Goal: Task Accomplishment & Management: Manage account settings

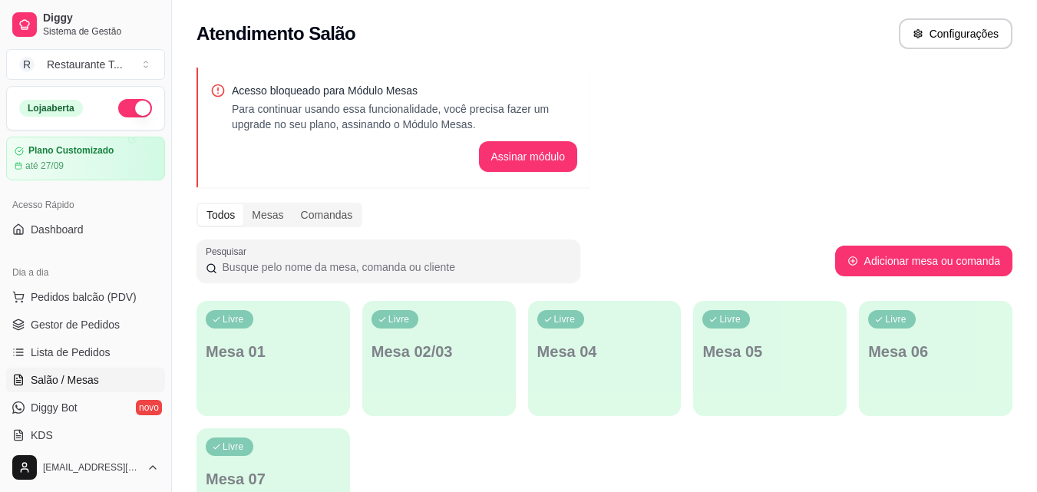
scroll to position [229, 0]
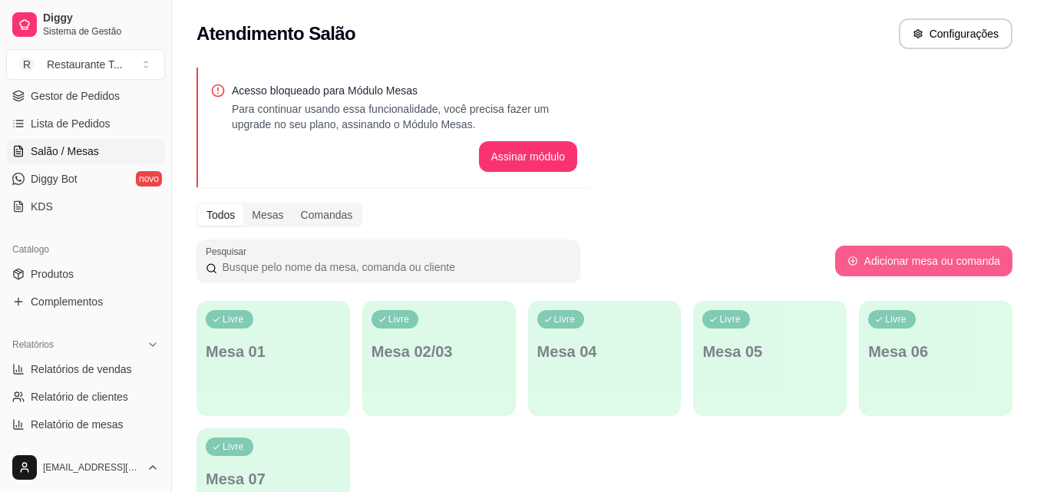
click at [908, 252] on button "Adicionar mesa ou comanda" at bounding box center [923, 261] width 177 height 31
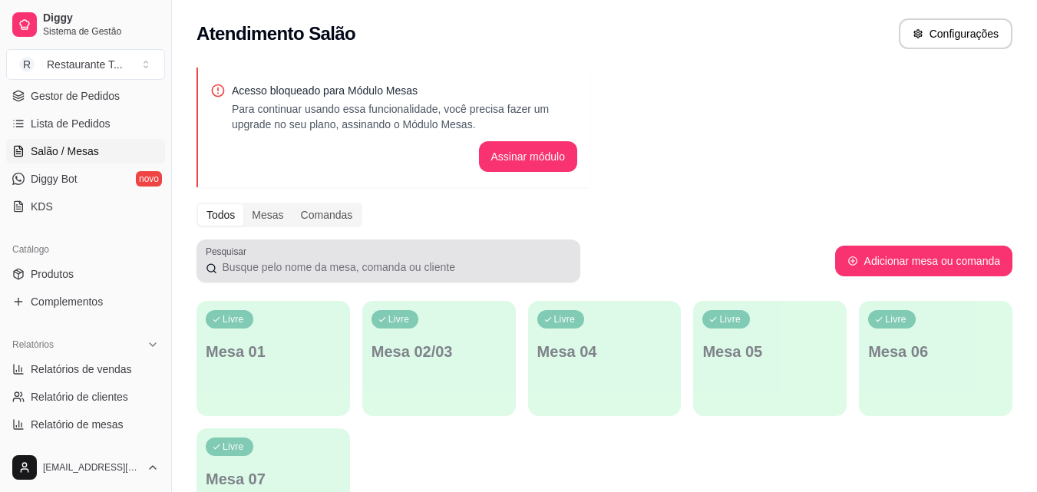
scroll to position [114, 0]
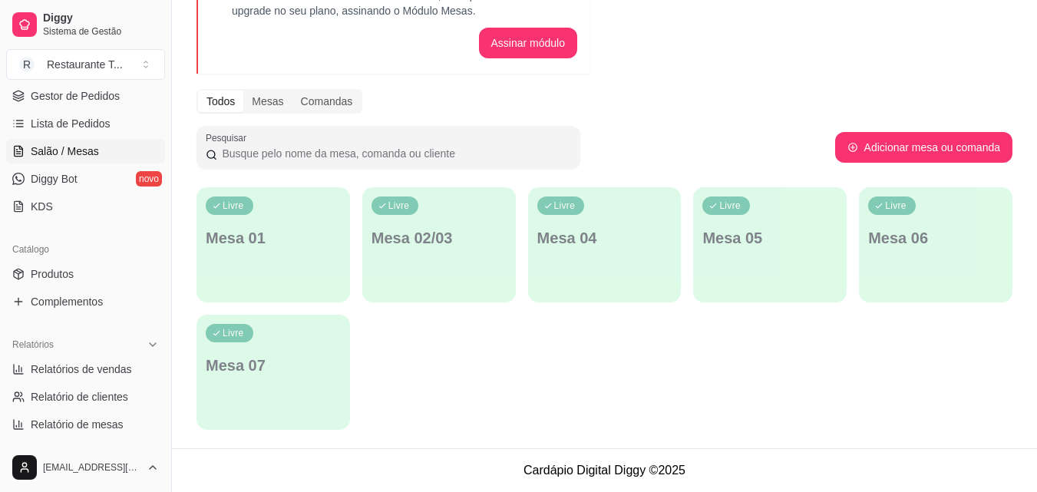
click at [293, 259] on div "Livre Mesa 01" at bounding box center [272, 235] width 153 height 97
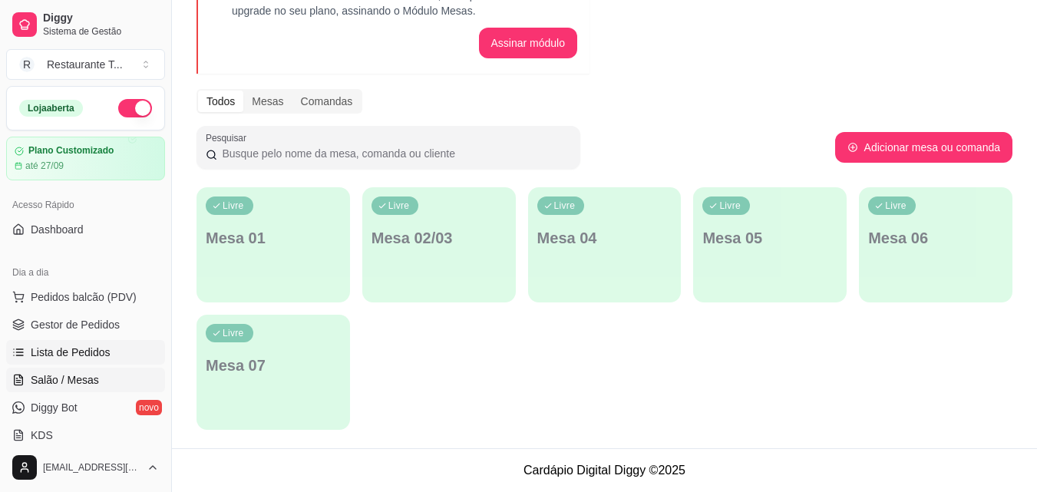
click at [75, 355] on span "Lista de Pedidos" at bounding box center [71, 352] width 80 height 15
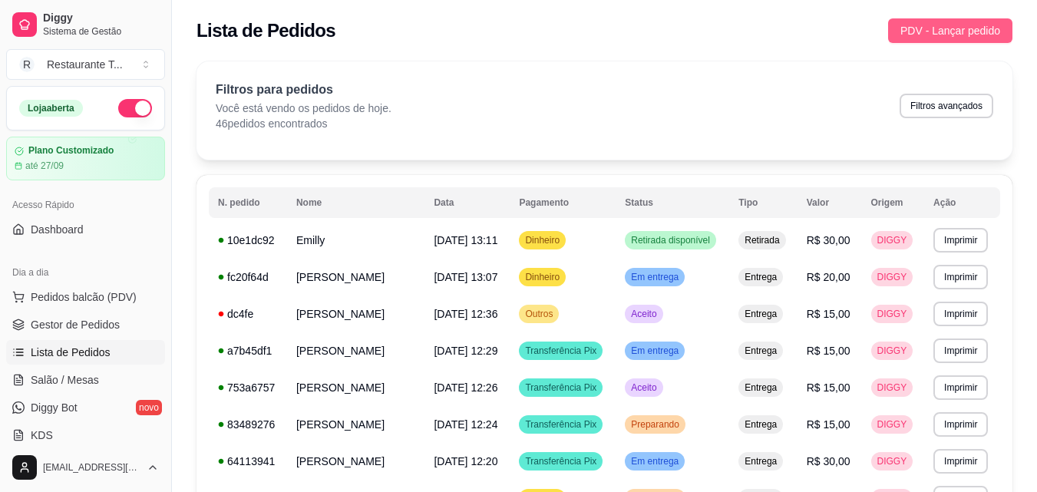
click at [926, 28] on span "PDV - Lançar pedido" at bounding box center [950, 30] width 100 height 17
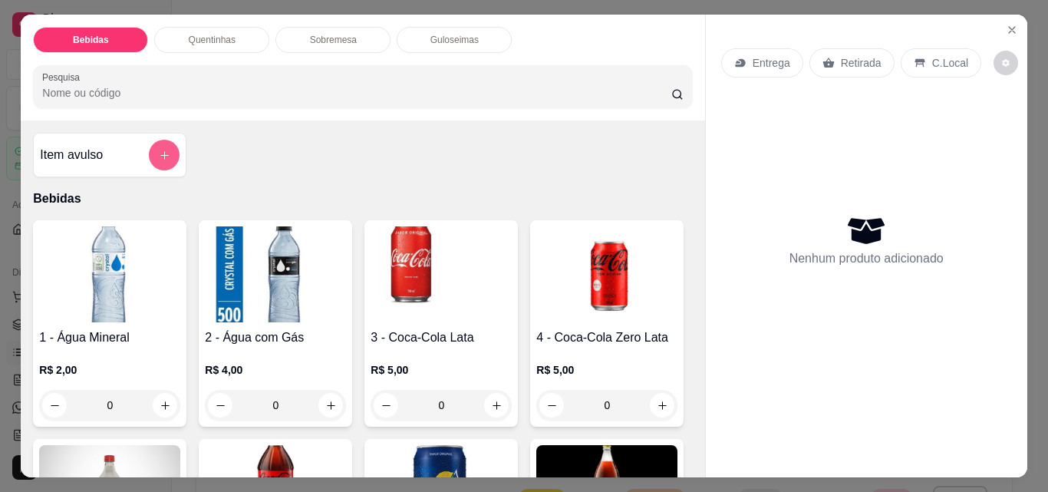
click at [159, 154] on icon "add-separate-item" at bounding box center [165, 156] width 12 height 12
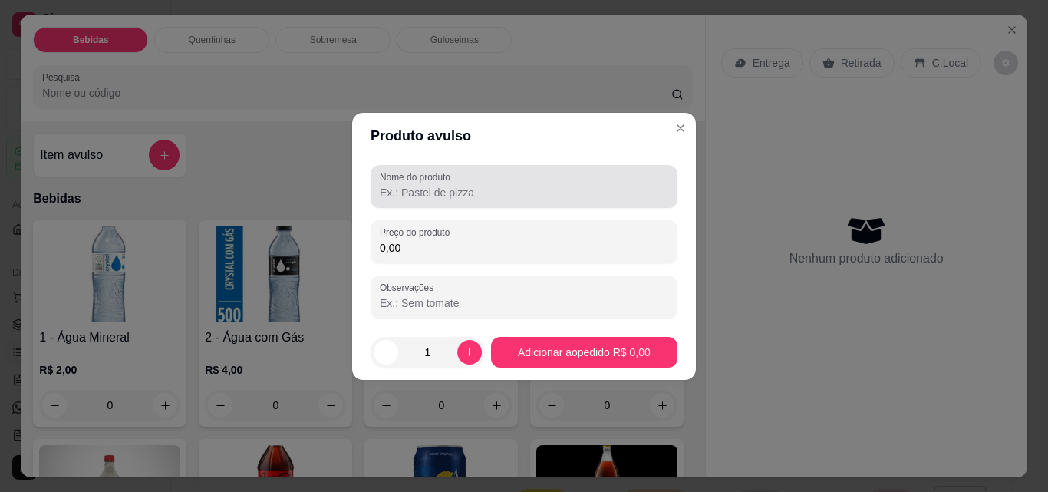
click at [404, 200] on input "Nome do produto" at bounding box center [524, 192] width 289 height 15
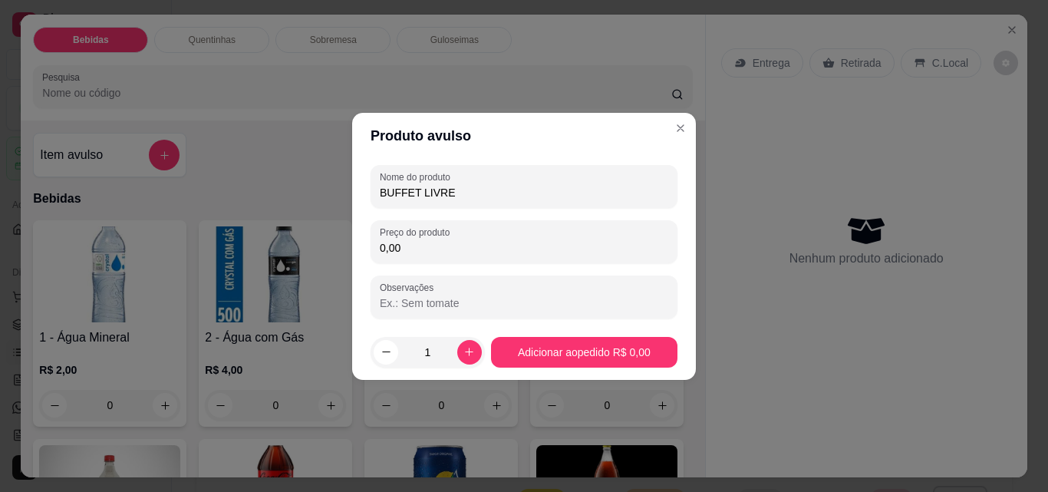
type input "BUFFET LIVRE"
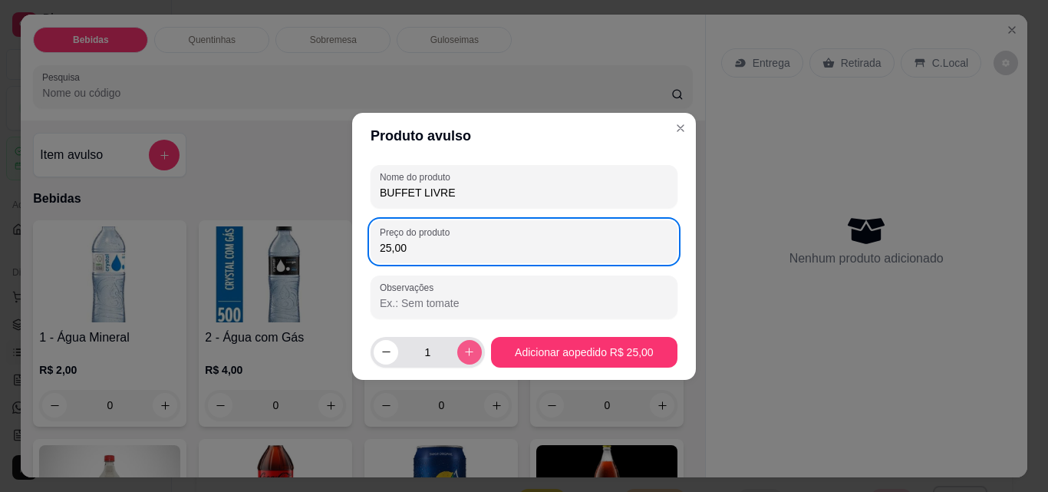
type input "25,00"
click at [465, 351] on icon "increase-product-quantity" at bounding box center [470, 352] width 12 height 12
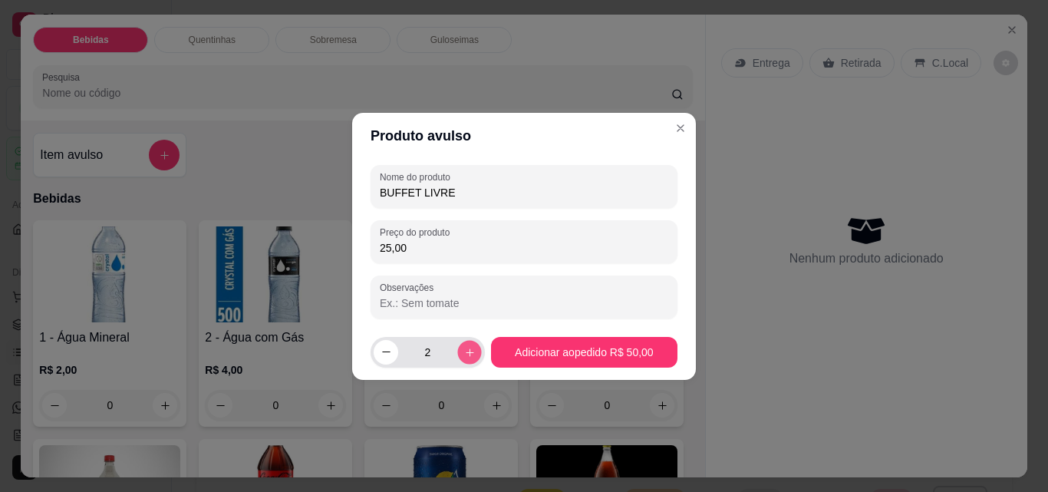
click at [465, 351] on icon "increase-product-quantity" at bounding box center [470, 352] width 12 height 12
type input "4"
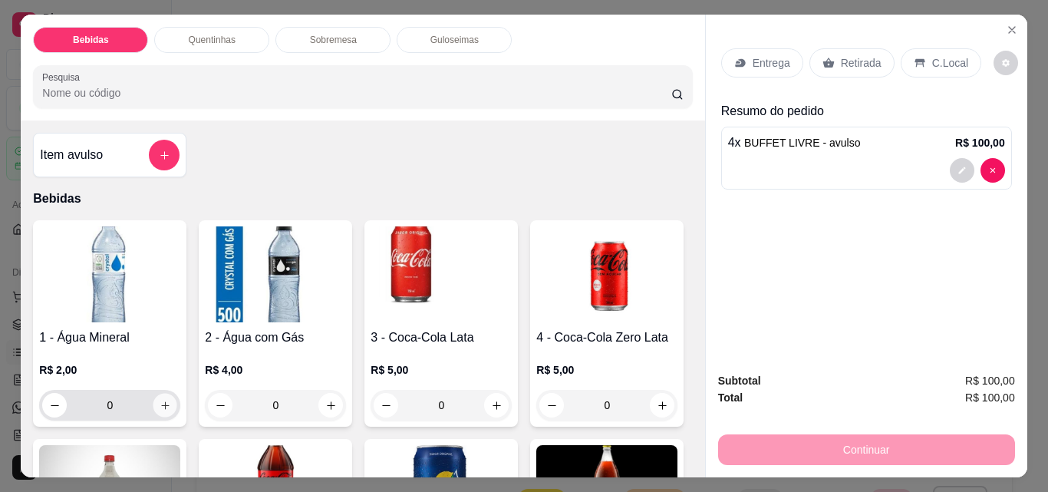
click at [157, 408] on button "increase-product-quantity" at bounding box center [165, 406] width 24 height 24
type input "1"
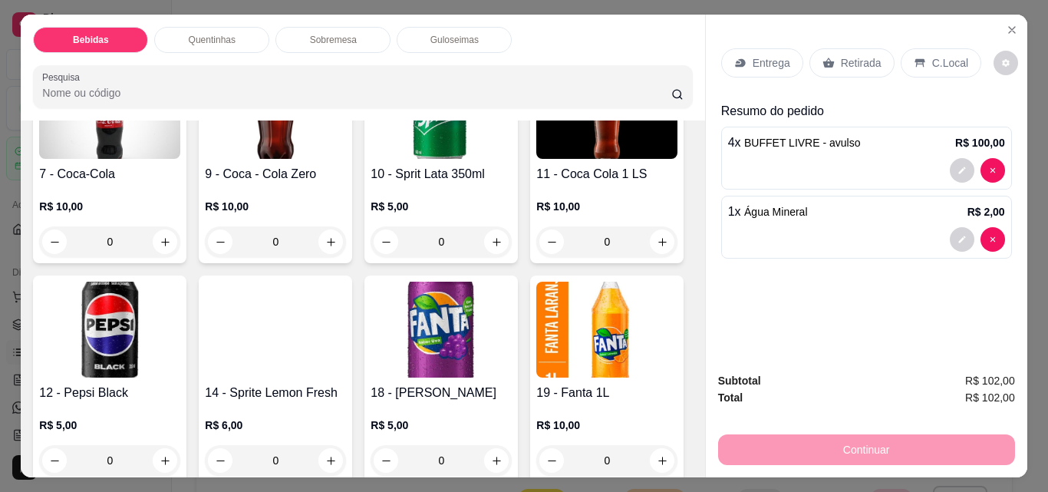
scroll to position [537, 0]
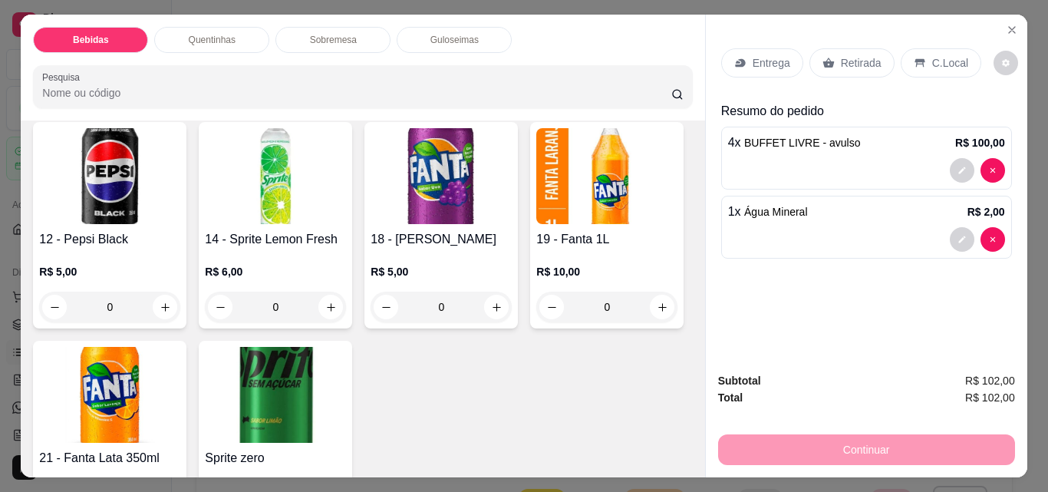
click at [657, 94] on icon "increase-product-quantity" at bounding box center [663, 89] width 12 height 12
type input "1"
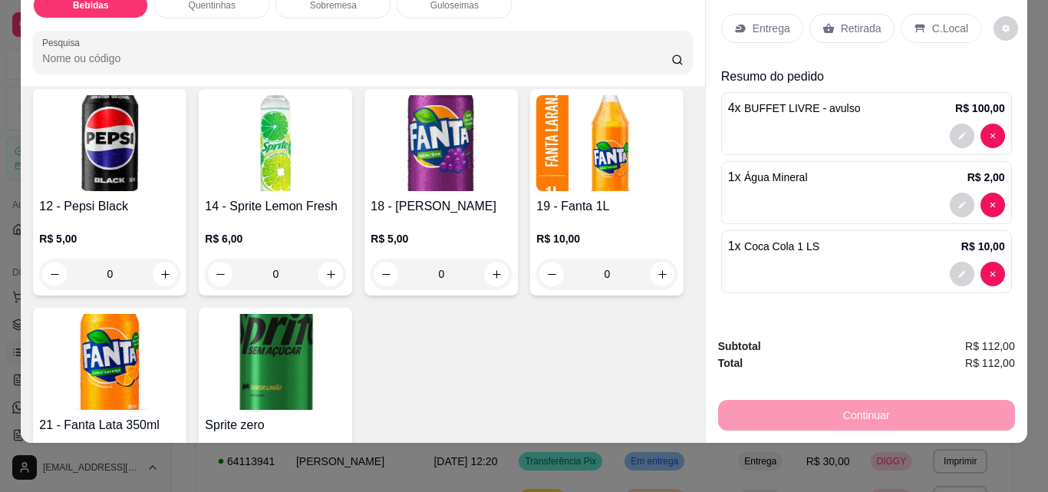
scroll to position [0, 0]
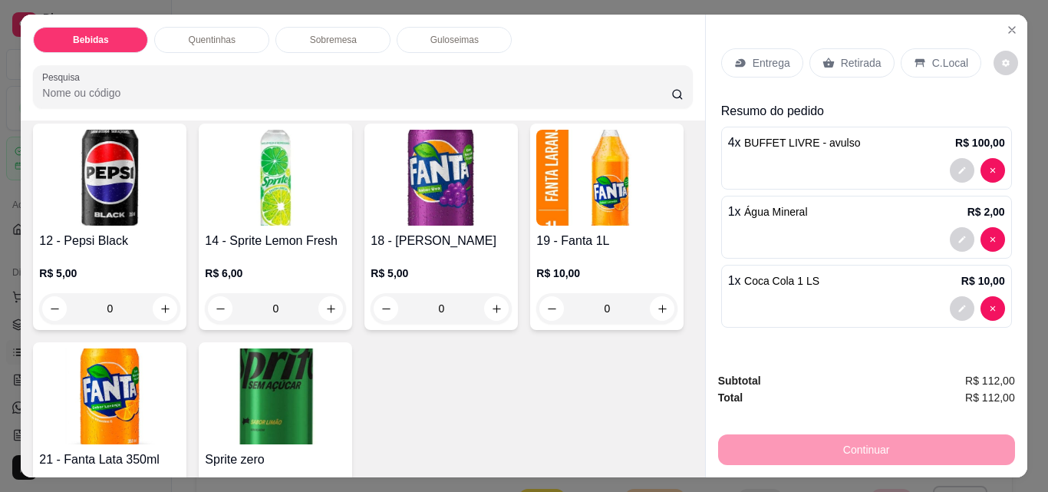
click at [932, 55] on p "C.Local" at bounding box center [950, 62] width 36 height 15
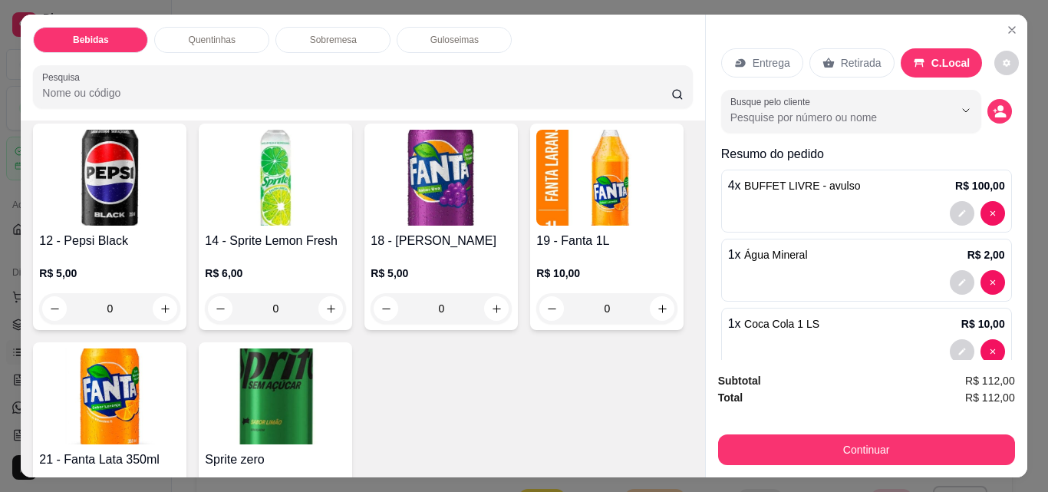
scroll to position [32, 0]
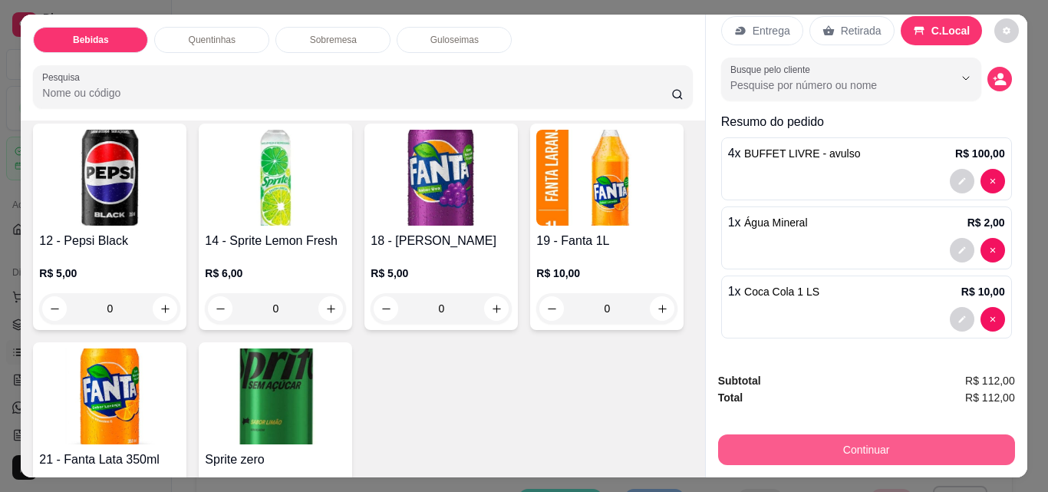
click at [800, 437] on button "Continuar" at bounding box center [866, 449] width 297 height 31
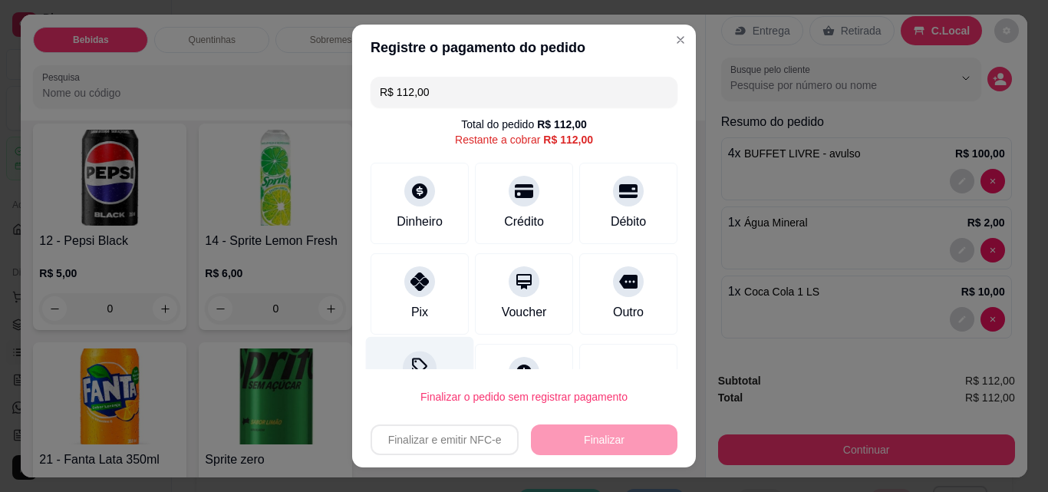
scroll to position [62, 0]
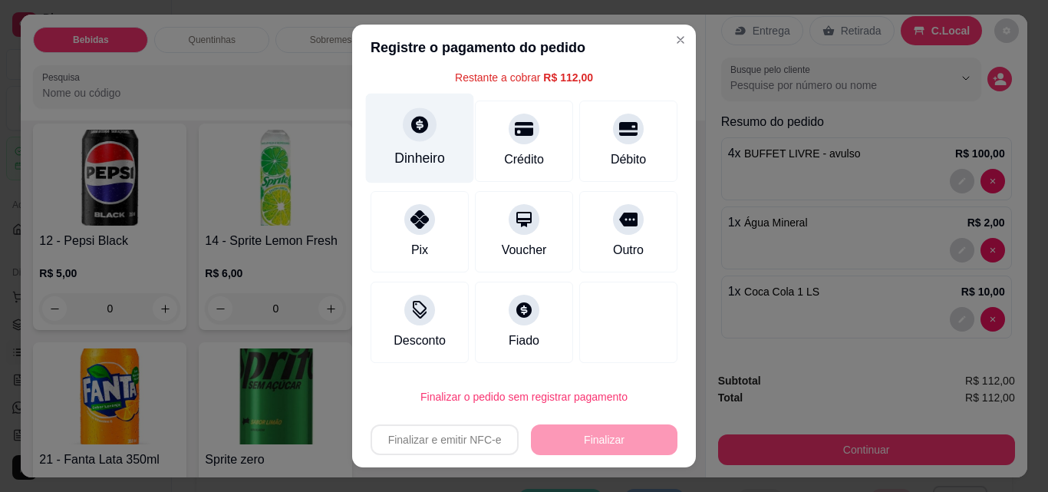
click at [408, 141] on div at bounding box center [420, 124] width 34 height 34
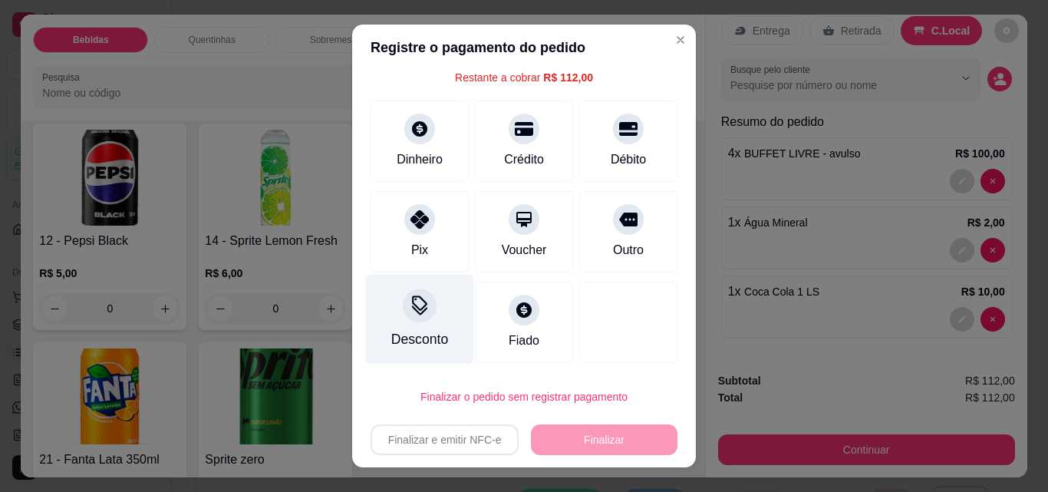
click at [409, 325] on div "Desconto" at bounding box center [420, 320] width 108 height 90
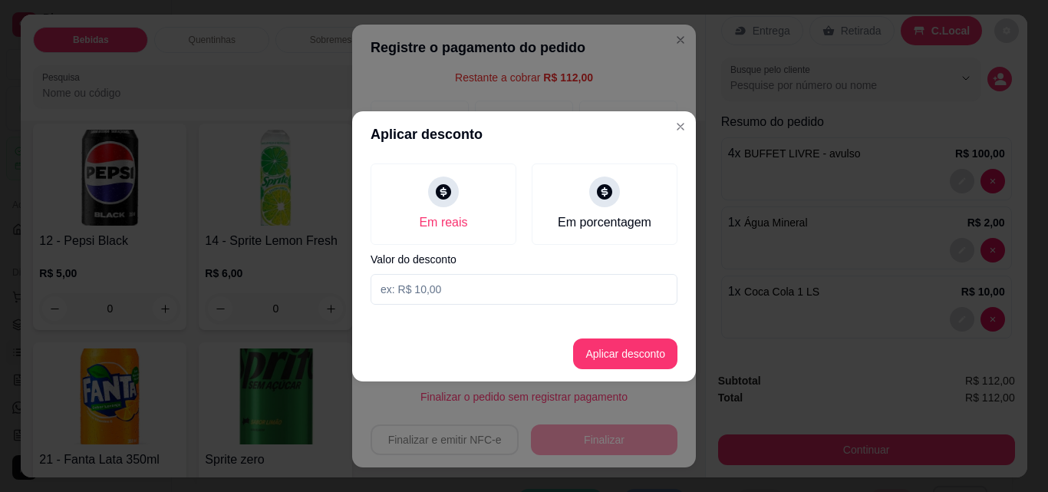
click at [428, 290] on input at bounding box center [524, 289] width 307 height 31
type input "10,00"
click at [624, 355] on button "Aplicar desconto" at bounding box center [625, 353] width 104 height 31
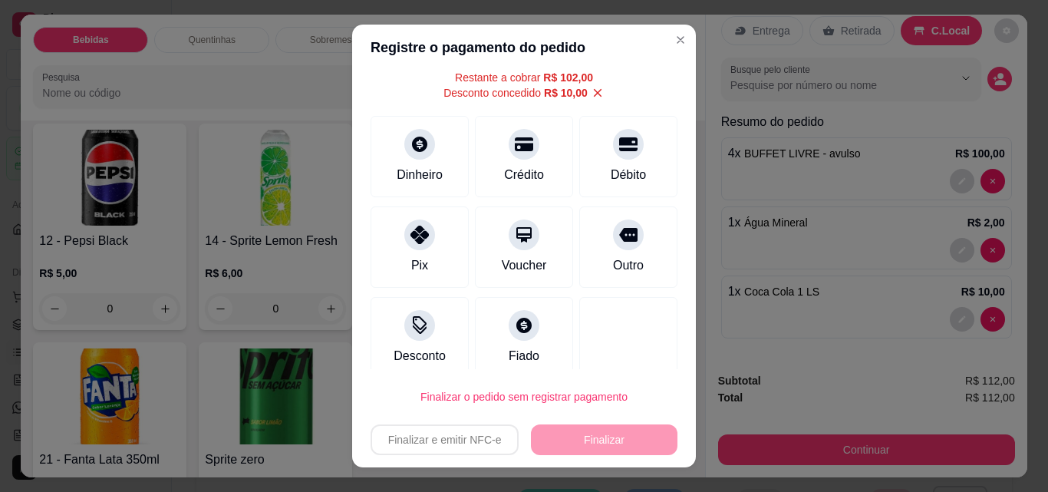
scroll to position [78, 0]
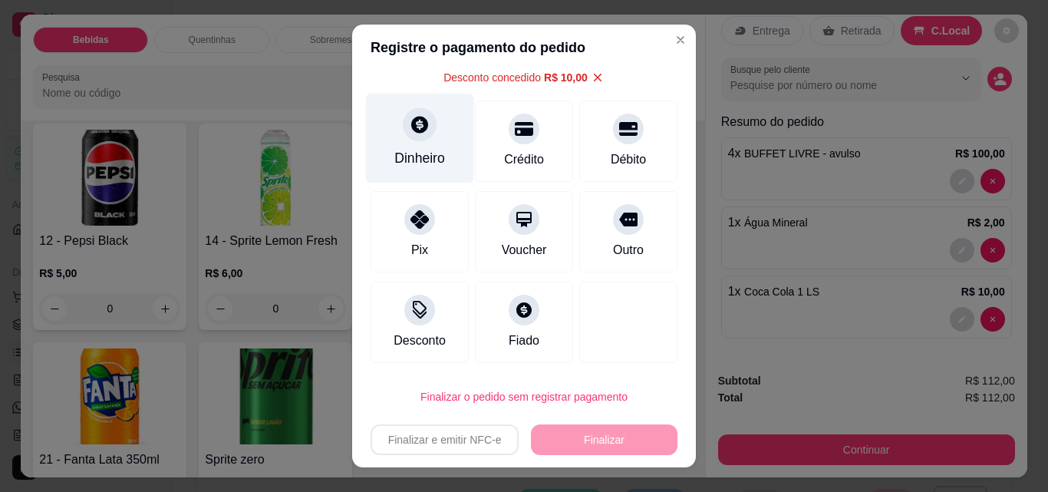
click at [415, 140] on div at bounding box center [420, 124] width 34 height 34
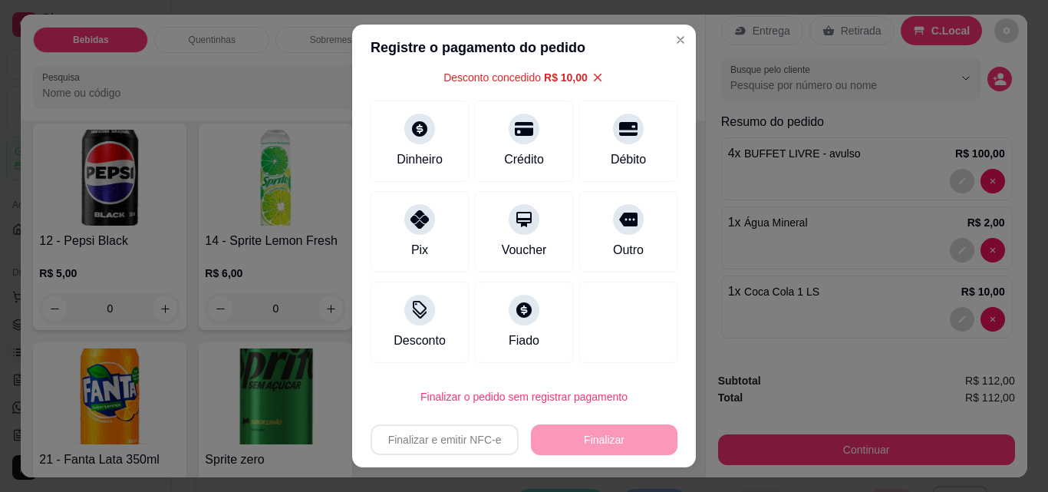
scroll to position [25, 0]
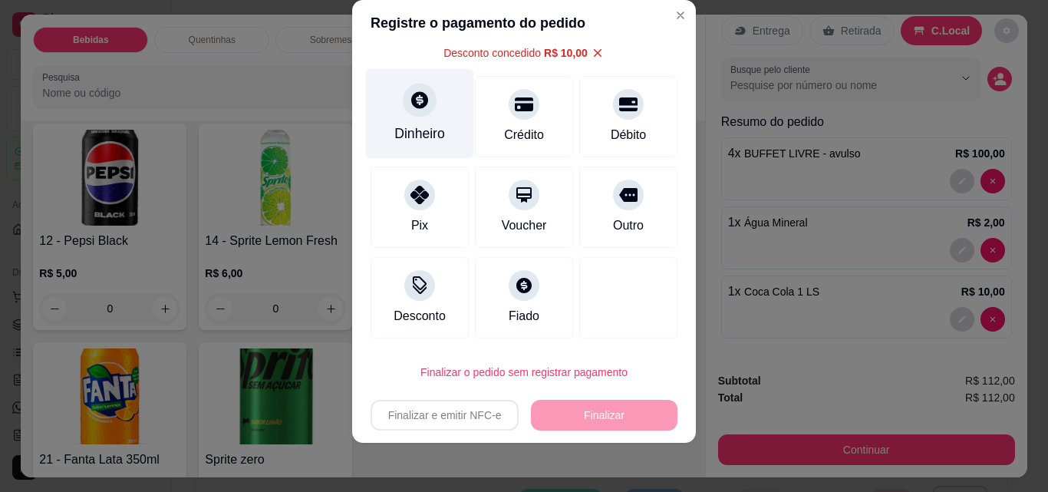
click at [408, 123] on div "Dinheiro" at bounding box center [420, 114] width 108 height 90
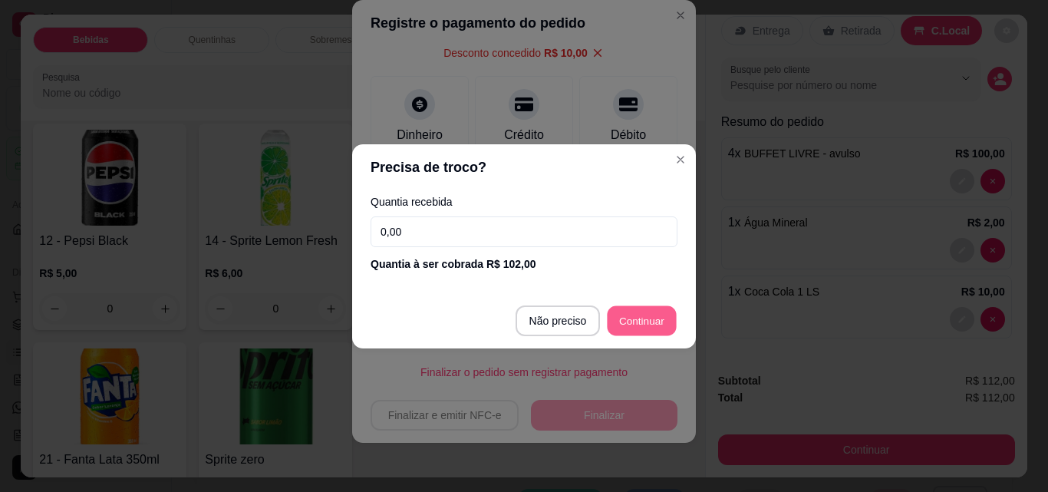
type input "R$ 0,00"
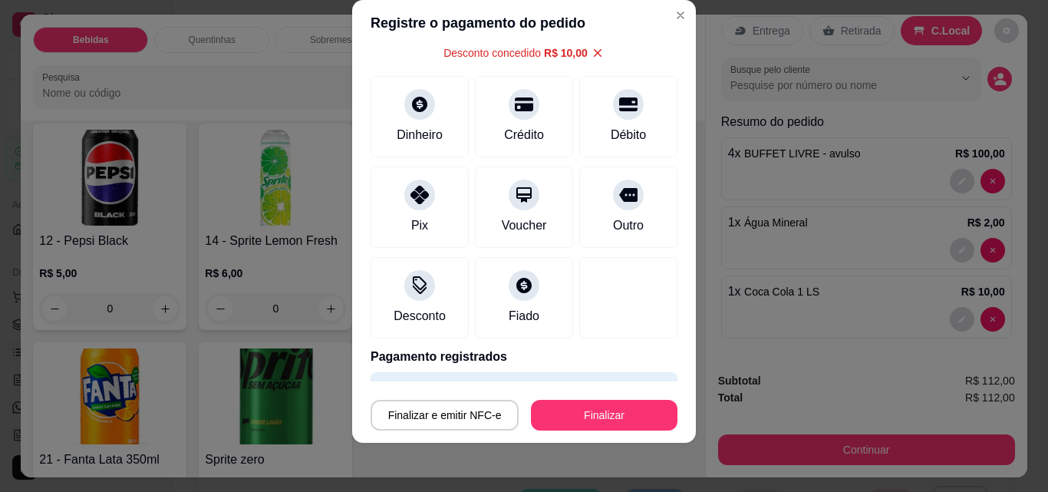
scroll to position [105, 0]
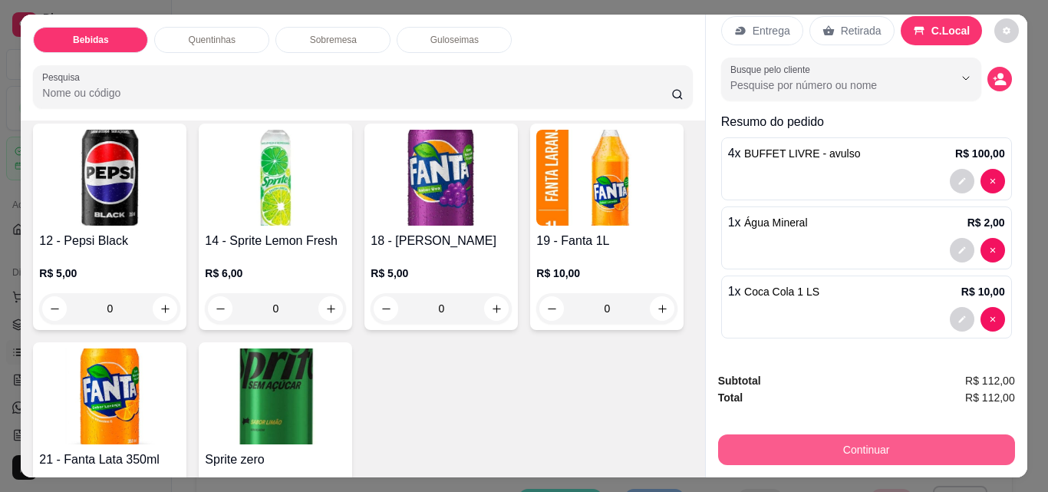
click at [796, 443] on button "Continuar" at bounding box center [866, 449] width 297 height 31
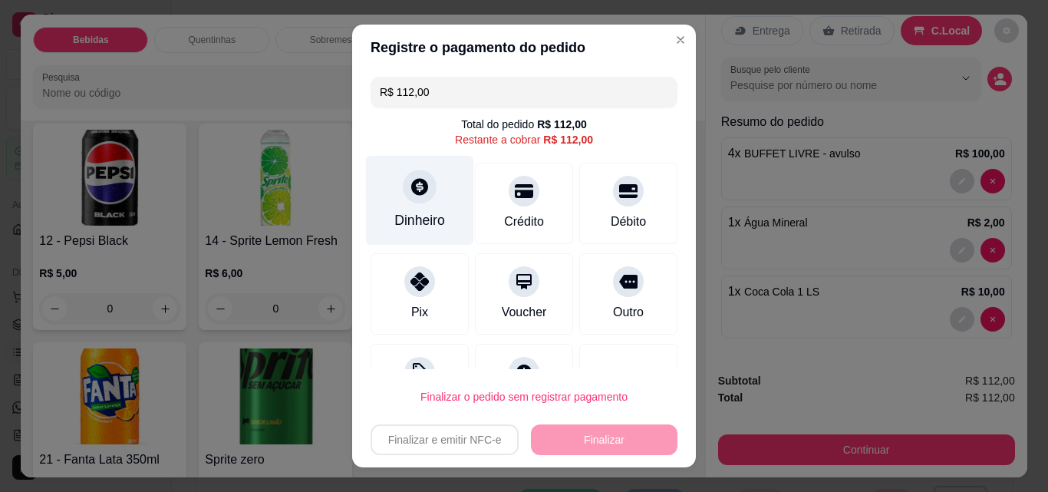
scroll to position [62, 0]
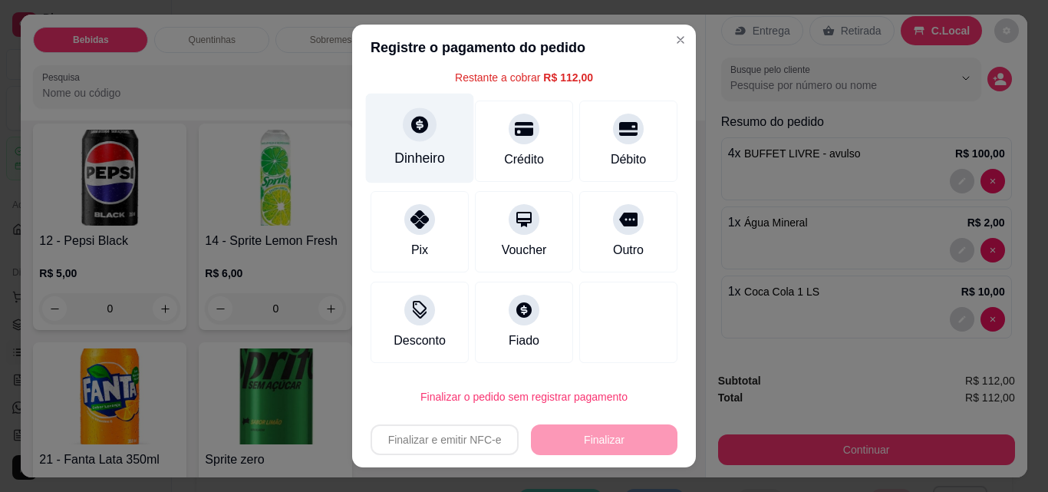
click at [434, 143] on div "Dinheiro" at bounding box center [420, 139] width 108 height 90
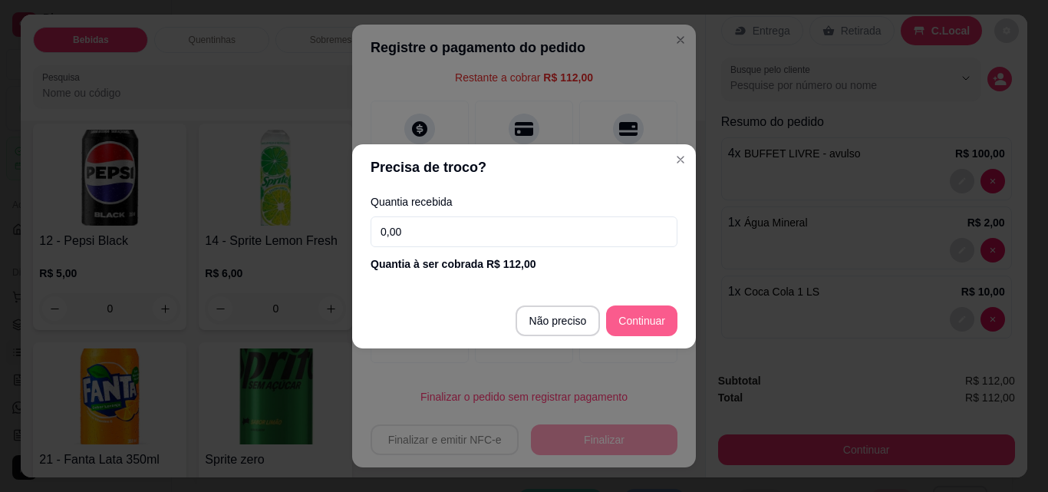
type input "R$ 0,00"
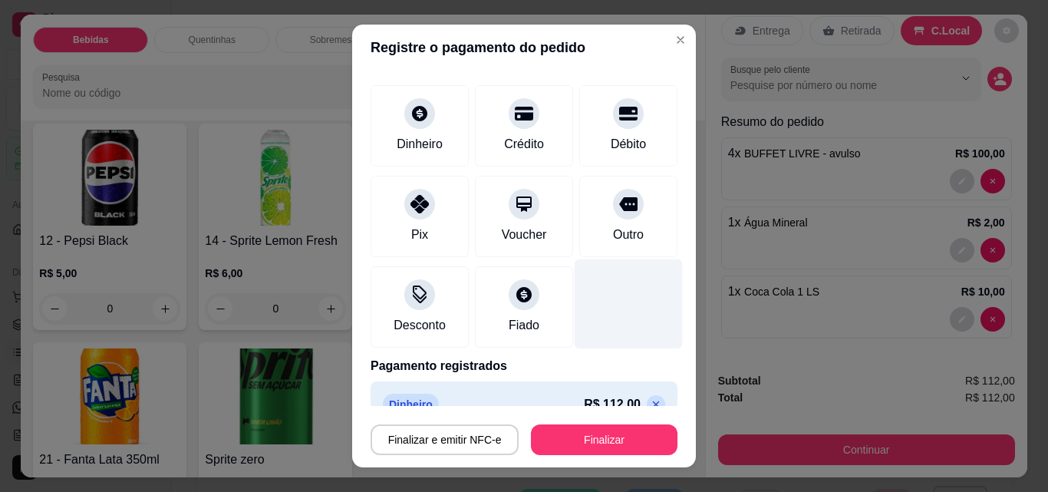
scroll to position [90, 0]
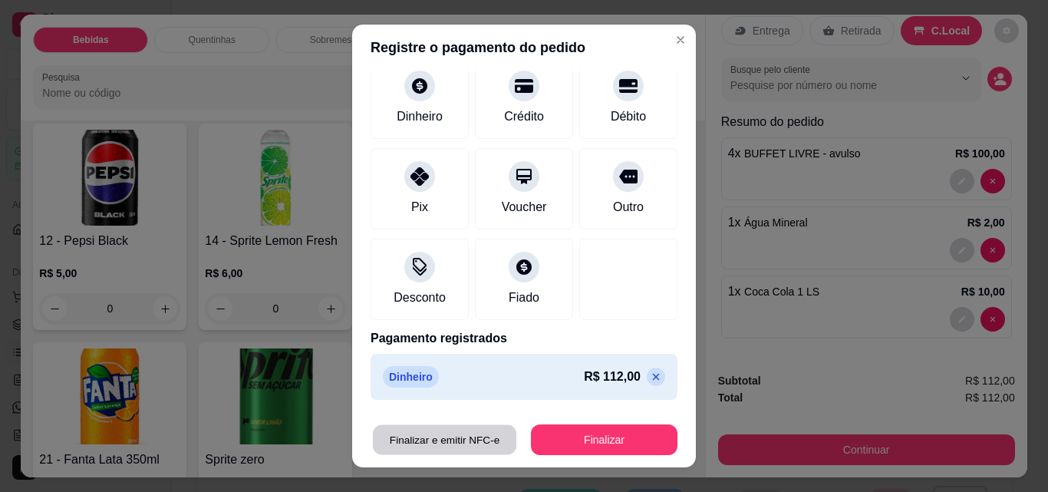
click at [449, 440] on button "Finalizar e emitir NFC-e" at bounding box center [445, 440] width 144 height 30
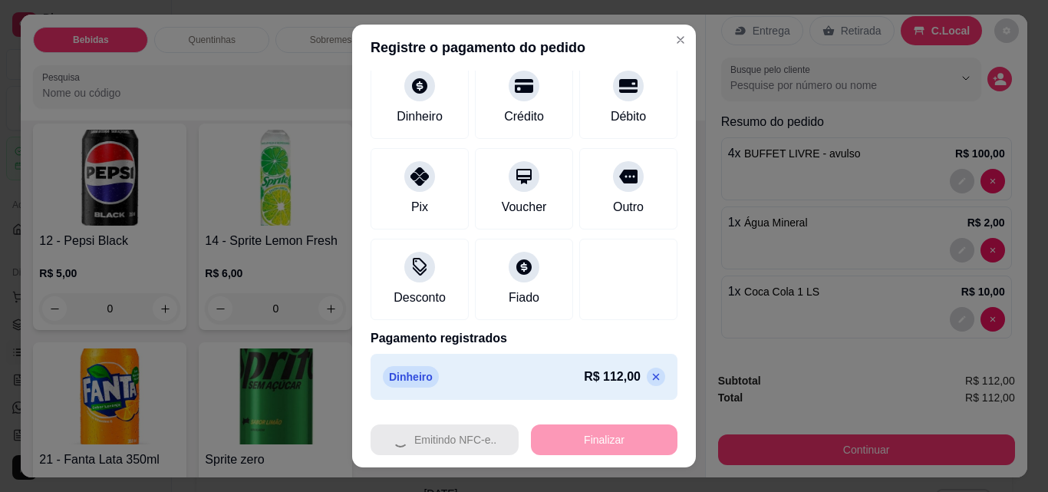
type input "0"
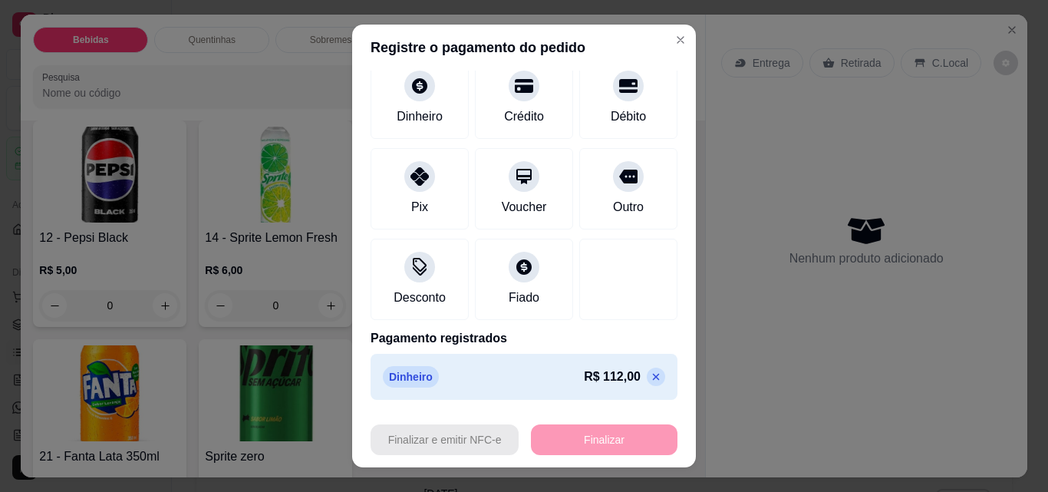
type input "-R$ 112,00"
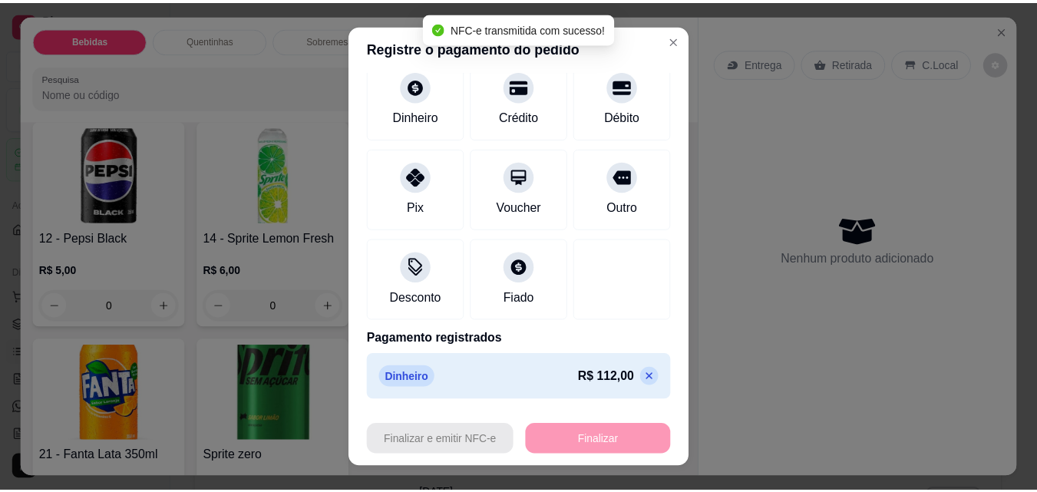
scroll to position [536, 0]
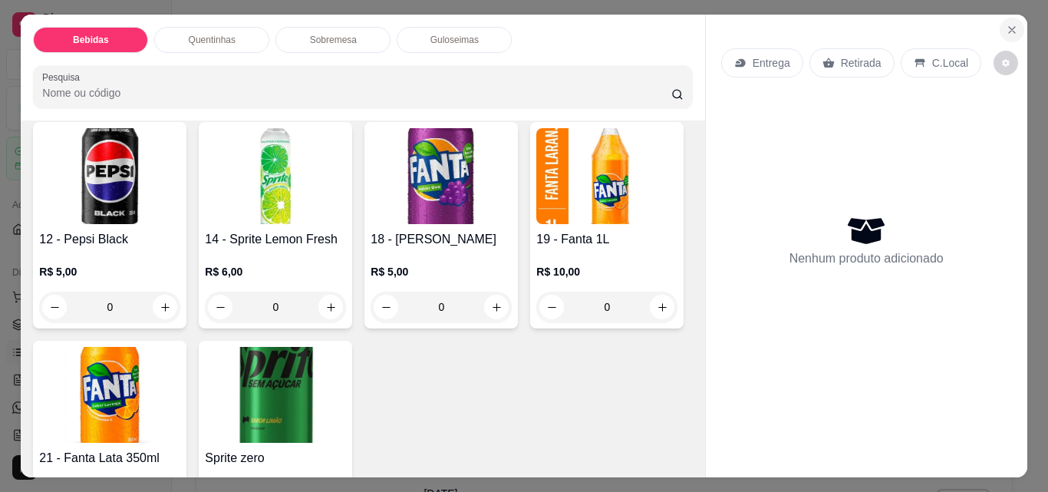
click at [1009, 27] on icon "Close" at bounding box center [1012, 30] width 6 height 6
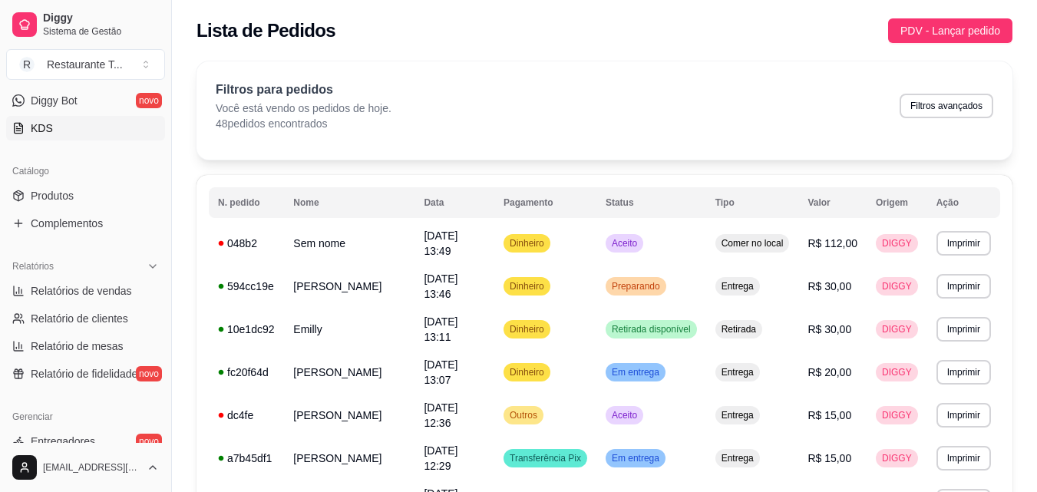
scroll to position [384, 0]
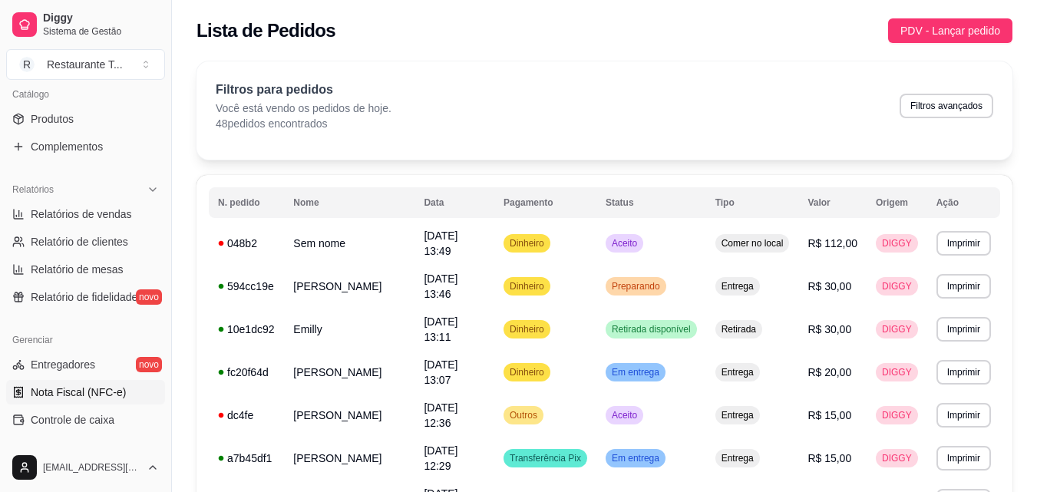
click at [79, 390] on span "Nota Fiscal (NFC-e)" at bounding box center [78, 391] width 95 height 15
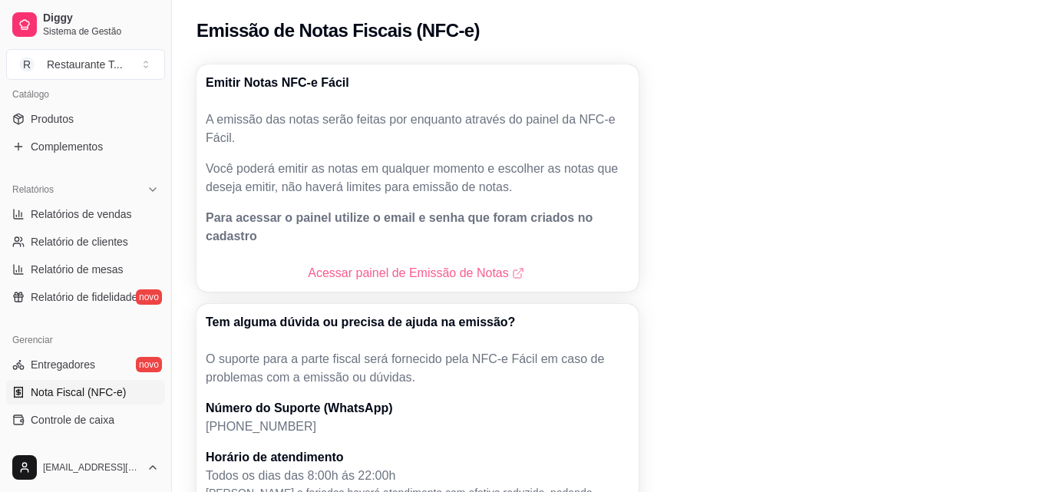
click at [390, 264] on link "Acessar painel de Emissão de Notas" at bounding box center [417, 273] width 219 height 18
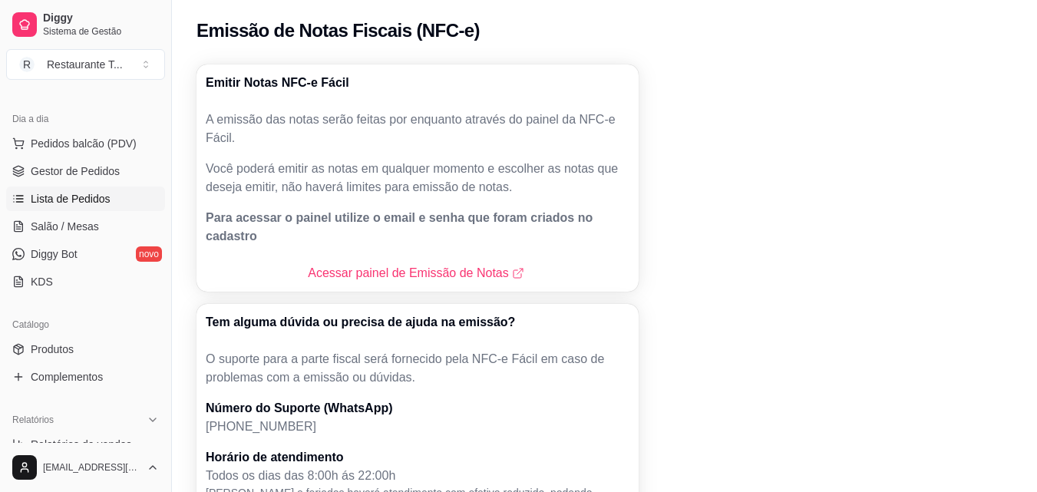
click at [74, 190] on link "Lista de Pedidos" at bounding box center [85, 198] width 159 height 25
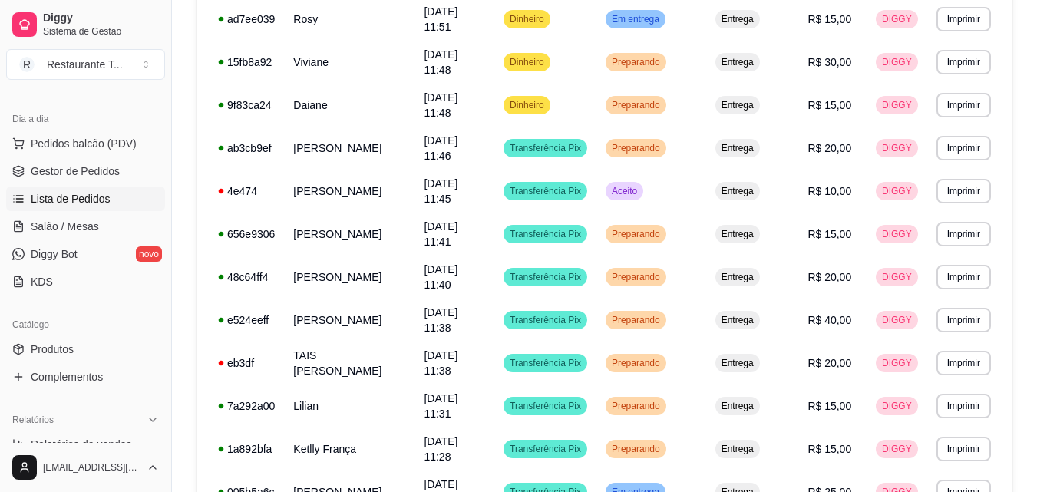
scroll to position [1130, 0]
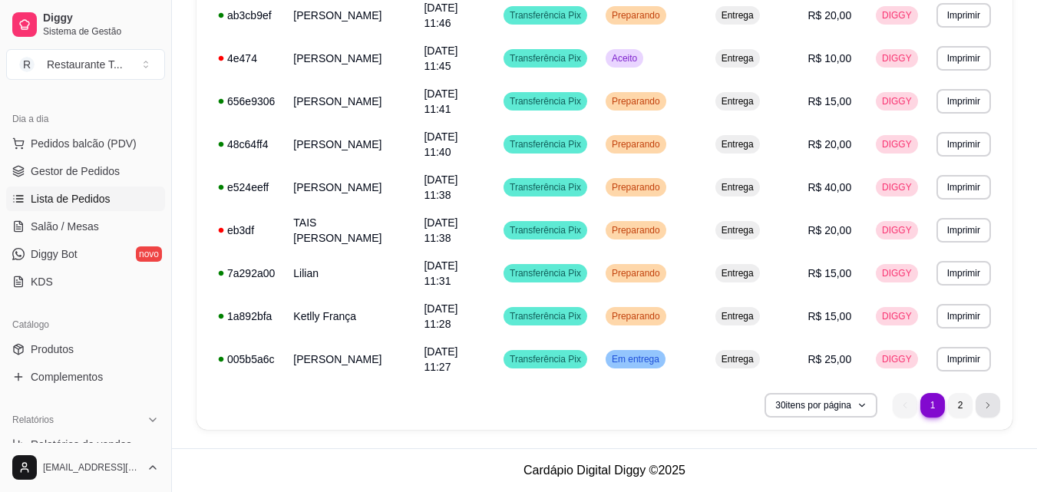
click at [988, 404] on icon "next page button" at bounding box center [987, 405] width 3 height 5
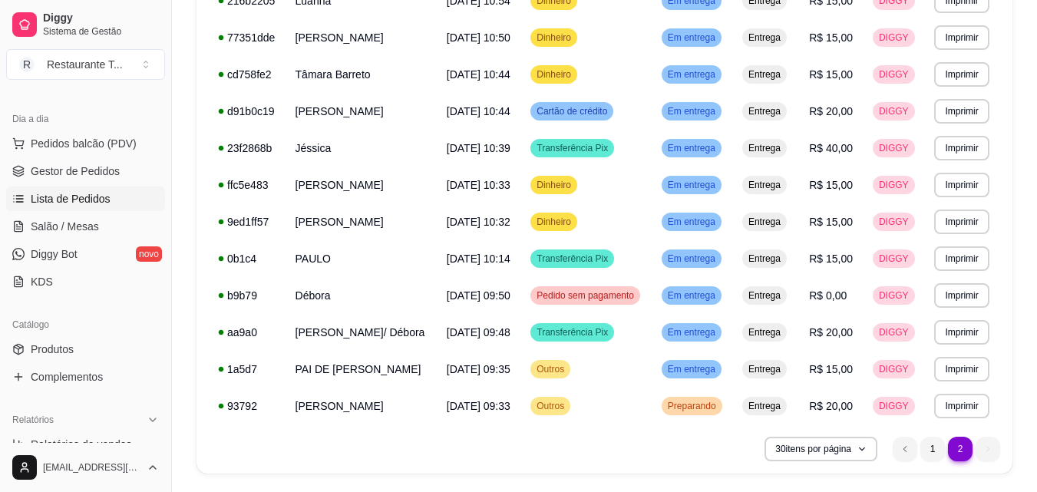
scroll to position [504, 0]
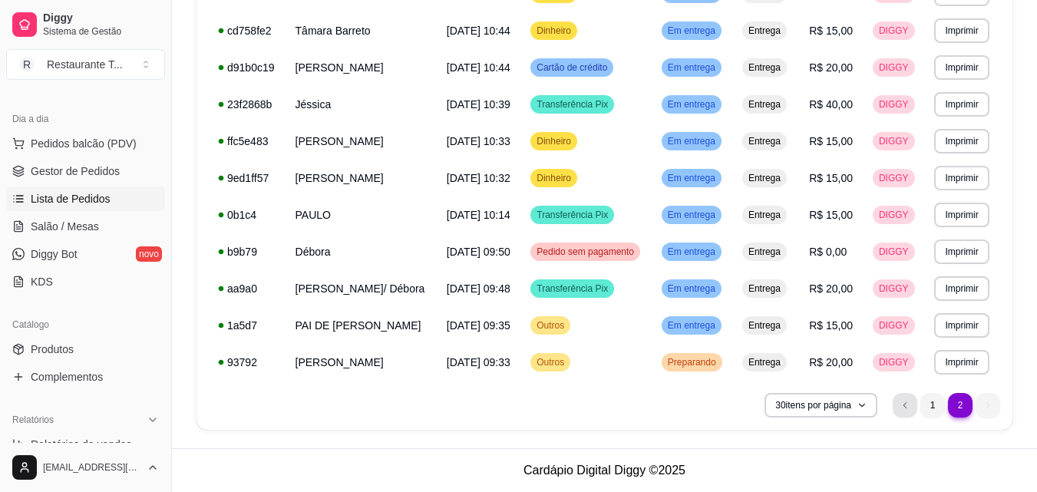
click at [903, 402] on icon "previous page button" at bounding box center [904, 405] width 9 height 9
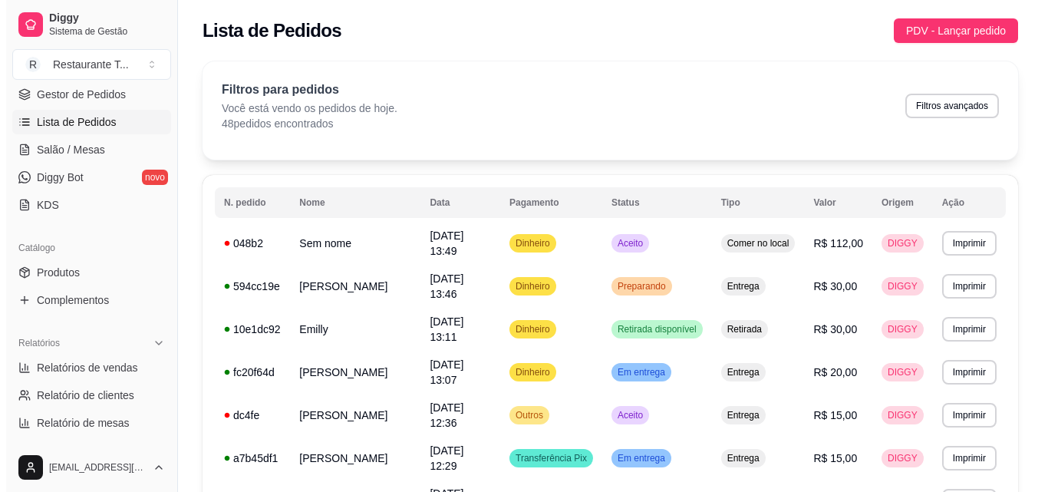
scroll to position [307, 0]
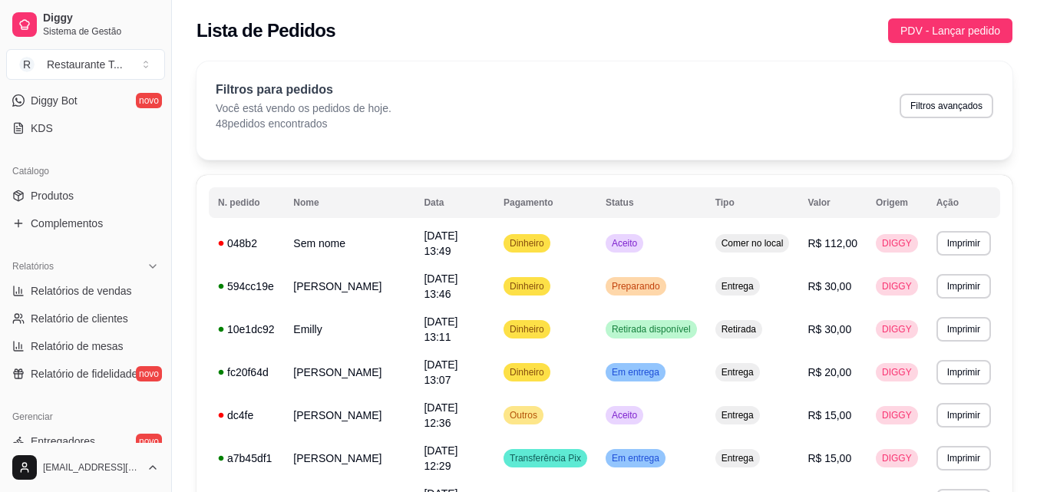
click at [86, 285] on span "Relatórios de vendas" at bounding box center [81, 290] width 101 height 15
select select "ALL"
select select "0"
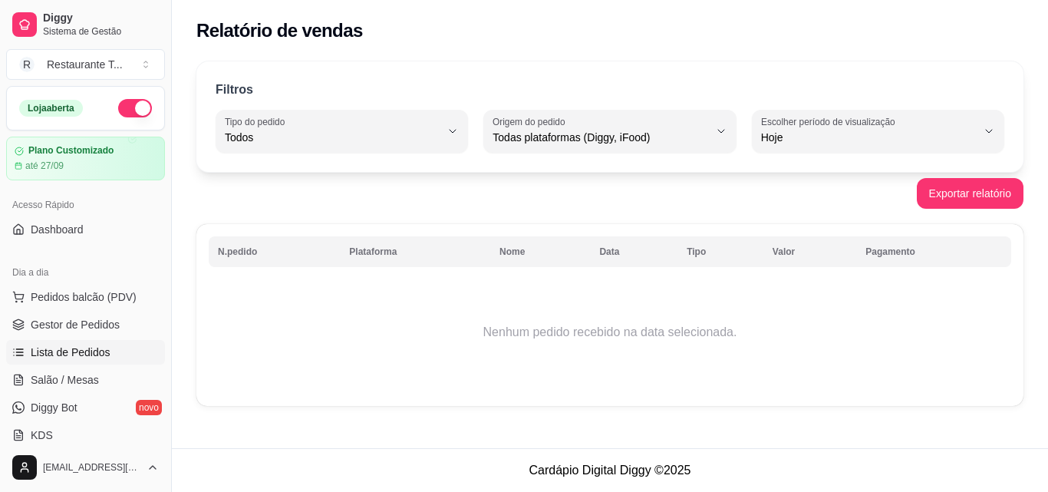
click at [77, 343] on link "Lista de Pedidos" at bounding box center [85, 352] width 159 height 25
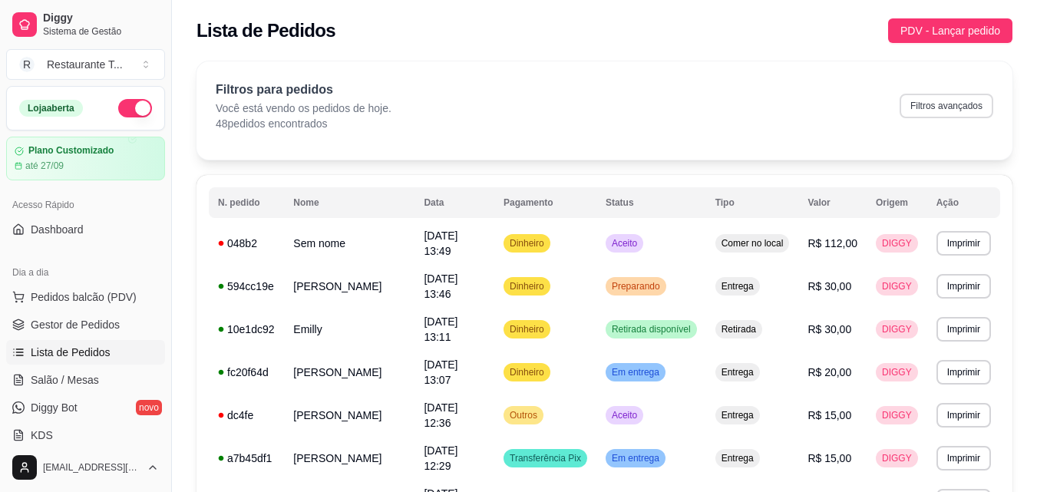
click at [927, 111] on button "Filtros avançados" at bounding box center [946, 106] width 94 height 25
select select "0"
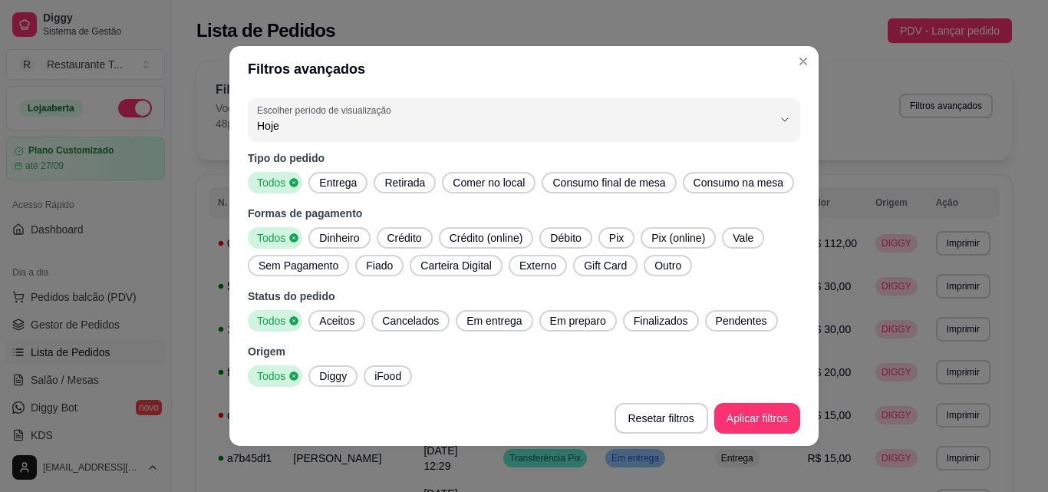
click at [655, 266] on span "Outro" at bounding box center [667, 265] width 39 height 15
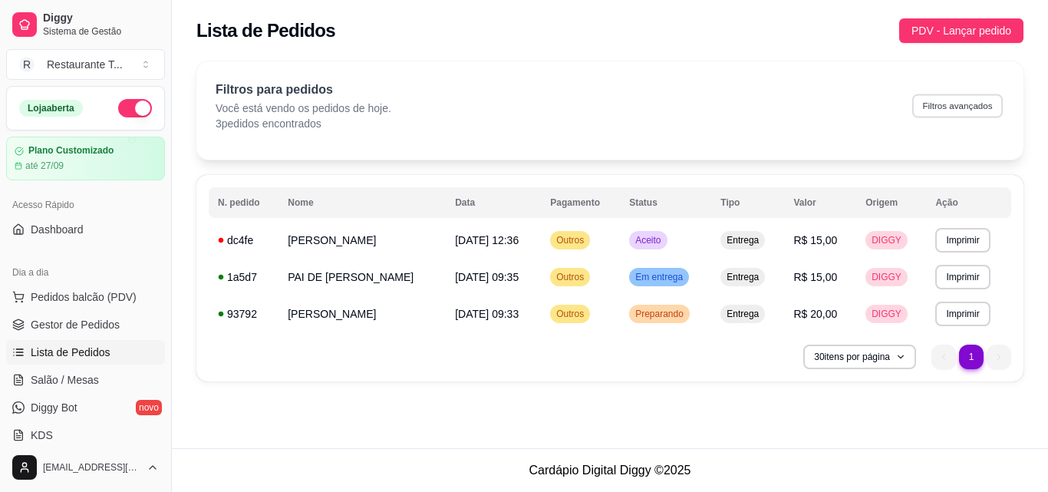
click at [929, 104] on button "Filtros avançados" at bounding box center [957, 106] width 91 height 24
select select "0"
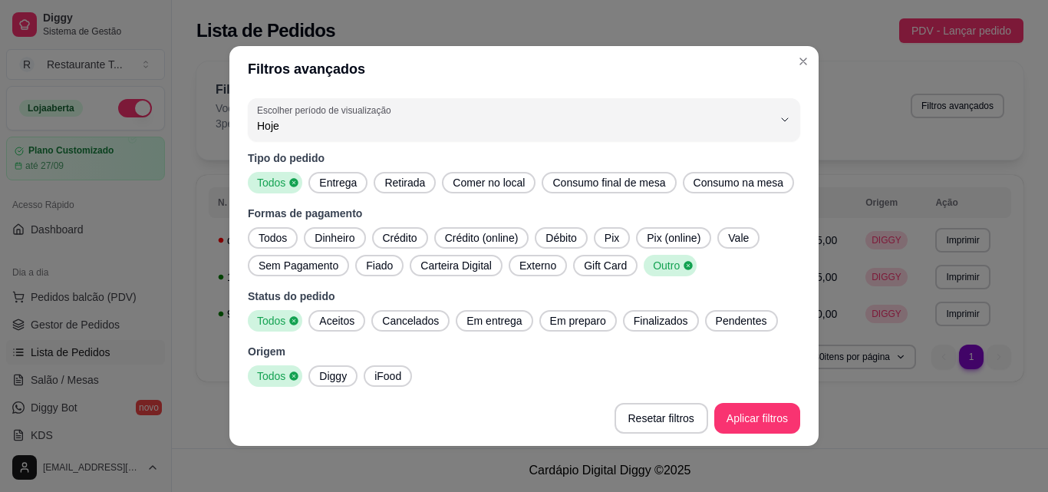
drag, startPoint x: 397, startPoint y: 233, endPoint x: 447, endPoint y: 236, distance: 50.7
click at [396, 233] on span "Crédito" at bounding box center [400, 237] width 47 height 15
click at [463, 236] on span "Crédito (online)" at bounding box center [487, 237] width 86 height 15
click at [652, 269] on span "Outro" at bounding box center [665, 265] width 36 height 15
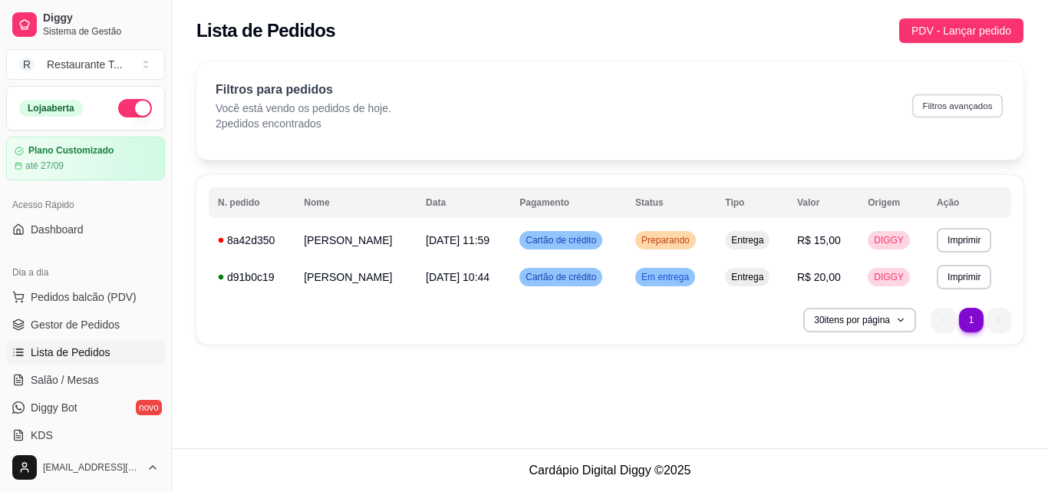
click at [932, 98] on button "Filtros avançados" at bounding box center [957, 106] width 91 height 24
select select "0"
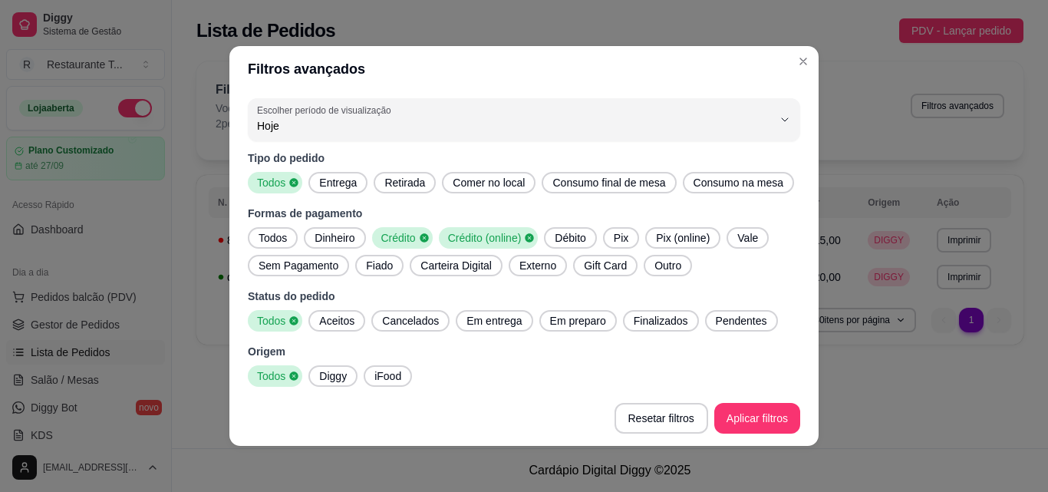
click at [608, 234] on span "Pix" at bounding box center [621, 237] width 27 height 15
click at [497, 240] on span "Crédito (online)" at bounding box center [483, 237] width 83 height 15
click at [407, 230] on span "Crédito" at bounding box center [397, 237] width 44 height 15
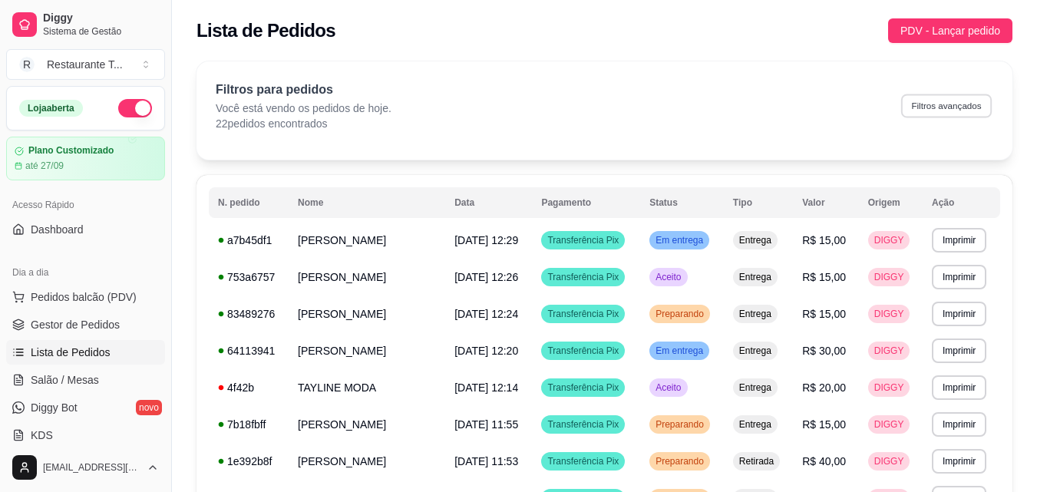
click at [942, 109] on button "Filtros avançados" at bounding box center [946, 106] width 91 height 24
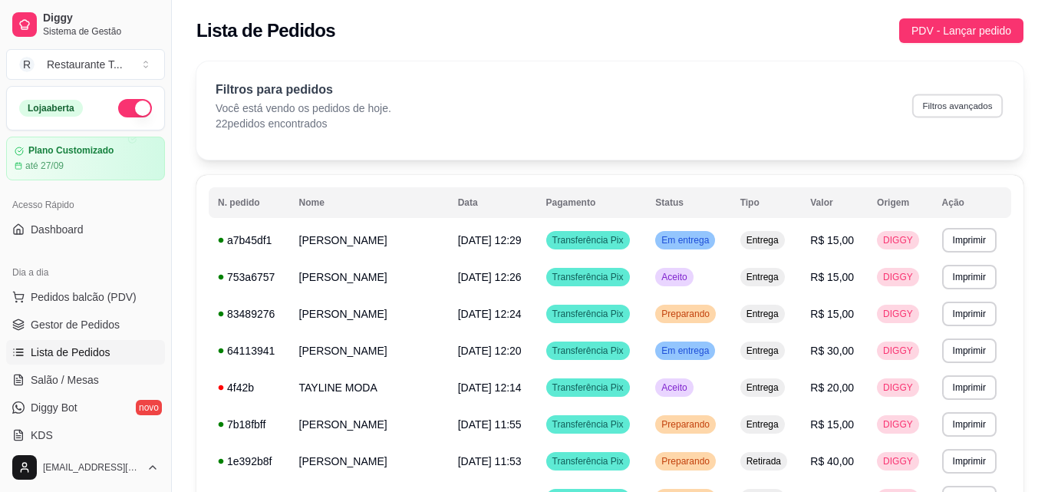
select select "0"
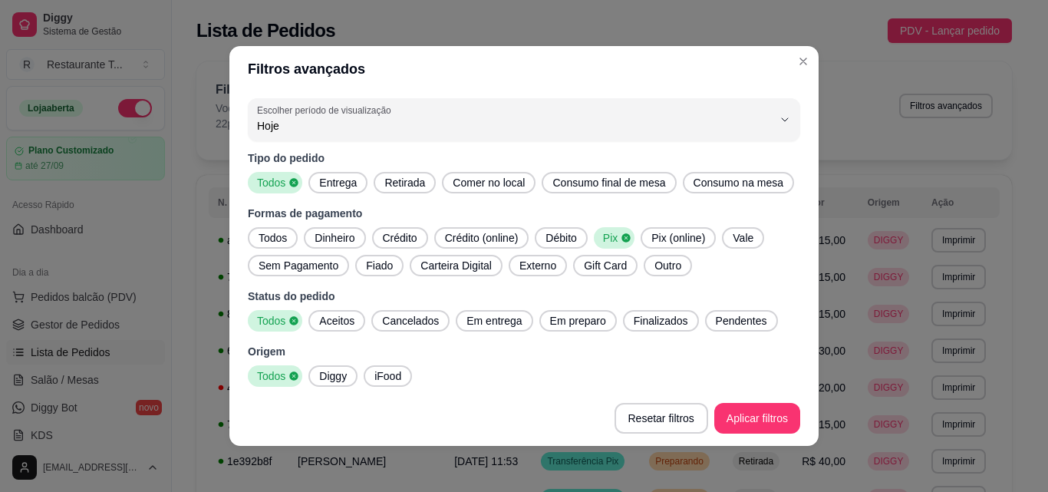
click at [319, 237] on span "Dinheiro" at bounding box center [335, 237] width 52 height 15
click at [615, 231] on span "Pix" at bounding box center [614, 237] width 24 height 15
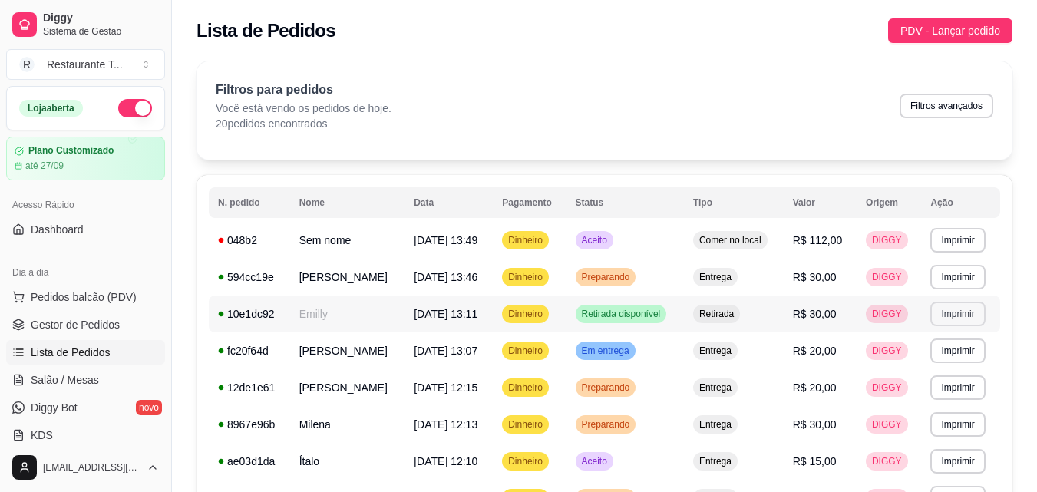
click at [966, 309] on button "Imprimir" at bounding box center [957, 314] width 54 height 25
click at [907, 366] on button "Impressora" at bounding box center [937, 367] width 111 height 25
click at [947, 112] on button "Filtros avançados" at bounding box center [946, 106] width 94 height 25
select select "0"
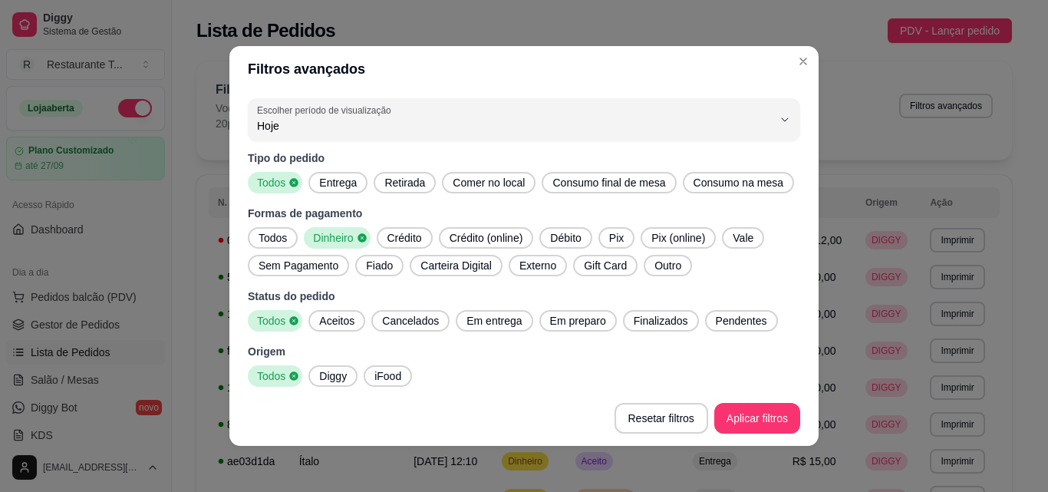
click at [612, 235] on span "Pix" at bounding box center [616, 237] width 27 height 15
click at [340, 237] on span "Dinheiro" at bounding box center [331, 237] width 49 height 15
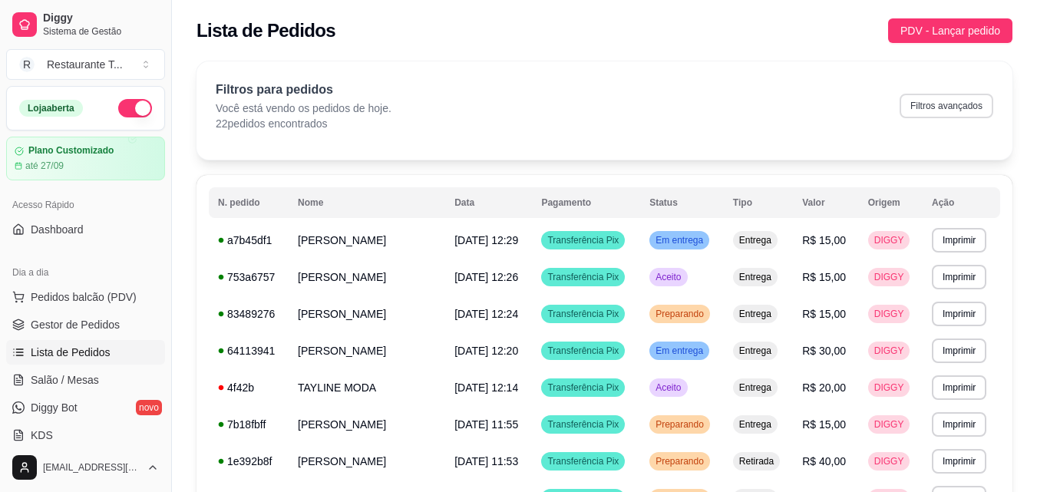
click at [950, 105] on button "Filtros avançados" at bounding box center [946, 106] width 94 height 25
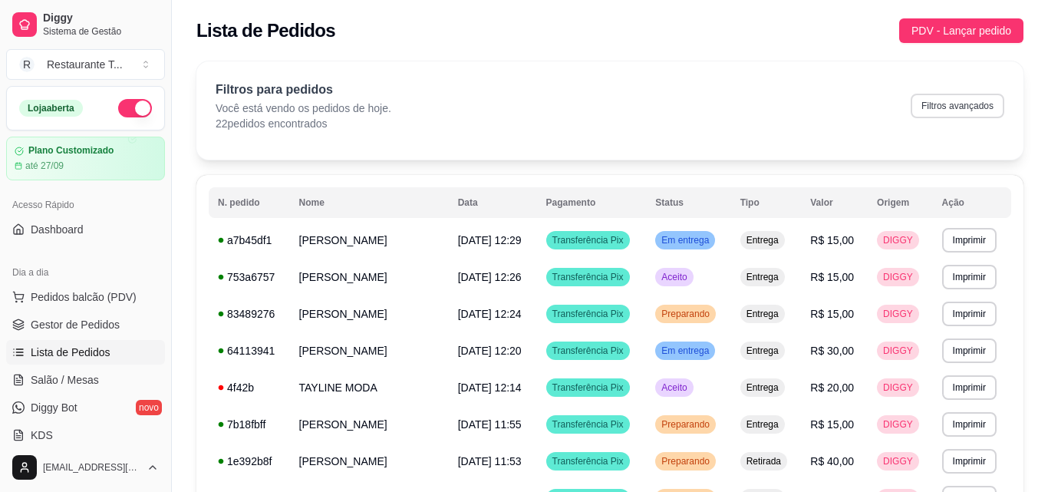
select select "0"
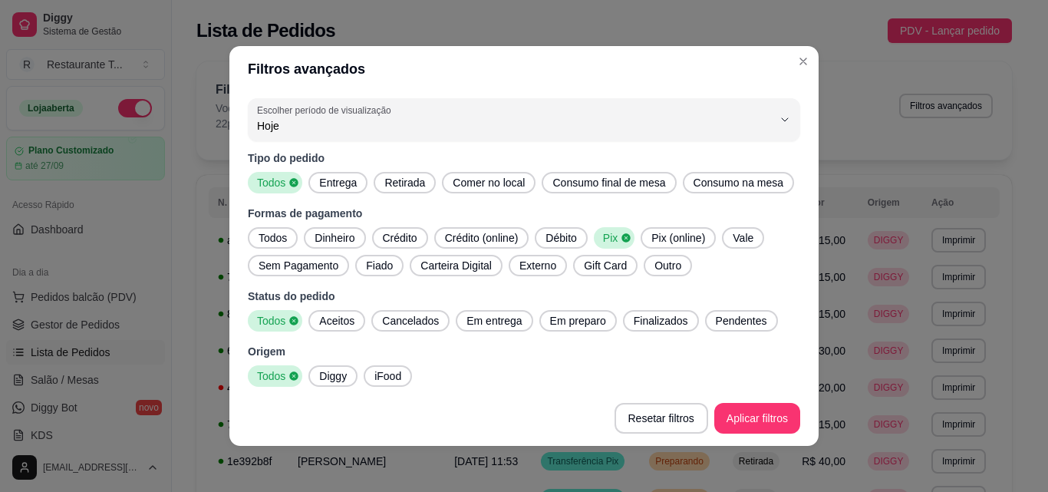
click at [262, 188] on span "Todos" at bounding box center [270, 182] width 38 height 15
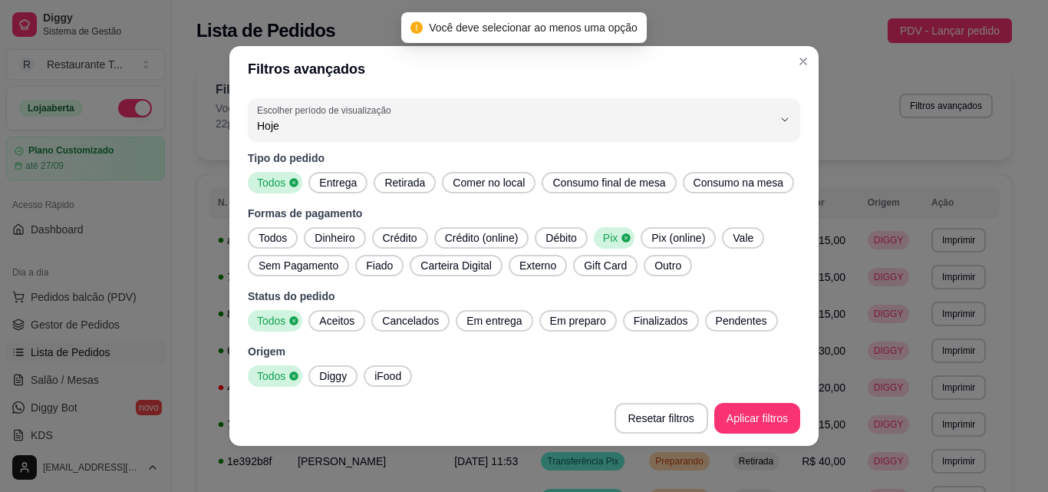
click at [267, 236] on span "Todos" at bounding box center [272, 237] width 41 height 15
click at [604, 238] on span "Pix" at bounding box center [616, 237] width 27 height 15
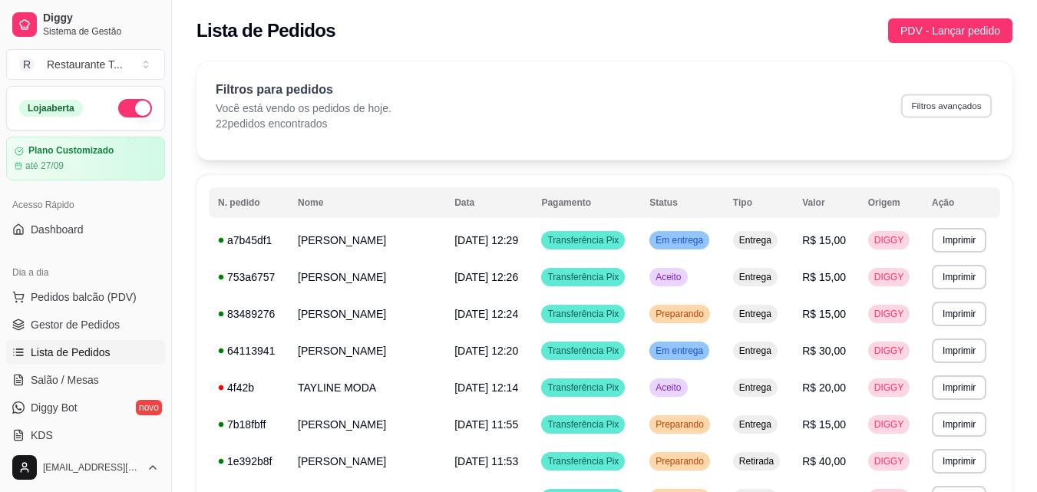
click at [946, 105] on button "Filtros avançados" at bounding box center [946, 106] width 91 height 24
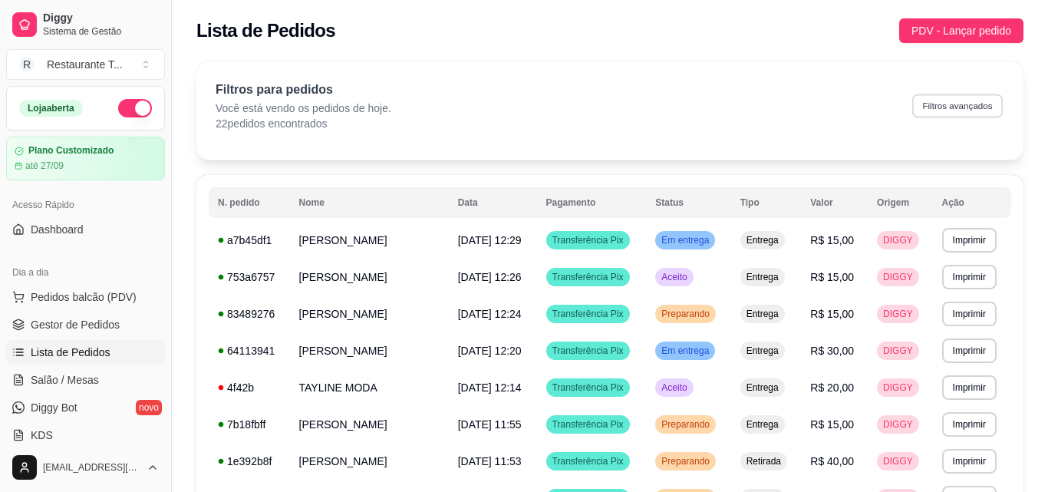
select select "0"
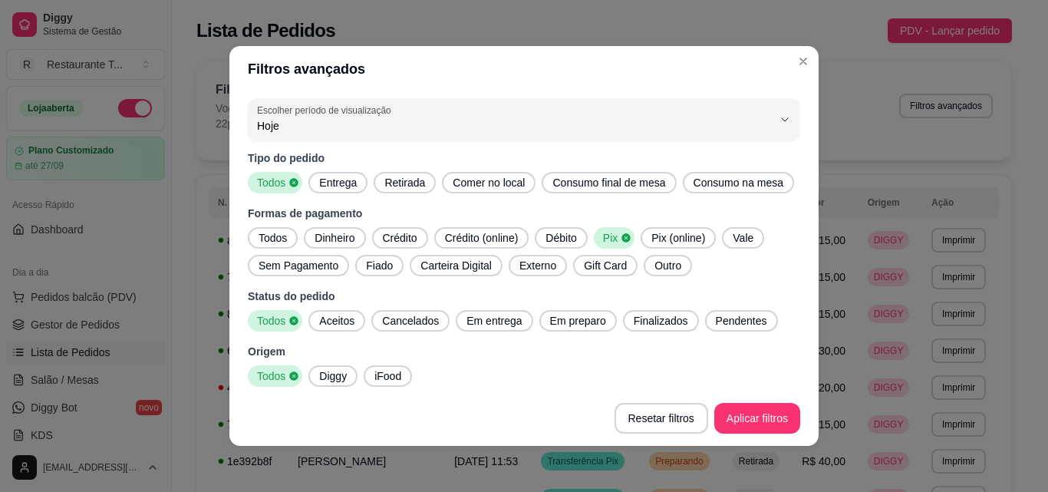
click at [402, 239] on span "Crédito" at bounding box center [400, 237] width 47 height 15
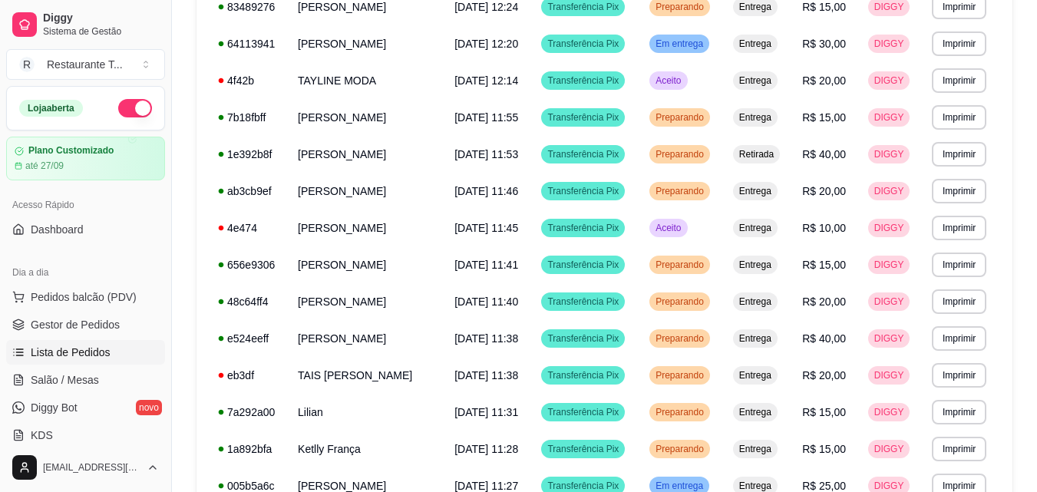
scroll to position [652, 0]
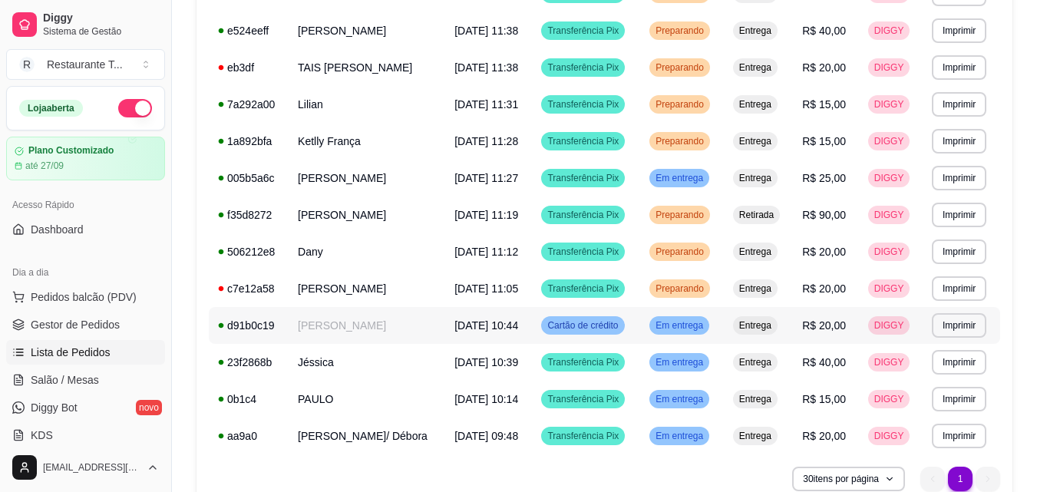
click at [518, 328] on span "[DATE] 10:44" at bounding box center [486, 325] width 64 height 12
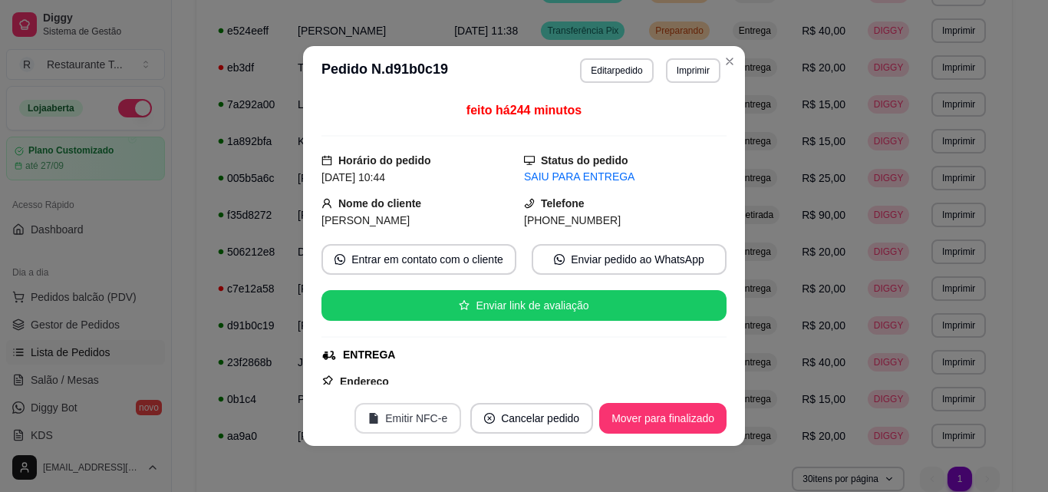
click at [421, 426] on button "Emitir NFC-e" at bounding box center [408, 418] width 107 height 31
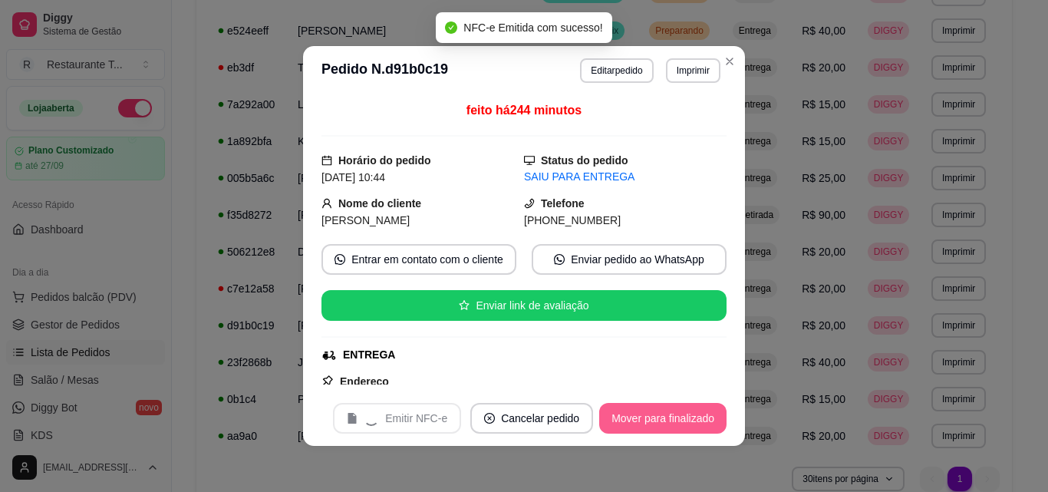
click at [645, 429] on button "Mover para finalizado" at bounding box center [662, 418] width 127 height 31
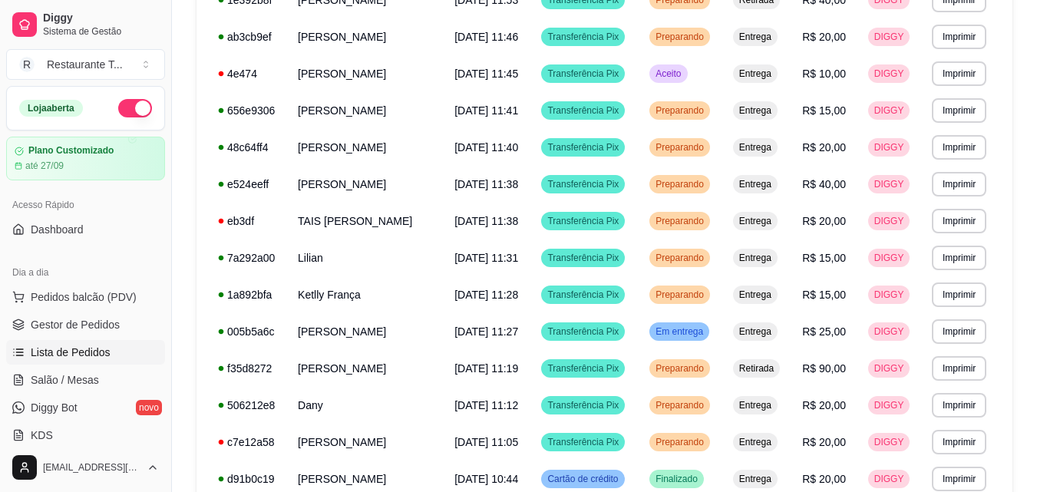
scroll to position [345, 0]
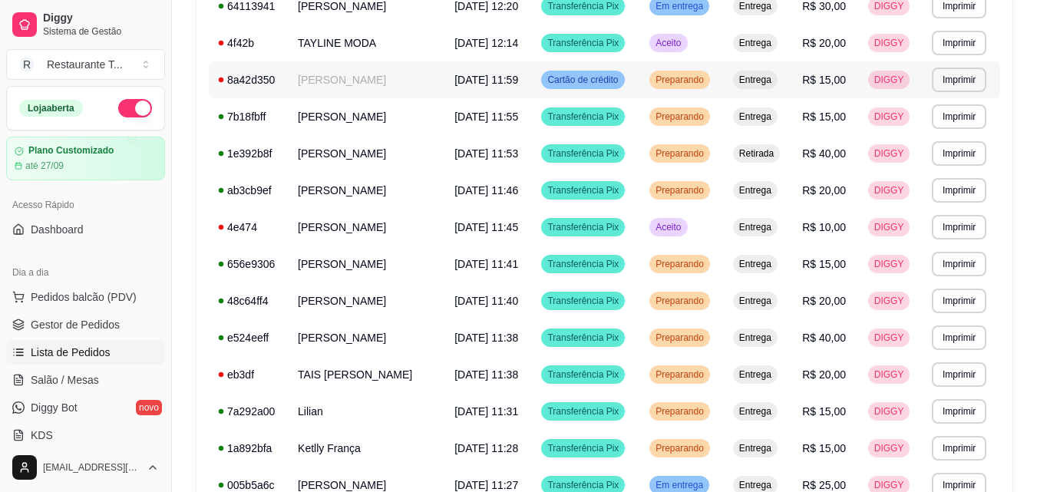
click at [417, 77] on td "[PERSON_NAME]" at bounding box center [367, 79] width 157 height 37
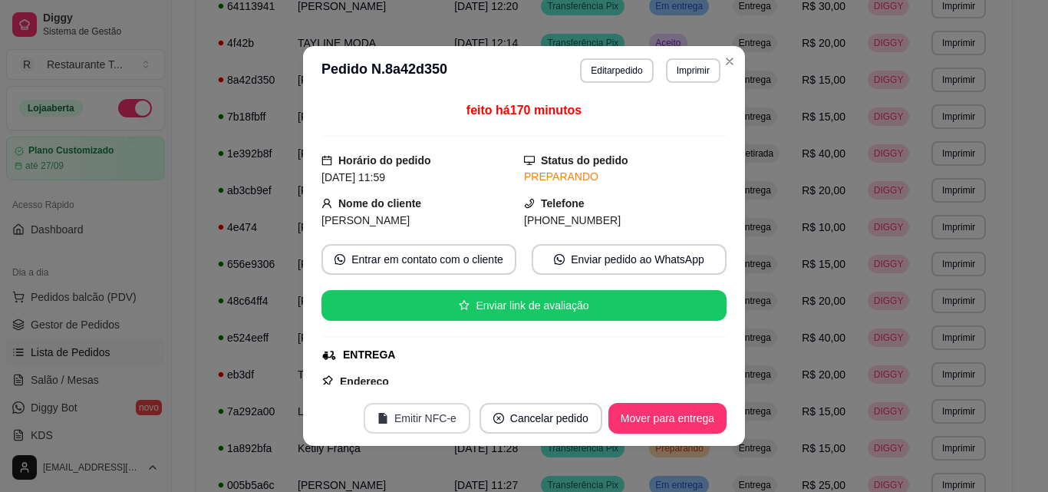
click at [399, 421] on button "Emitir NFC-e" at bounding box center [417, 418] width 107 height 31
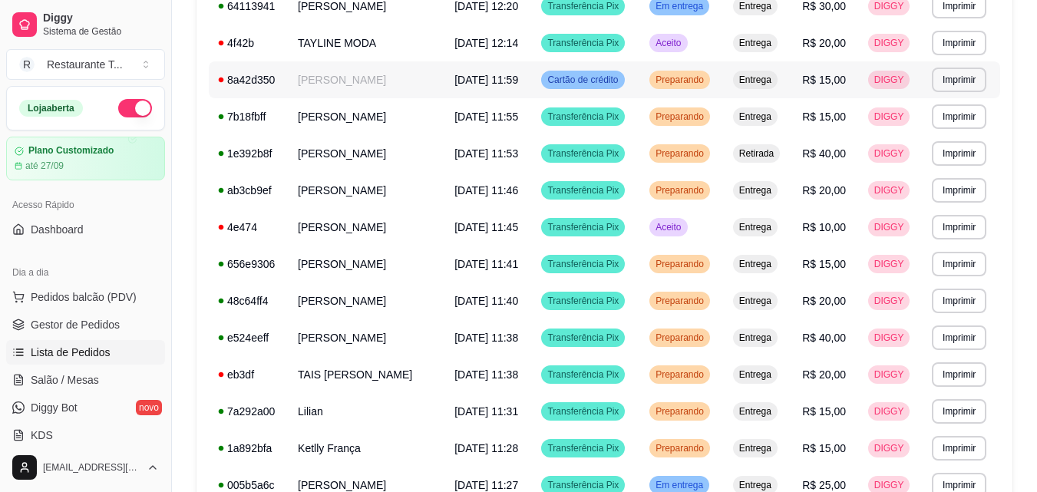
click at [371, 84] on td "[PERSON_NAME]" at bounding box center [367, 79] width 157 height 37
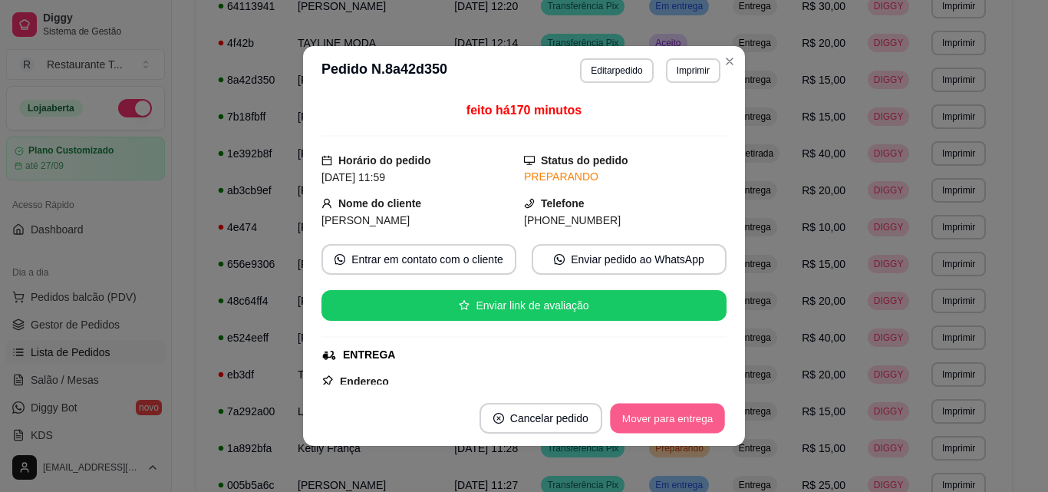
click at [664, 421] on button "Mover para entrega" at bounding box center [667, 419] width 115 height 30
click at [659, 421] on button "Mover para finalizado" at bounding box center [664, 419] width 124 height 30
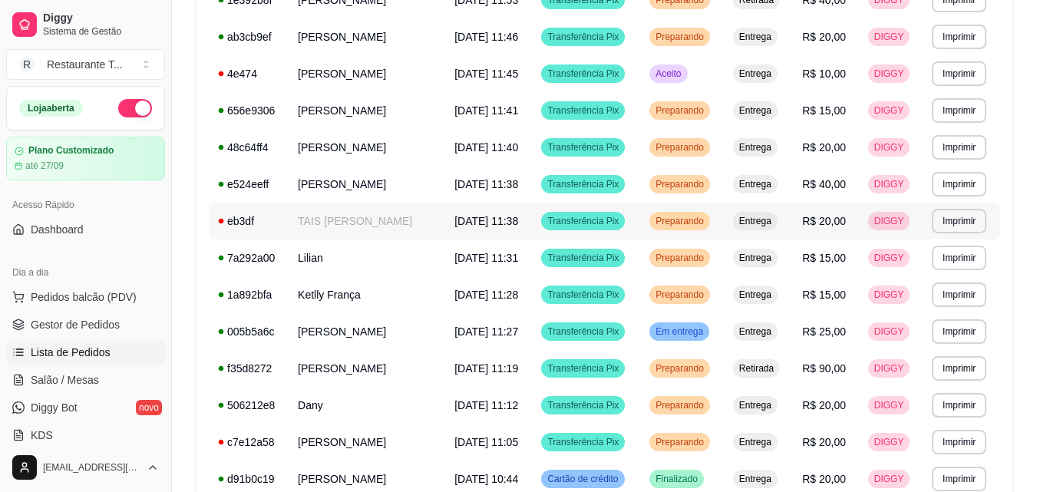
scroll to position [652, 0]
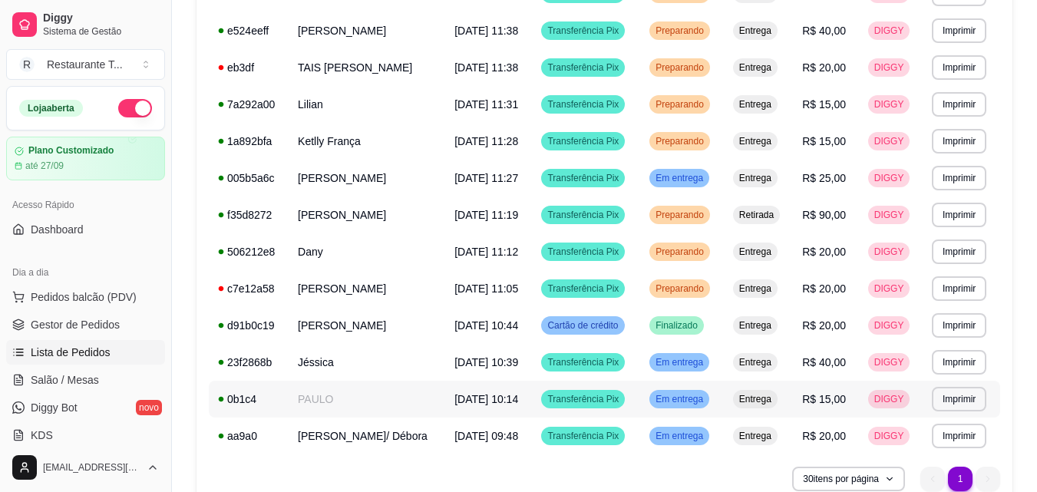
click at [510, 403] on span "[DATE] 10:14" at bounding box center [486, 399] width 64 height 12
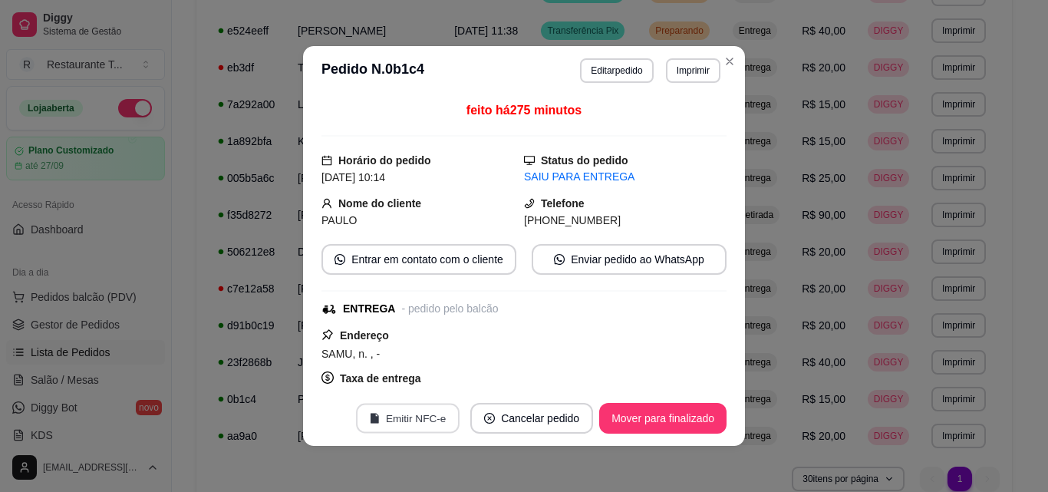
click at [411, 418] on button "Emitir NFC-e" at bounding box center [408, 419] width 104 height 30
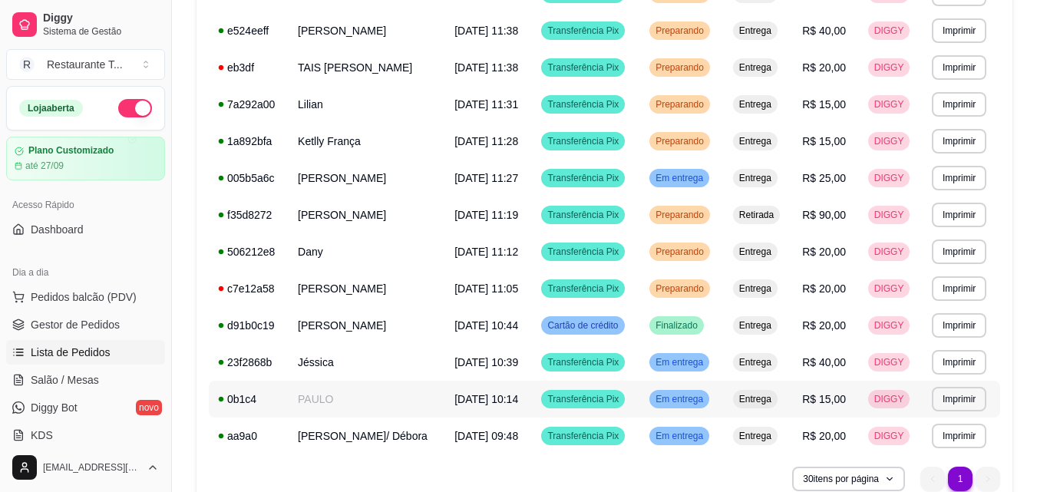
click at [419, 404] on td "PAULO" at bounding box center [367, 399] width 157 height 37
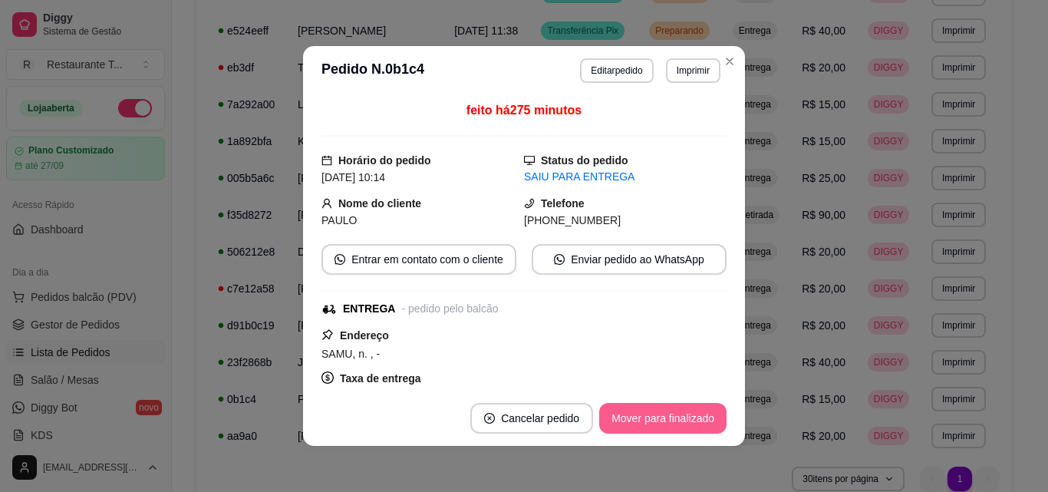
click at [688, 422] on button "Mover para finalizado" at bounding box center [662, 418] width 127 height 31
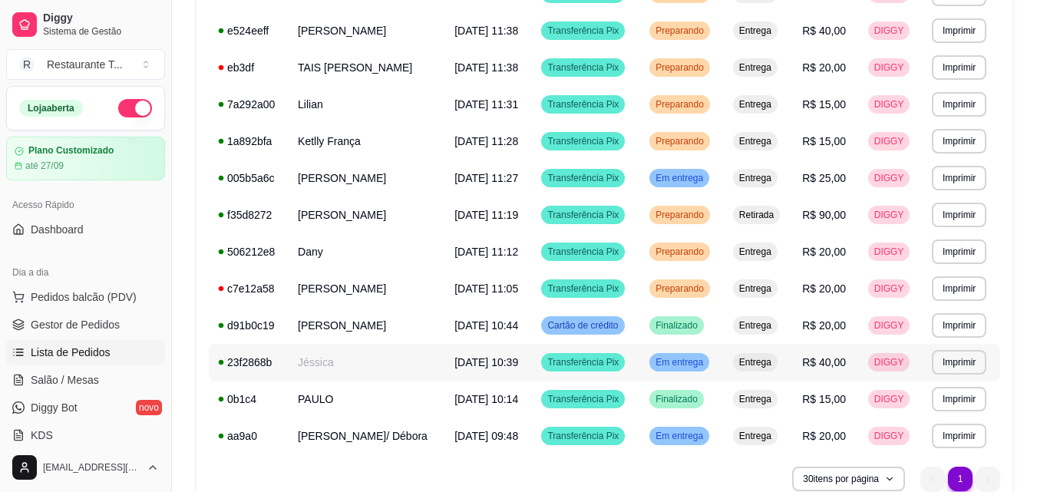
click at [479, 365] on span "[DATE] 10:39" at bounding box center [486, 362] width 64 height 12
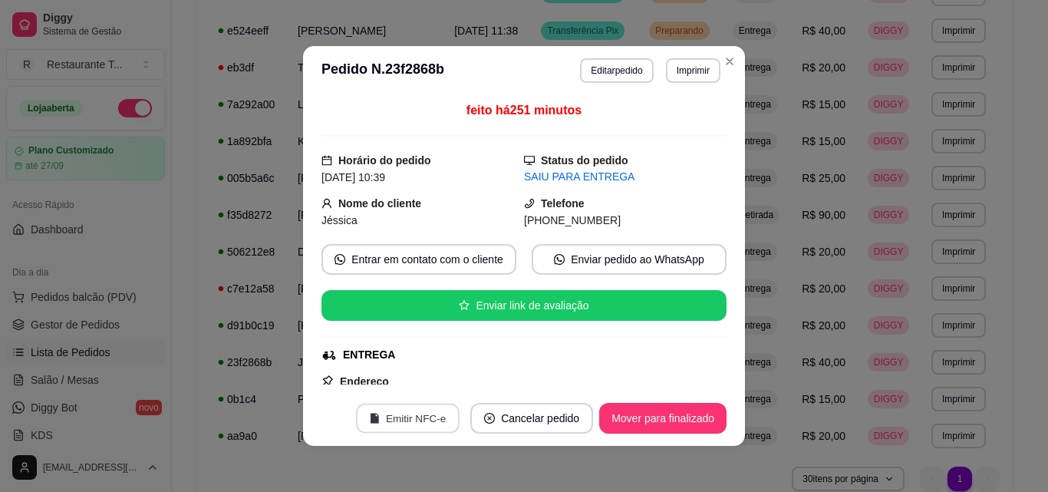
click at [421, 421] on button "Emitir NFC-e" at bounding box center [408, 419] width 104 height 30
click at [641, 417] on button "Mover para finalizado" at bounding box center [662, 418] width 127 height 31
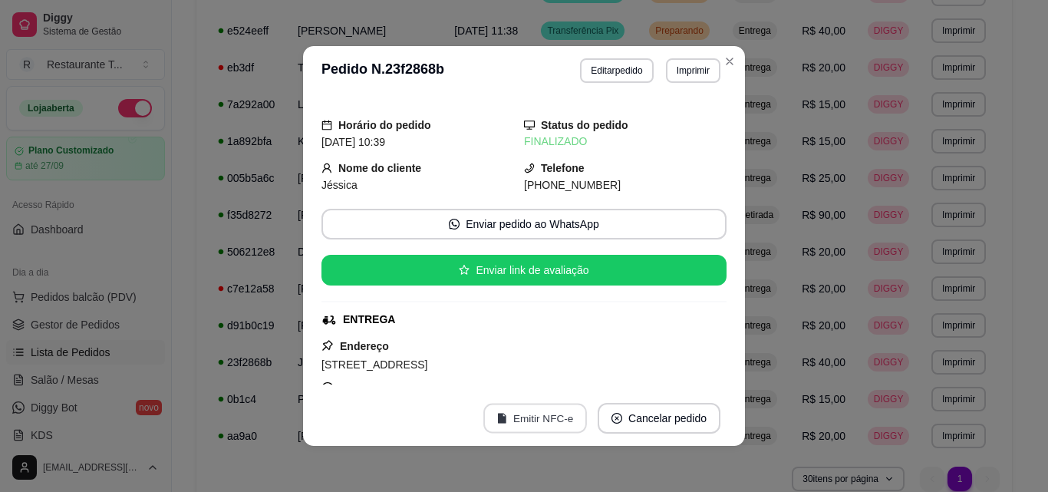
click at [539, 411] on button "Emitir NFC-e" at bounding box center [535, 419] width 104 height 30
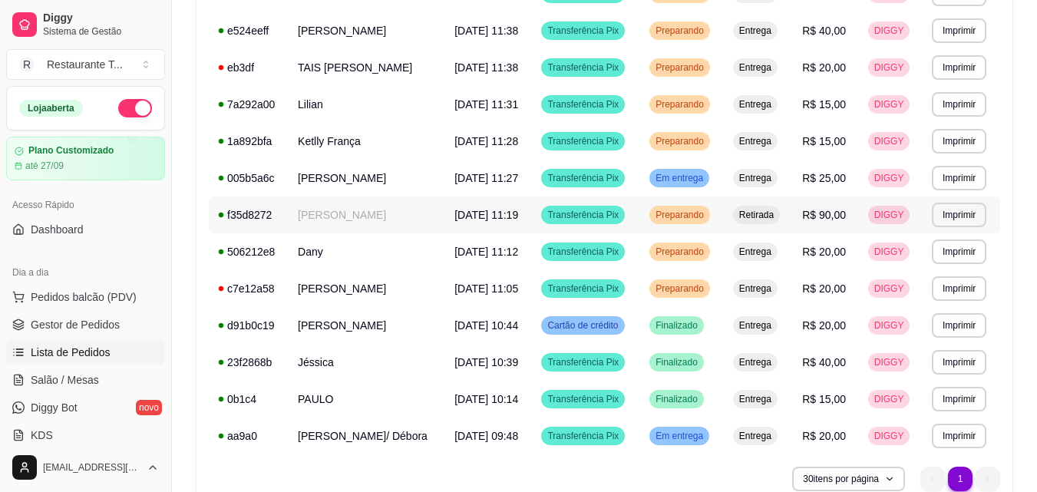
click at [368, 218] on td "[PERSON_NAME]" at bounding box center [367, 214] width 157 height 37
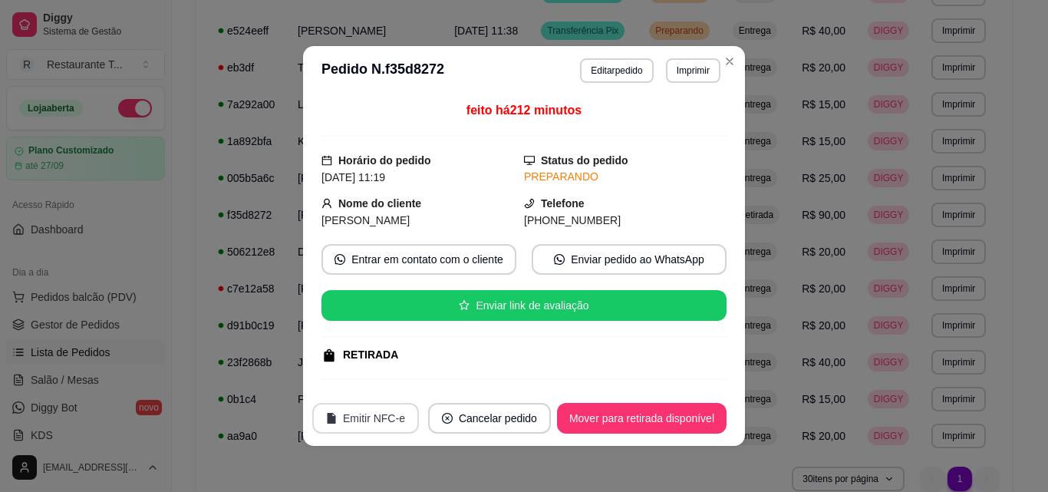
click at [375, 409] on button "Emitir NFC-e" at bounding box center [365, 418] width 107 height 31
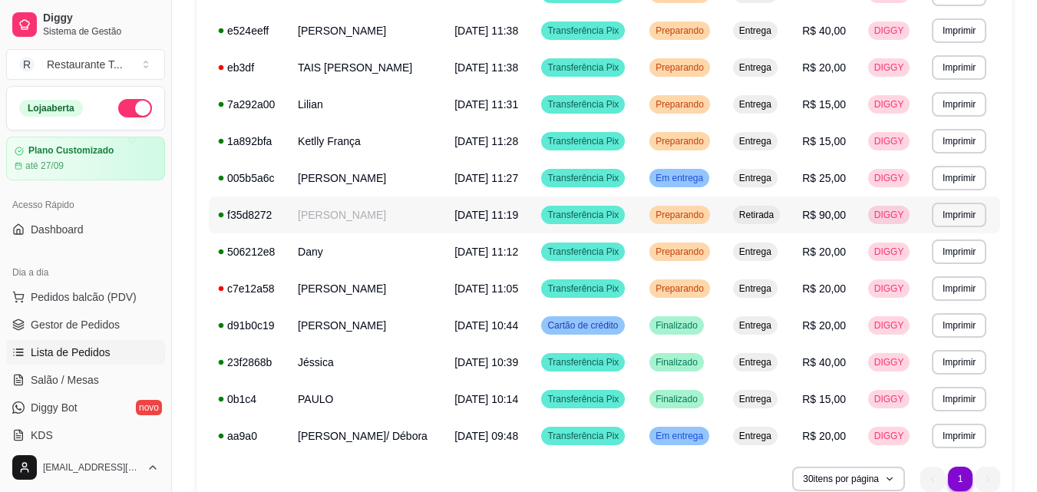
click at [330, 210] on td "[PERSON_NAME]" at bounding box center [367, 214] width 157 height 37
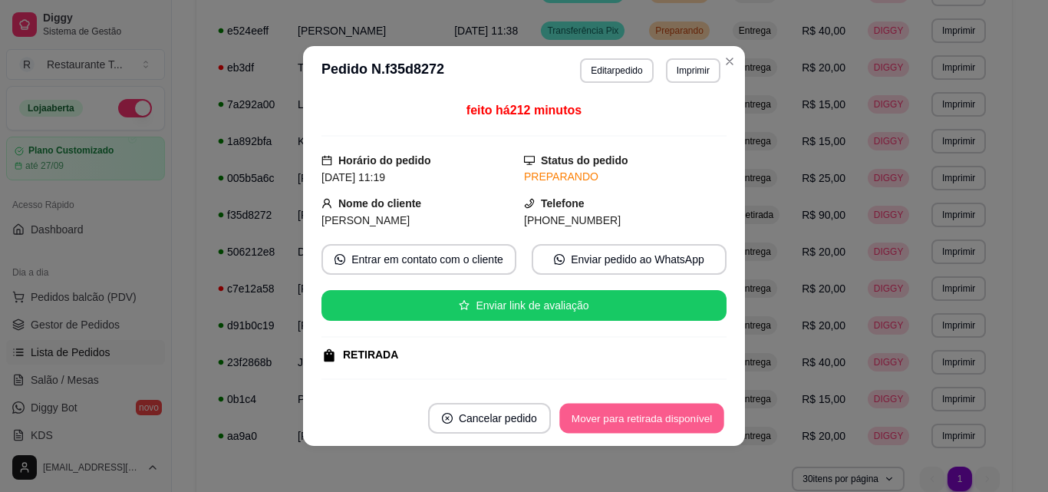
click at [604, 422] on button "Mover para retirada disponível" at bounding box center [641, 419] width 164 height 30
click at [604, 422] on button "Mover para finalizado" at bounding box center [662, 418] width 127 height 31
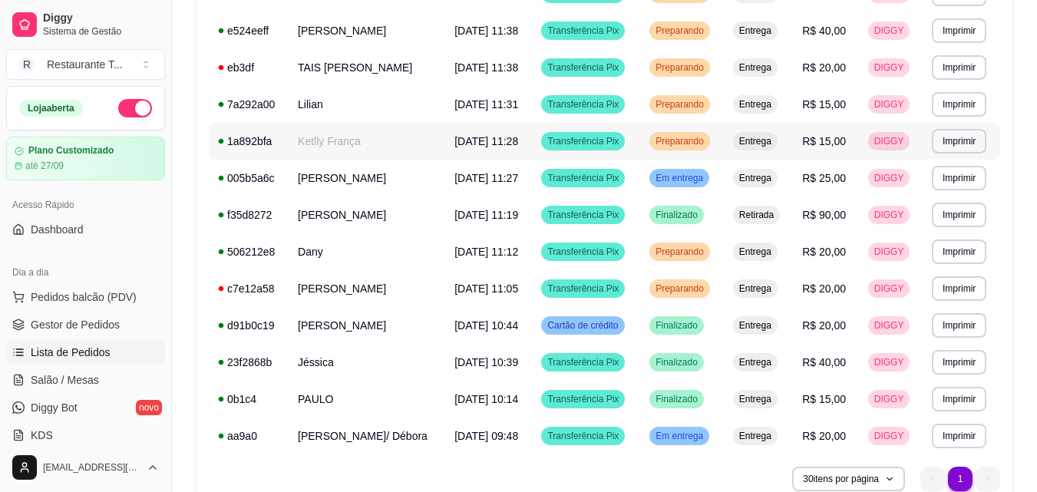
click at [361, 142] on td "Ketlly França" at bounding box center [367, 141] width 157 height 37
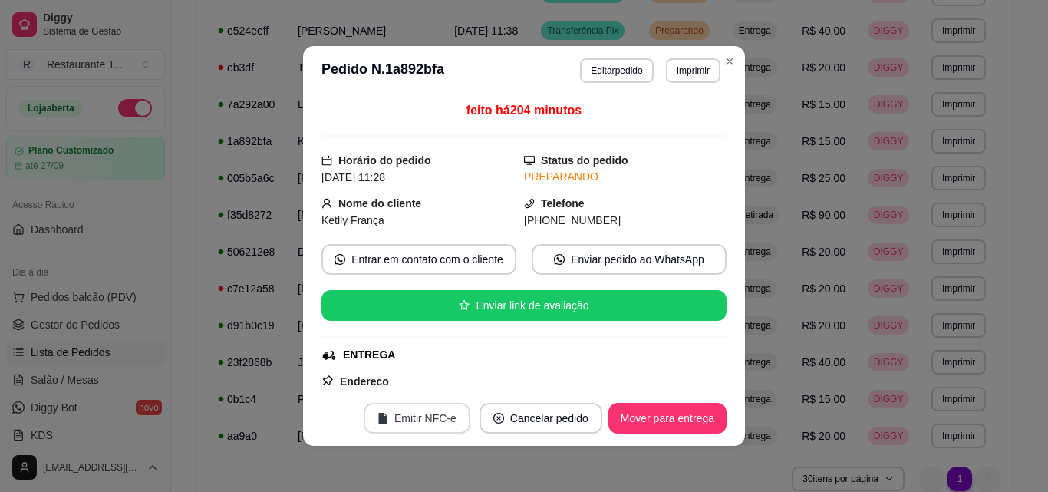
click at [431, 424] on button "Emitir NFC-e" at bounding box center [417, 418] width 107 height 31
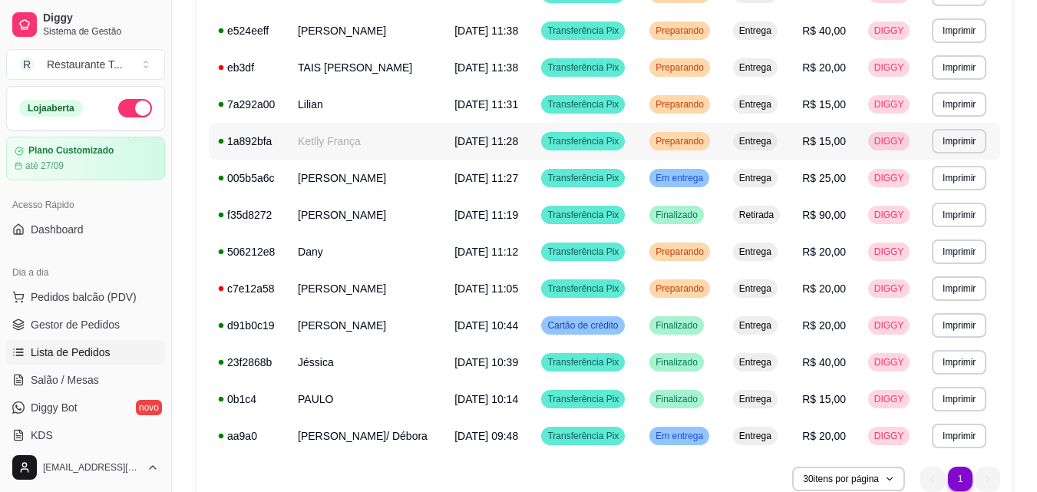
click at [361, 145] on td "Ketlly França" at bounding box center [367, 141] width 157 height 37
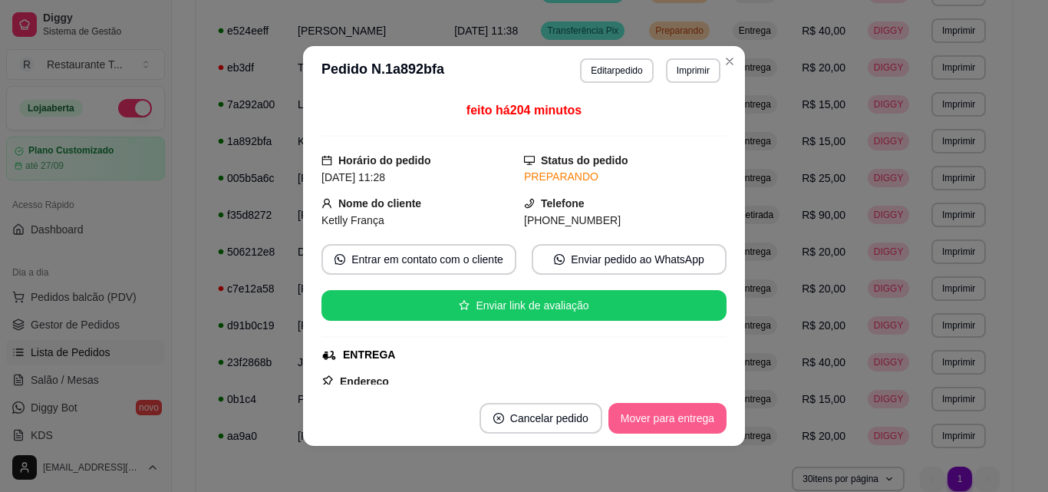
click at [643, 414] on button "Mover para entrega" at bounding box center [668, 418] width 118 height 31
click at [643, 416] on button "Mover para finalizado" at bounding box center [664, 419] width 124 height 30
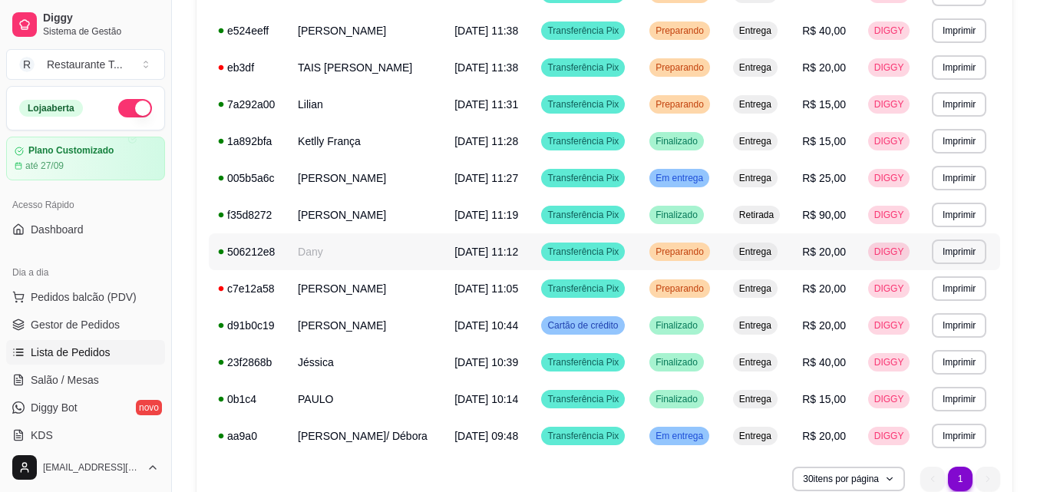
click at [357, 262] on td "Dany" at bounding box center [367, 251] width 157 height 37
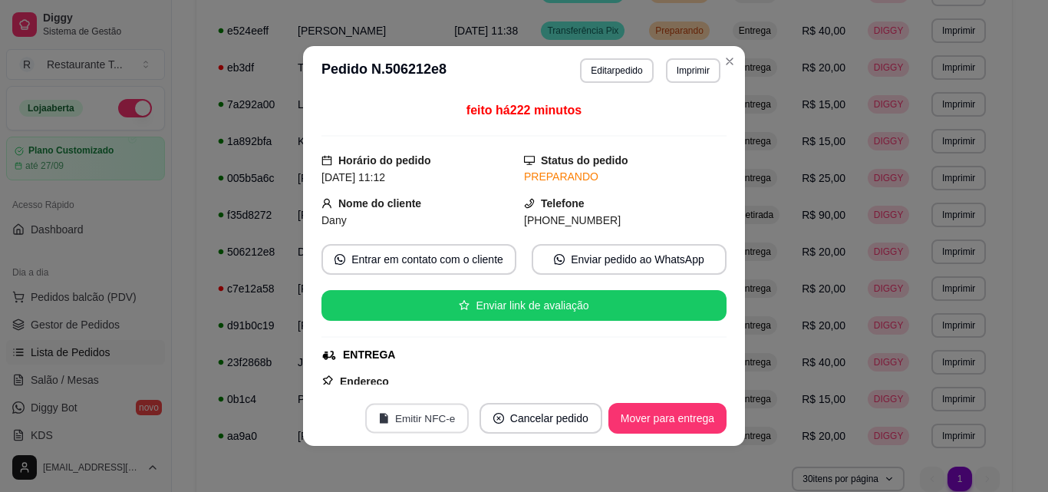
click at [433, 414] on button "Emitir NFC-e" at bounding box center [417, 419] width 104 height 30
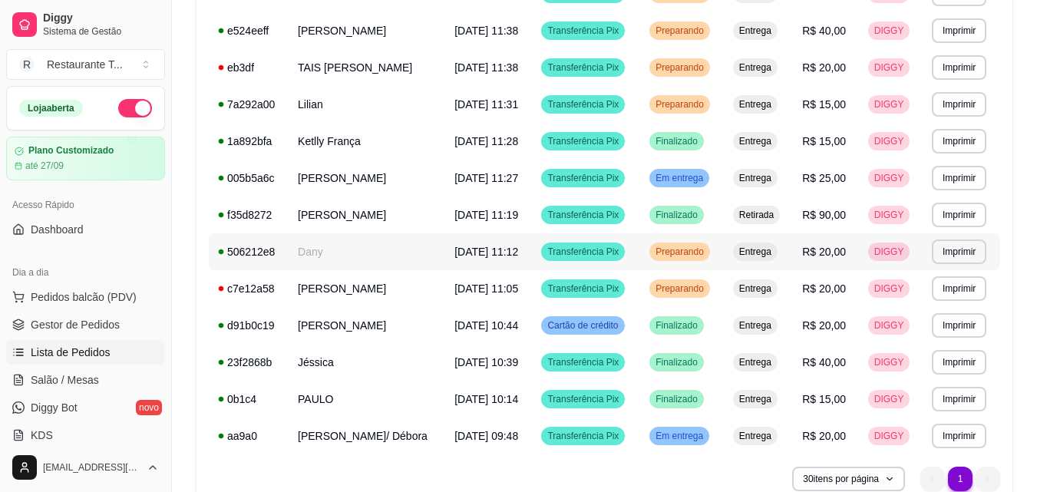
click at [303, 252] on td "Dany" at bounding box center [367, 251] width 157 height 37
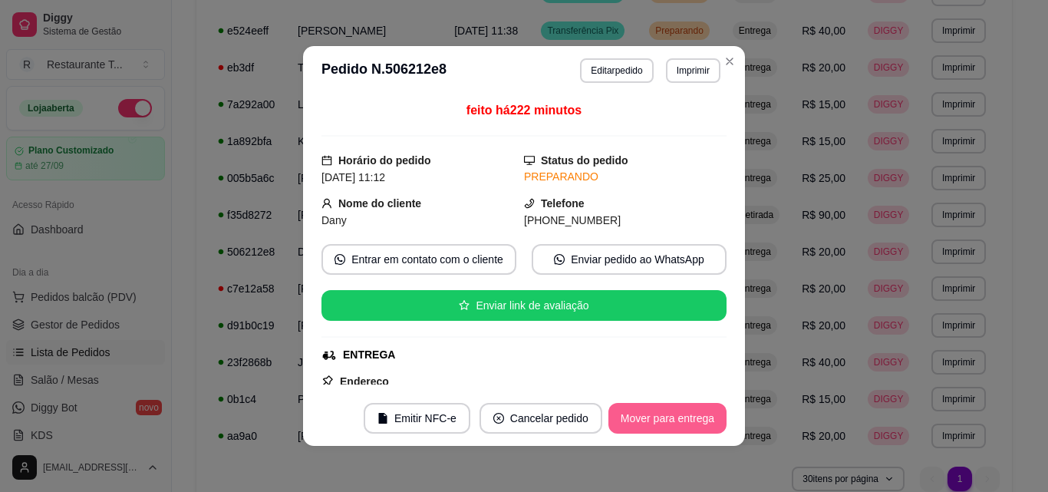
click at [662, 413] on button "Mover para entrega" at bounding box center [668, 418] width 118 height 31
click at [662, 413] on button "Mover para finalizado" at bounding box center [662, 418] width 127 height 31
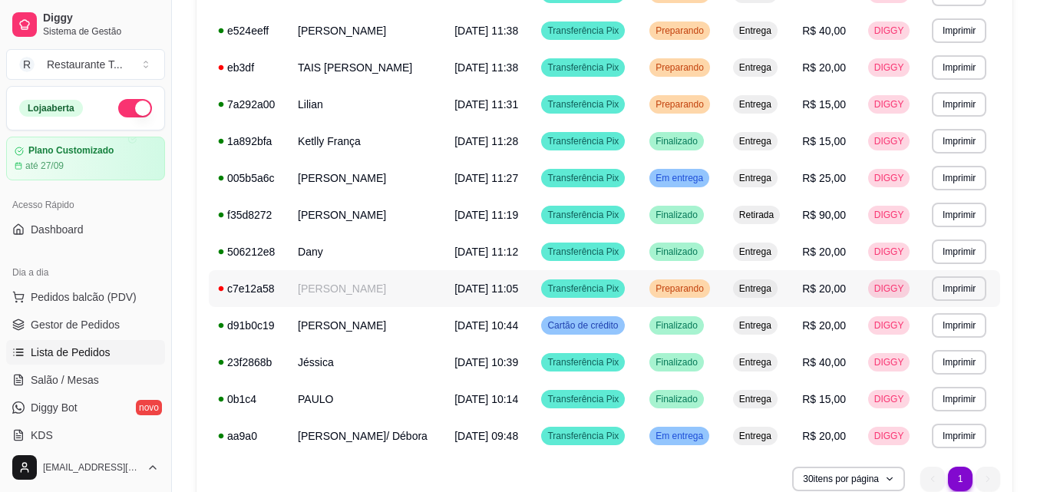
click at [341, 298] on td "[PERSON_NAME]" at bounding box center [367, 288] width 157 height 37
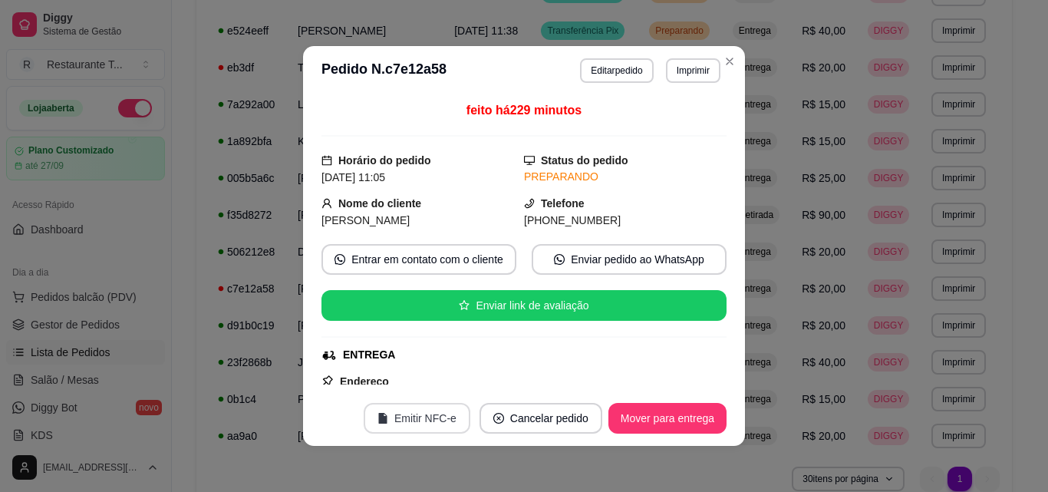
click at [414, 418] on button "Emitir NFC-e" at bounding box center [417, 418] width 107 height 31
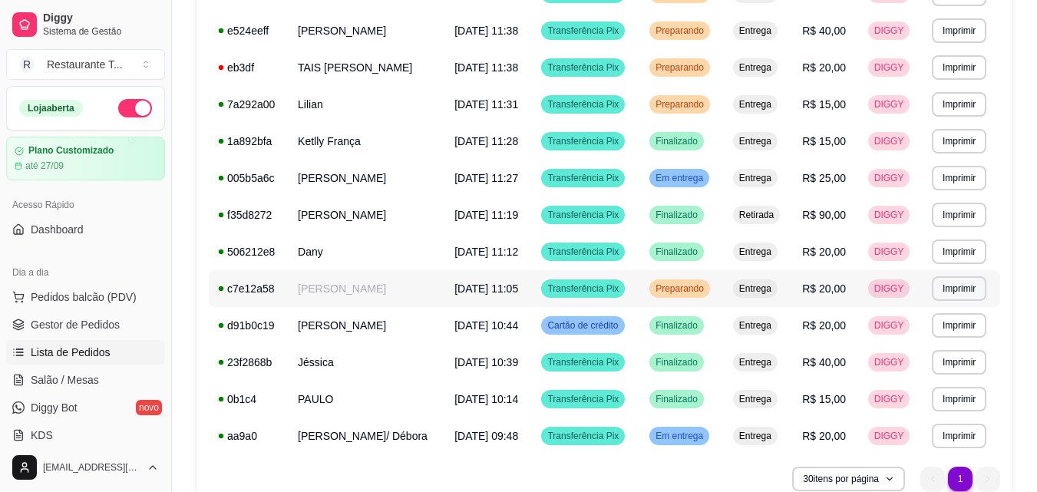
click at [292, 285] on td "[PERSON_NAME]" at bounding box center [367, 288] width 157 height 37
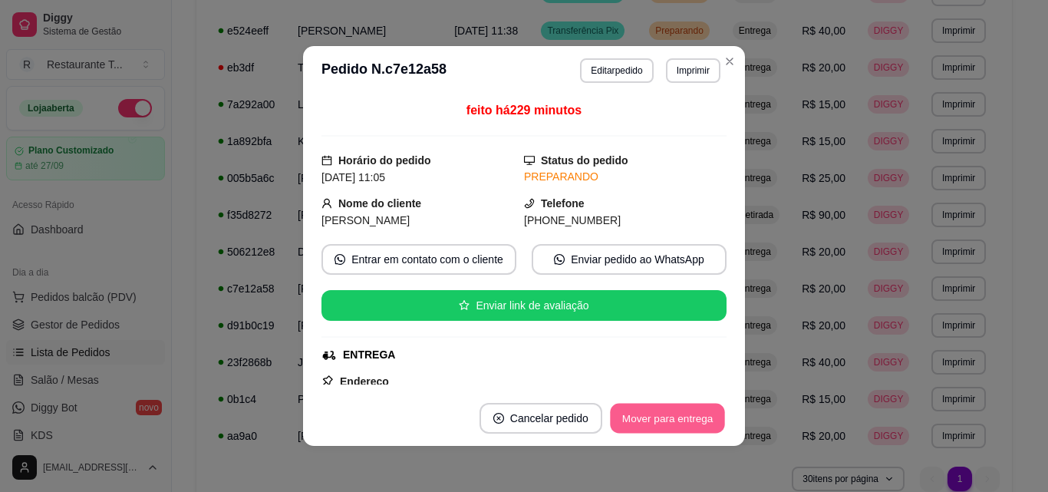
click at [693, 410] on button "Mover para entrega" at bounding box center [667, 419] width 115 height 30
click at [693, 411] on button "Mover para finalizado" at bounding box center [664, 419] width 124 height 30
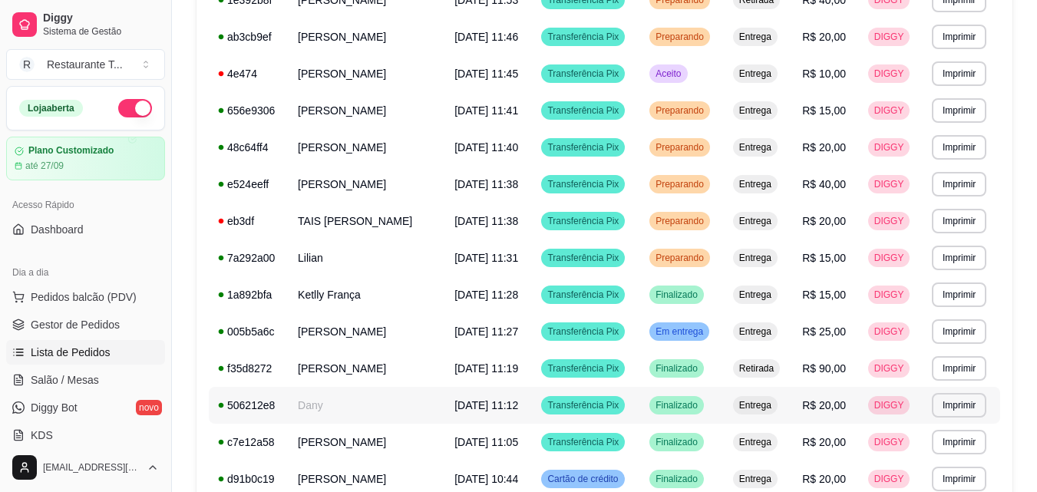
scroll to position [421, 0]
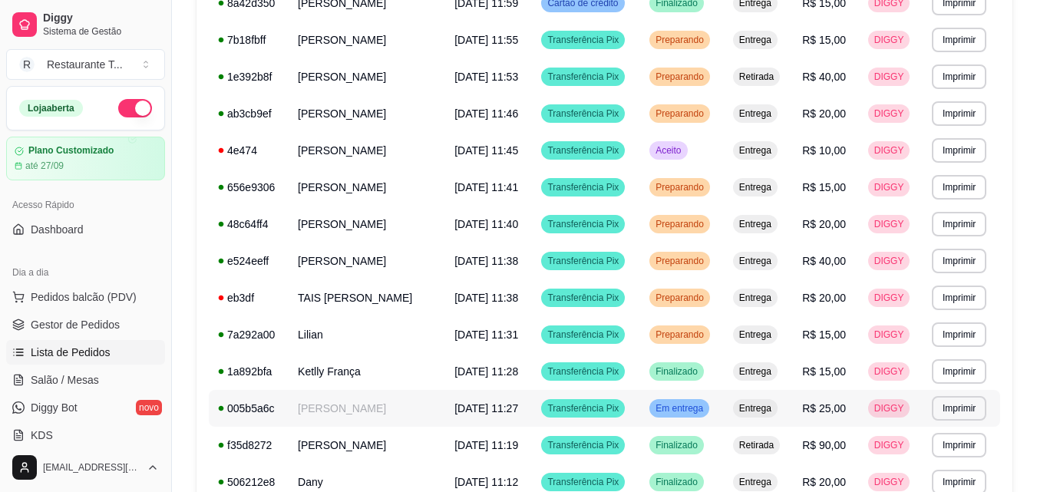
click at [502, 409] on span "[DATE] 11:27" at bounding box center [486, 408] width 64 height 12
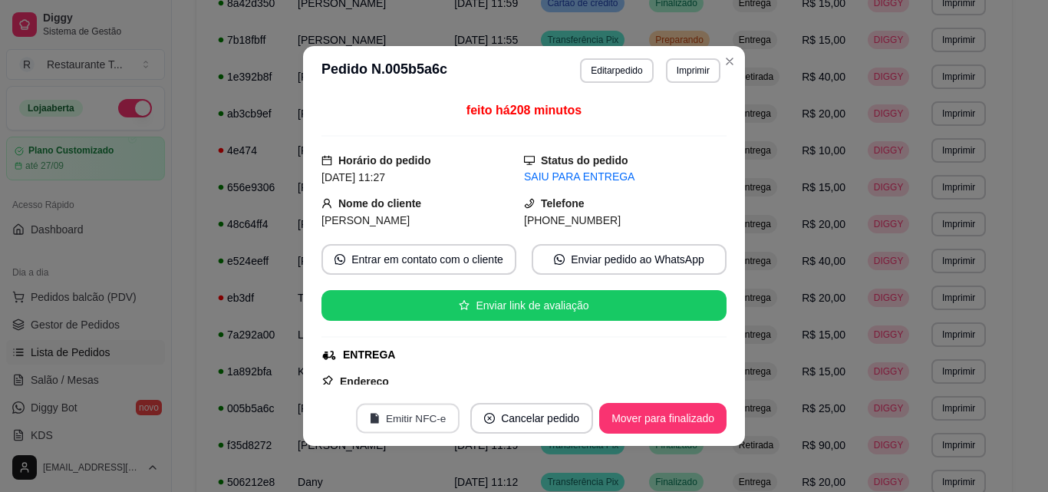
click at [414, 405] on button "Emitir NFC-e" at bounding box center [408, 419] width 104 height 30
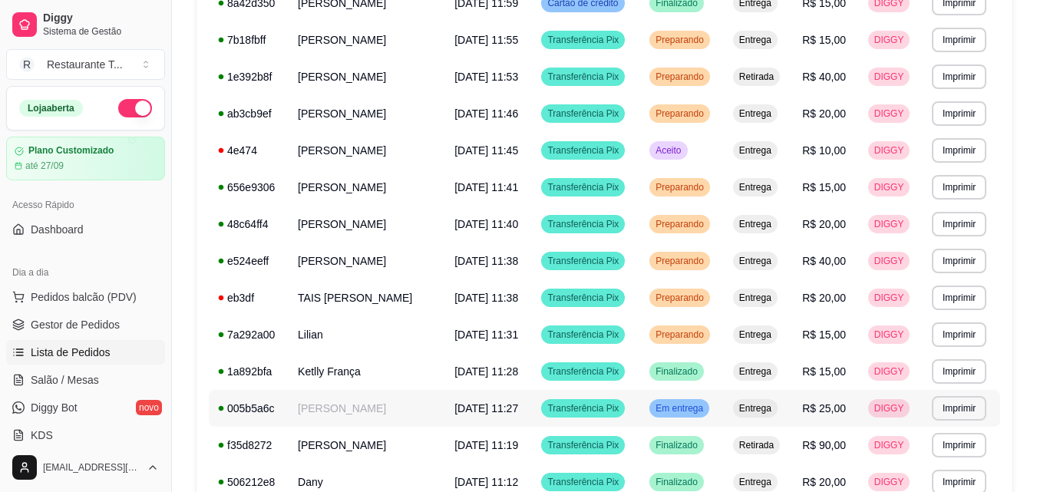
click at [345, 407] on td "[PERSON_NAME]" at bounding box center [367, 408] width 157 height 37
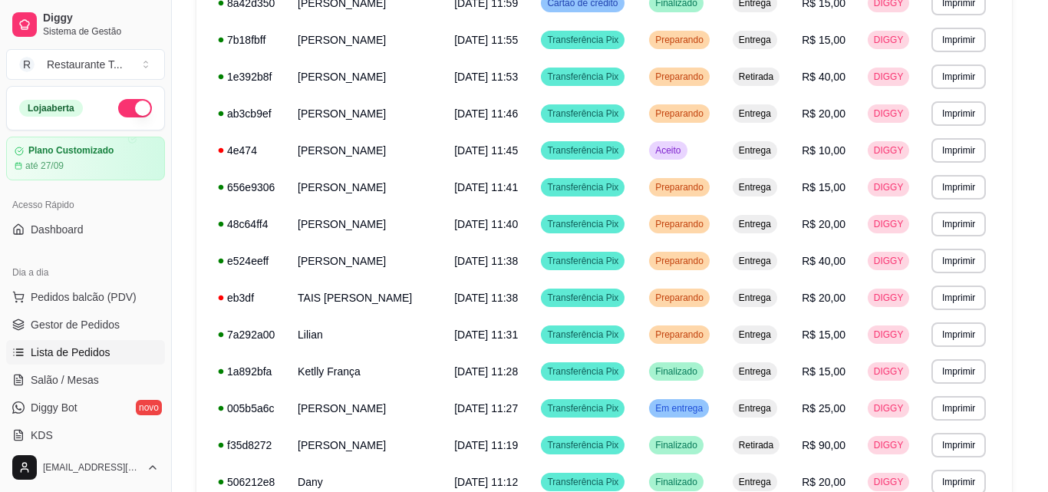
click at [624, 417] on button "Mover para finalizado" at bounding box center [662, 418] width 127 height 31
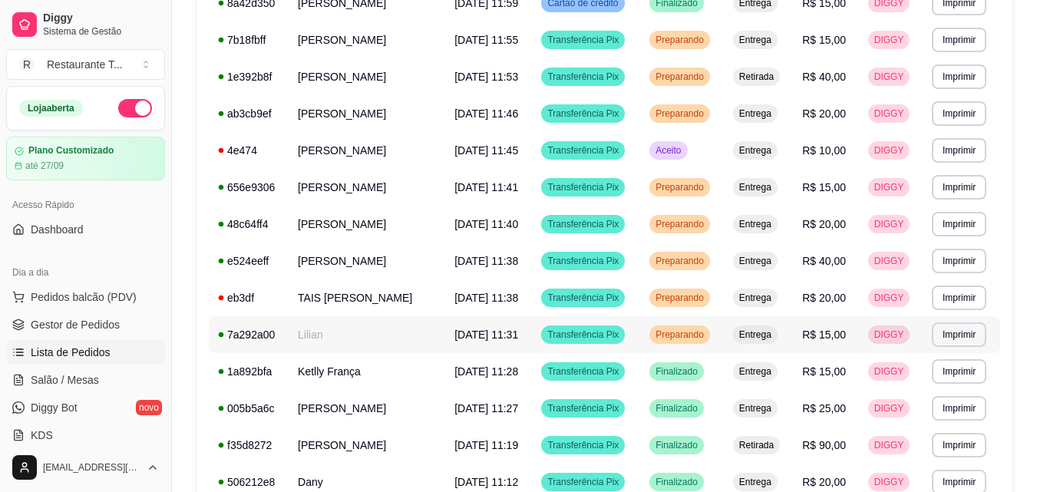
click at [515, 332] on span "[DATE] 11:31" at bounding box center [486, 334] width 64 height 12
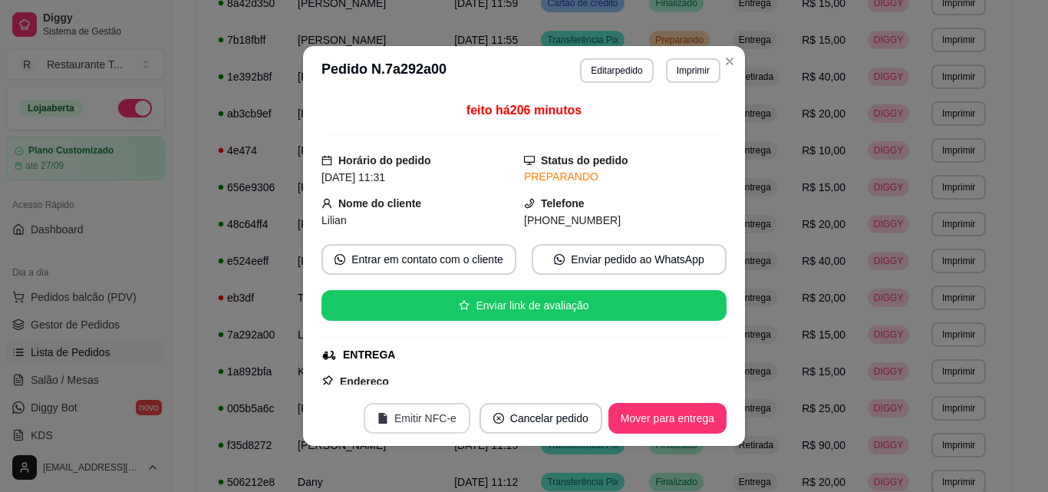
click at [431, 408] on button "Emitir NFC-e" at bounding box center [417, 418] width 107 height 31
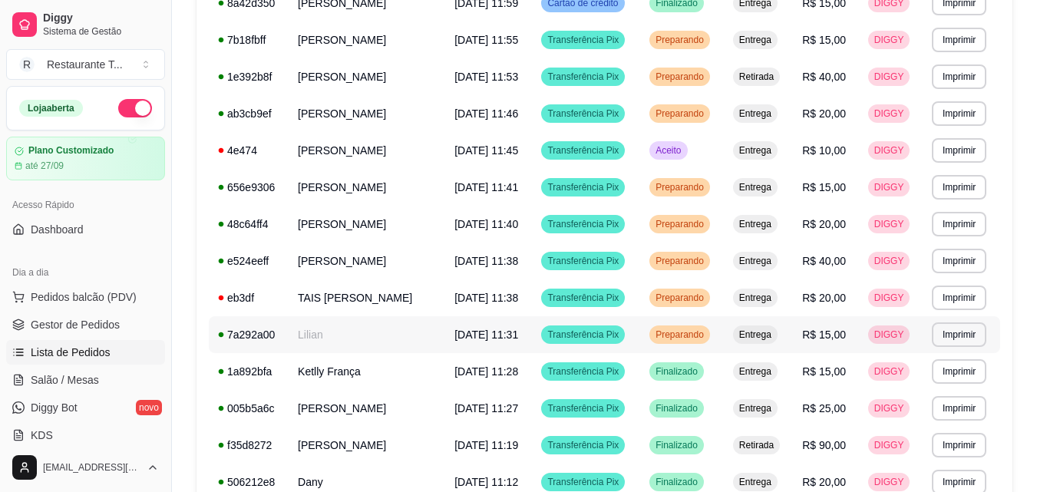
click at [335, 335] on td "Lilian" at bounding box center [367, 334] width 157 height 37
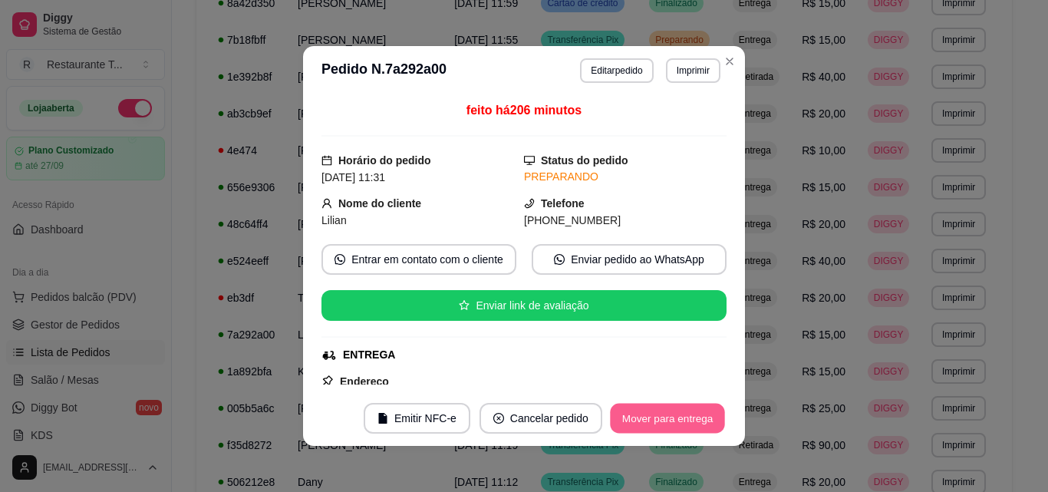
click at [639, 414] on button "Mover para entrega" at bounding box center [667, 419] width 115 height 30
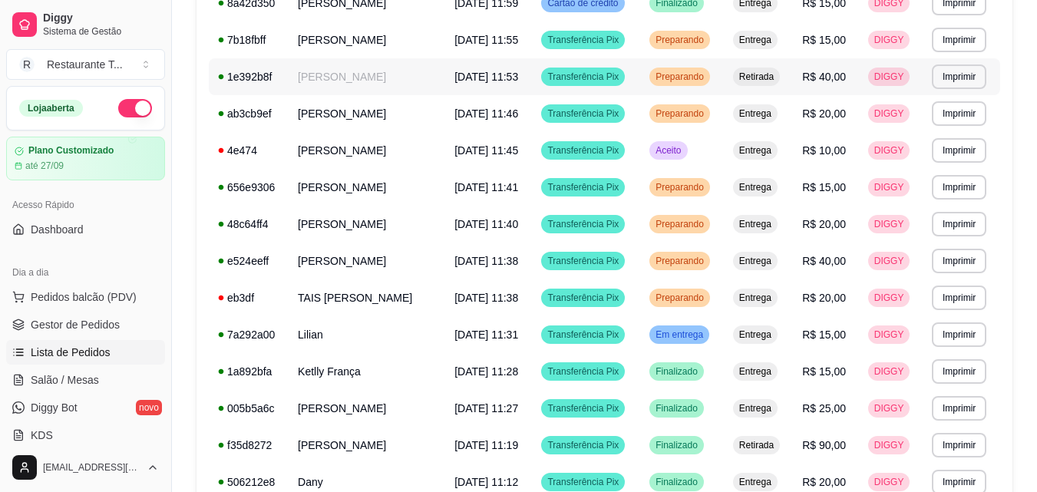
click at [355, 78] on td "[PERSON_NAME]" at bounding box center [367, 76] width 157 height 37
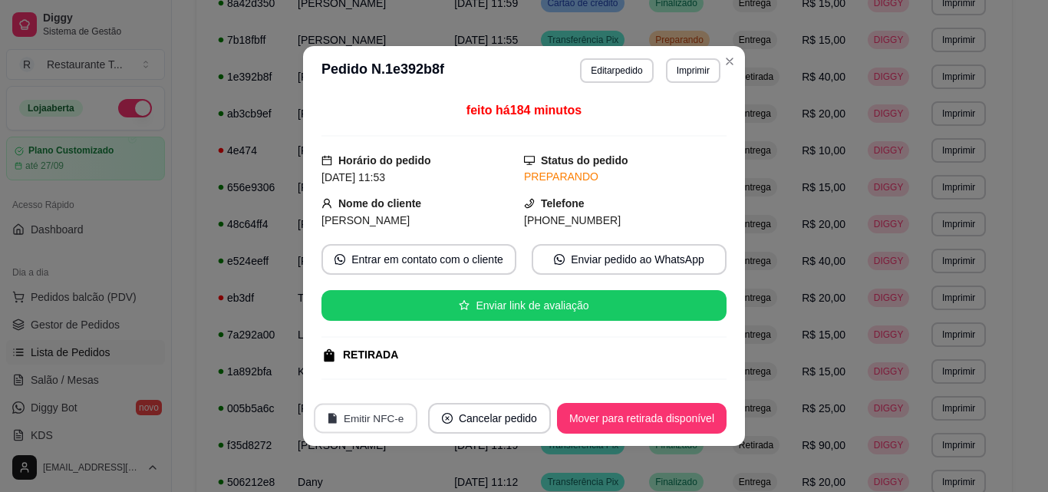
click at [375, 422] on button "Emitir NFC-e" at bounding box center [366, 419] width 104 height 30
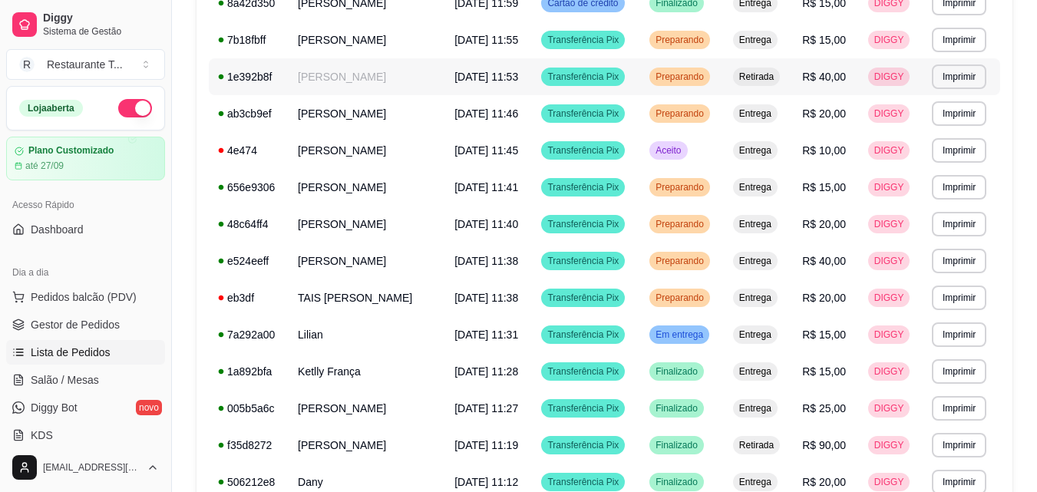
click at [355, 69] on td "[PERSON_NAME]" at bounding box center [367, 76] width 157 height 37
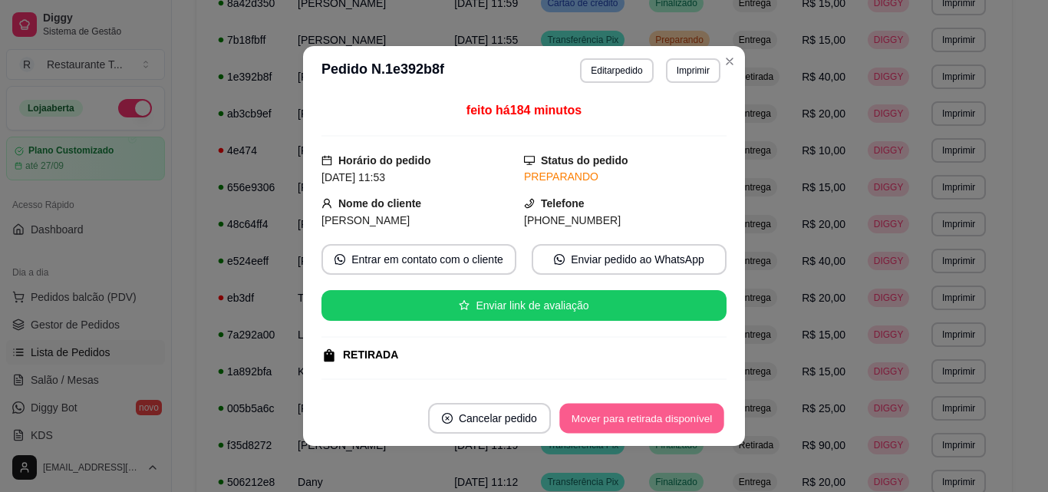
click at [635, 417] on button "Mover para retirada disponível" at bounding box center [641, 419] width 164 height 30
click at [635, 417] on button "Mover para finalizado" at bounding box center [664, 419] width 124 height 30
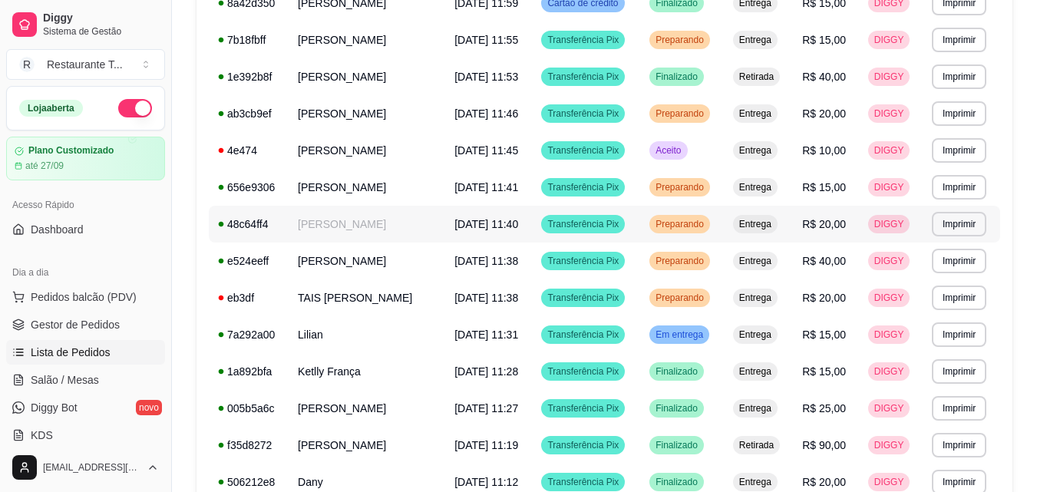
click at [345, 219] on td "[PERSON_NAME]" at bounding box center [367, 224] width 157 height 37
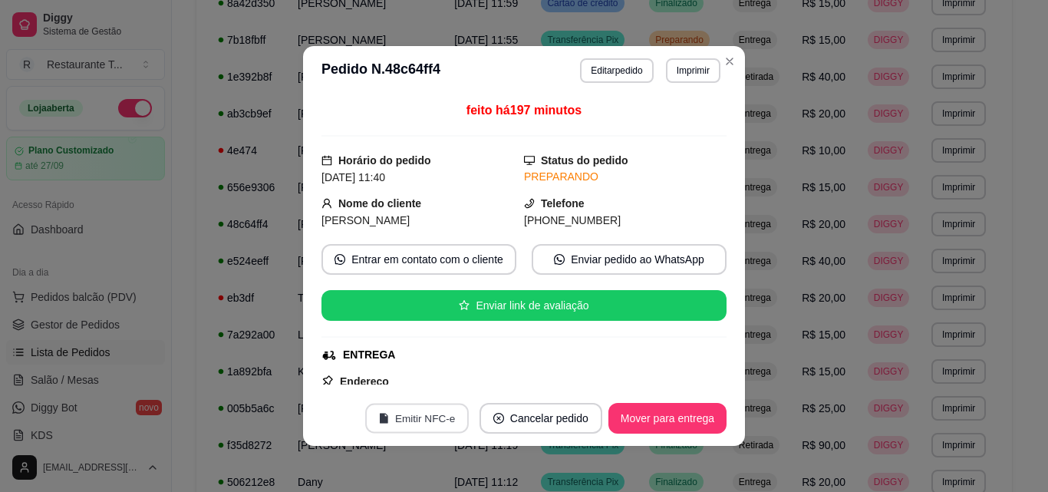
click at [425, 411] on button "Emitir NFC-e" at bounding box center [417, 419] width 104 height 30
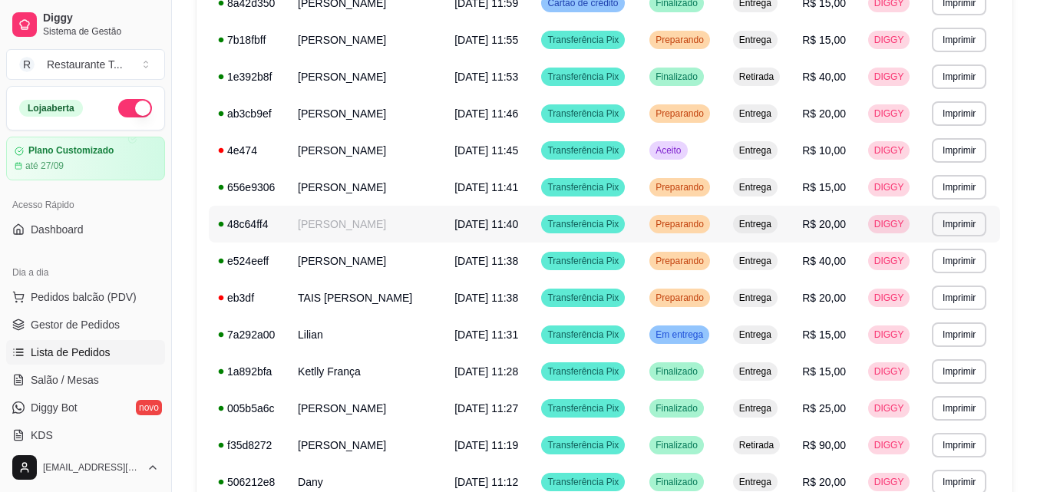
click at [329, 226] on td "[PERSON_NAME]" at bounding box center [367, 224] width 157 height 37
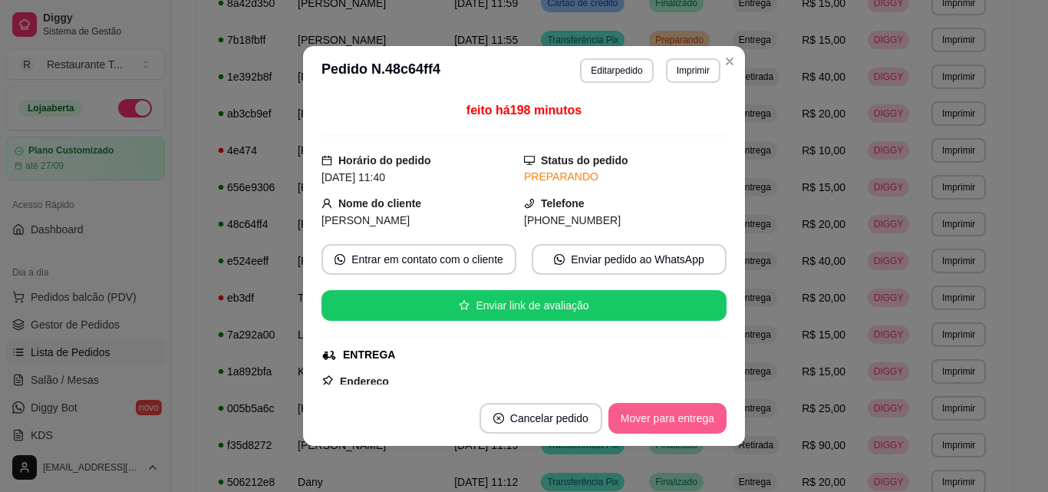
click at [656, 422] on button "Mover para entrega" at bounding box center [668, 418] width 118 height 31
click at [656, 422] on button "Mover para finalizado" at bounding box center [664, 419] width 124 height 30
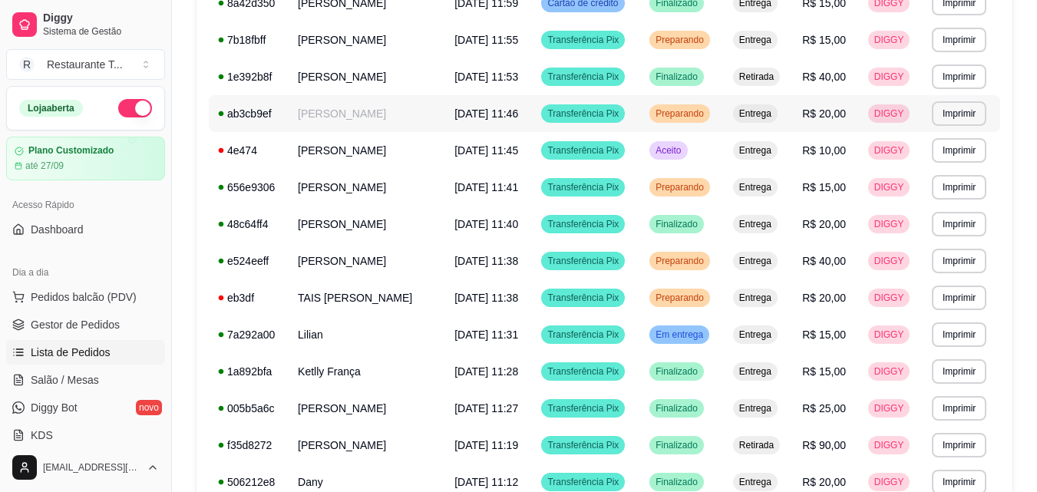
click at [323, 108] on td "[PERSON_NAME]" at bounding box center [367, 113] width 157 height 37
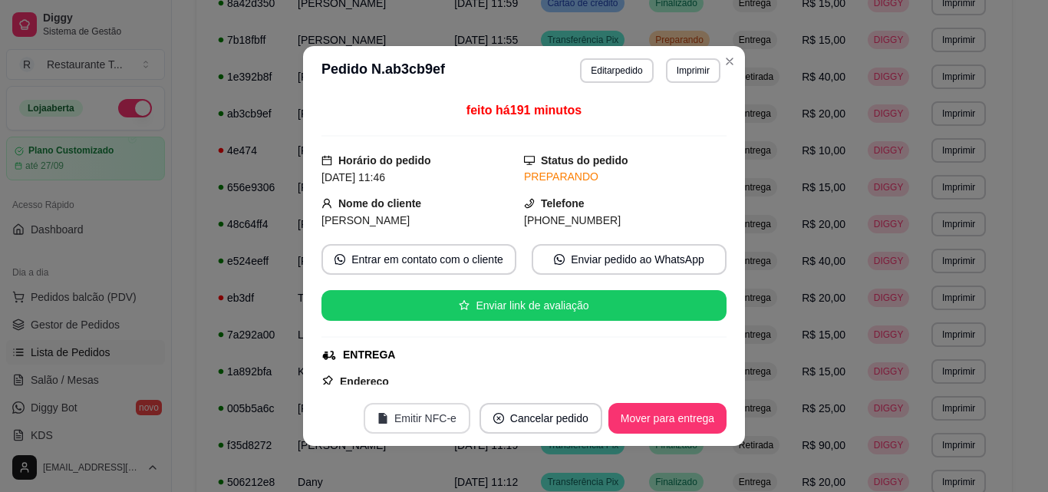
click at [384, 417] on icon "file" at bounding box center [382, 418] width 8 height 11
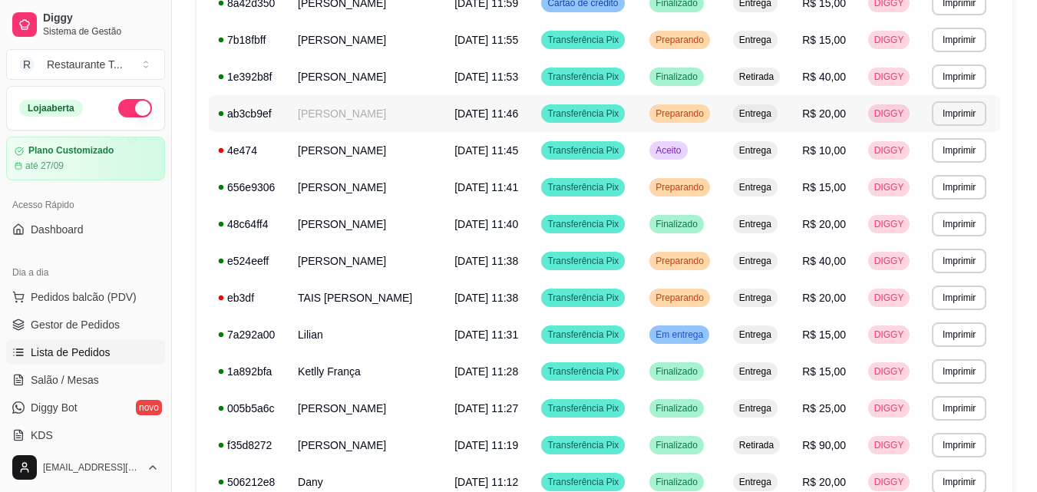
click at [328, 111] on td "[PERSON_NAME]" at bounding box center [367, 113] width 157 height 37
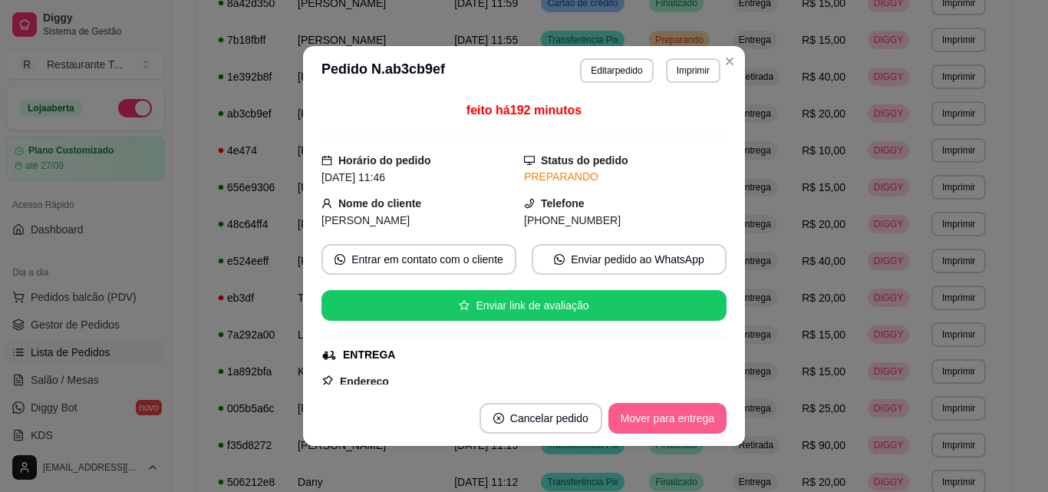
click at [635, 414] on button "Mover para entrega" at bounding box center [668, 418] width 118 height 31
click at [635, 420] on button "Mover para finalizado" at bounding box center [664, 419] width 124 height 30
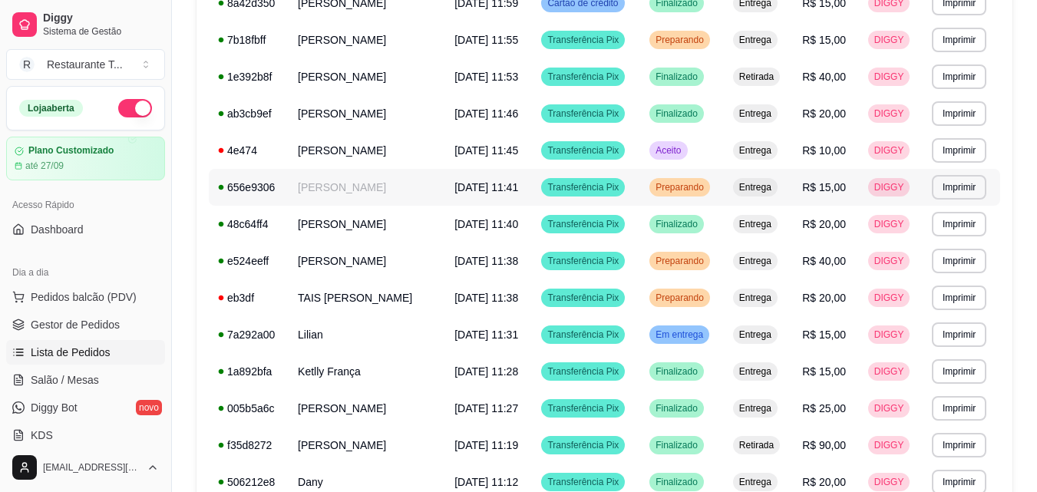
click at [328, 195] on td "[PERSON_NAME]" at bounding box center [367, 187] width 157 height 37
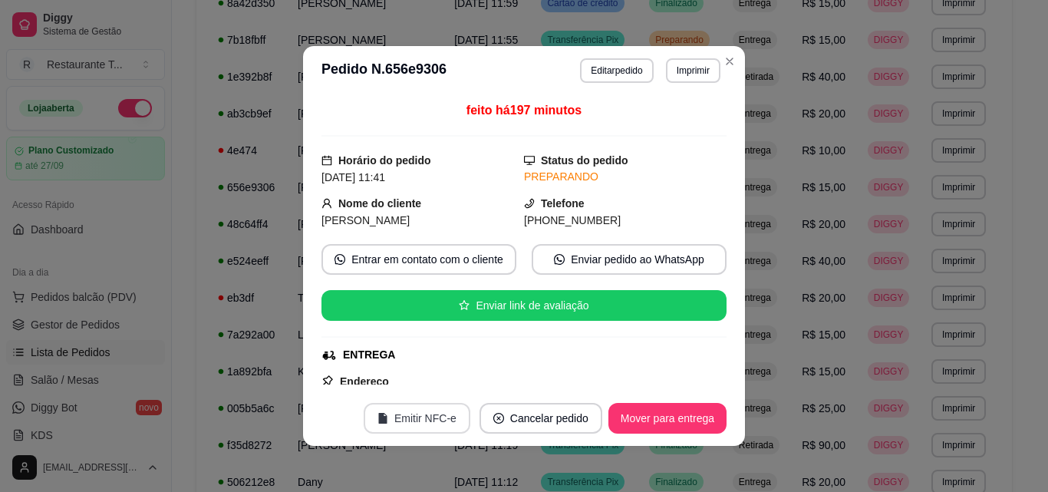
click at [404, 421] on button "Emitir NFC-e" at bounding box center [417, 418] width 107 height 31
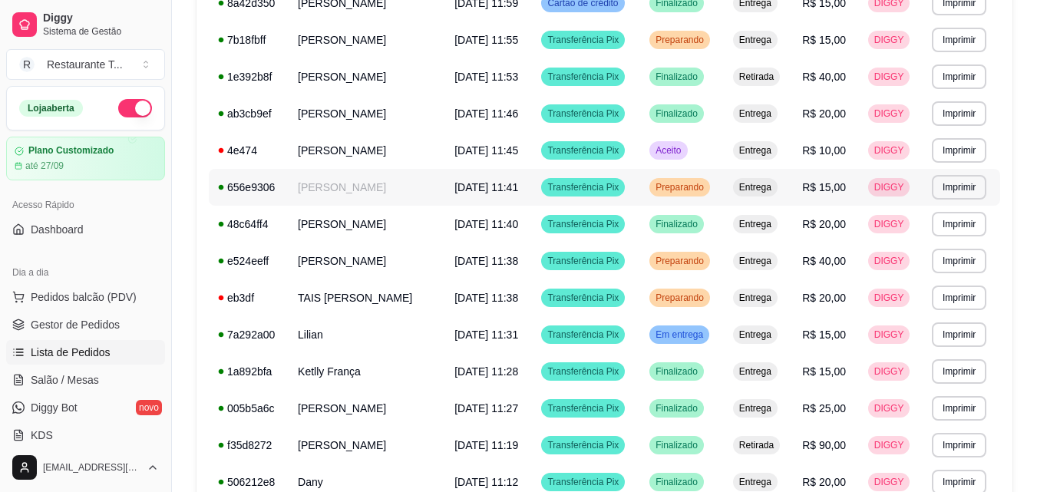
click at [454, 183] on span "[DATE] 11:41" at bounding box center [486, 187] width 64 height 12
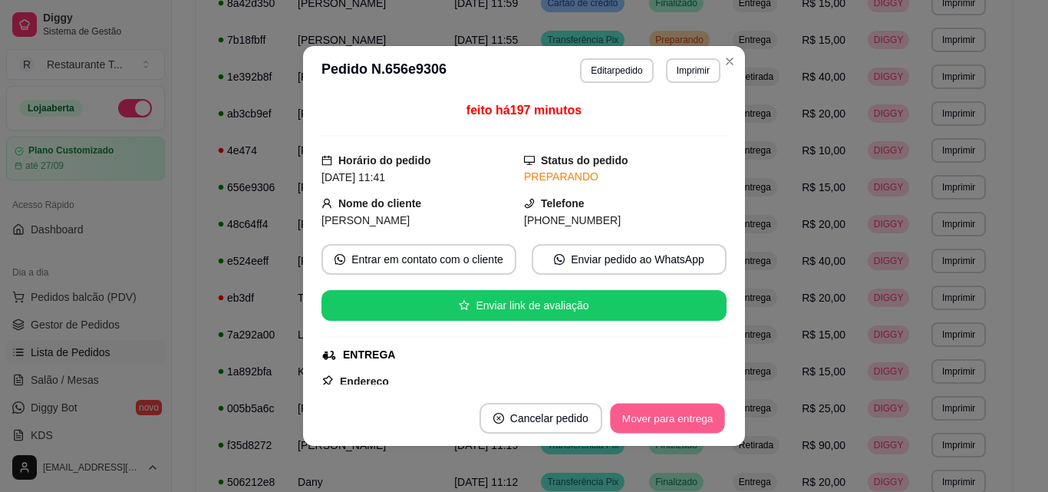
click at [675, 421] on button "Mover para entrega" at bounding box center [667, 419] width 115 height 30
click at [675, 421] on button "Mover para finalizado" at bounding box center [664, 419] width 124 height 30
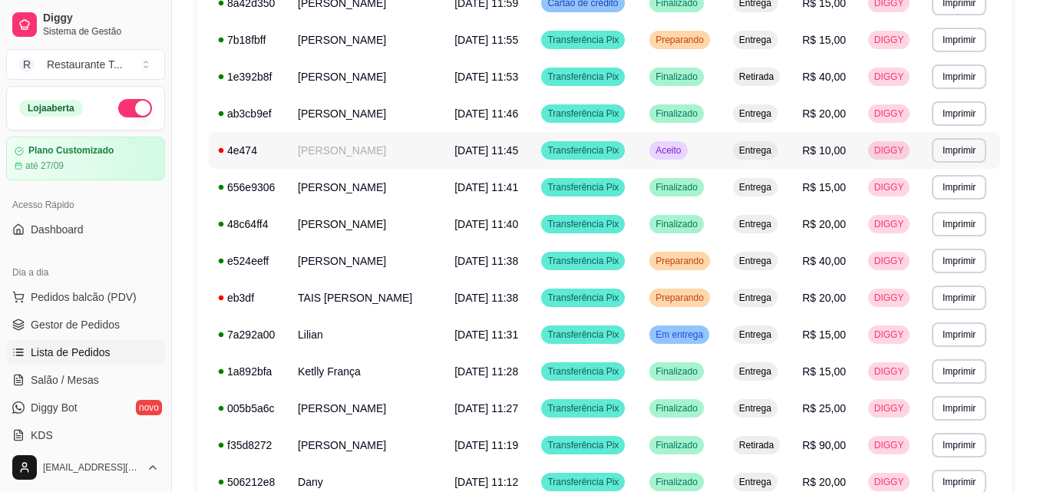
click at [349, 149] on td "[PERSON_NAME]" at bounding box center [367, 150] width 157 height 37
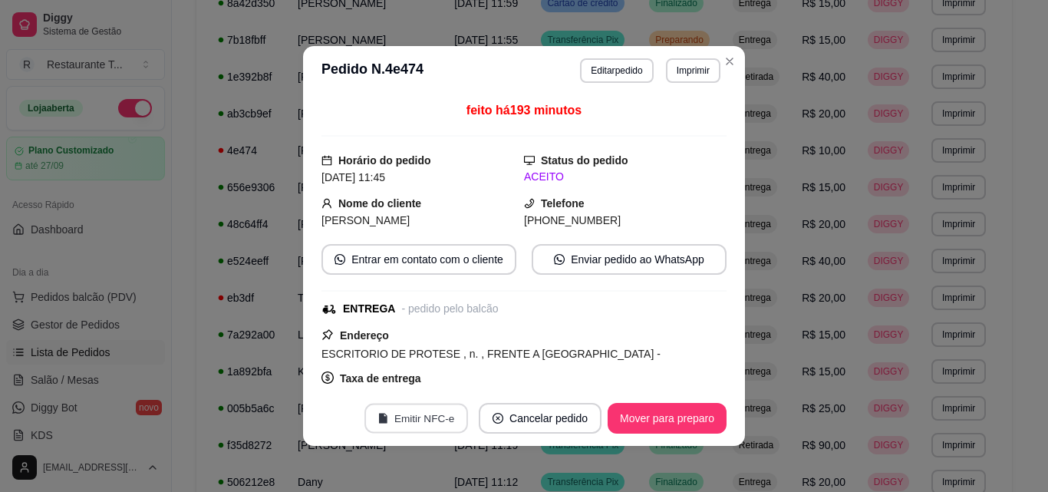
click at [379, 423] on icon "file" at bounding box center [383, 418] width 8 height 11
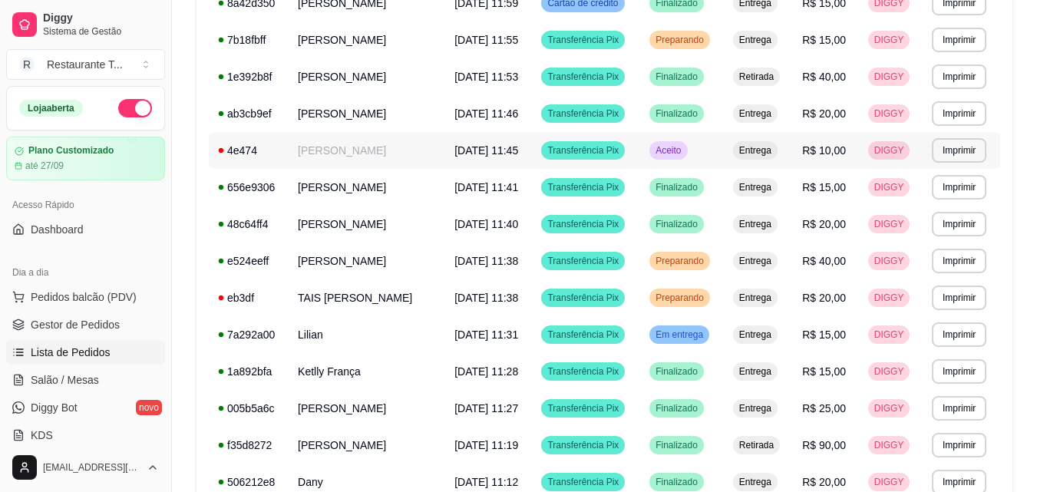
click at [371, 157] on td "[PERSON_NAME]" at bounding box center [367, 150] width 157 height 37
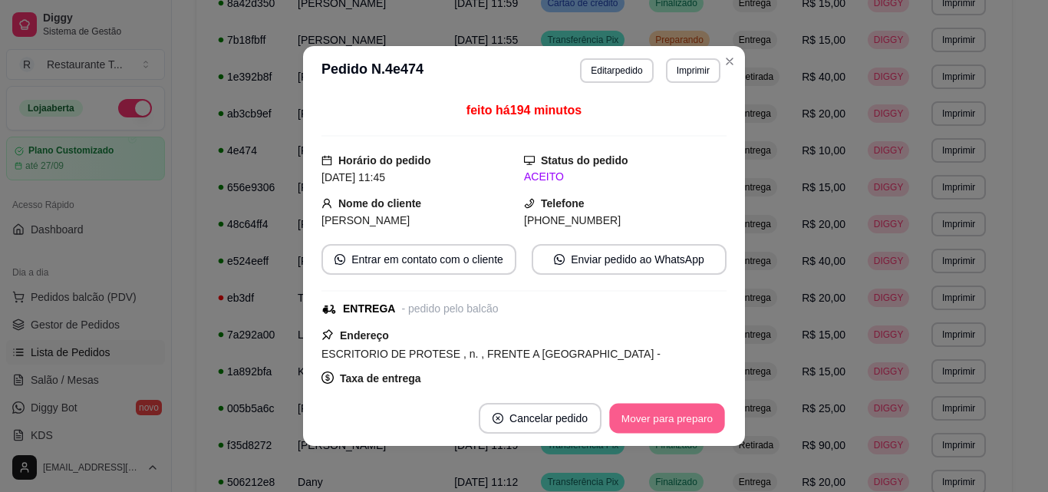
click at [668, 417] on button "Mover para preparo" at bounding box center [666, 419] width 115 height 30
click at [668, 417] on button "Mover para entrega" at bounding box center [668, 418] width 118 height 31
click at [668, 417] on button "Mover para finalizado" at bounding box center [664, 419] width 124 height 30
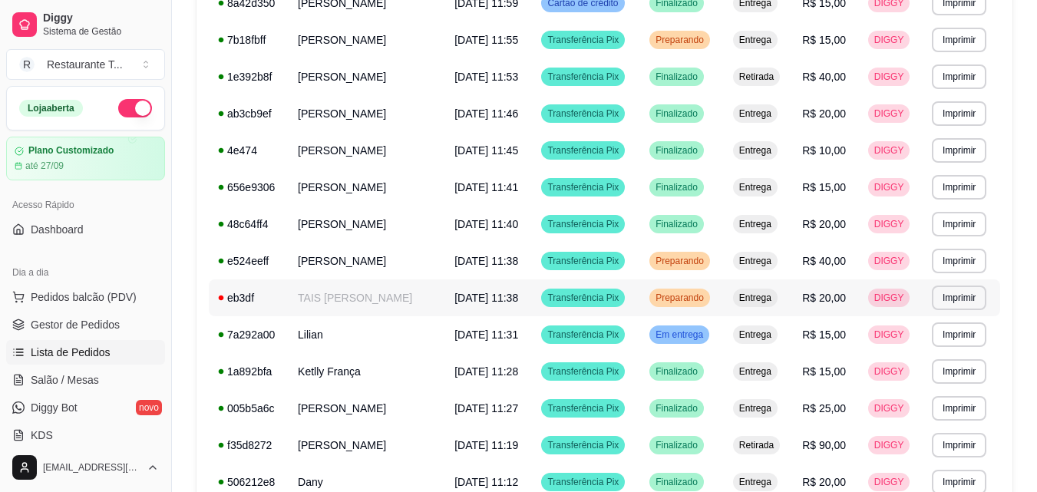
click at [361, 304] on td "TAIS [PERSON_NAME]" at bounding box center [367, 297] width 157 height 37
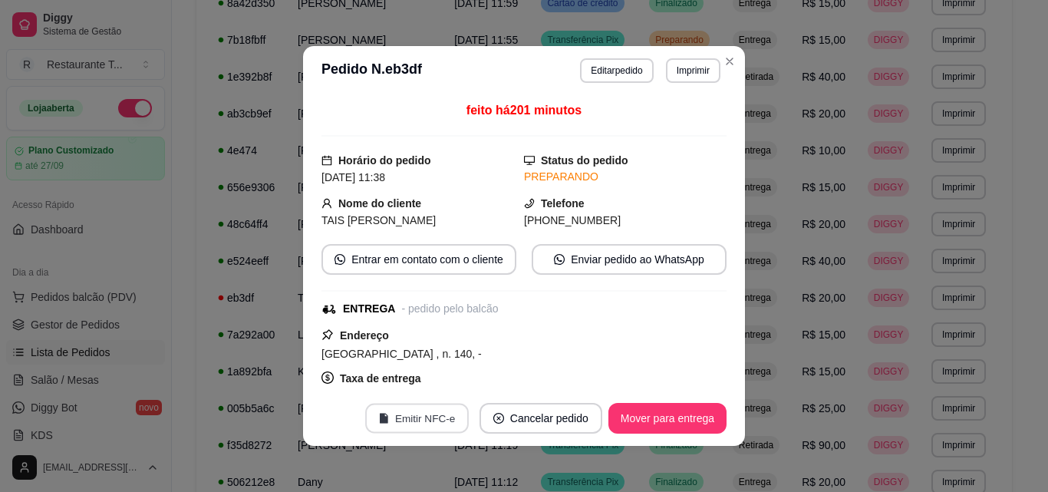
click at [421, 421] on button "Emitir NFC-e" at bounding box center [417, 419] width 104 height 30
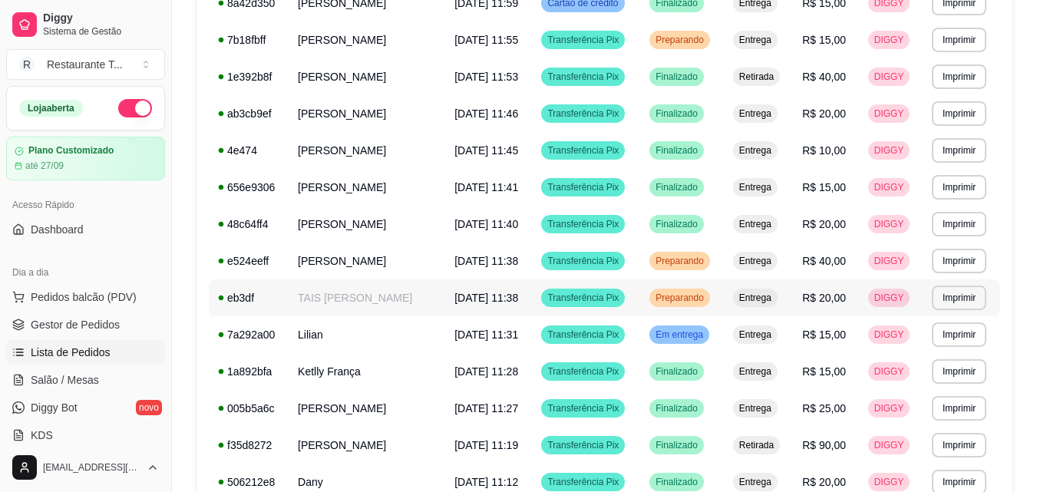
click at [326, 299] on td "TAIS [PERSON_NAME]" at bounding box center [367, 297] width 157 height 37
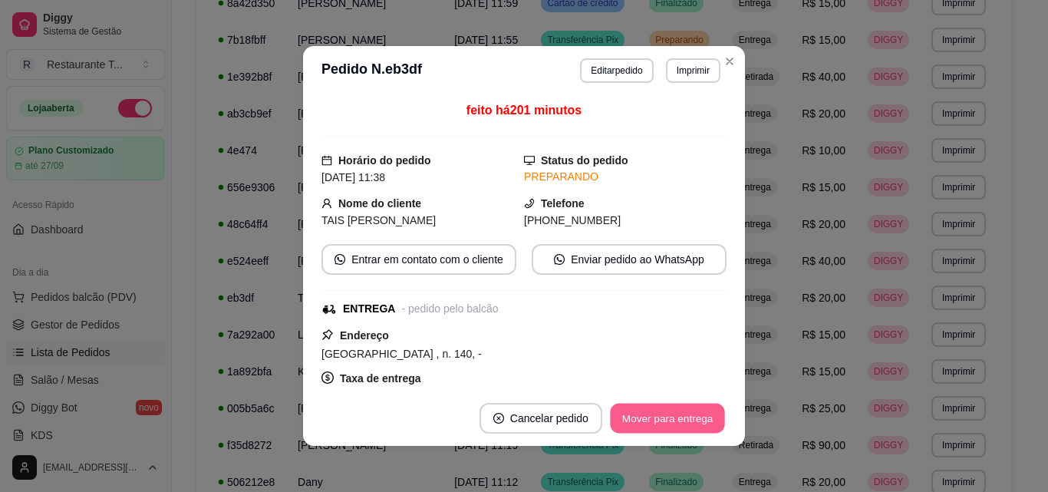
click at [652, 416] on button "Mover para entrega" at bounding box center [667, 419] width 115 height 30
click at [652, 416] on button "Mover para finalizado" at bounding box center [662, 418] width 127 height 31
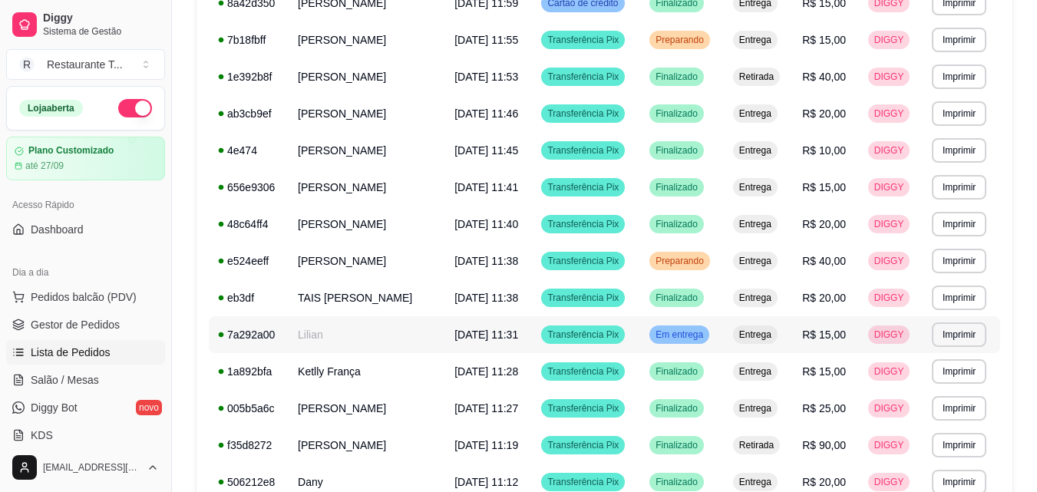
click at [445, 340] on td "[DATE] 11:31" at bounding box center [488, 334] width 87 height 37
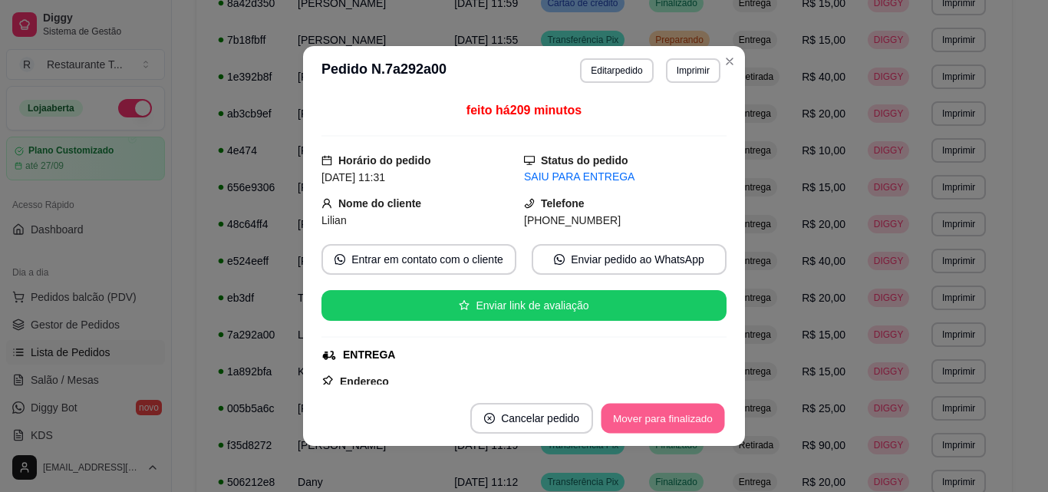
click at [644, 414] on button "Mover para finalizado" at bounding box center [664, 419] width 124 height 30
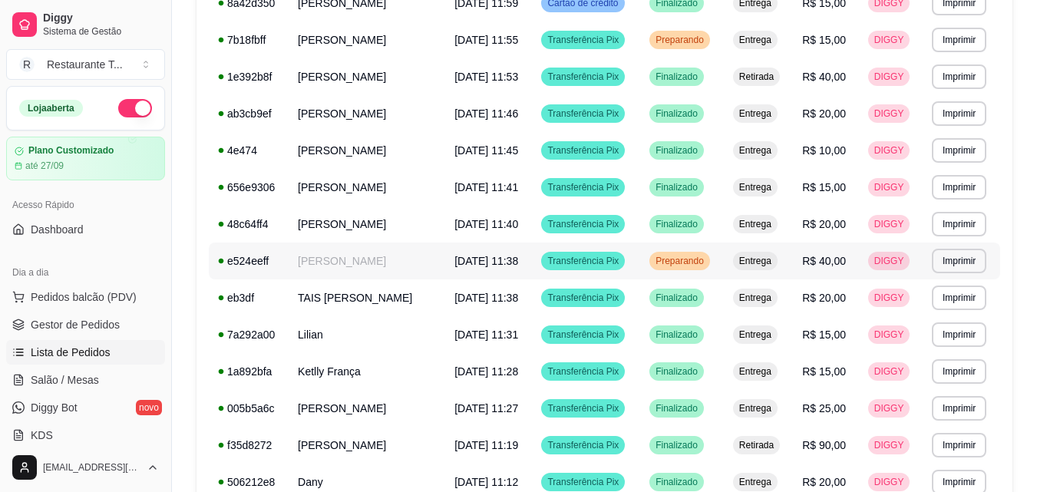
click at [454, 257] on span "[DATE] 11:38" at bounding box center [486, 261] width 64 height 12
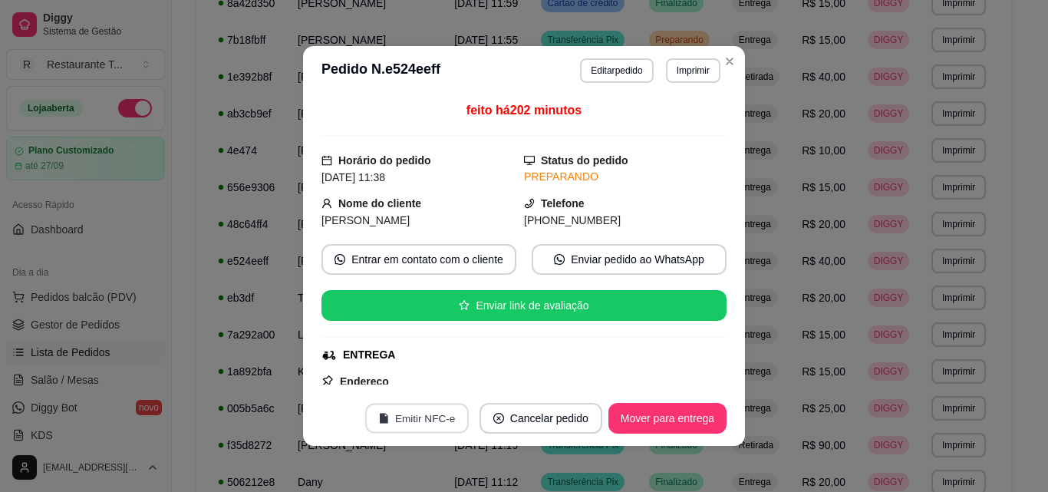
click at [422, 416] on button "Emitir NFC-e" at bounding box center [417, 419] width 104 height 30
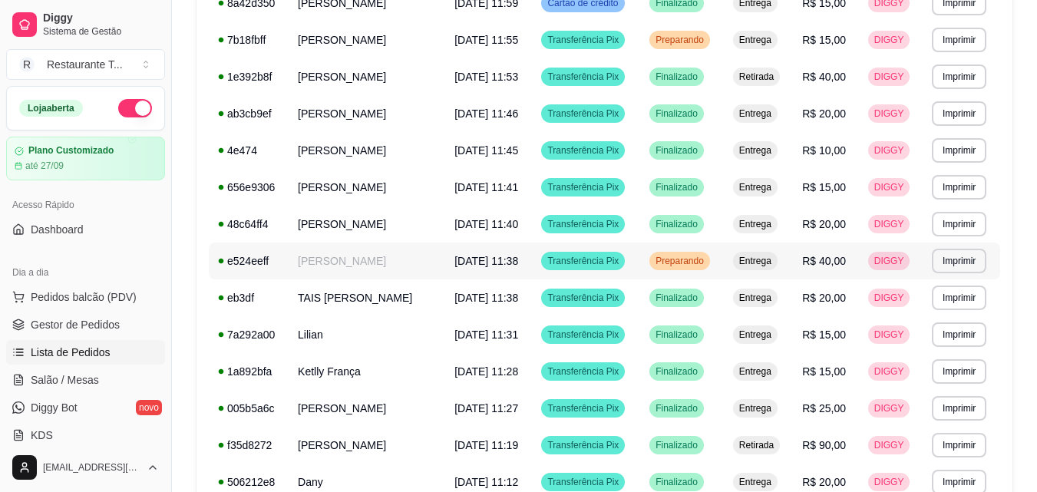
click at [332, 255] on td "[PERSON_NAME]" at bounding box center [367, 261] width 157 height 37
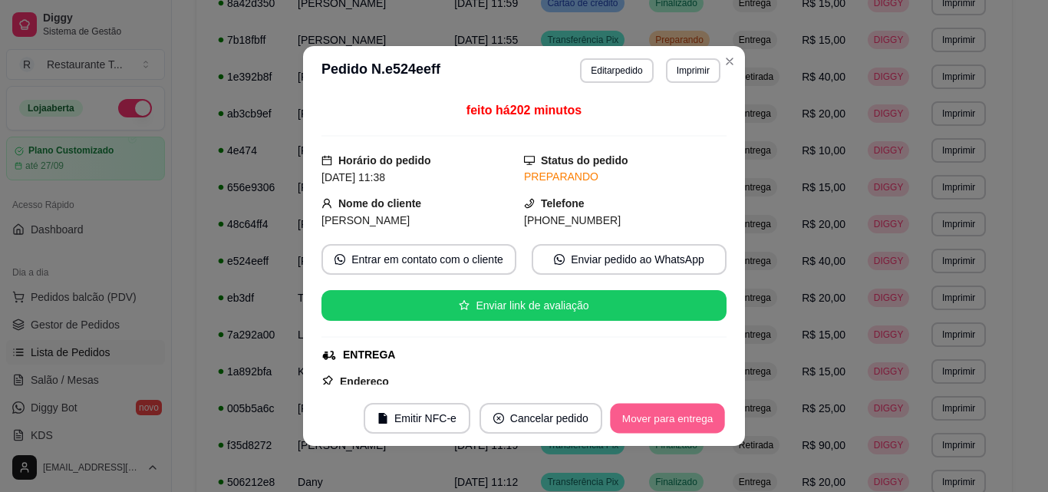
click at [631, 421] on button "Mover para entrega" at bounding box center [667, 419] width 115 height 30
click at [630, 419] on button "Mover para finalizado" at bounding box center [662, 418] width 127 height 31
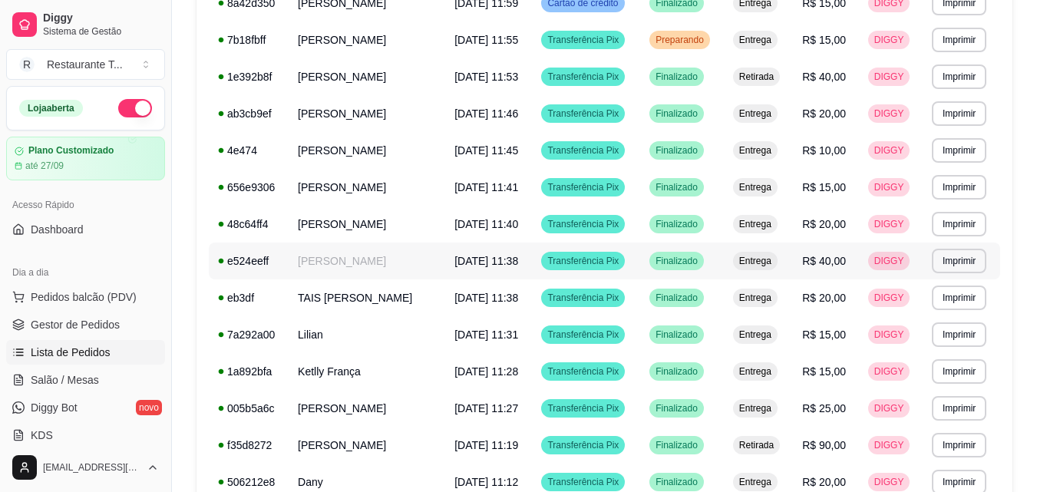
scroll to position [268, 0]
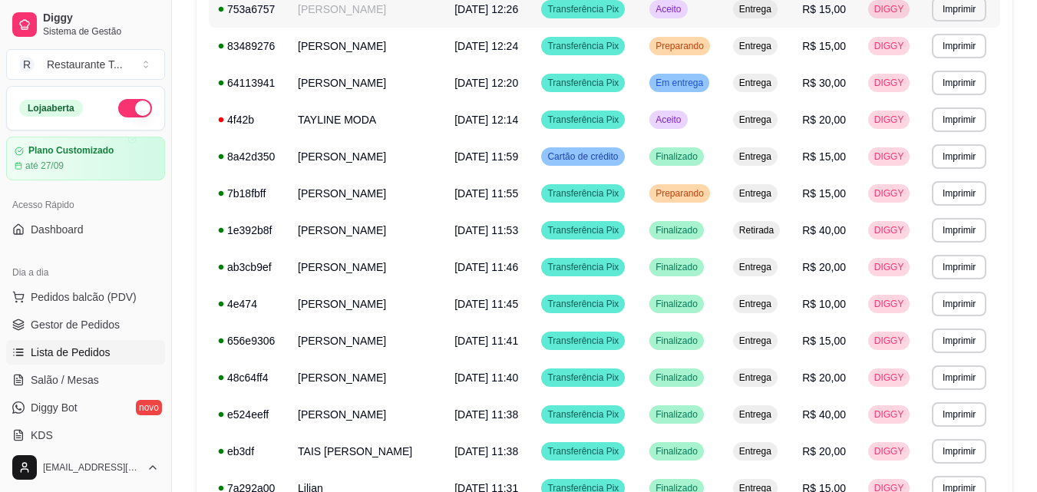
click at [325, 24] on td "[PERSON_NAME]" at bounding box center [367, 9] width 157 height 37
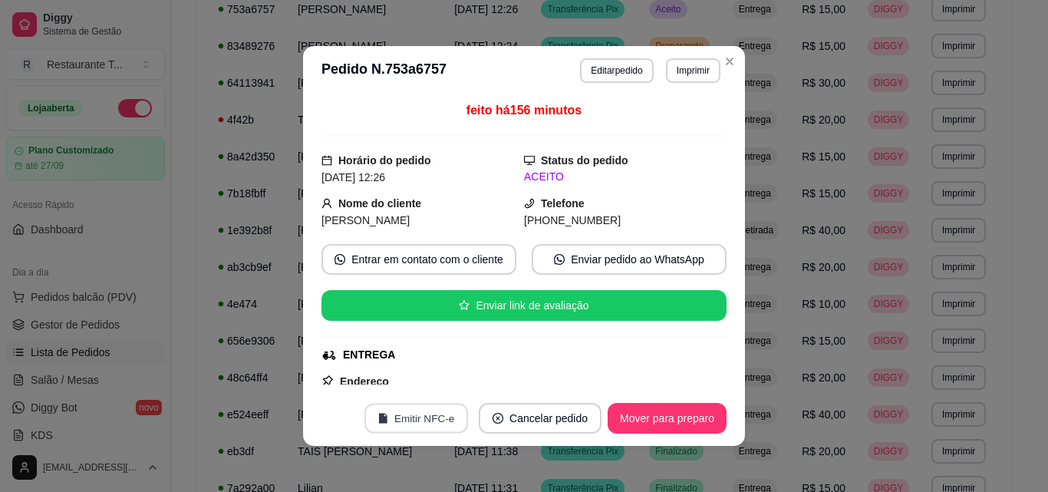
click at [398, 408] on button "Emitir NFC-e" at bounding box center [417, 419] width 104 height 30
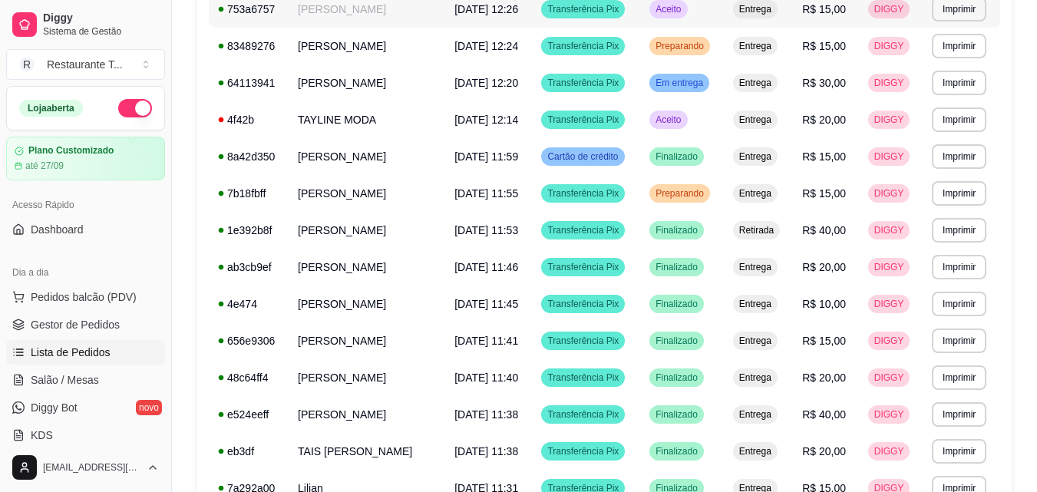
click at [348, 23] on td "[PERSON_NAME]" at bounding box center [367, 9] width 157 height 37
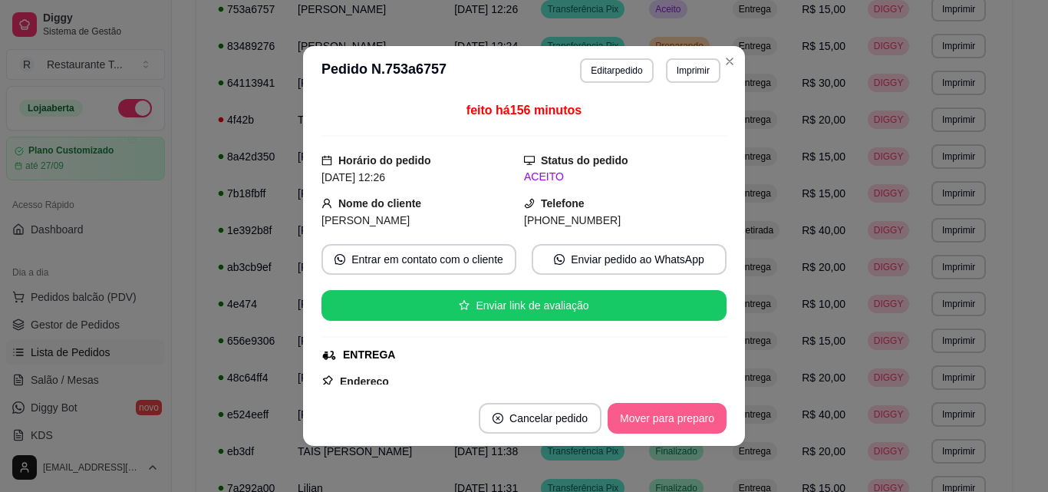
click at [628, 419] on button "Mover para preparo" at bounding box center [667, 418] width 119 height 31
click at [628, 419] on button "Mover para entrega" at bounding box center [667, 419] width 115 height 30
click at [630, 414] on button "Mover para finalizado" at bounding box center [664, 419] width 124 height 30
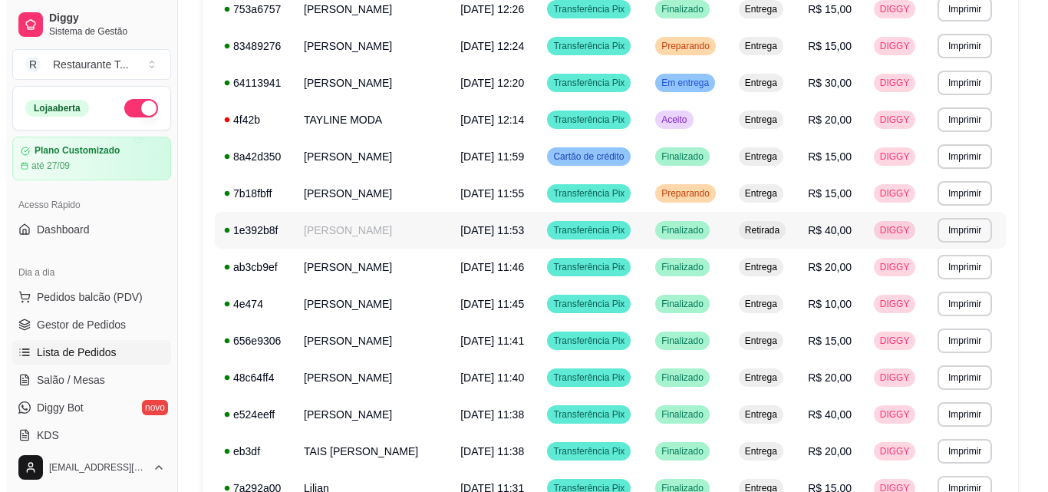
scroll to position [114, 0]
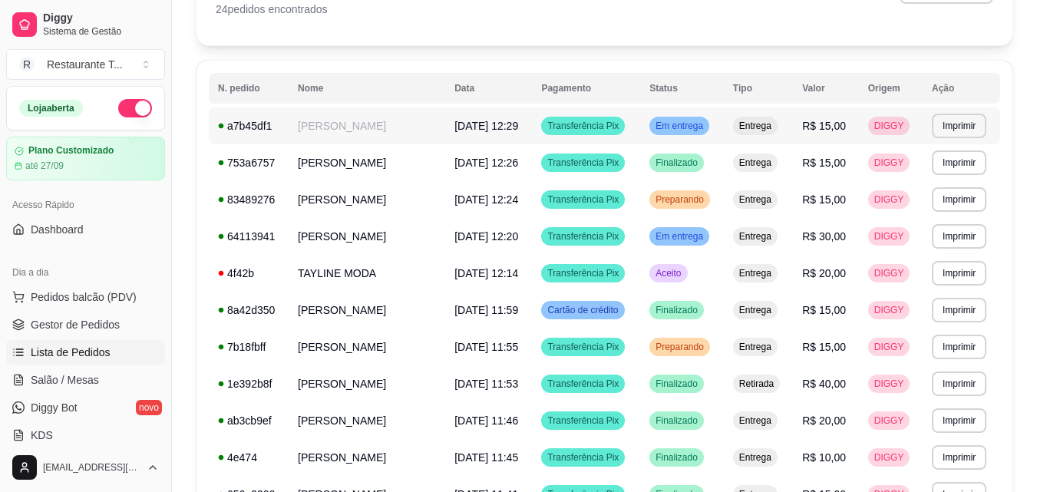
click at [369, 119] on td "[PERSON_NAME]" at bounding box center [367, 125] width 157 height 37
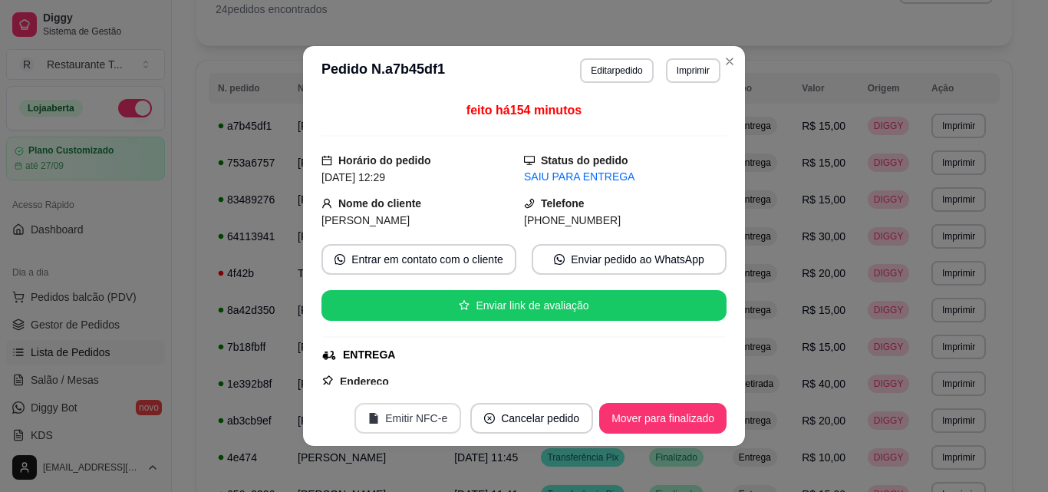
click at [391, 417] on button "Emitir NFC-e" at bounding box center [408, 418] width 107 height 31
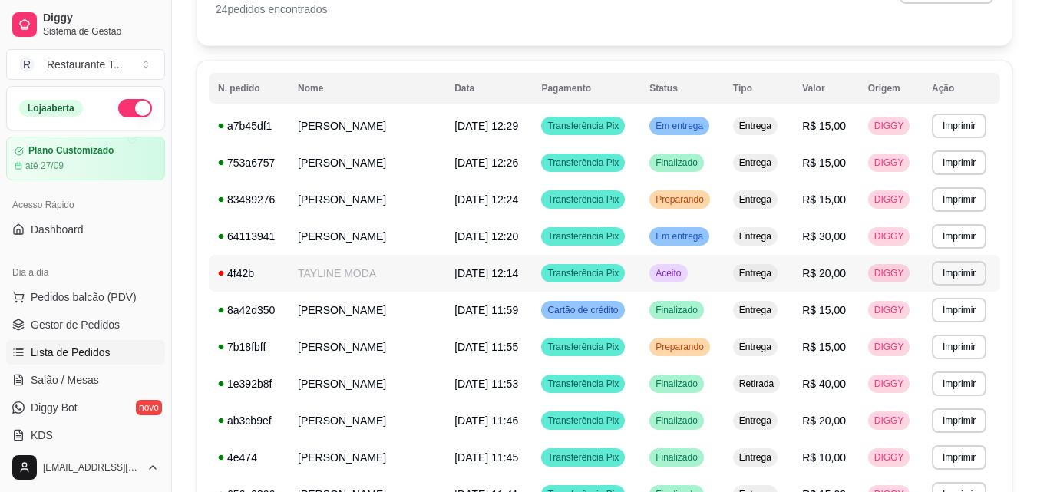
click at [320, 285] on td "TAYLINE MODA" at bounding box center [367, 273] width 157 height 37
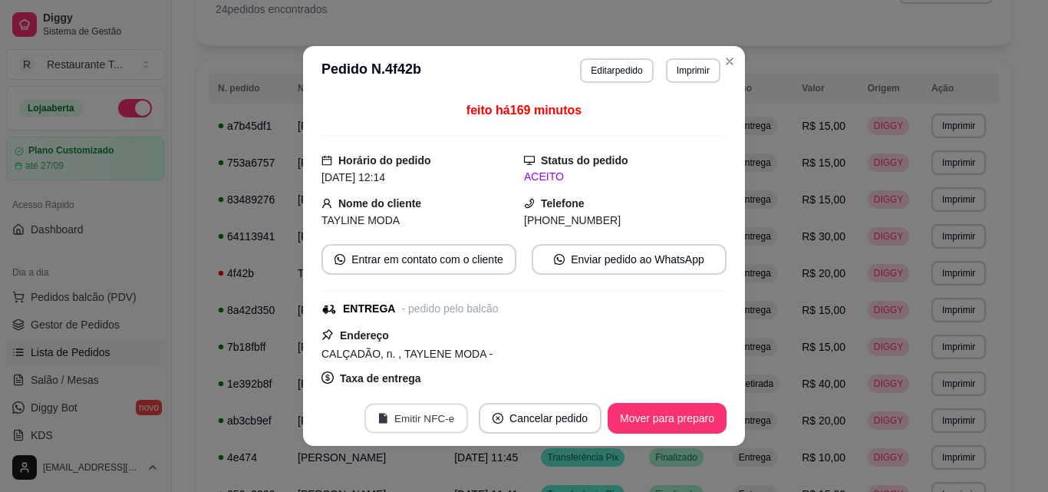
click at [434, 417] on button "Emitir NFC-e" at bounding box center [417, 419] width 104 height 30
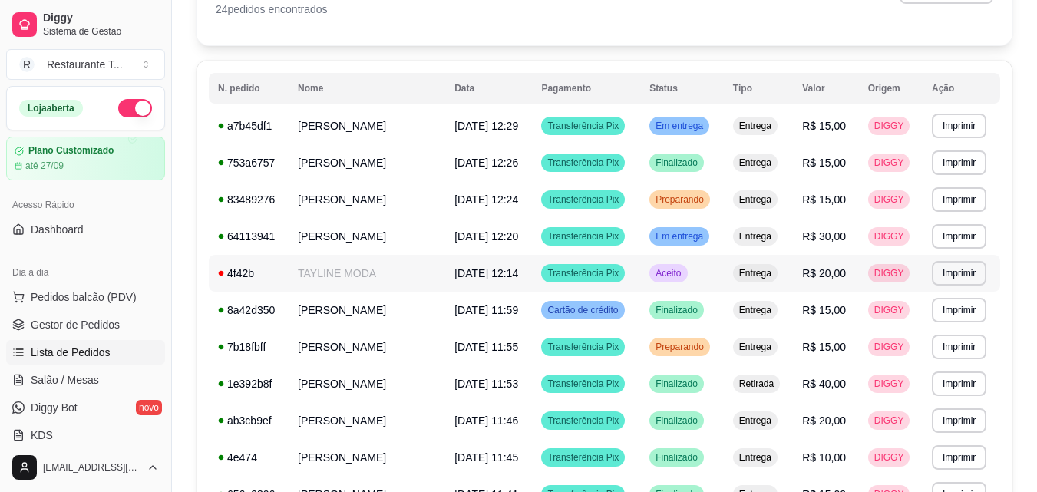
click at [338, 275] on td "TAYLINE MODA" at bounding box center [367, 273] width 157 height 37
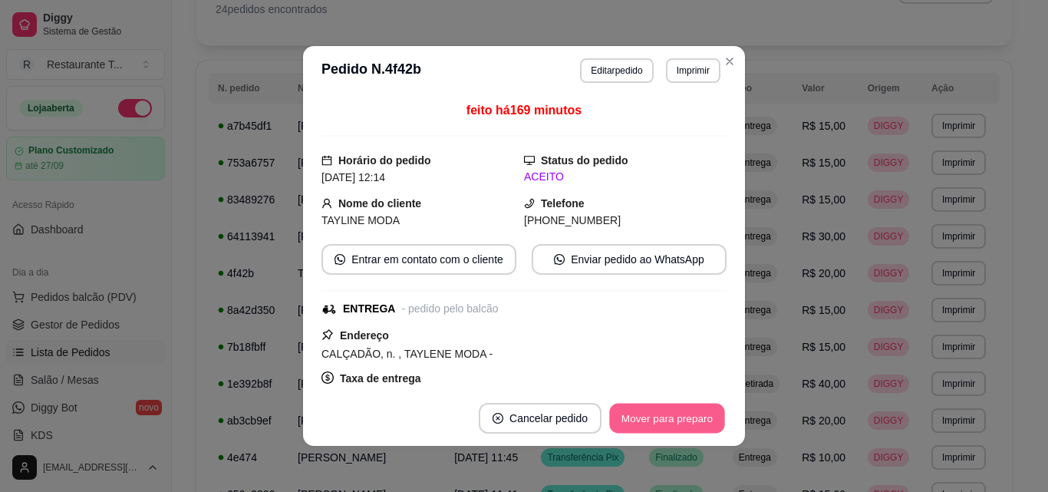
click at [670, 415] on button "Mover para preparo" at bounding box center [666, 419] width 115 height 30
click at [670, 415] on button "Mover para entrega" at bounding box center [668, 418] width 118 height 31
click at [670, 415] on button "Mover para finalizado" at bounding box center [662, 418] width 127 height 31
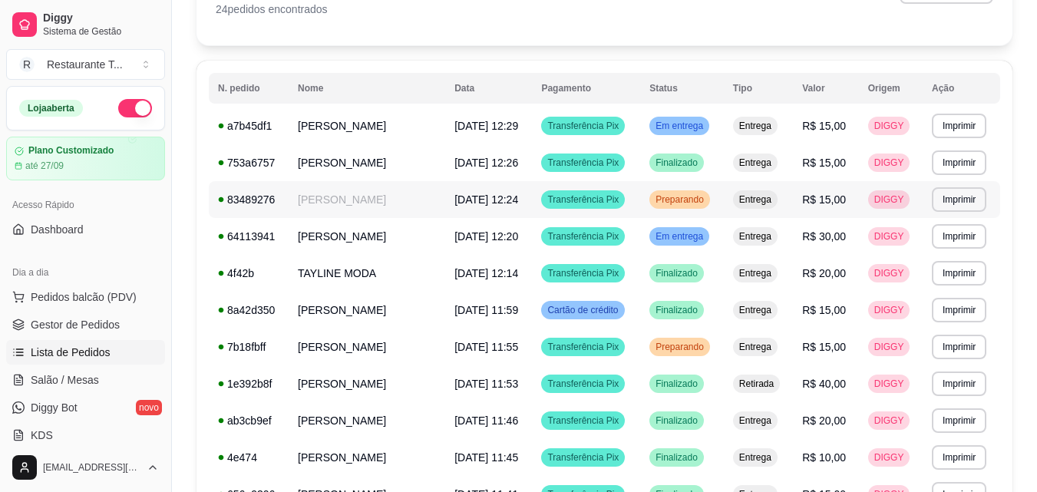
click at [355, 204] on td "[PERSON_NAME]" at bounding box center [367, 199] width 157 height 37
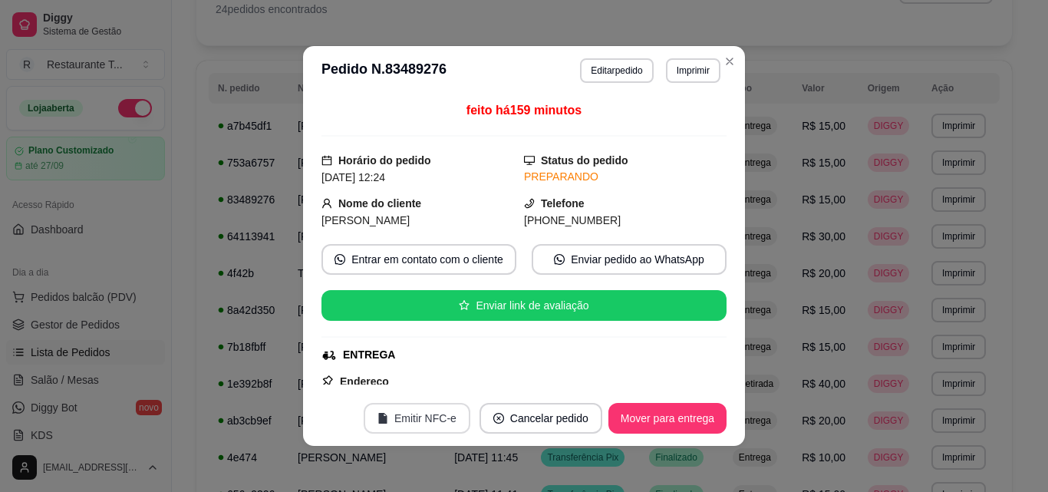
click at [407, 415] on button "Emitir NFC-e" at bounding box center [417, 418] width 107 height 31
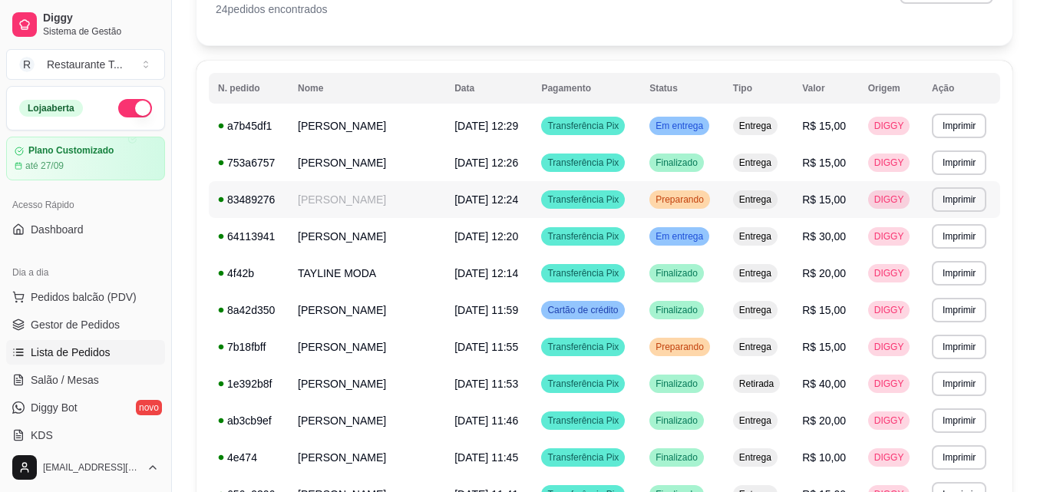
click at [335, 205] on td "[PERSON_NAME]" at bounding box center [367, 199] width 157 height 37
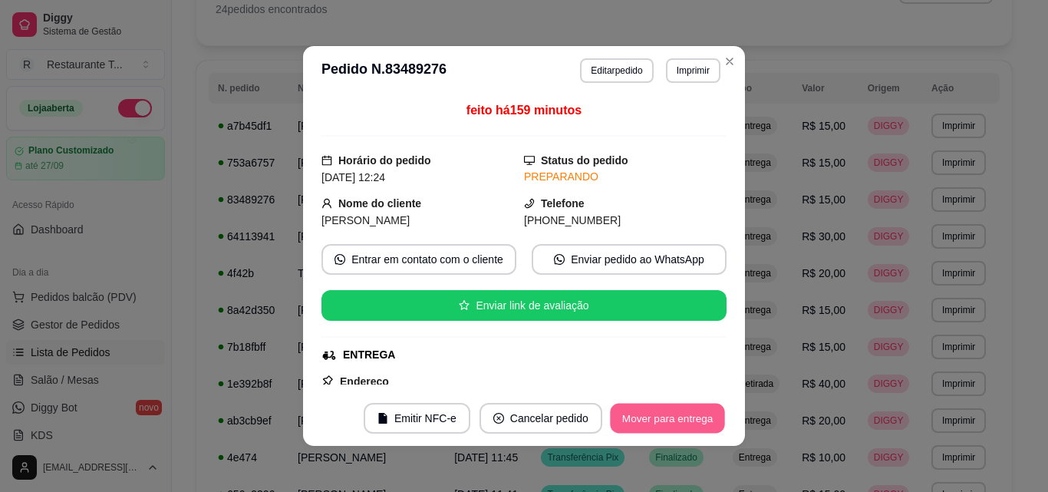
click at [622, 420] on button "Mover para entrega" at bounding box center [667, 419] width 115 height 30
click at [622, 420] on button "Mover para finalizado" at bounding box center [664, 419] width 124 height 30
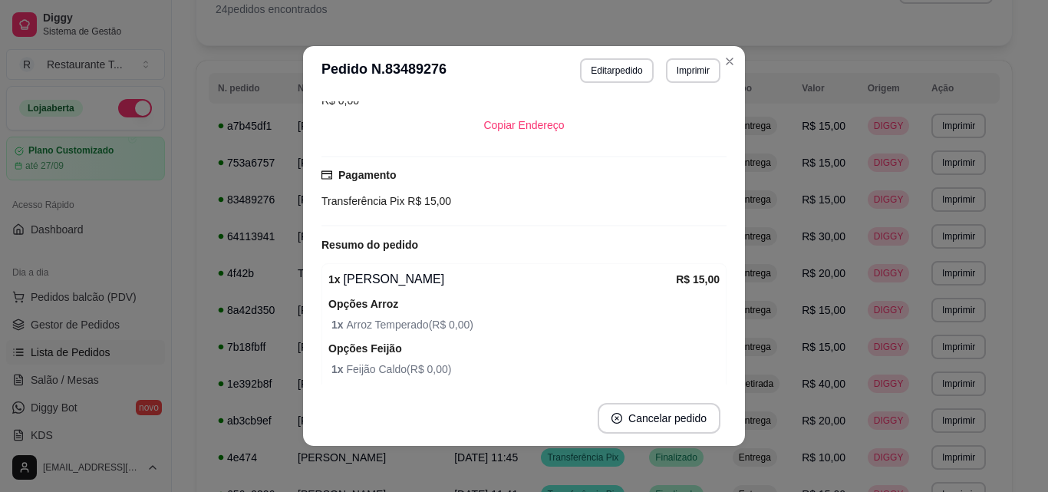
scroll to position [656, 0]
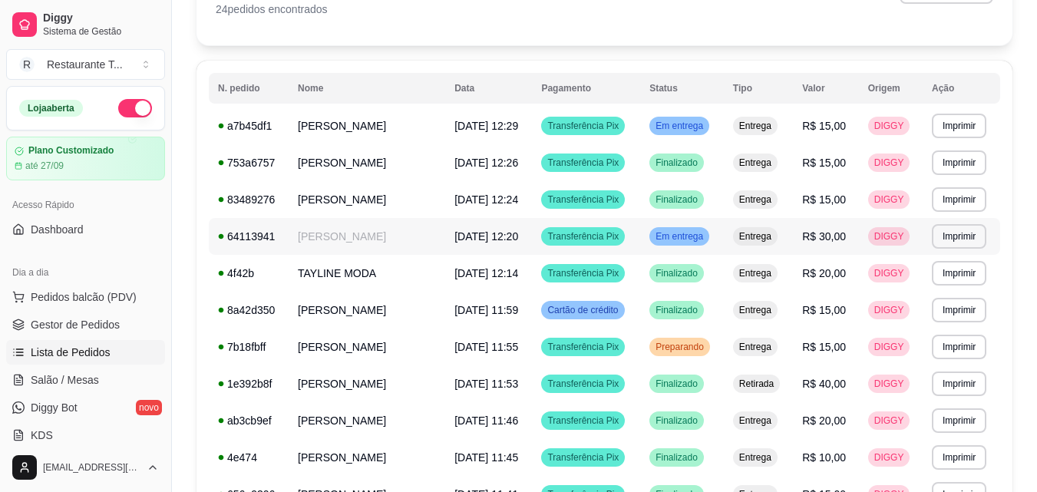
click at [299, 239] on td "[PERSON_NAME]" at bounding box center [367, 236] width 157 height 37
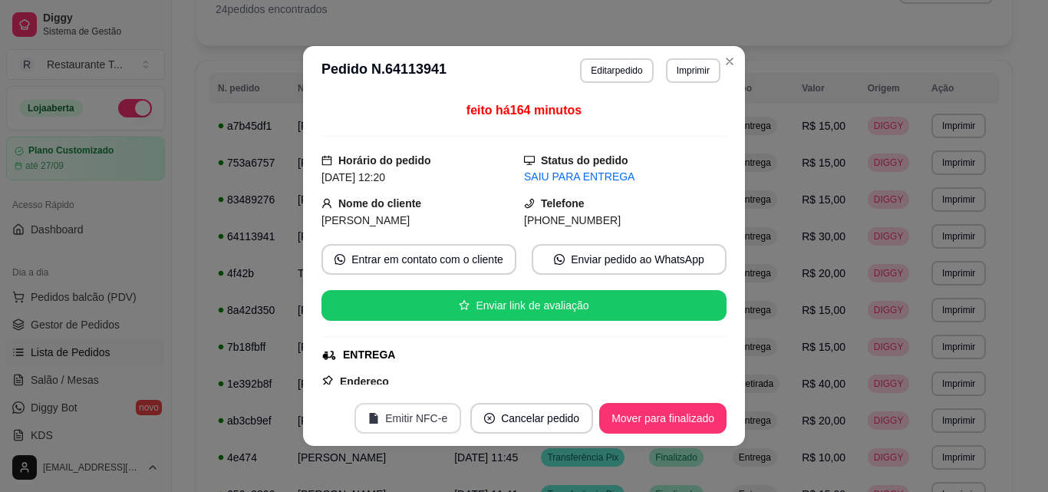
click at [384, 411] on button "Emitir NFC-e" at bounding box center [408, 418] width 107 height 31
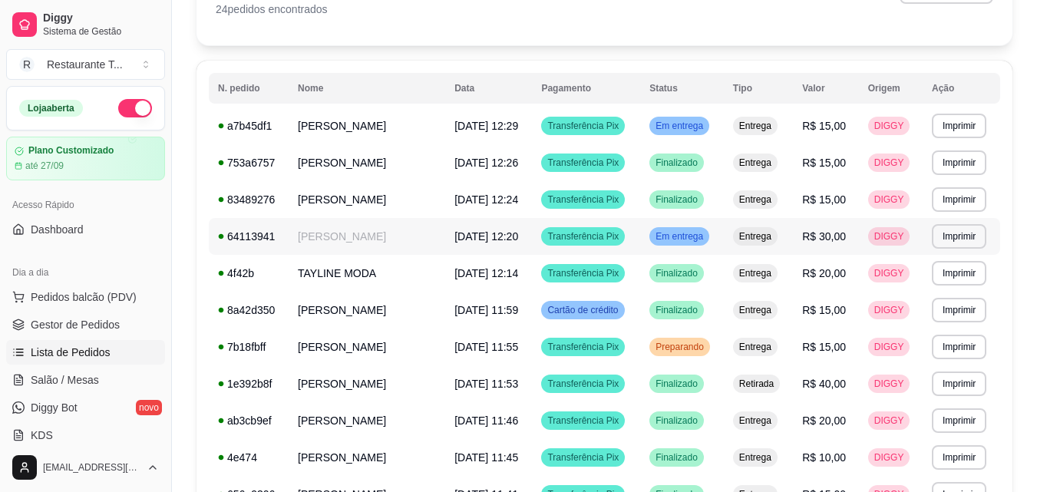
click at [694, 227] on div "Em entrega" at bounding box center [679, 236] width 60 height 18
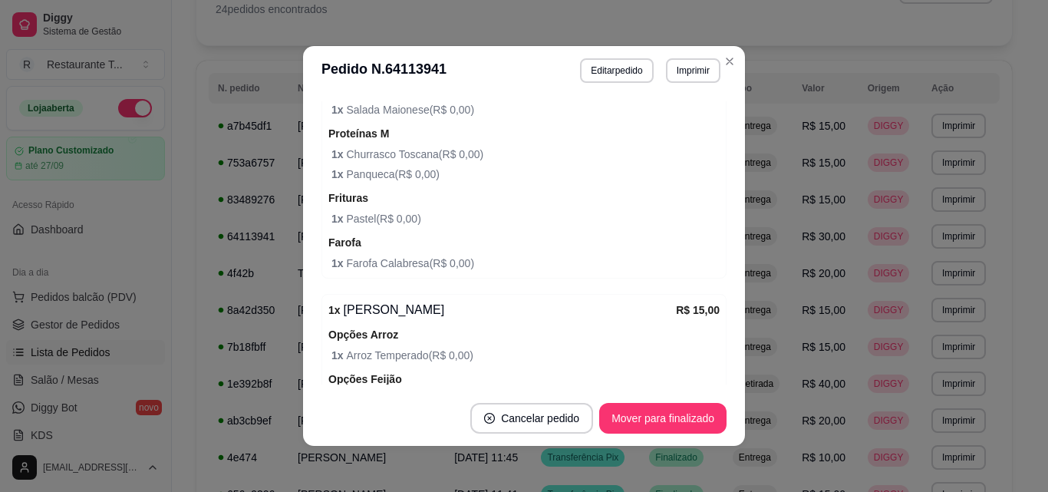
scroll to position [1071, 0]
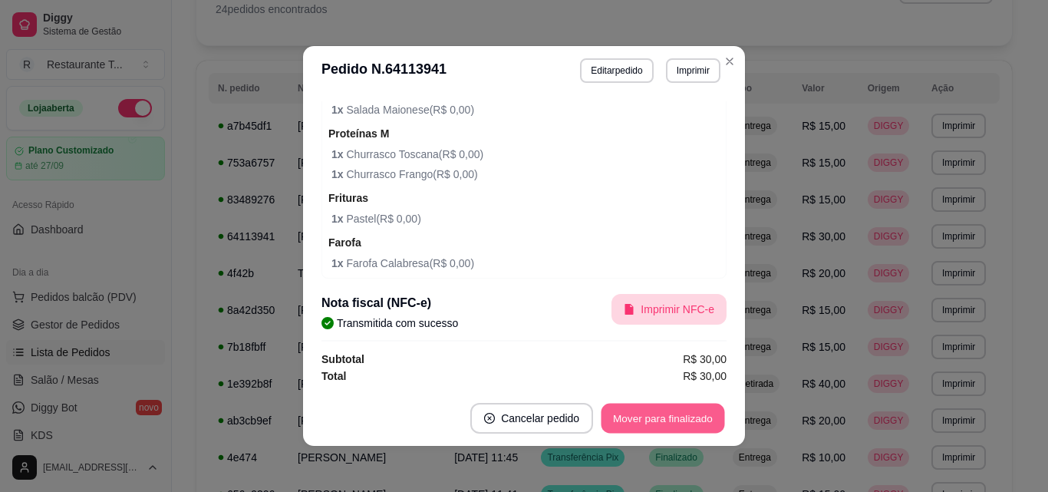
click at [630, 425] on button "Mover para finalizado" at bounding box center [664, 419] width 124 height 30
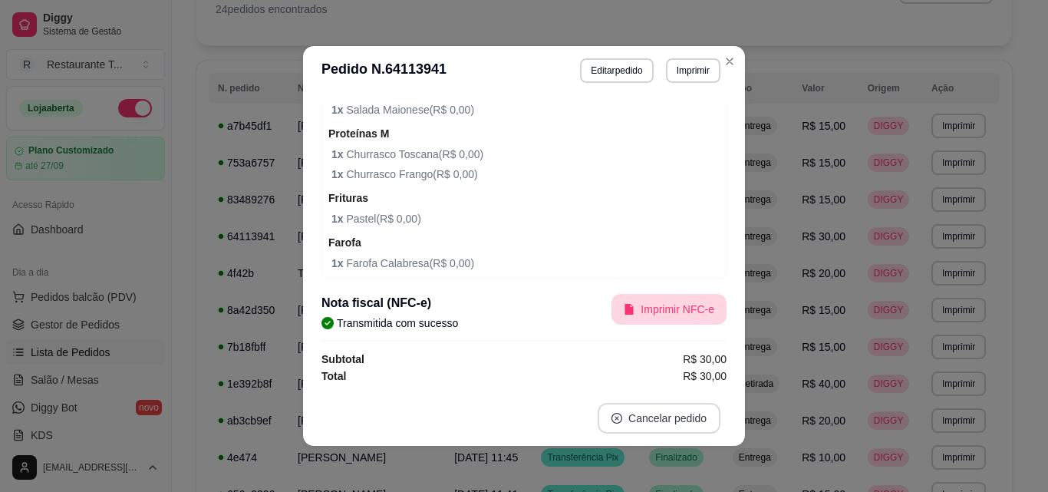
scroll to position [1035, 0]
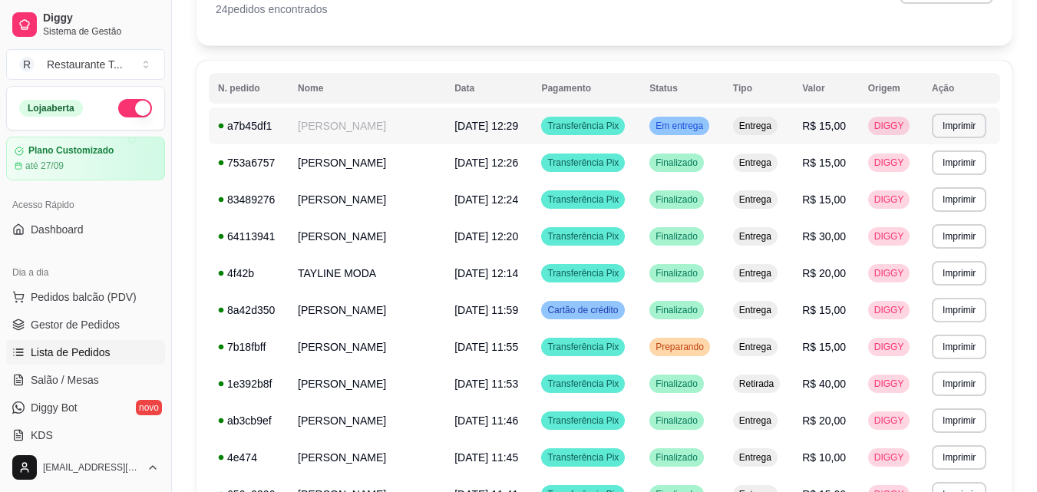
click at [527, 116] on td "[DATE] 12:29" at bounding box center [488, 125] width 87 height 37
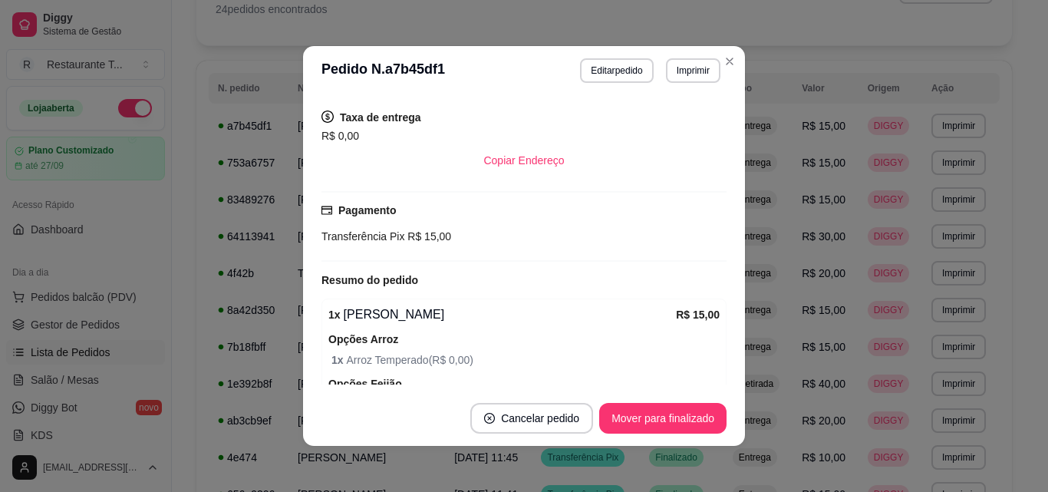
scroll to position [647, 0]
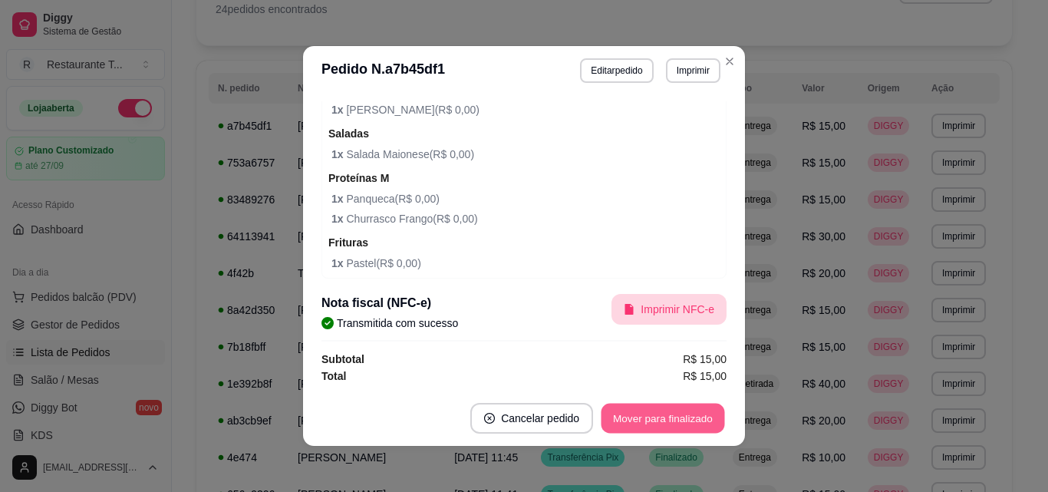
click at [642, 417] on button "Mover para finalizado" at bounding box center [664, 419] width 124 height 30
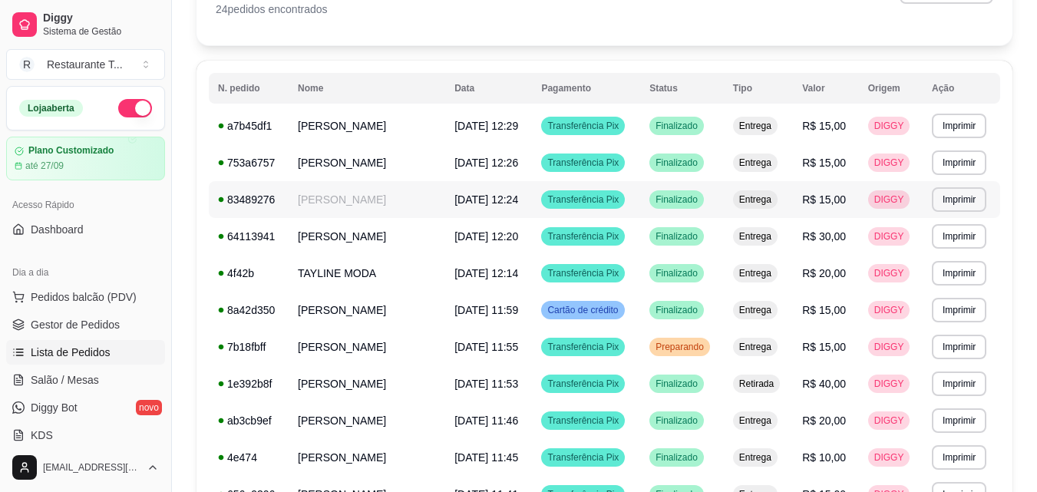
scroll to position [191, 0]
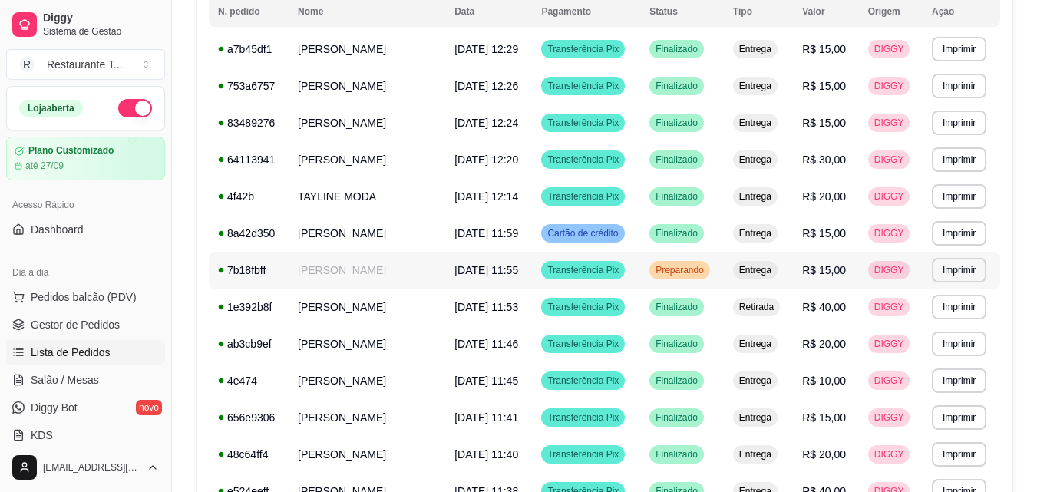
click at [684, 282] on td "Preparando" at bounding box center [682, 270] width 84 height 37
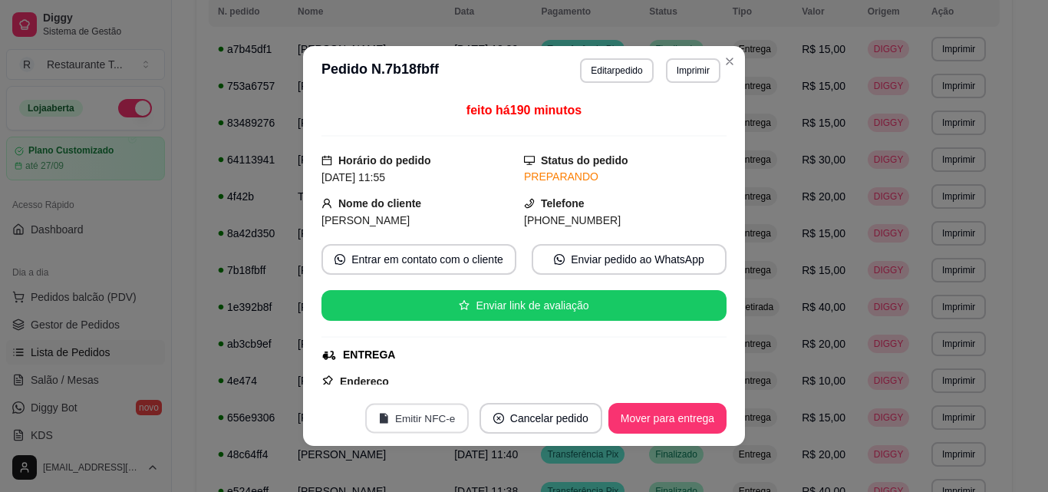
click at [390, 416] on button "Emitir NFC-e" at bounding box center [417, 419] width 104 height 30
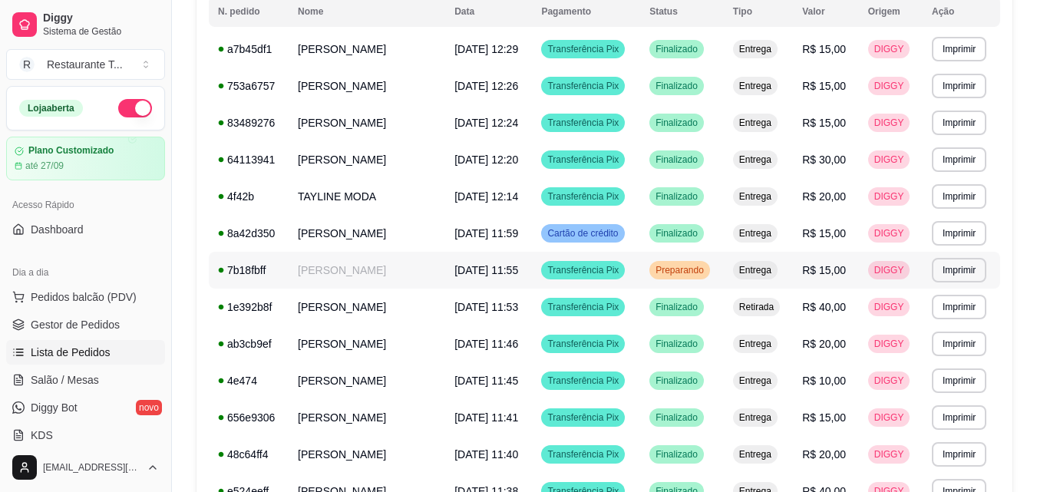
click at [476, 266] on span "[DATE] 11:55" at bounding box center [486, 270] width 64 height 12
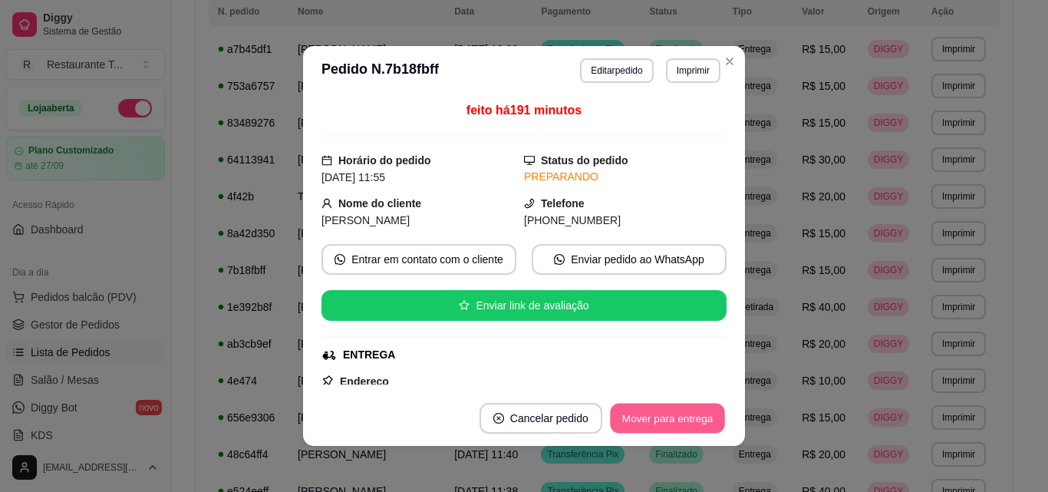
click at [662, 414] on button "Mover para entrega" at bounding box center [667, 419] width 115 height 30
click at [662, 414] on button "Mover para finalizado" at bounding box center [662, 418] width 127 height 31
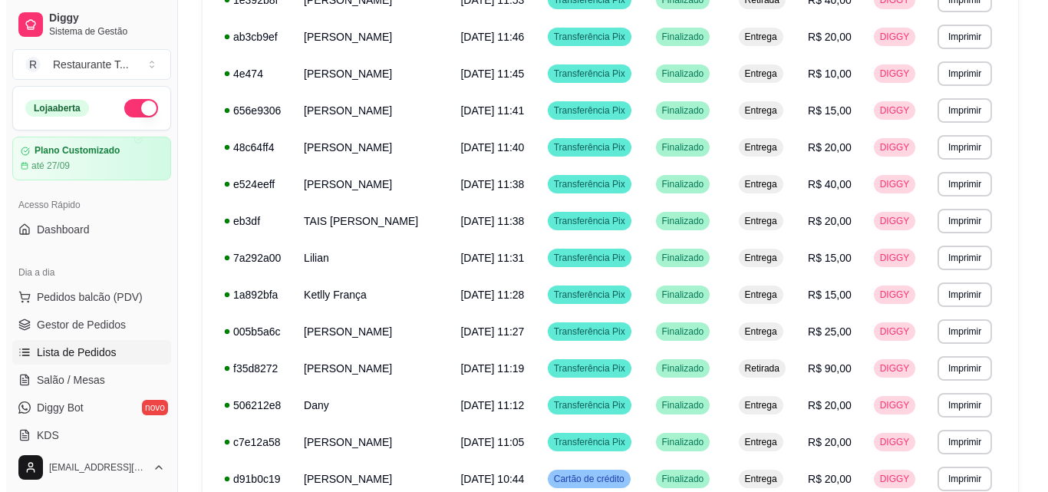
scroll to position [725, 0]
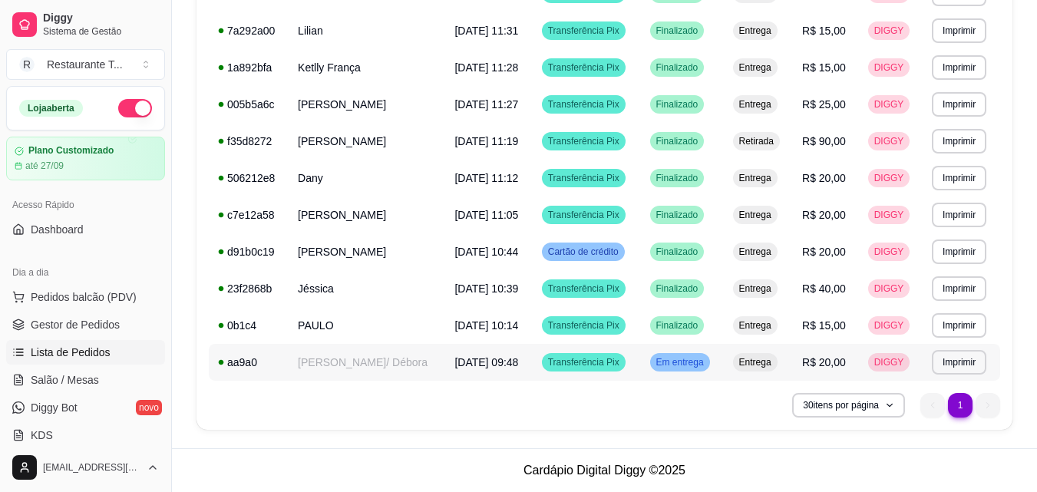
click at [641, 362] on td "Transferência Pix" at bounding box center [587, 362] width 108 height 37
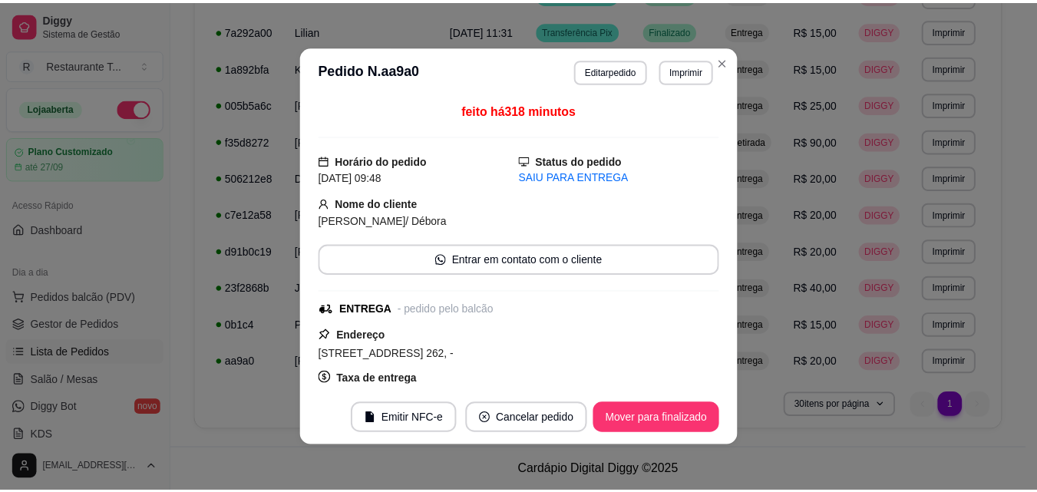
scroll to position [307, 0]
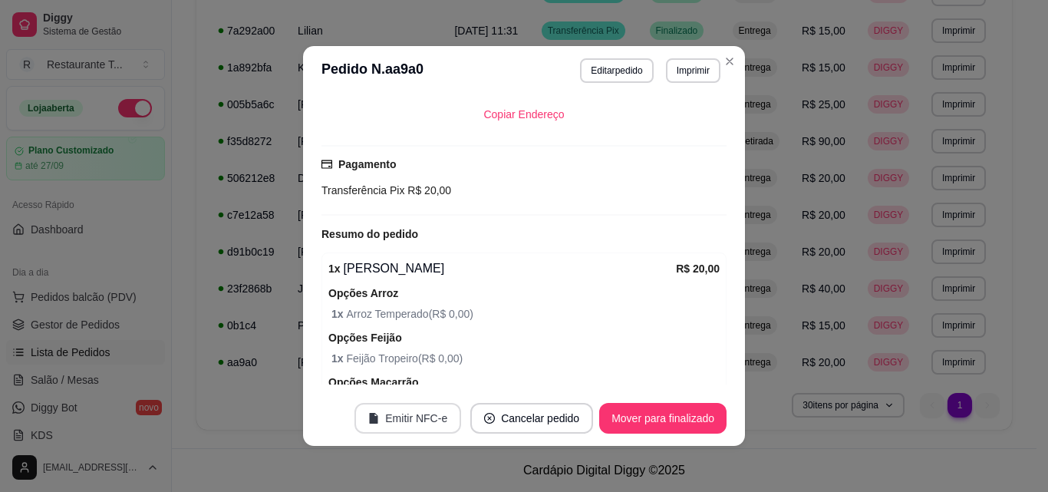
click at [413, 411] on button "Emitir NFC-e" at bounding box center [408, 418] width 107 height 31
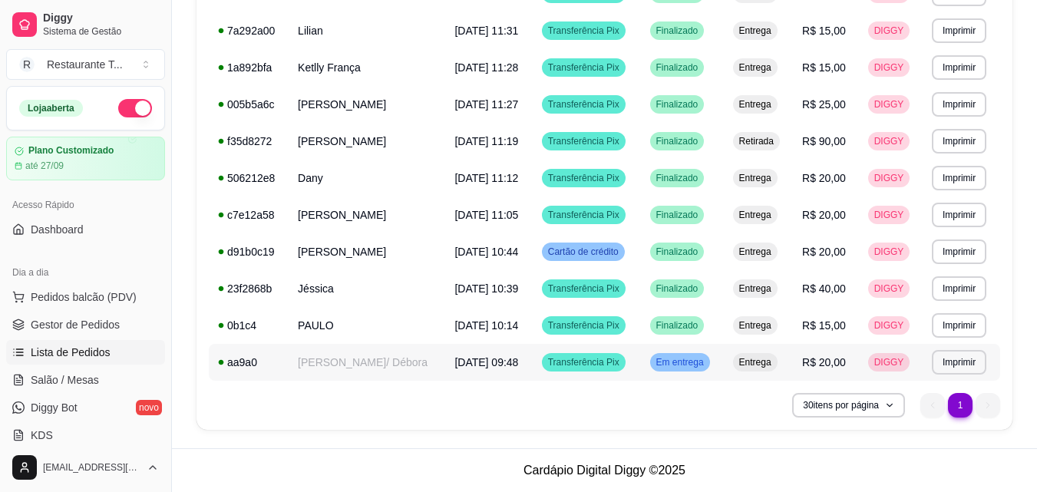
click at [690, 366] on span "Em entrega" at bounding box center [680, 362] width 54 height 12
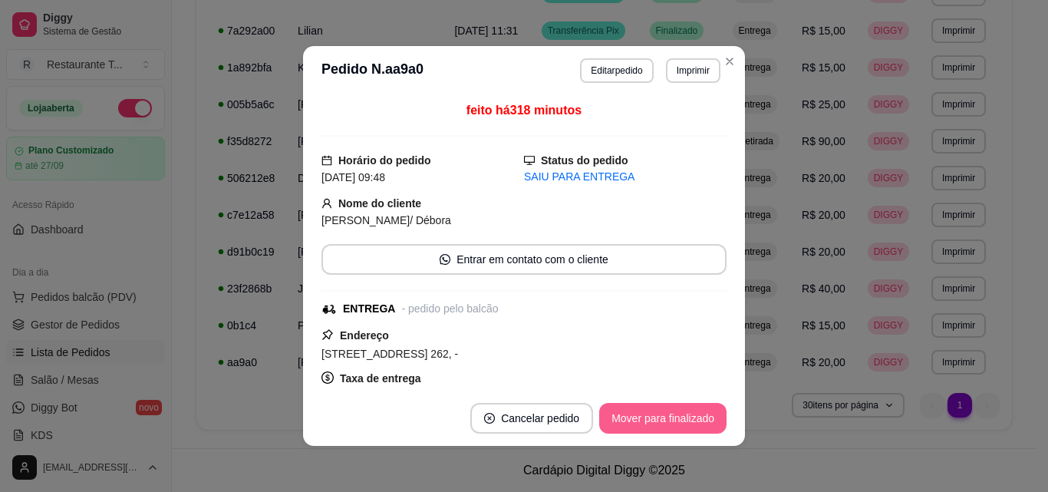
click at [664, 421] on button "Mover para finalizado" at bounding box center [662, 418] width 127 height 31
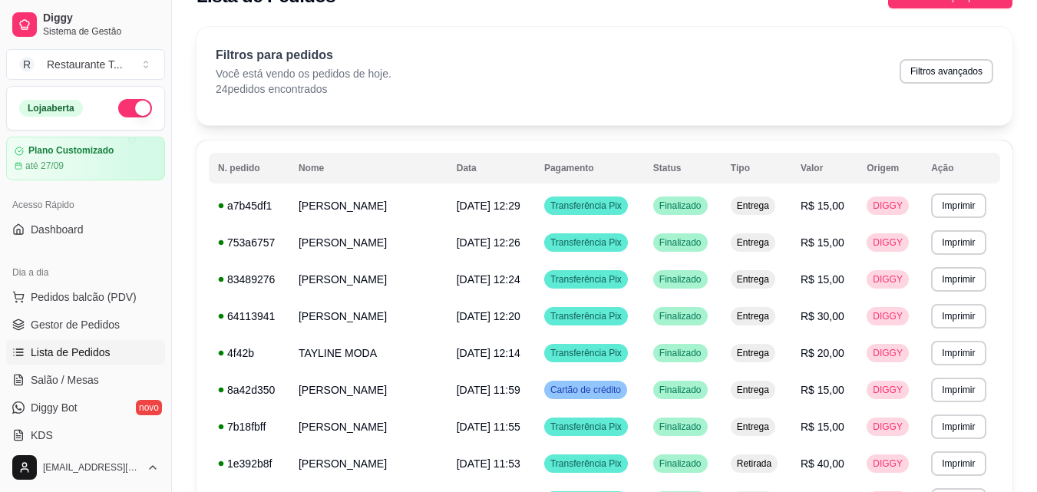
scroll to position [0, 0]
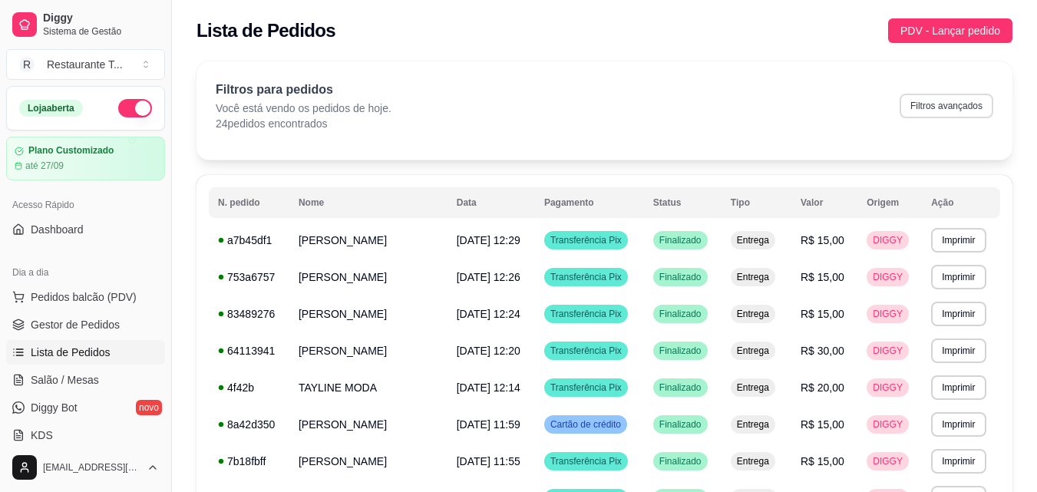
click at [974, 101] on button "Filtros avançados" at bounding box center [946, 106] width 94 height 25
select select "0"
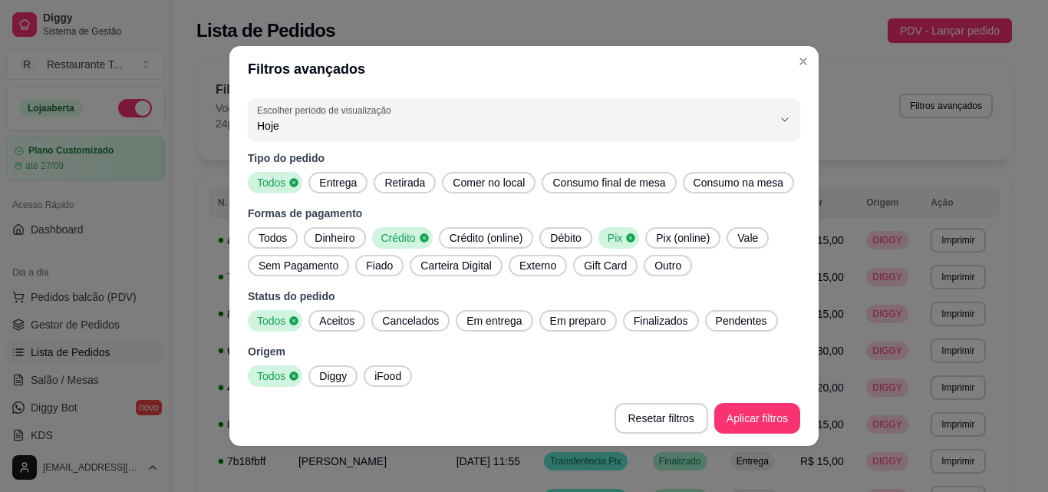
click at [422, 236] on icon at bounding box center [424, 238] width 11 height 11
click at [314, 241] on span "Dinheiro" at bounding box center [335, 237] width 52 height 15
drag, startPoint x: 614, startPoint y: 236, endPoint x: 615, endPoint y: 262, distance: 26.9
click at [614, 235] on span "Pix" at bounding box center [614, 237] width 24 height 15
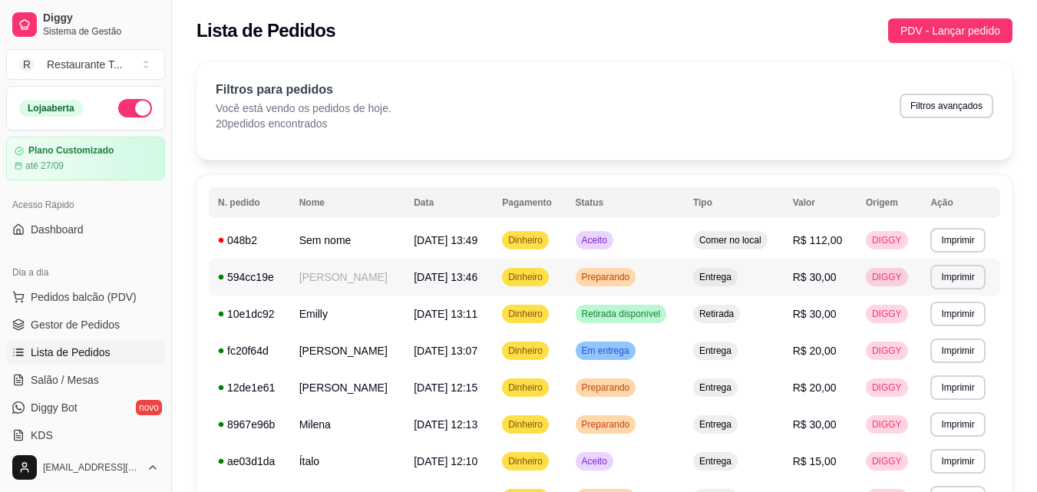
click at [477, 281] on span "[DATE] 13:46" at bounding box center [446, 277] width 64 height 12
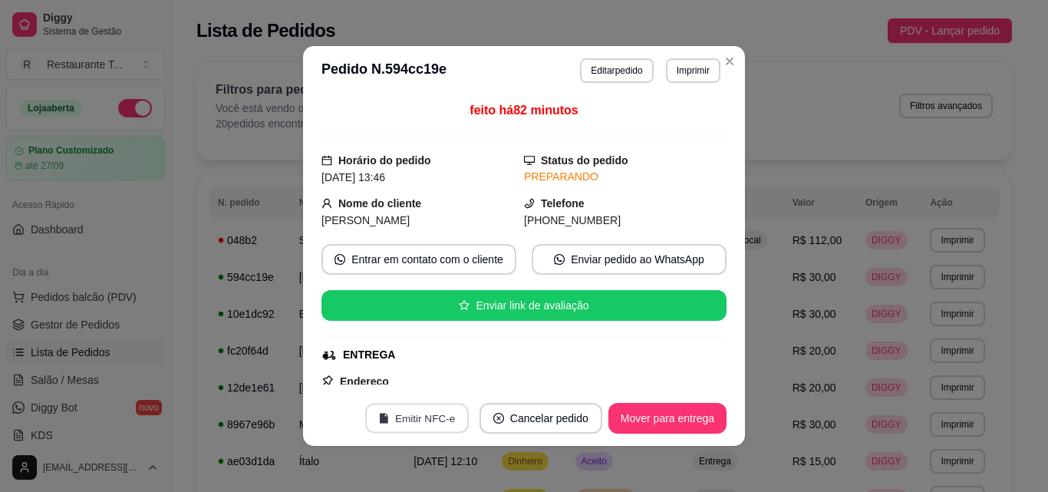
click at [417, 424] on button "Emitir NFC-e" at bounding box center [417, 419] width 104 height 30
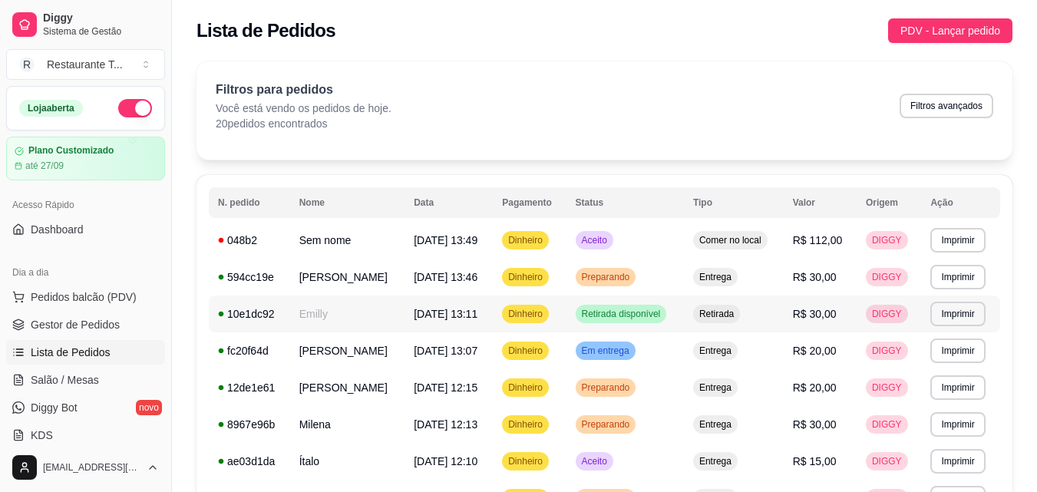
click at [493, 305] on td "[DATE] 13:11" at bounding box center [448, 313] width 88 height 37
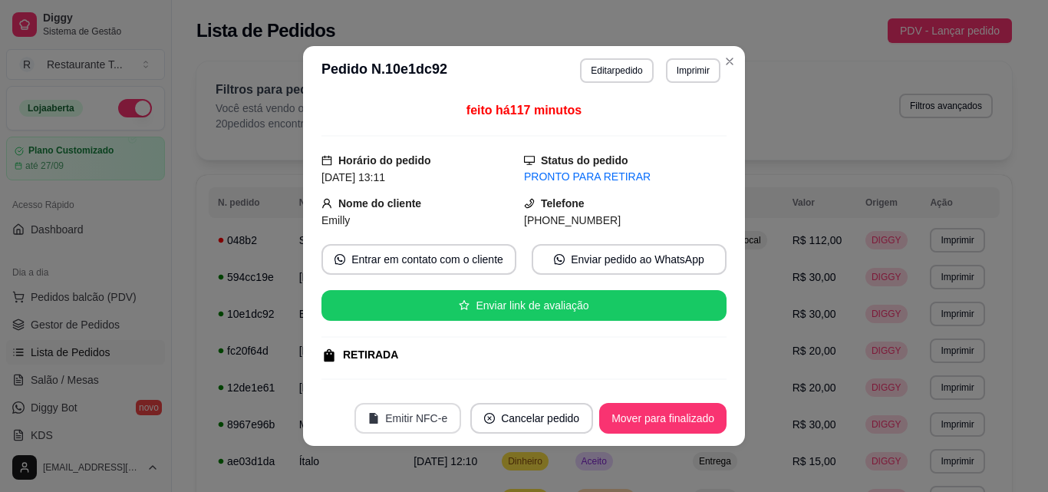
click at [433, 418] on button "Emitir NFC-e" at bounding box center [408, 418] width 107 height 31
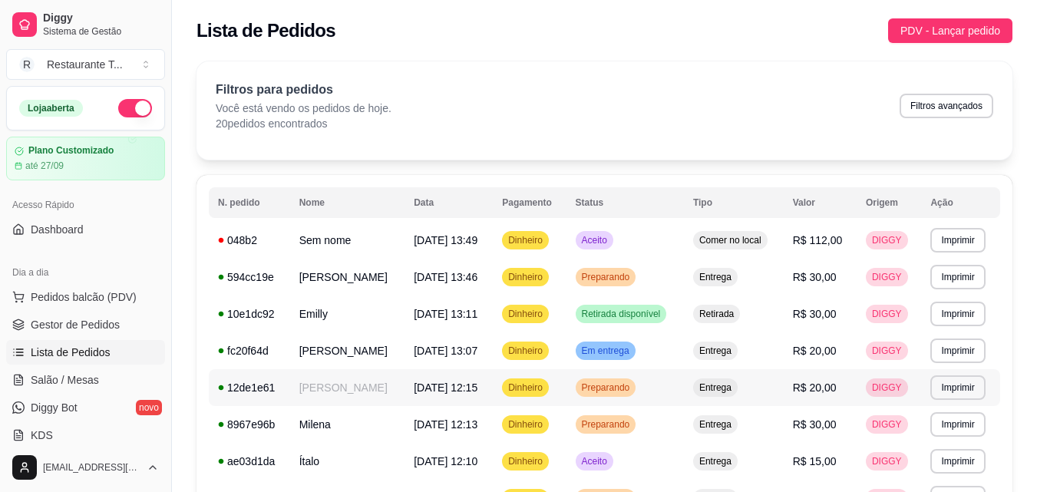
click at [627, 385] on span "Preparando" at bounding box center [606, 387] width 54 height 12
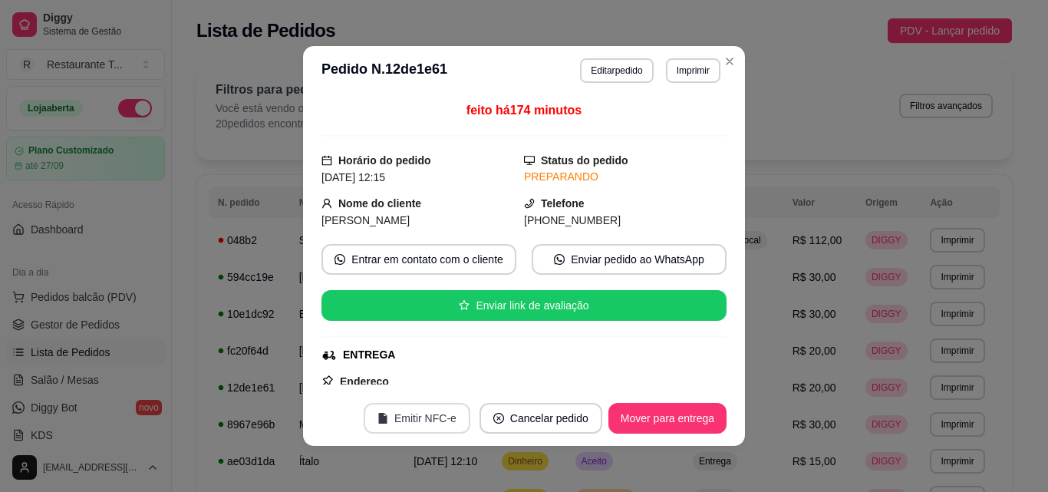
click at [410, 421] on button "Emitir NFC-e" at bounding box center [417, 418] width 107 height 31
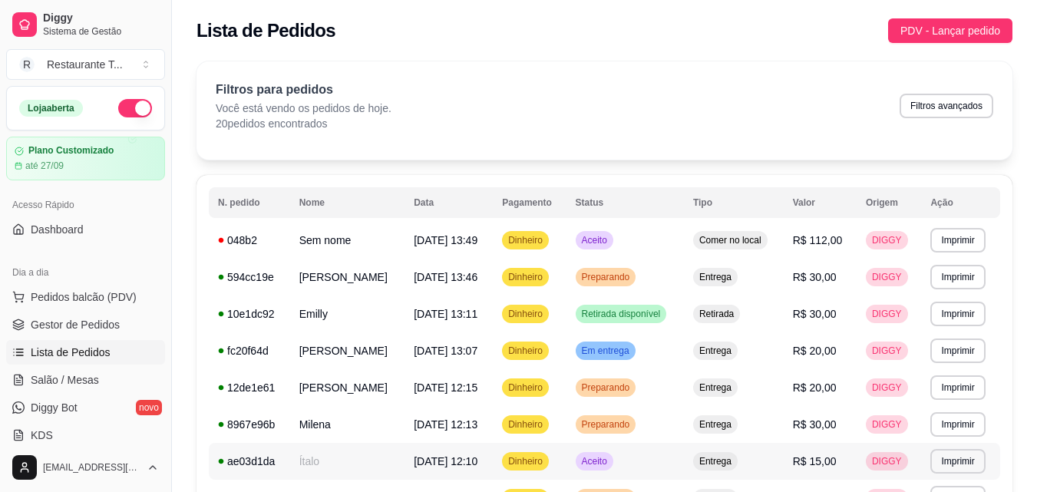
click at [477, 461] on span "[DATE] 12:10" at bounding box center [446, 461] width 64 height 12
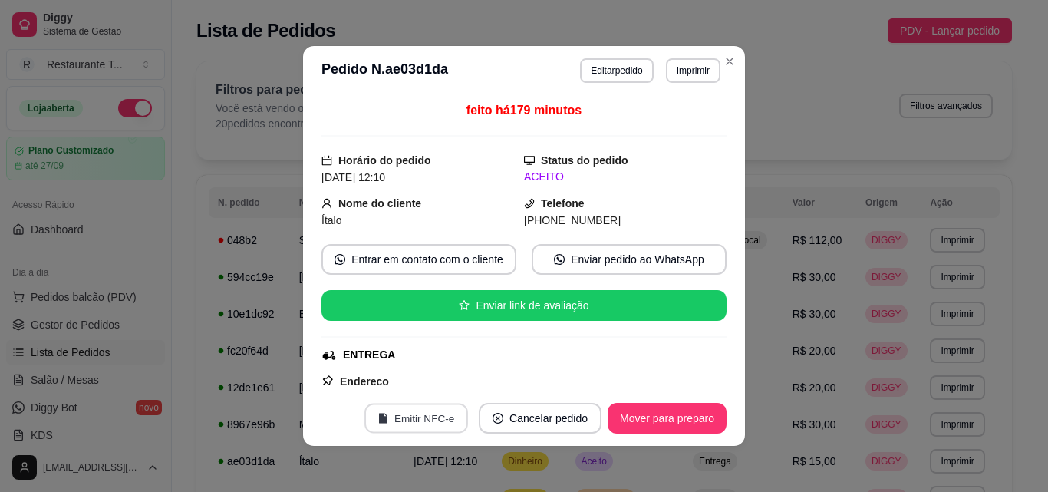
click at [418, 417] on button "Emitir NFC-e" at bounding box center [417, 419] width 104 height 30
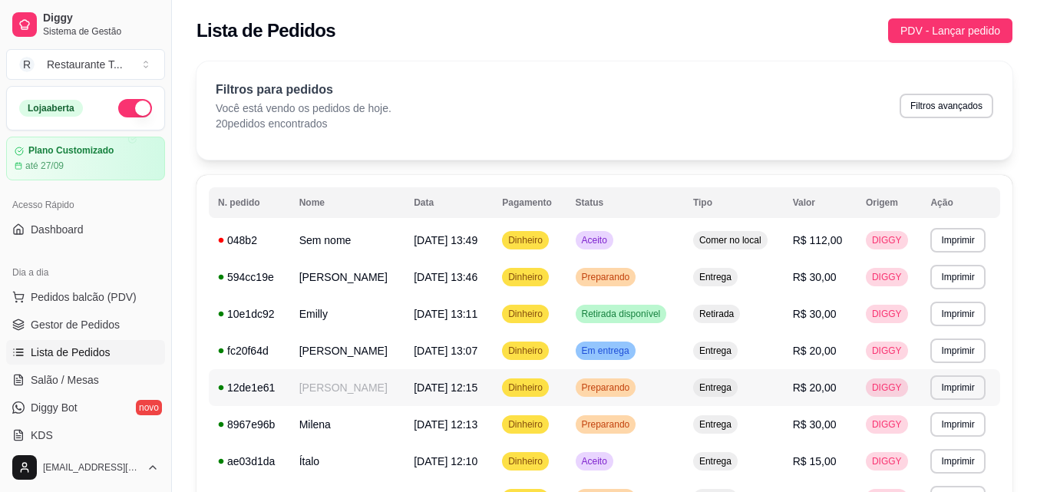
scroll to position [77, 0]
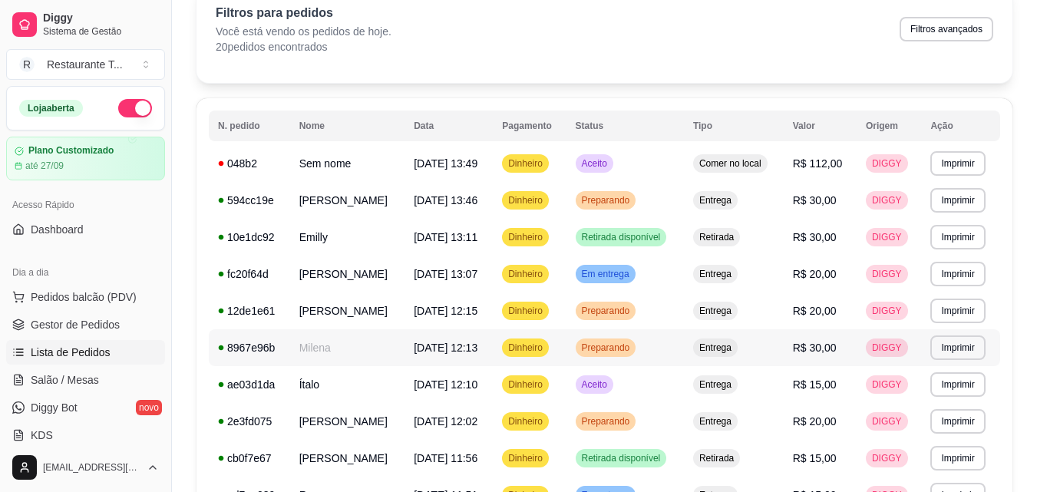
click at [477, 345] on span "[DATE] 12:13" at bounding box center [446, 348] width 64 height 12
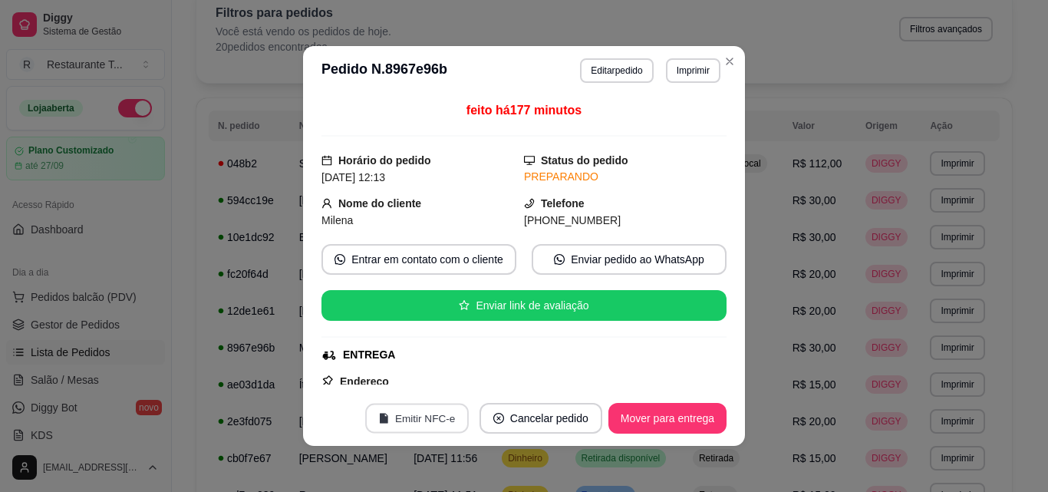
click at [405, 414] on button "Emitir NFC-e" at bounding box center [417, 419] width 104 height 30
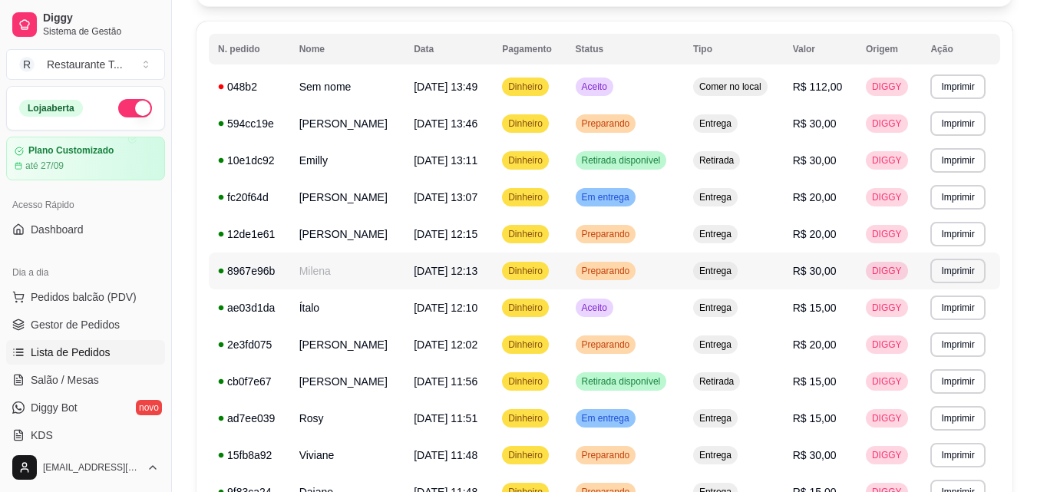
scroll to position [230, 0]
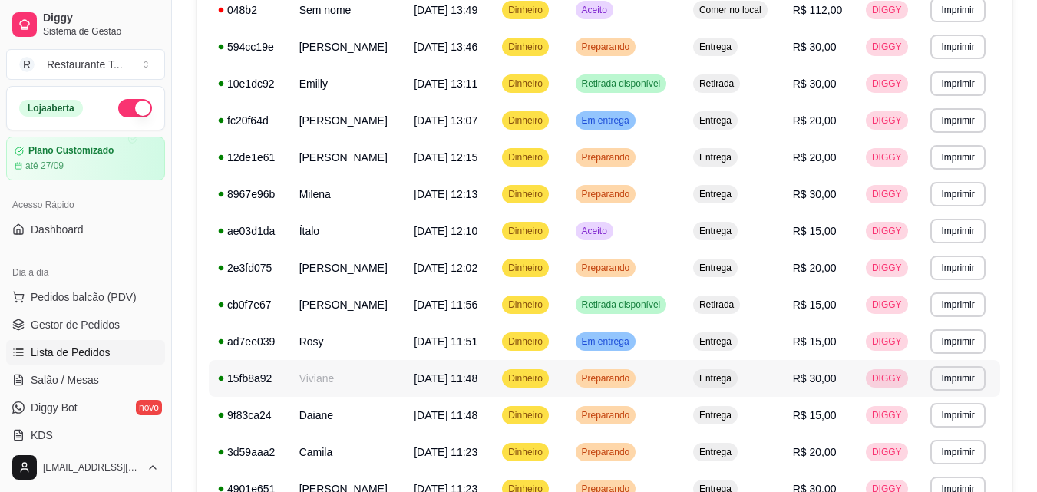
click at [711, 380] on td "Entrega" at bounding box center [734, 378] width 100 height 37
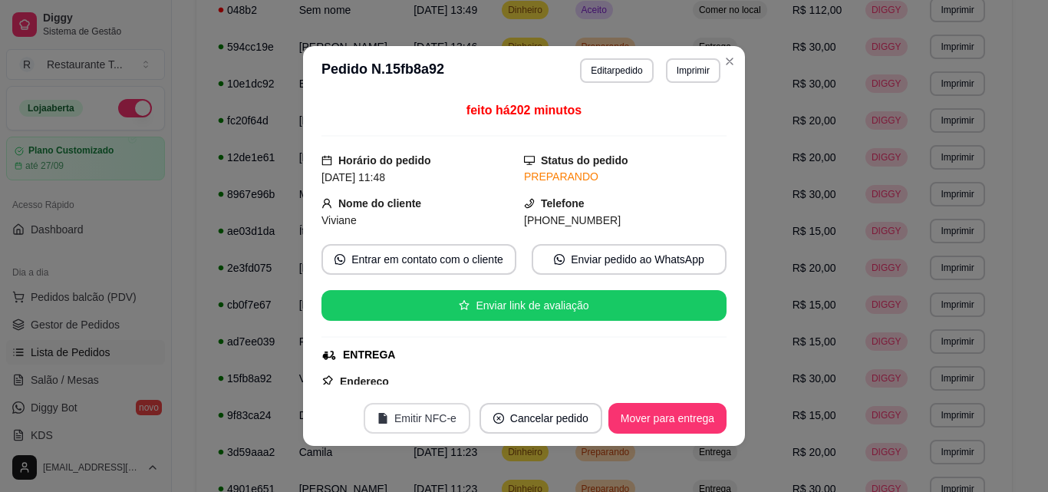
click at [444, 416] on button "Emitir NFC-e" at bounding box center [417, 418] width 107 height 31
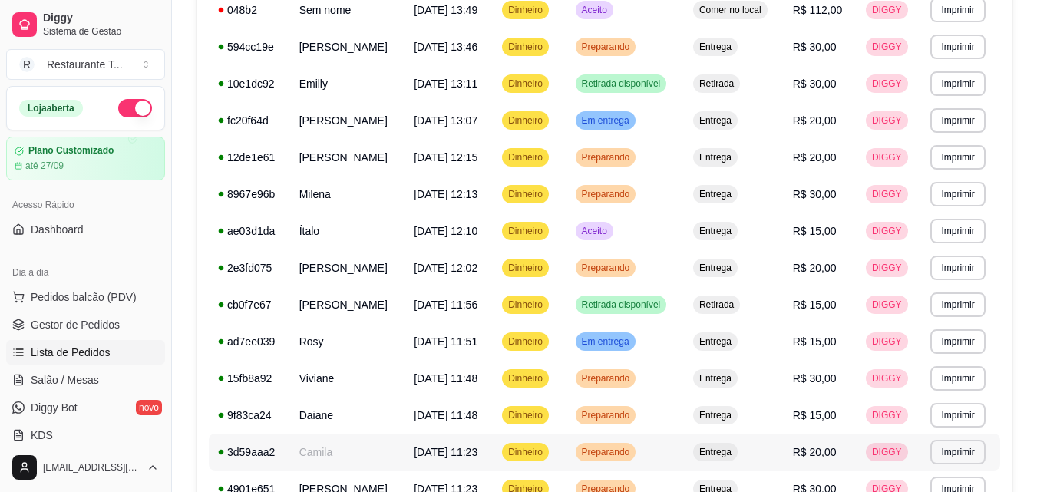
click at [626, 444] on div "Preparando" at bounding box center [606, 452] width 61 height 18
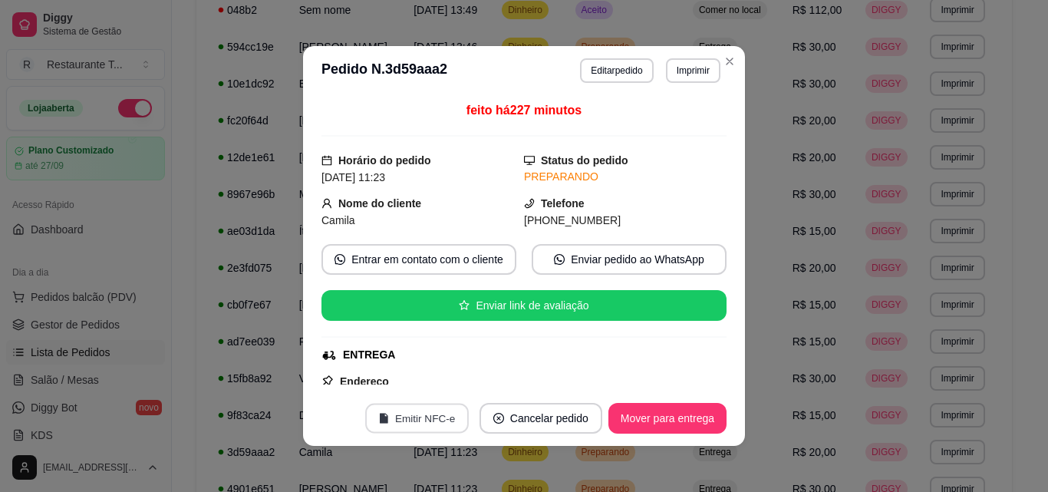
click at [415, 411] on button "Emitir NFC-e" at bounding box center [417, 419] width 104 height 30
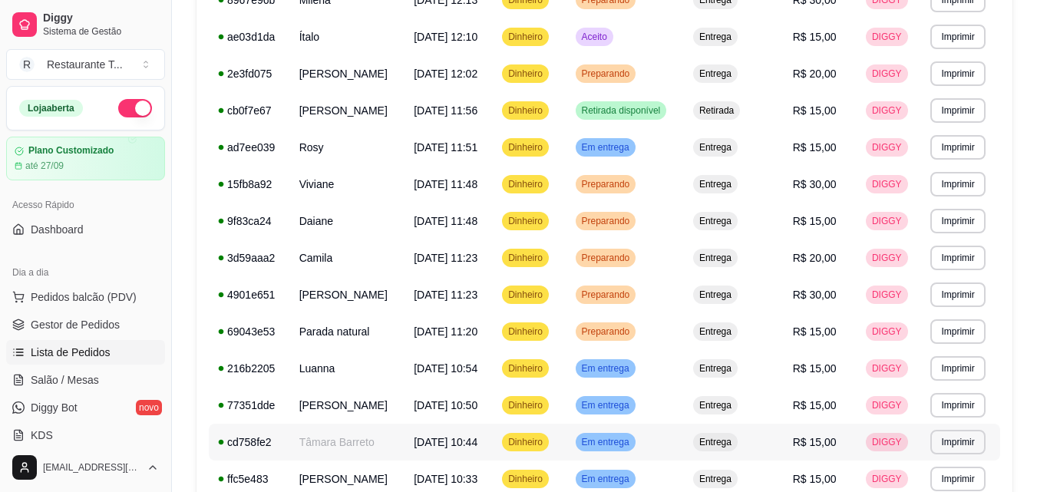
scroll to position [348, 0]
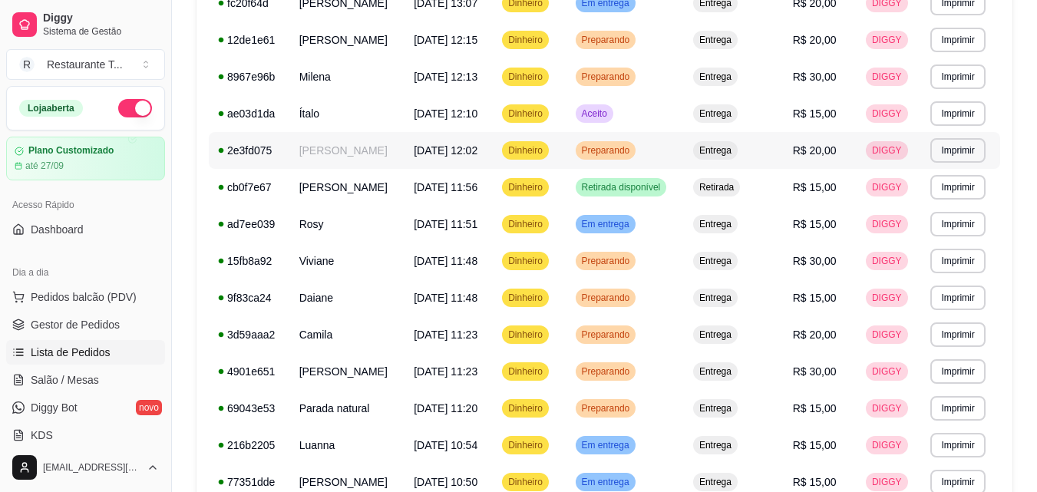
click at [375, 150] on td "[PERSON_NAME]" at bounding box center [347, 150] width 115 height 37
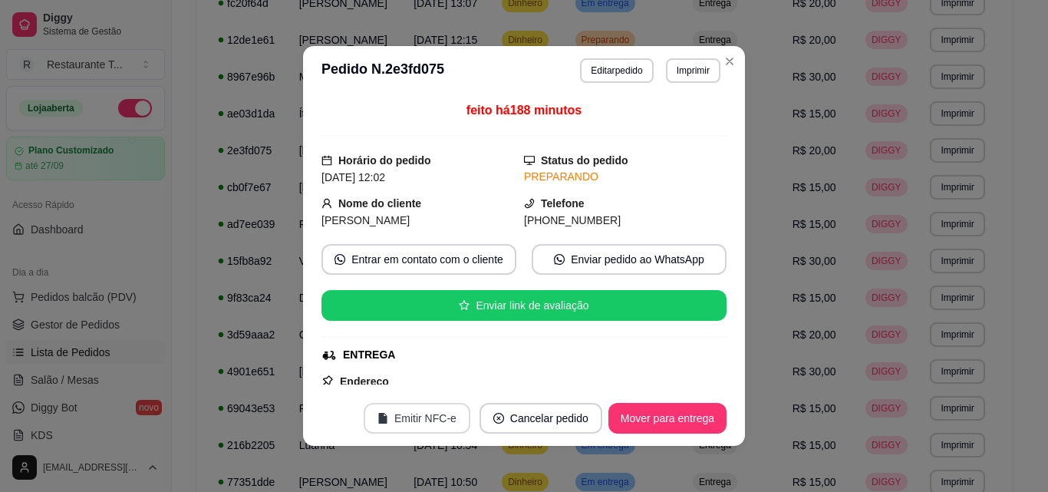
click at [419, 412] on button "Emitir NFC-e" at bounding box center [417, 418] width 107 height 31
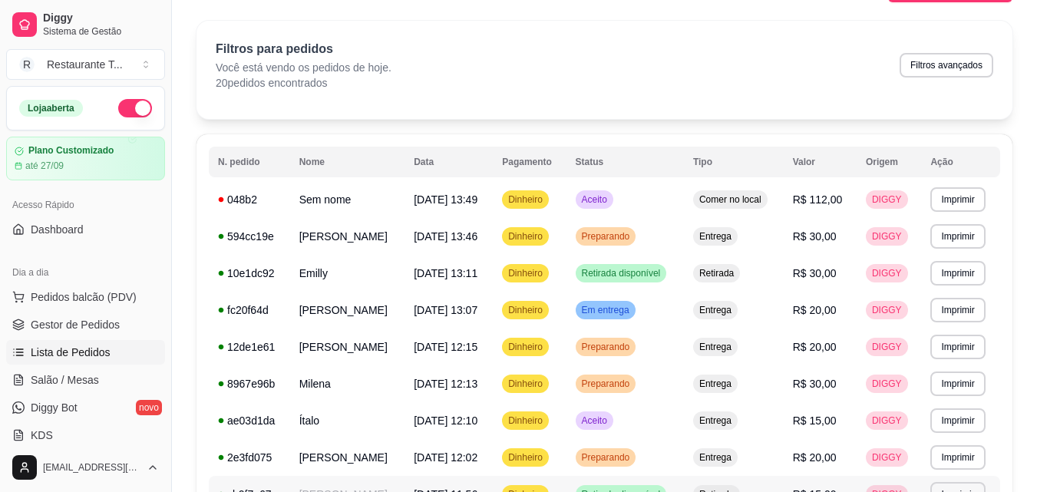
scroll to position [0, 0]
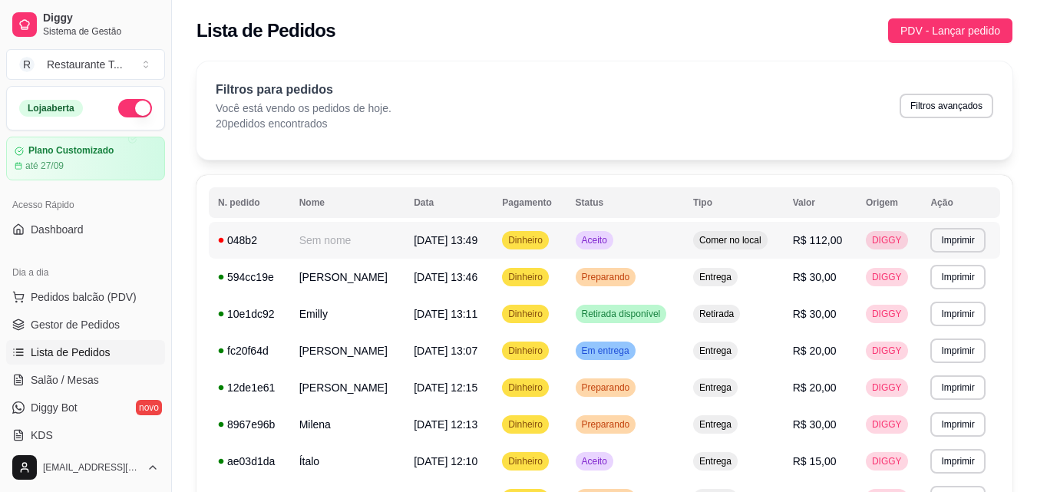
click at [546, 238] on span "Dinheiro" at bounding box center [525, 240] width 41 height 12
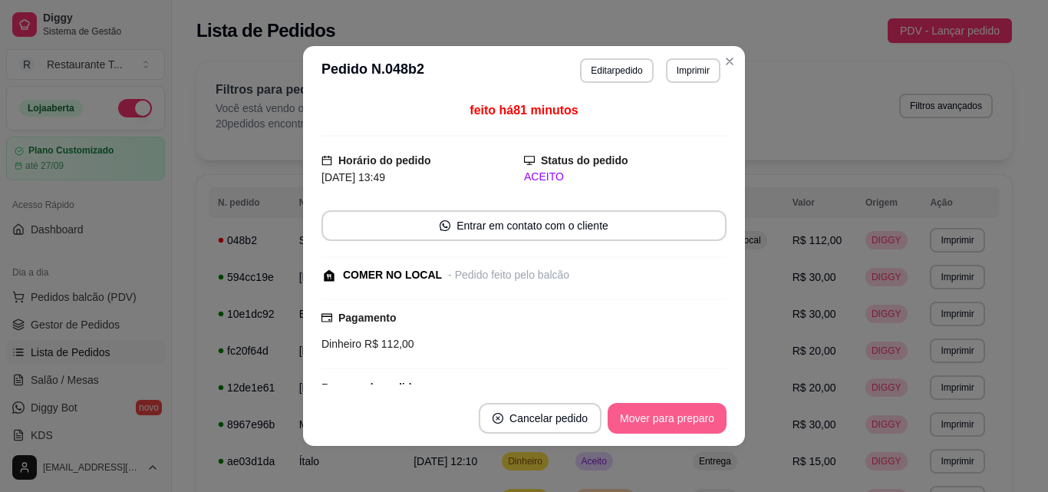
click at [648, 424] on button "Mover para preparo" at bounding box center [667, 418] width 119 height 31
click at [648, 424] on button "Mover para retirada disponível" at bounding box center [641, 419] width 164 height 30
click at [648, 424] on button "Mover para finalizado" at bounding box center [662, 418] width 127 height 31
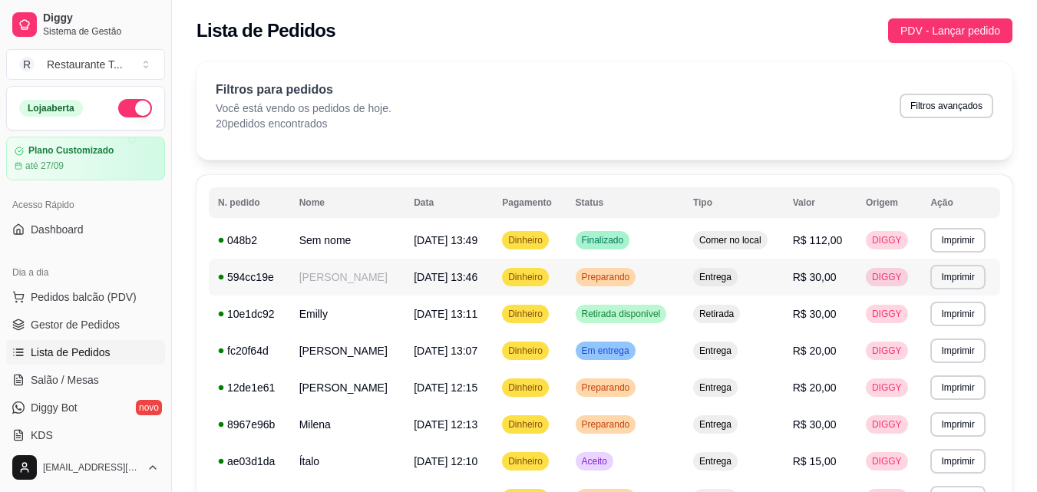
click at [684, 269] on td "Preparando" at bounding box center [624, 277] width 117 height 37
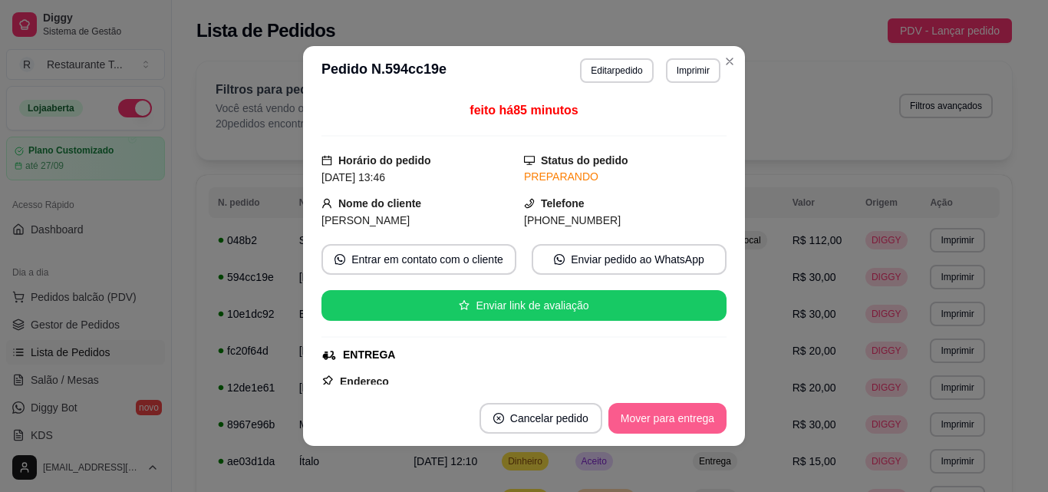
click at [645, 405] on button "Mover para entrega" at bounding box center [668, 418] width 118 height 31
click at [645, 405] on div "Mover para entrega" at bounding box center [657, 418] width 140 height 31
click at [645, 424] on button "Mover para finalizado" at bounding box center [662, 418] width 127 height 31
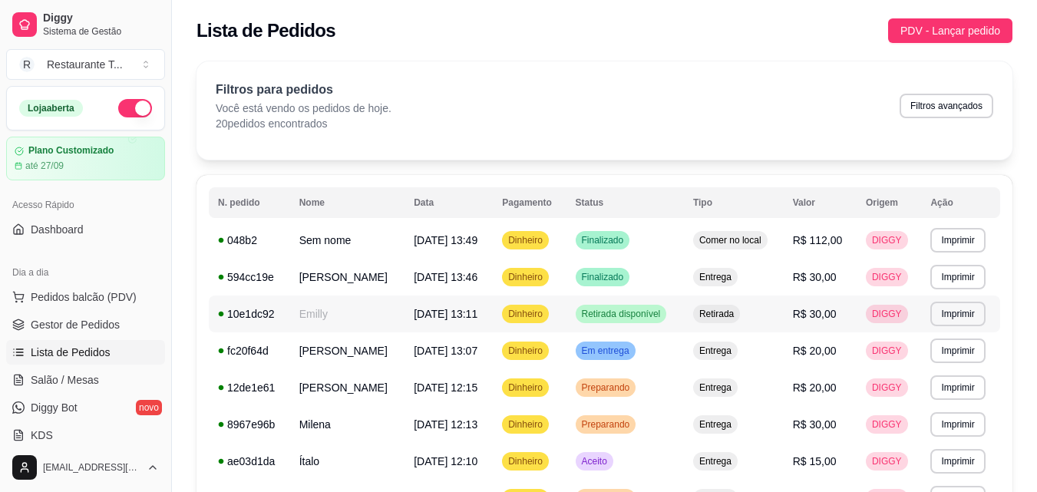
click at [493, 322] on td "[DATE] 13:11" at bounding box center [448, 313] width 88 height 37
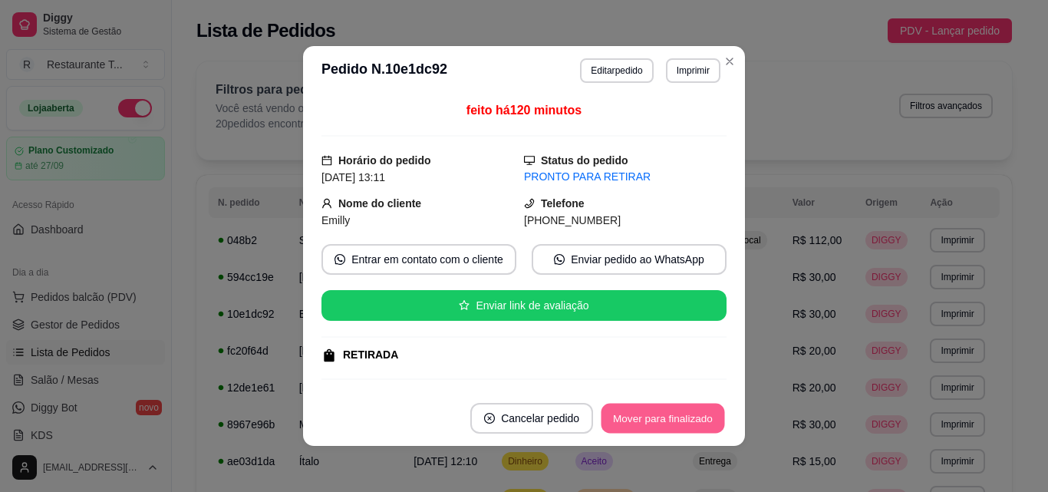
click at [659, 417] on button "Mover para finalizado" at bounding box center [664, 419] width 124 height 30
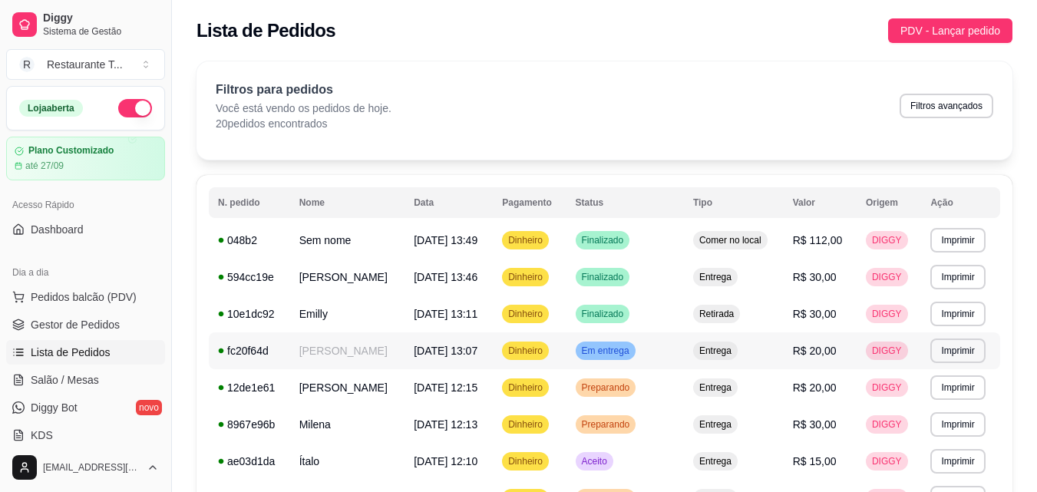
click at [460, 345] on span "[DATE] 13:07" at bounding box center [446, 351] width 64 height 12
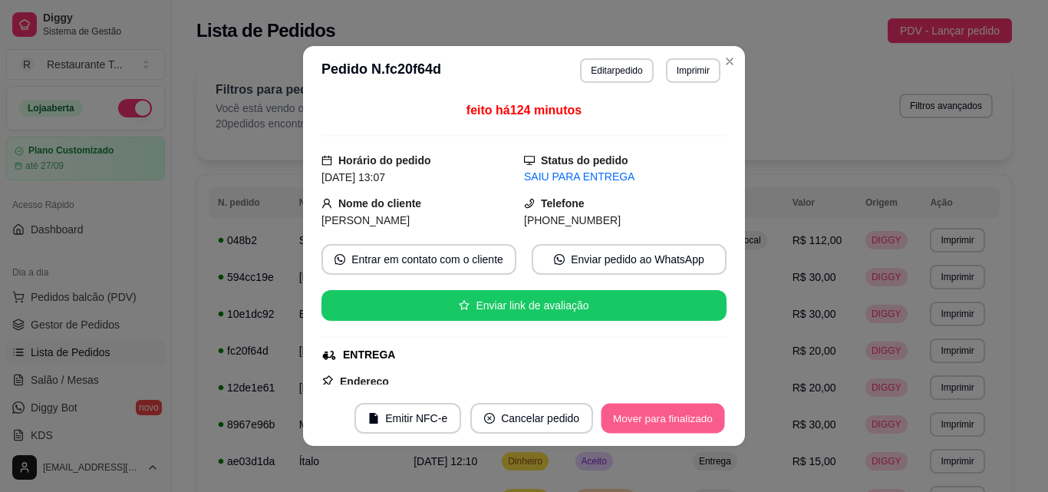
click at [630, 414] on button "Mover para finalizado" at bounding box center [664, 419] width 124 height 30
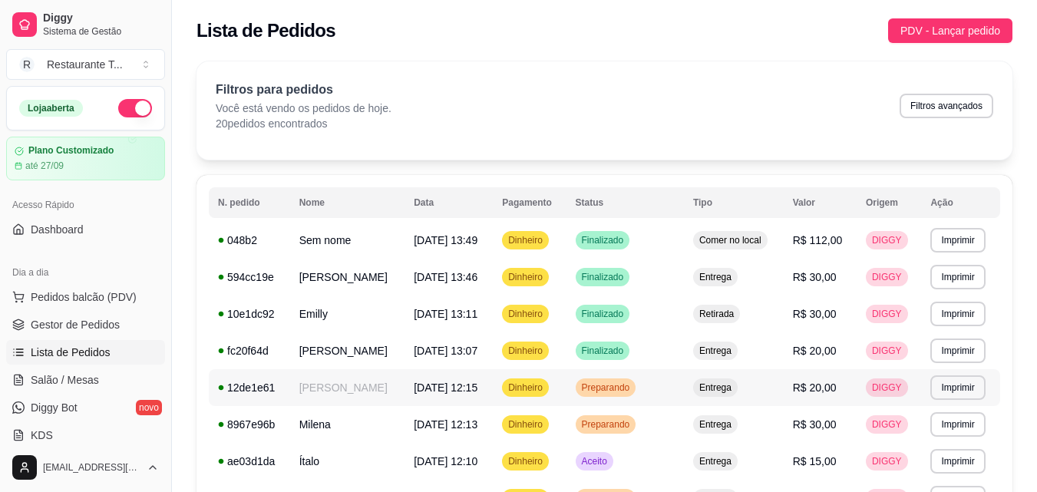
click at [549, 394] on div "Dinheiro" at bounding box center [525, 387] width 47 height 18
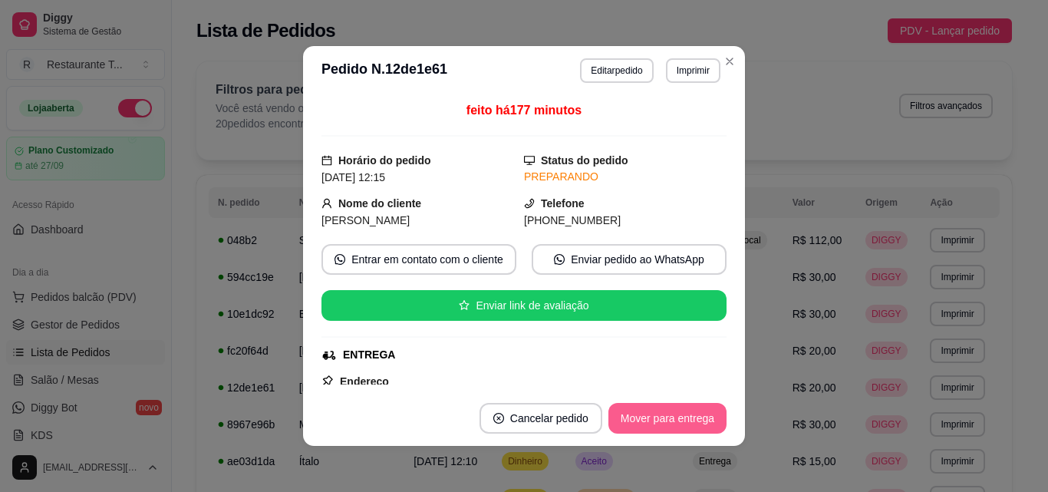
click at [658, 412] on button "Mover para entrega" at bounding box center [668, 418] width 118 height 31
click at [658, 412] on button "Mover para finalizado" at bounding box center [662, 418] width 127 height 31
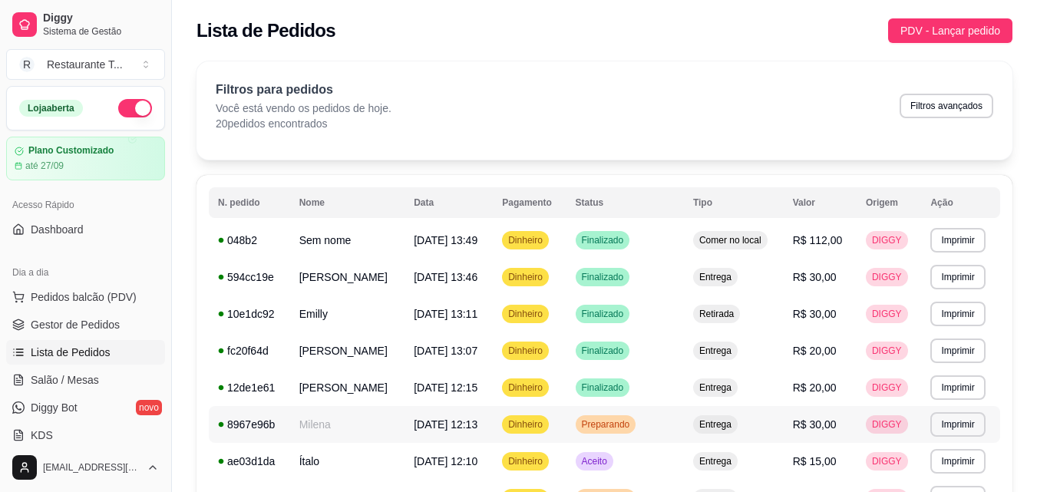
click at [477, 430] on span "[DATE] 12:13" at bounding box center [446, 424] width 64 height 12
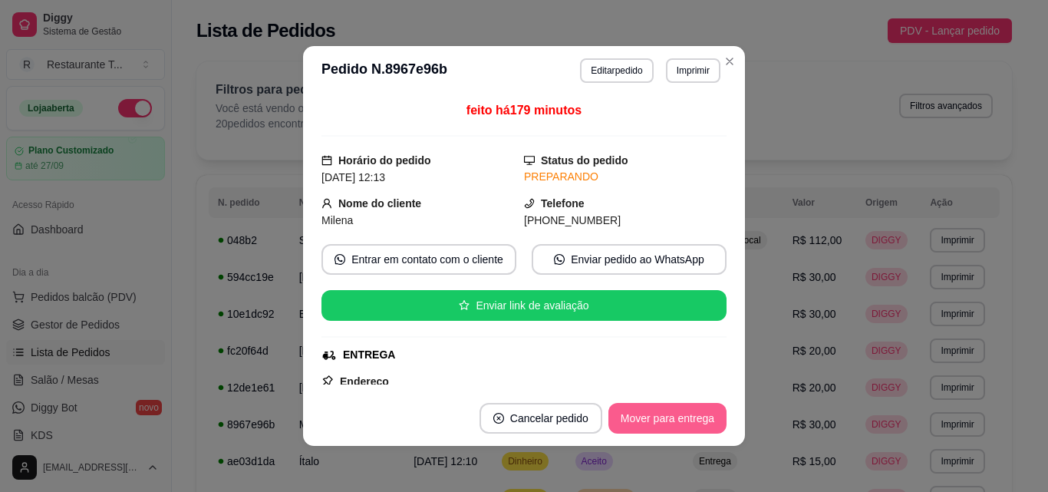
click at [619, 417] on button "Mover para entrega" at bounding box center [668, 418] width 118 height 31
click at [619, 416] on button "Mover para finalizado" at bounding box center [662, 418] width 127 height 31
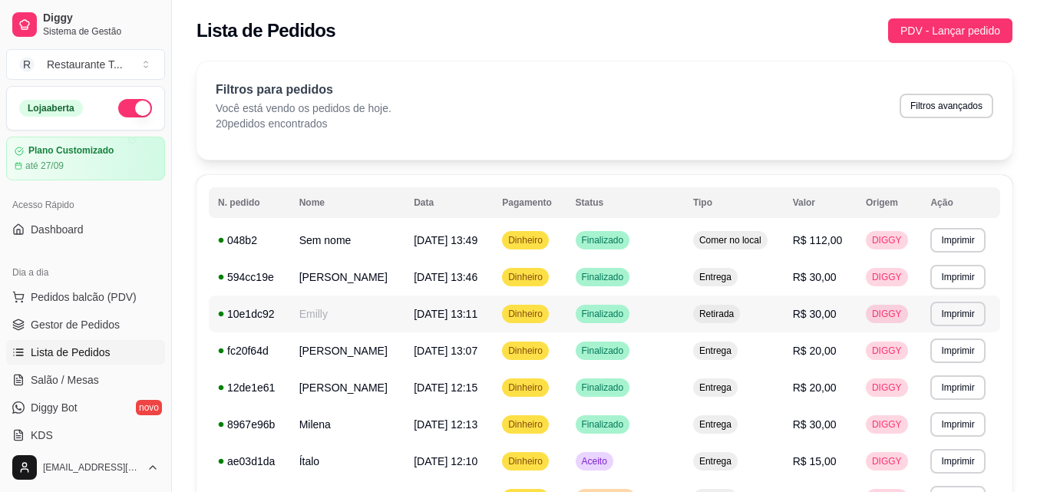
scroll to position [77, 0]
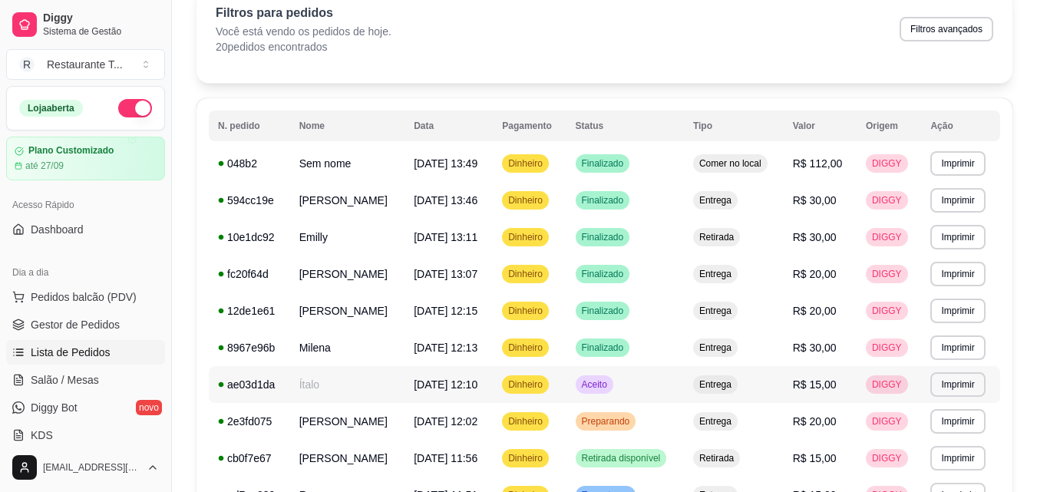
click at [549, 391] on div "Dinheiro" at bounding box center [525, 384] width 47 height 18
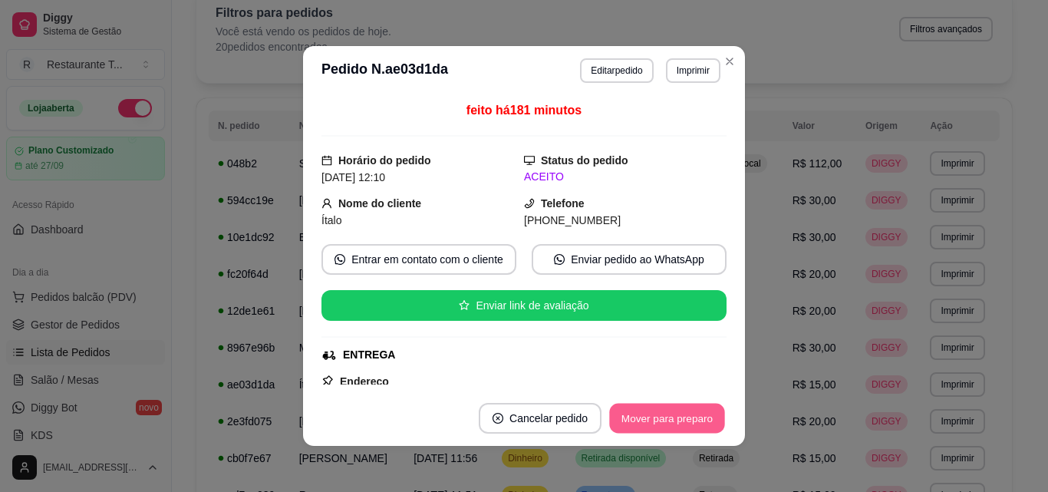
click at [627, 414] on button "Mover para preparo" at bounding box center [666, 419] width 115 height 30
click at [627, 418] on button "Mover para entrega" at bounding box center [668, 418] width 118 height 31
click at [648, 421] on button "Mover para finalizado" at bounding box center [664, 419] width 124 height 30
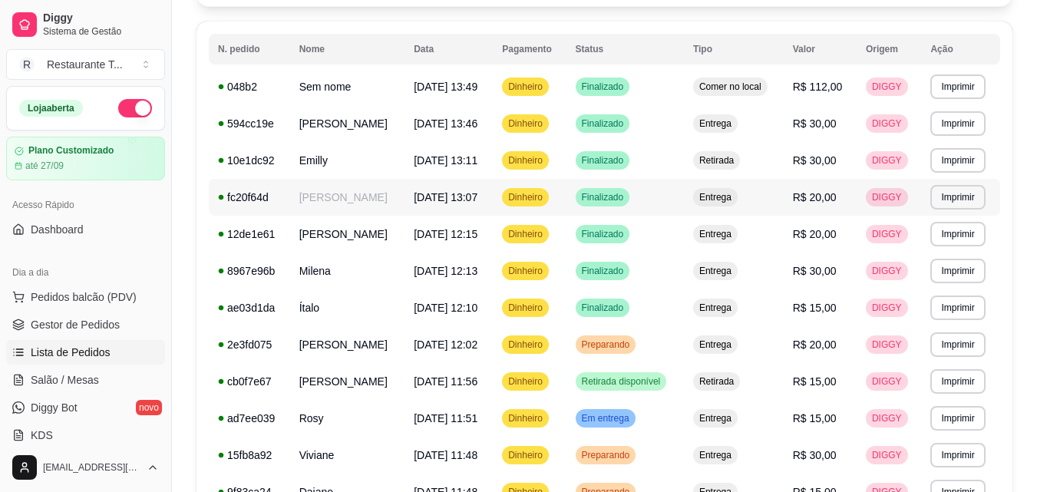
scroll to position [230, 0]
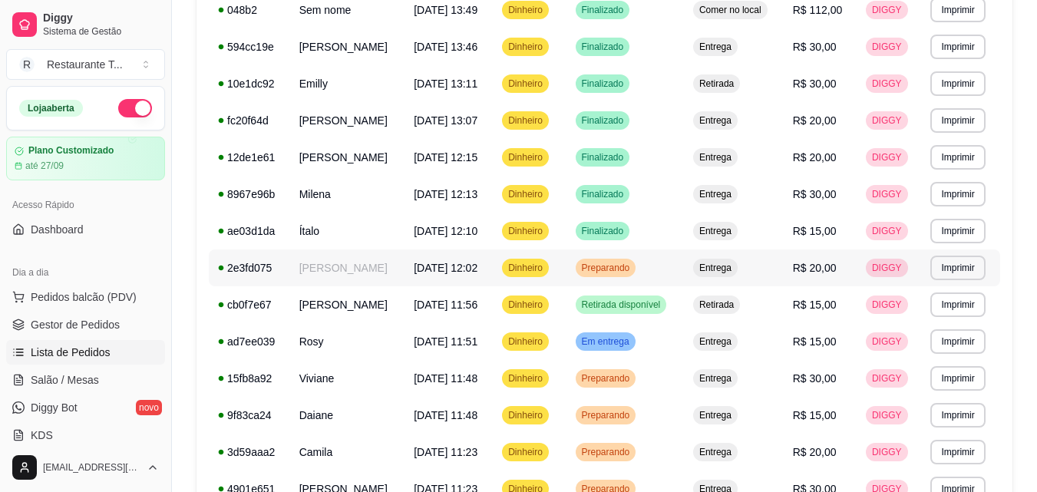
click at [566, 269] on td "Dinheiro" at bounding box center [529, 267] width 73 height 37
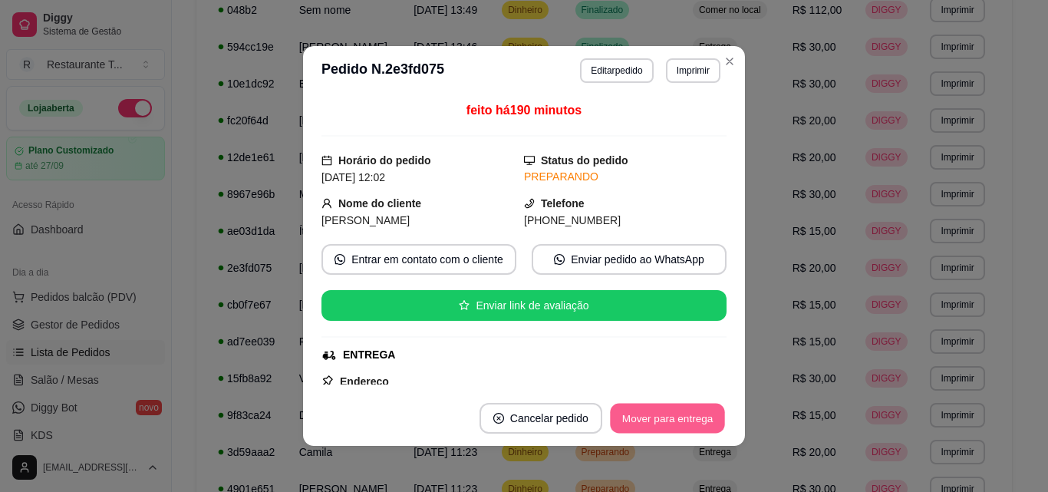
click at [634, 412] on button "Mover para entrega" at bounding box center [667, 419] width 115 height 30
click at [634, 412] on button "Mover para finalizado" at bounding box center [664, 419] width 124 height 30
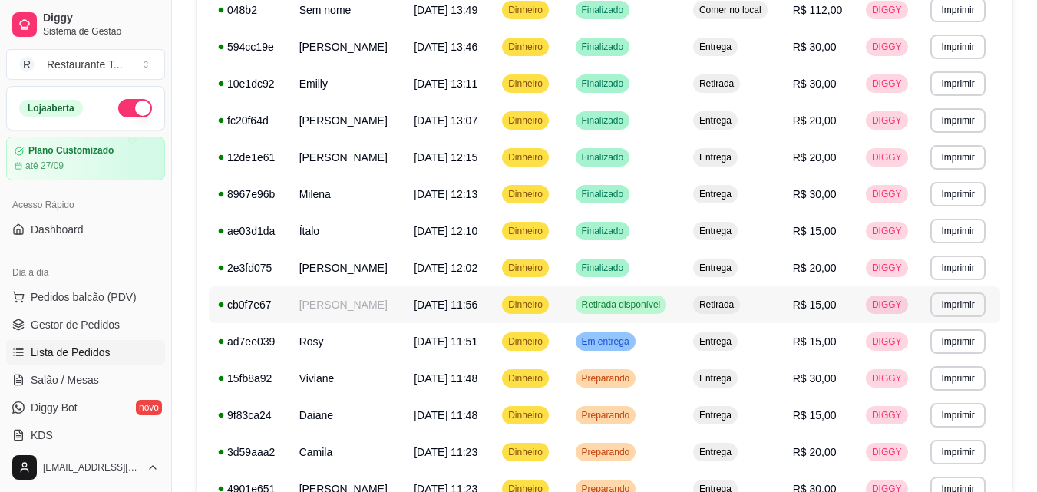
click at [540, 305] on div "Dinheiro" at bounding box center [525, 304] width 47 height 18
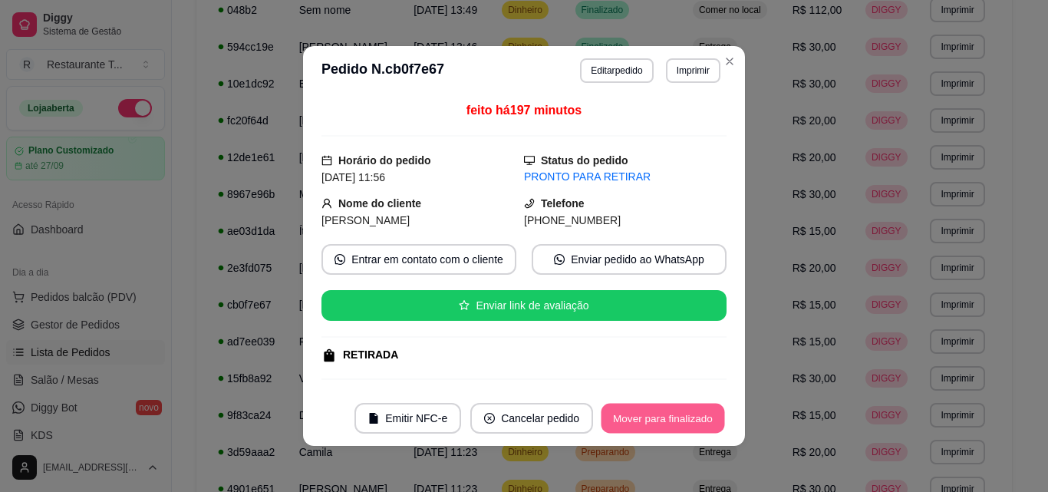
click at [645, 418] on button "Mover para finalizado" at bounding box center [664, 419] width 124 height 30
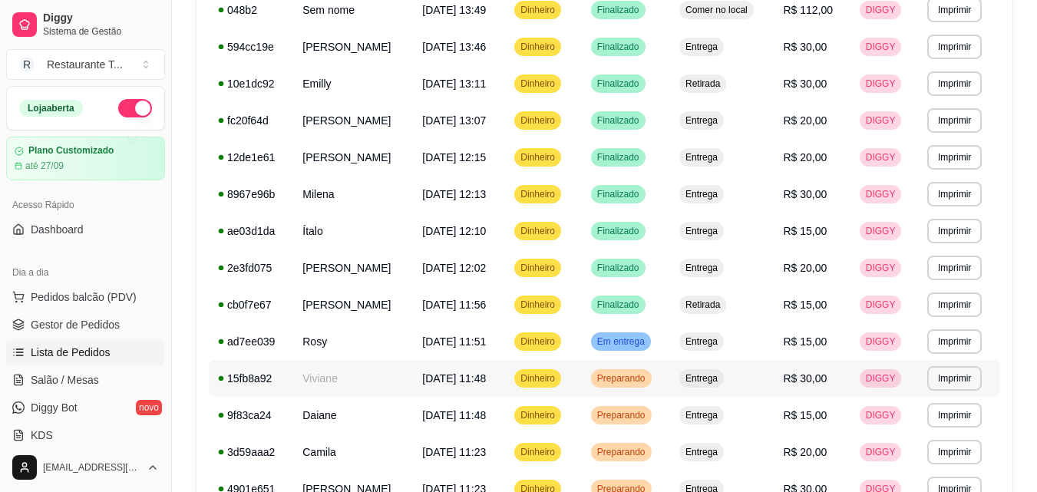
click at [622, 375] on div "Preparando" at bounding box center [621, 378] width 61 height 18
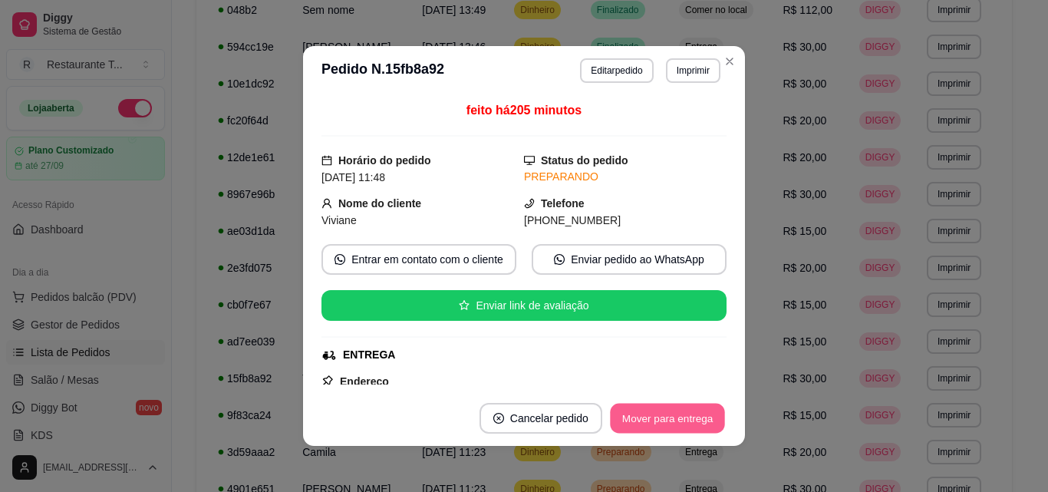
click at [631, 424] on button "Mover para entrega" at bounding box center [667, 419] width 115 height 30
click at [631, 424] on button "Mover para finalizado" at bounding box center [664, 419] width 124 height 30
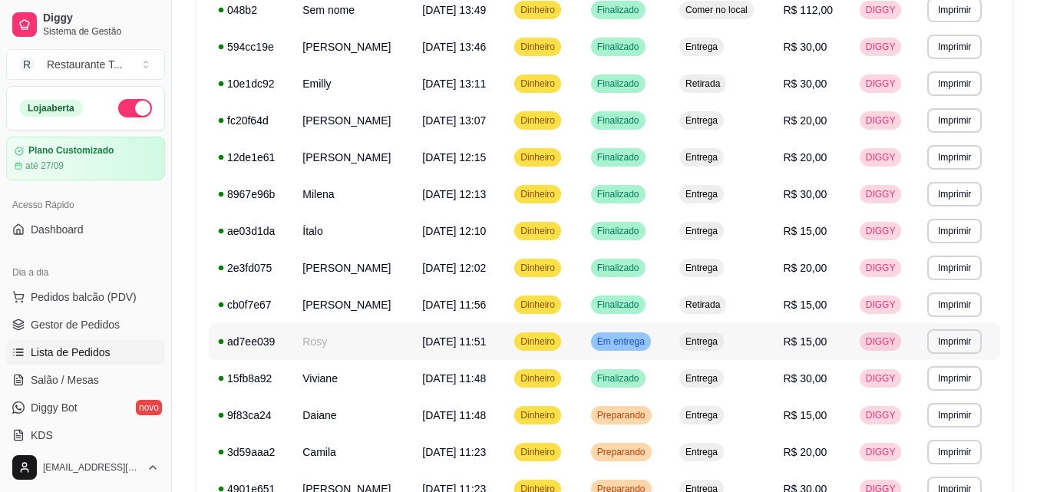
click at [629, 338] on span "Em entrega" at bounding box center [621, 341] width 54 height 12
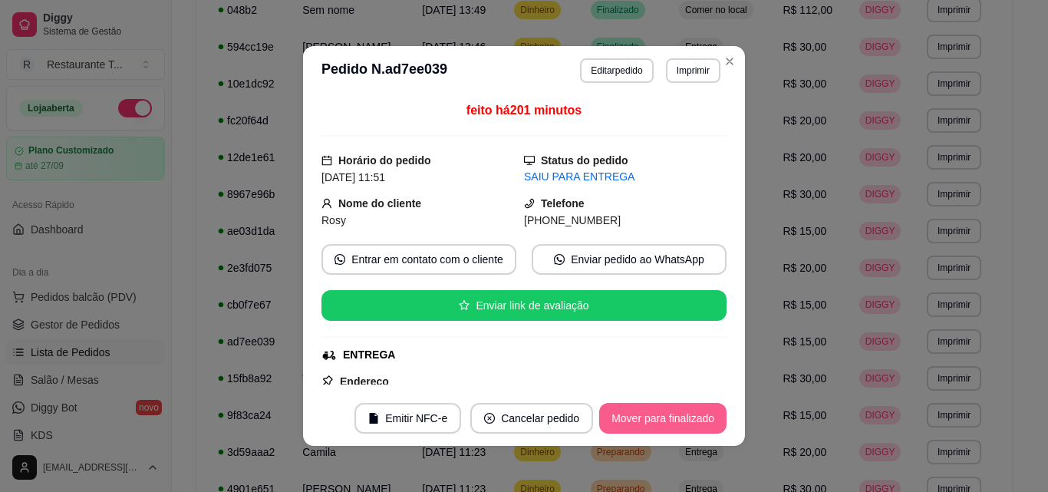
click at [634, 411] on button "Mover para finalizado" at bounding box center [662, 418] width 127 height 31
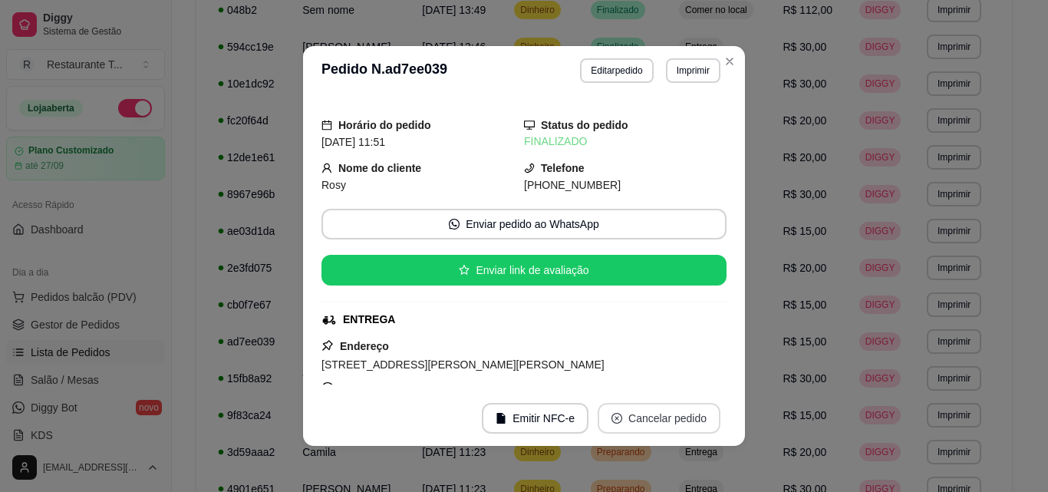
click at [634, 411] on button "Cancelar pedido" at bounding box center [659, 418] width 123 height 31
click at [615, 379] on button "não" at bounding box center [630, 380] width 57 height 28
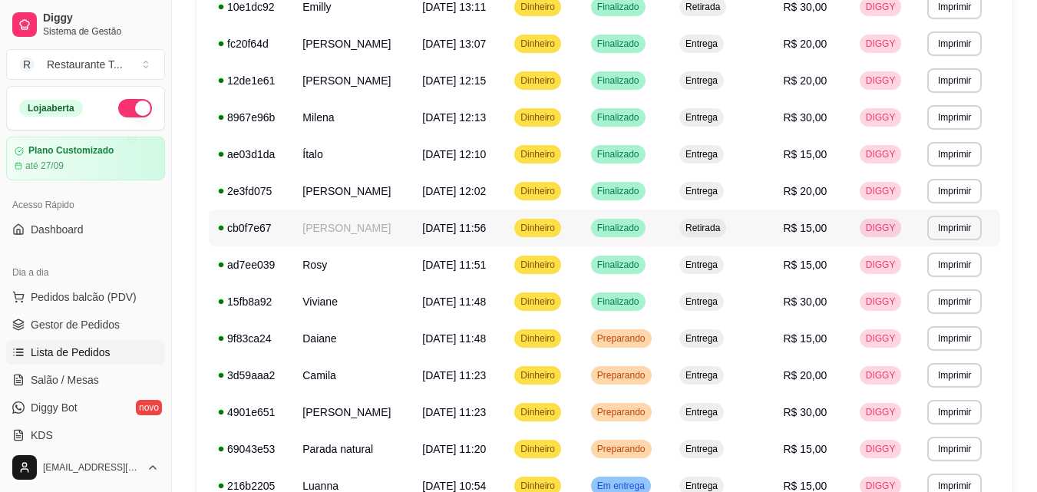
scroll to position [384, 0]
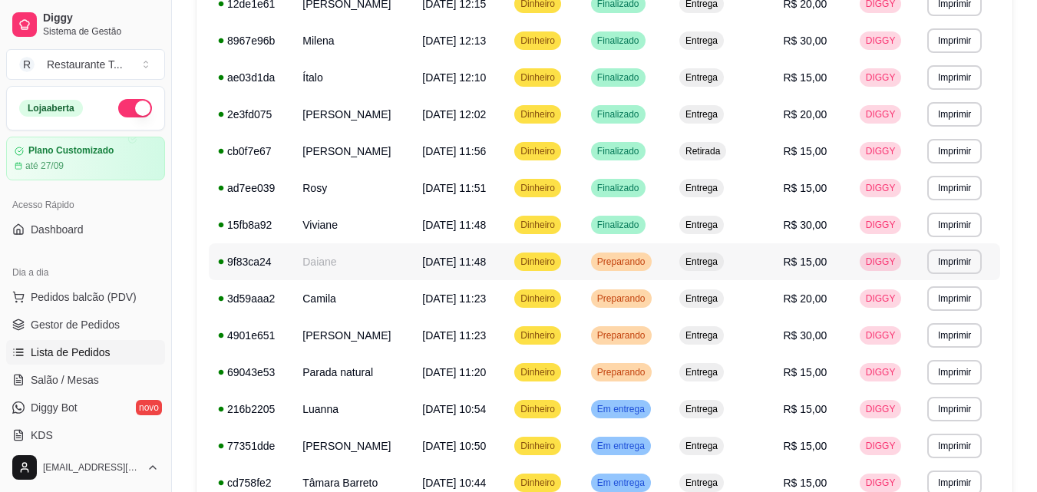
click at [628, 249] on td "Preparando" at bounding box center [626, 261] width 88 height 37
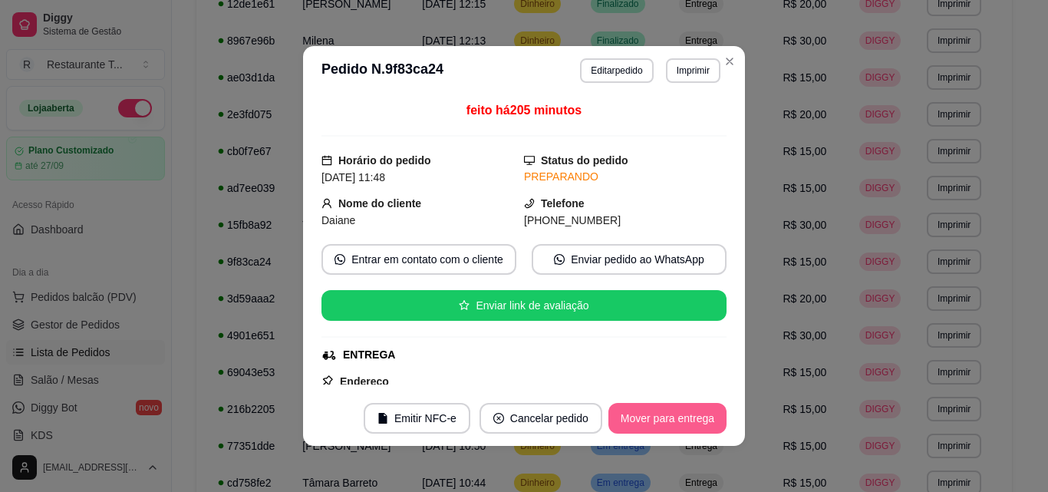
click at [655, 411] on button "Mover para entrega" at bounding box center [668, 418] width 118 height 31
click at [655, 411] on button "Mover para finalizado" at bounding box center [664, 419] width 124 height 30
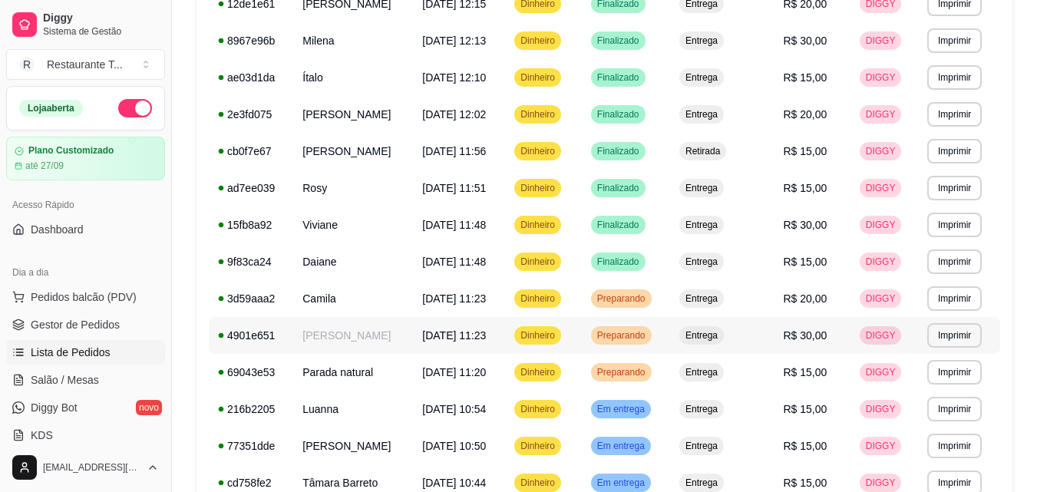
click at [646, 335] on span "Preparando" at bounding box center [621, 335] width 54 height 12
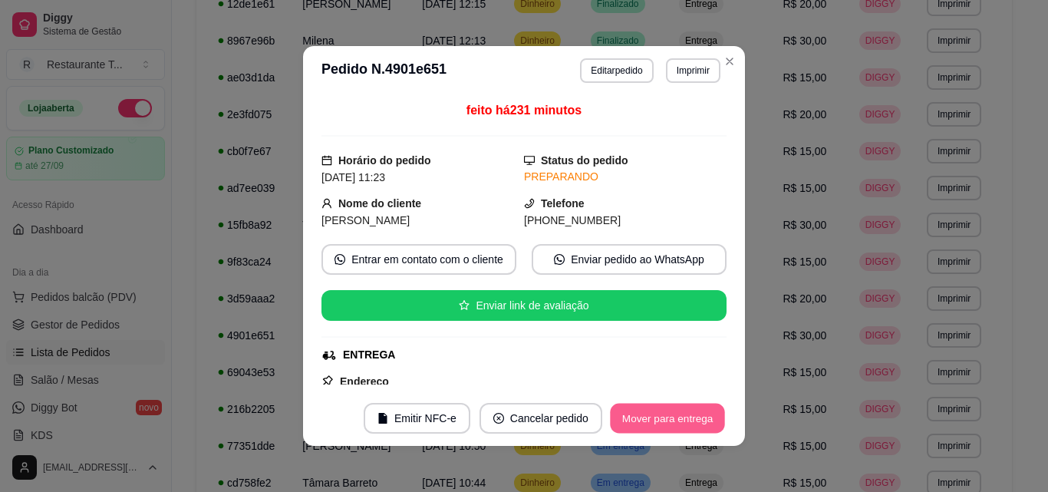
click at [645, 415] on button "Mover para entrega" at bounding box center [667, 419] width 115 height 30
click at [645, 415] on button "Mover para finalizado" at bounding box center [662, 418] width 127 height 31
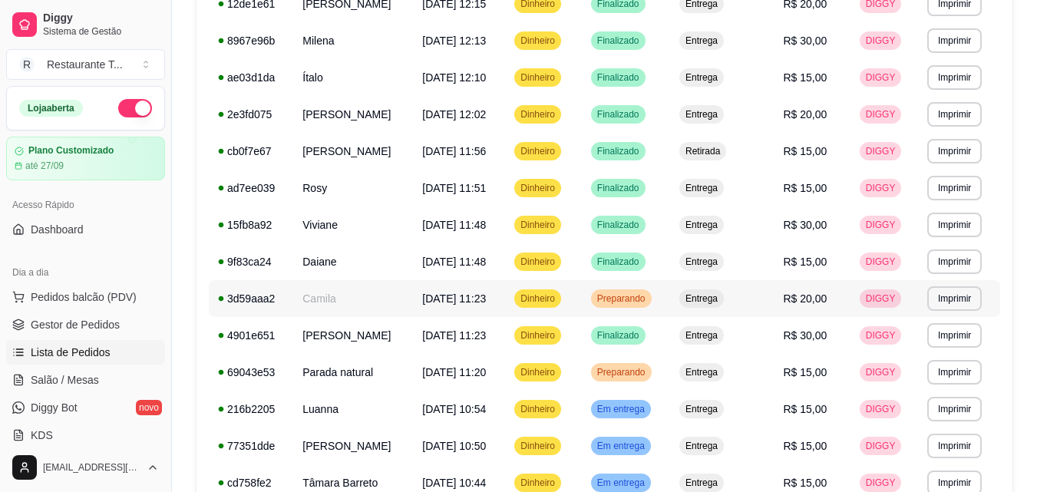
click at [648, 301] on span "Preparando" at bounding box center [621, 298] width 54 height 12
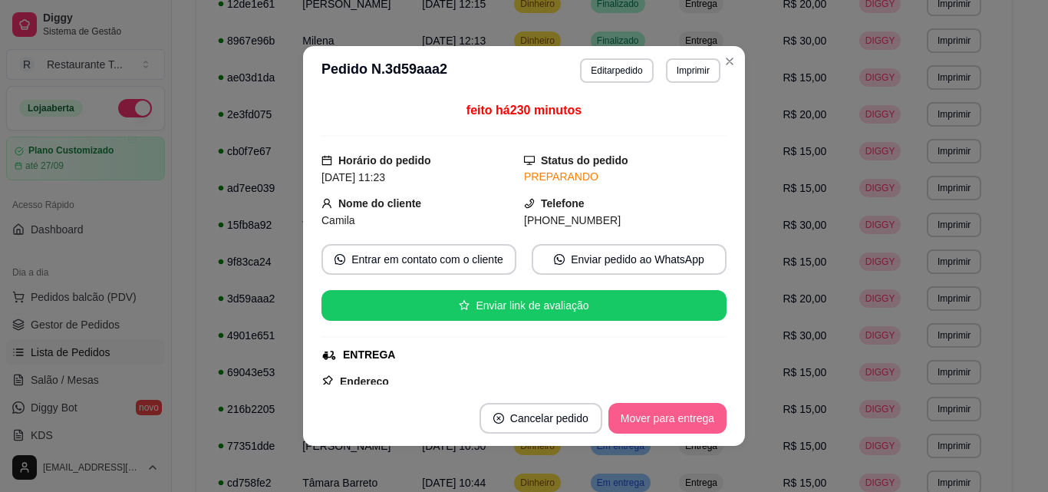
click at [665, 419] on button "Mover para entrega" at bounding box center [668, 418] width 118 height 31
click at [665, 419] on button "Mover para finalizado" at bounding box center [664, 419] width 124 height 30
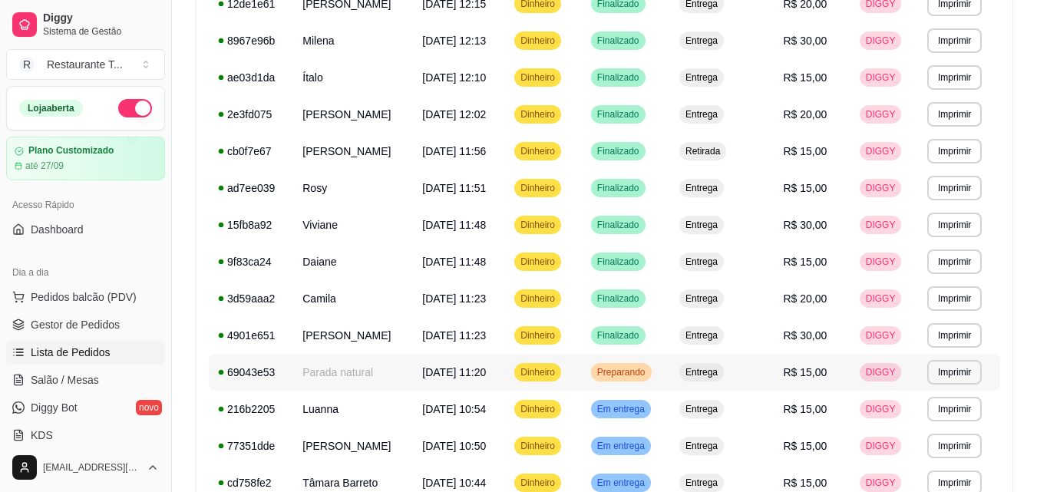
click at [558, 369] on span "Dinheiro" at bounding box center [537, 372] width 41 height 12
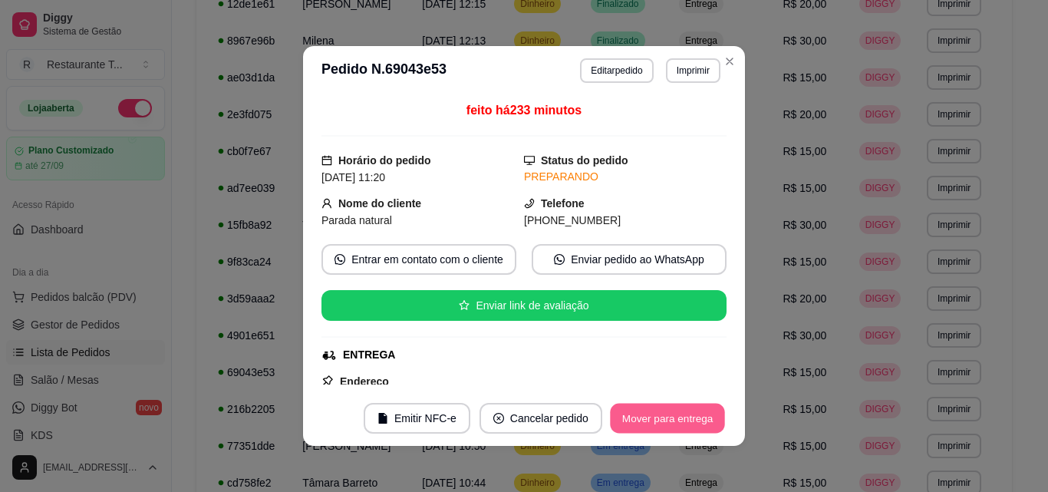
click at [680, 424] on button "Mover para entrega" at bounding box center [667, 419] width 115 height 30
click at [707, 417] on button "Mover para finalizado" at bounding box center [664, 419] width 124 height 30
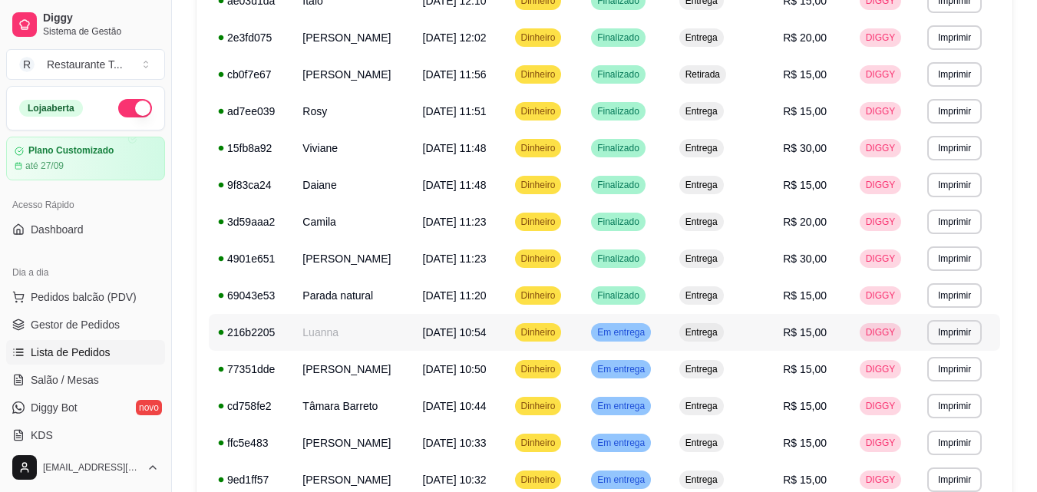
scroll to position [537, 0]
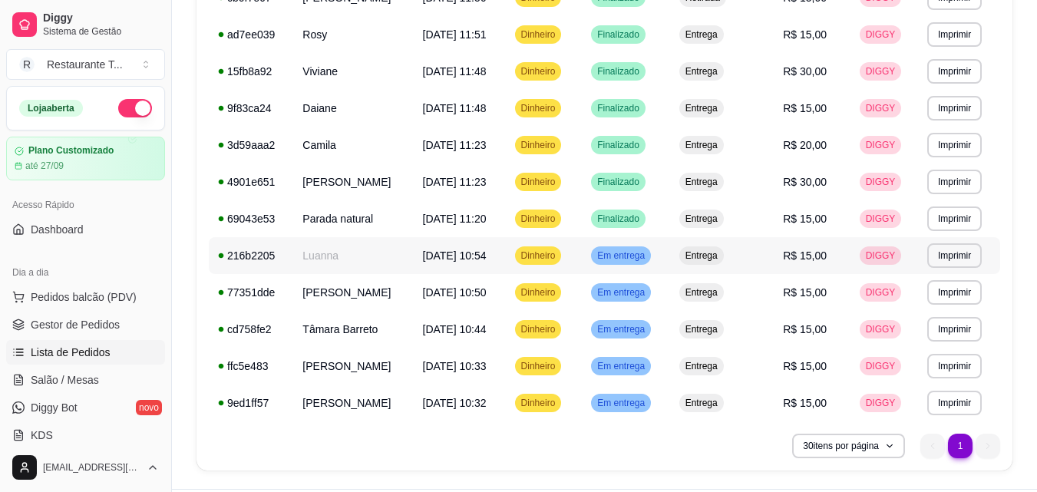
click at [559, 257] on span "Dinheiro" at bounding box center [538, 255] width 41 height 12
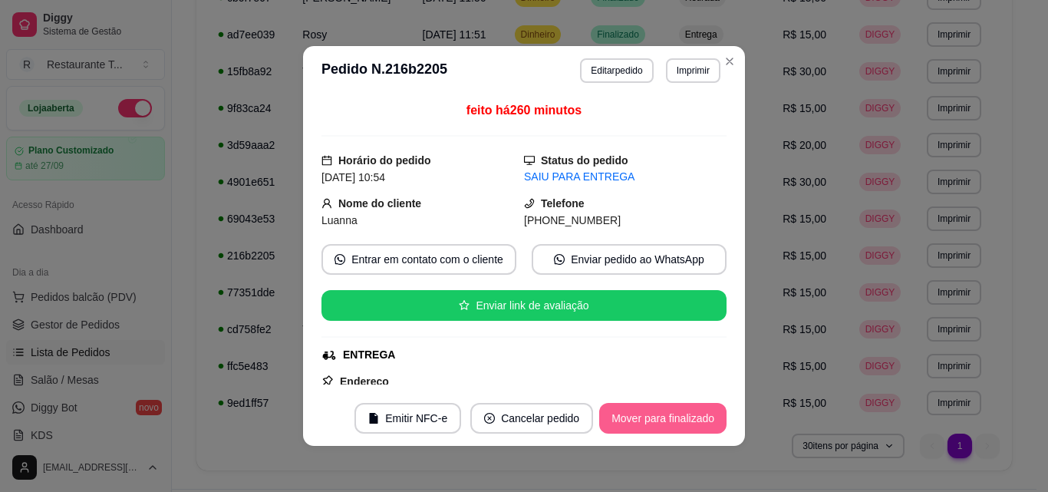
click at [639, 424] on button "Mover para finalizado" at bounding box center [662, 418] width 127 height 31
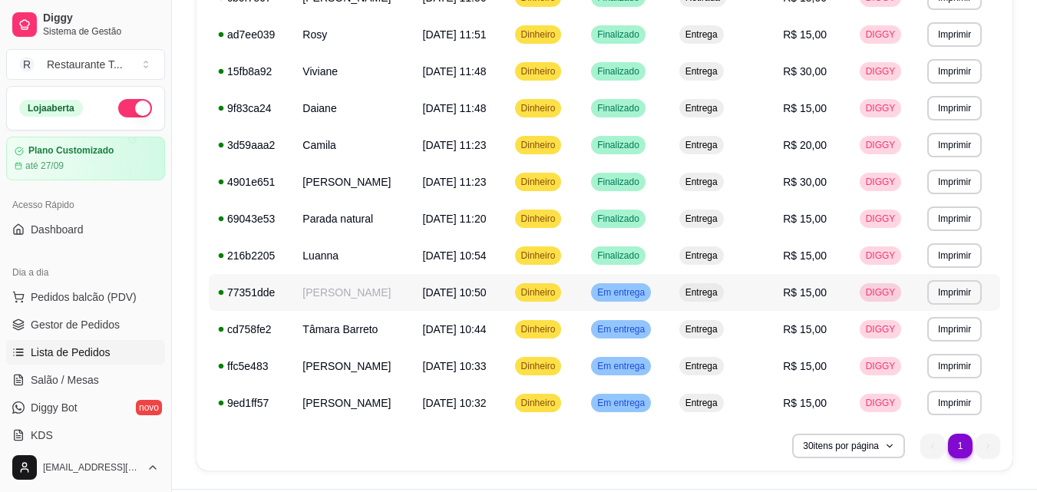
click at [648, 286] on span "Em entrega" at bounding box center [621, 292] width 54 height 12
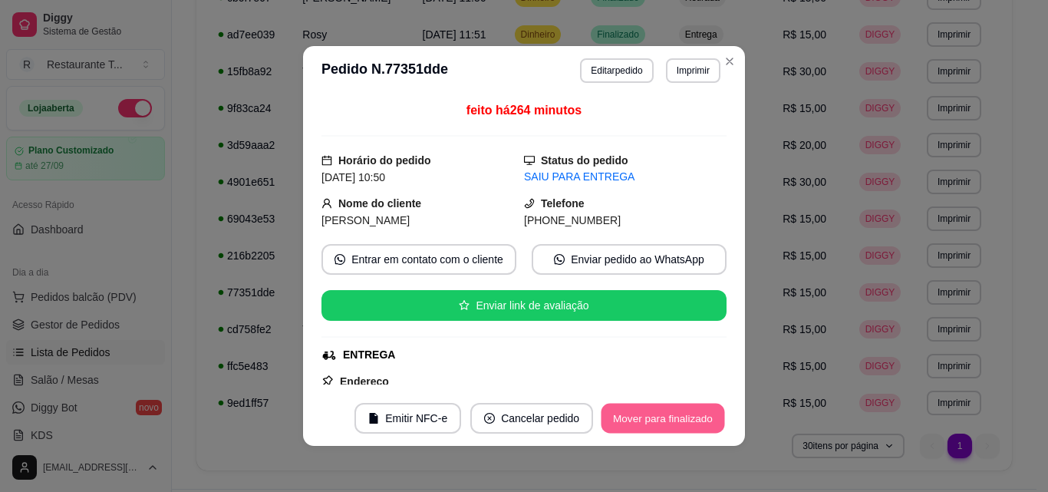
click at [660, 426] on button "Mover para finalizado" at bounding box center [664, 419] width 124 height 30
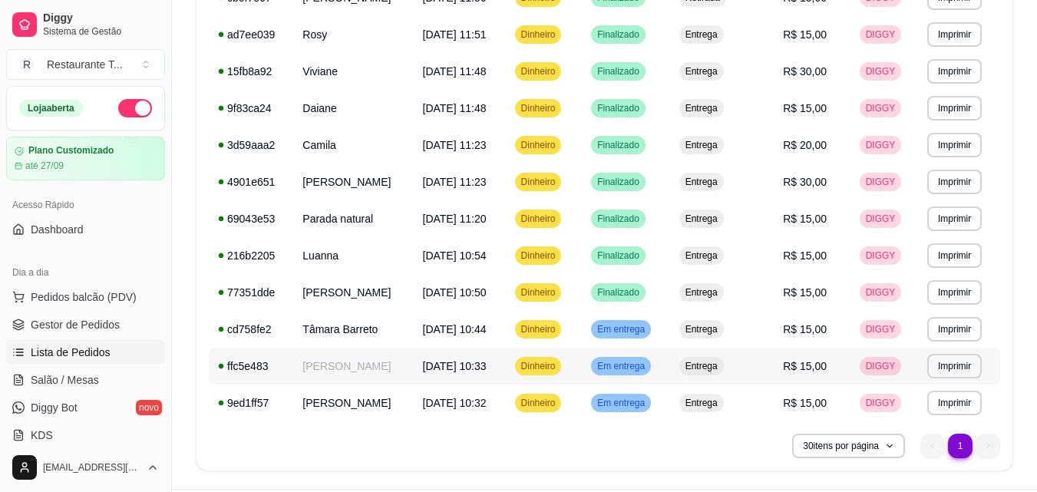
click at [634, 378] on td "Em entrega" at bounding box center [626, 366] width 88 height 37
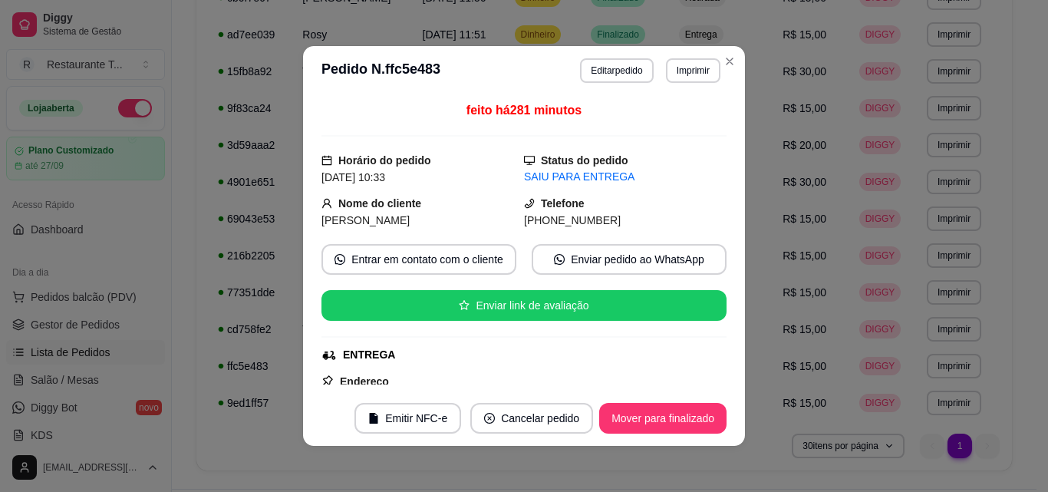
click at [634, 365] on div "feito há 281 minutos Horário do pedido [DATE] 10:33 Status do pedido SAIU PARA …" at bounding box center [524, 242] width 405 height 283
click at [622, 431] on button "Mover para finalizado" at bounding box center [662, 418] width 127 height 31
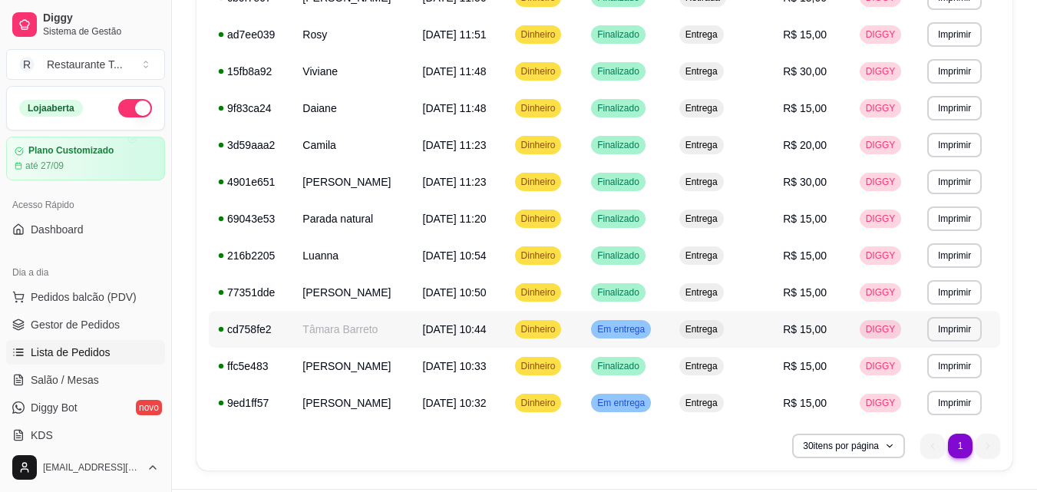
click at [645, 322] on div "Em entrega" at bounding box center [621, 329] width 60 height 18
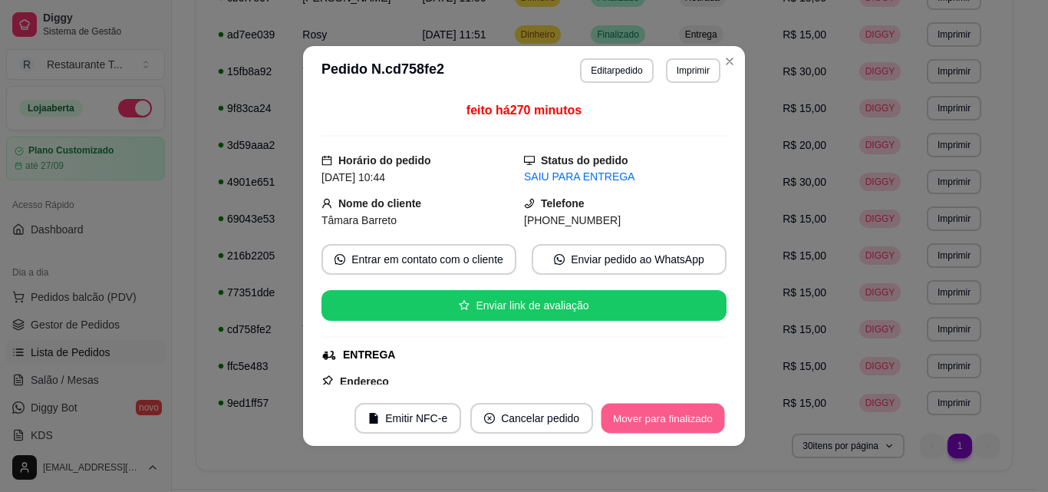
click at [691, 411] on button "Mover para finalizado" at bounding box center [664, 419] width 124 height 30
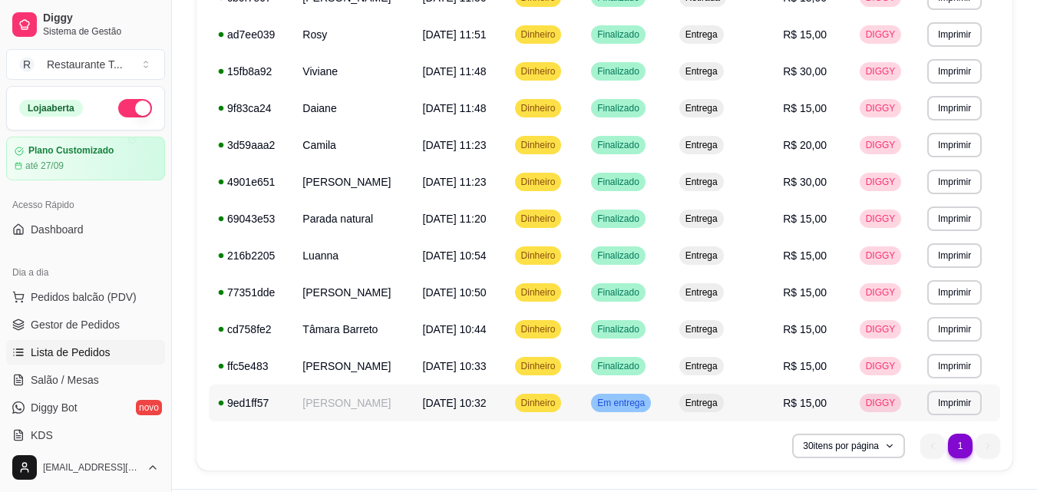
click at [648, 405] on span "Em entrega" at bounding box center [621, 403] width 54 height 12
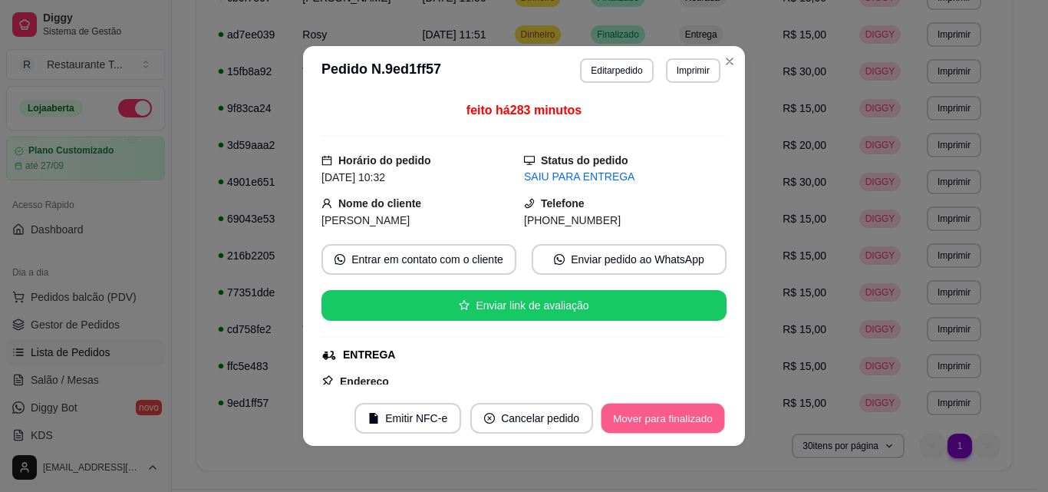
click at [669, 405] on button "Mover para finalizado" at bounding box center [664, 419] width 124 height 30
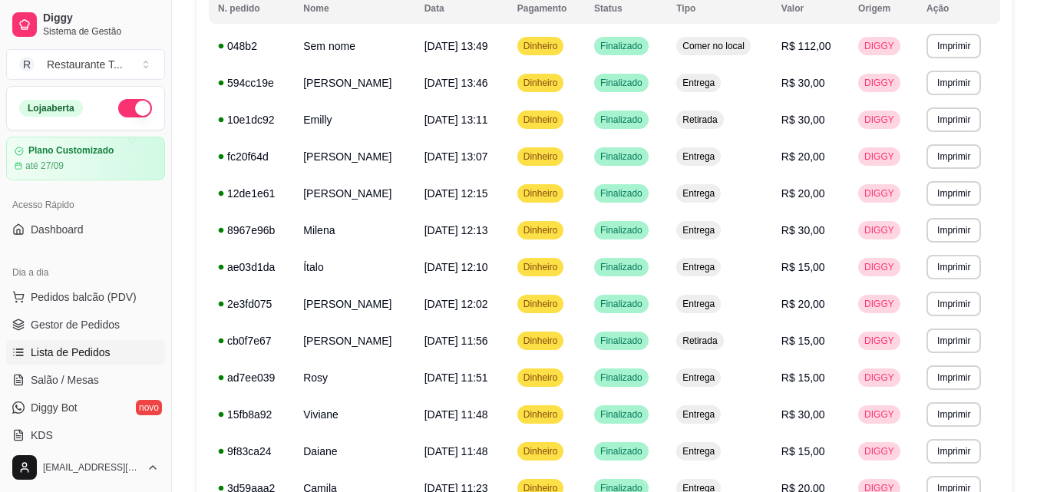
scroll to position [0, 0]
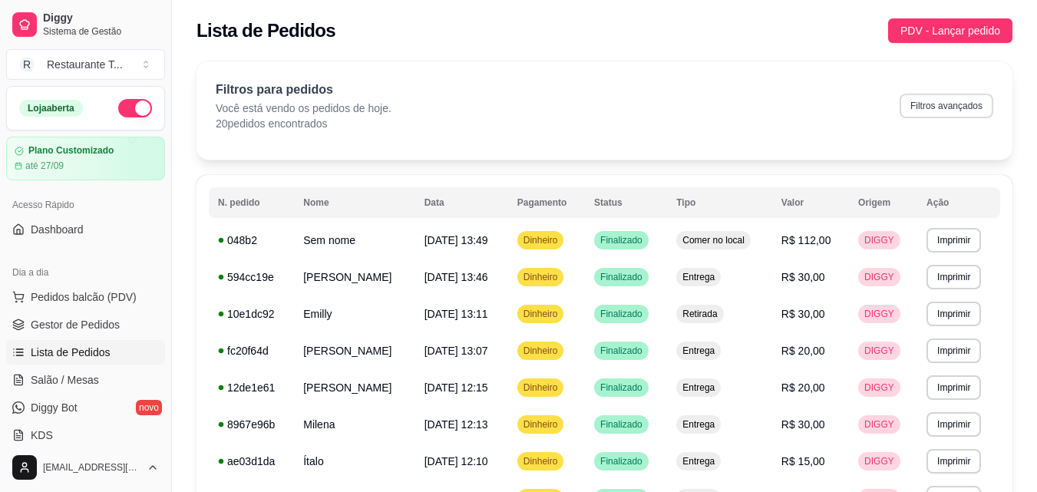
click at [908, 105] on button "Filtros avançados" at bounding box center [946, 106] width 94 height 25
select select "0"
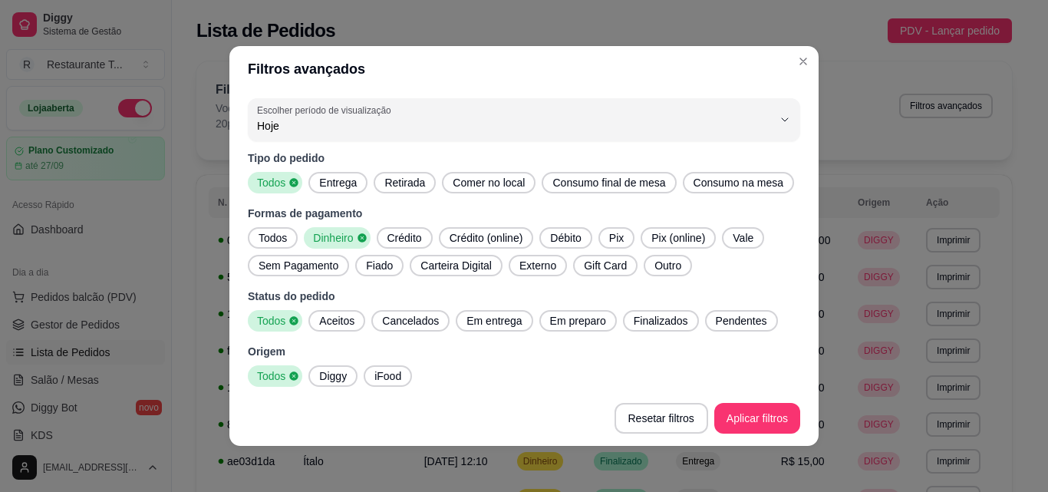
click at [269, 177] on span "Todos" at bounding box center [270, 182] width 38 height 15
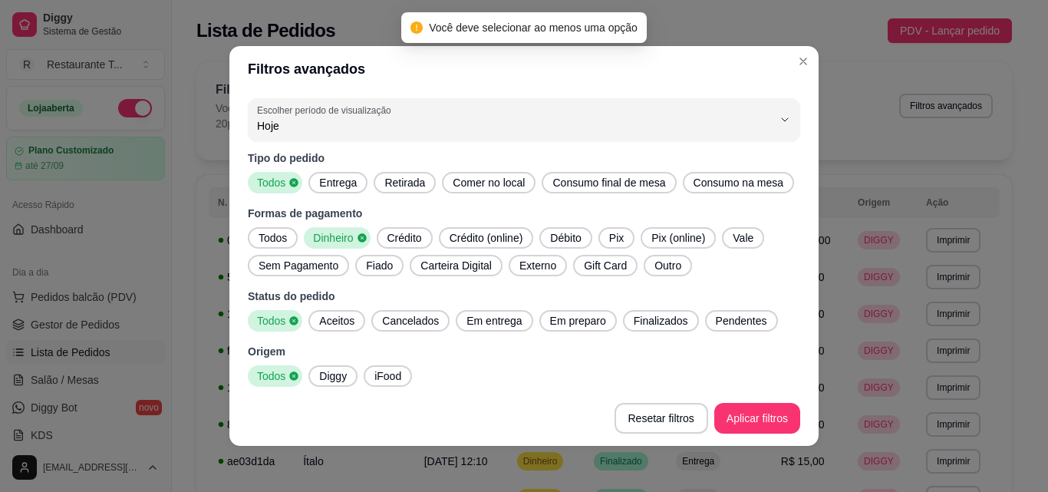
click at [267, 231] on span "Todos" at bounding box center [272, 237] width 41 height 15
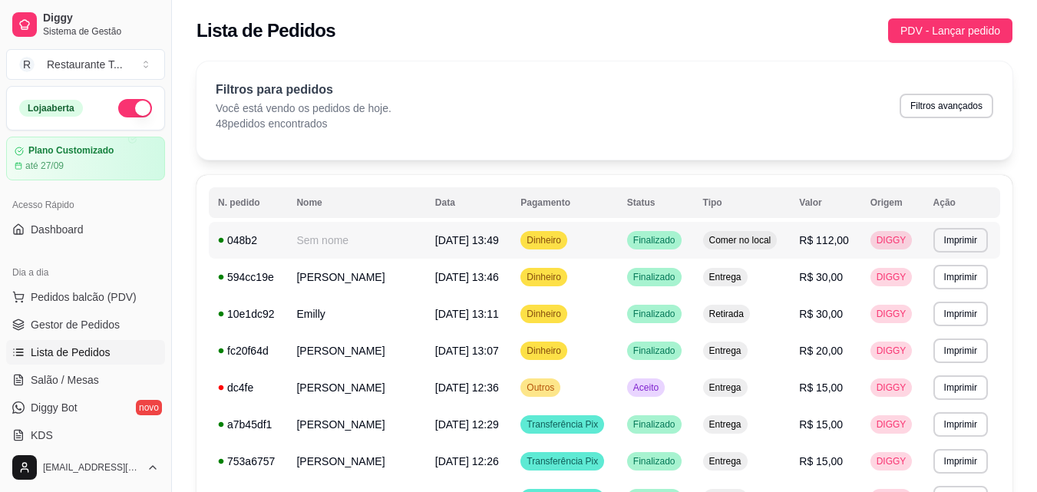
click at [567, 248] on div "Dinheiro" at bounding box center [543, 240] width 47 height 18
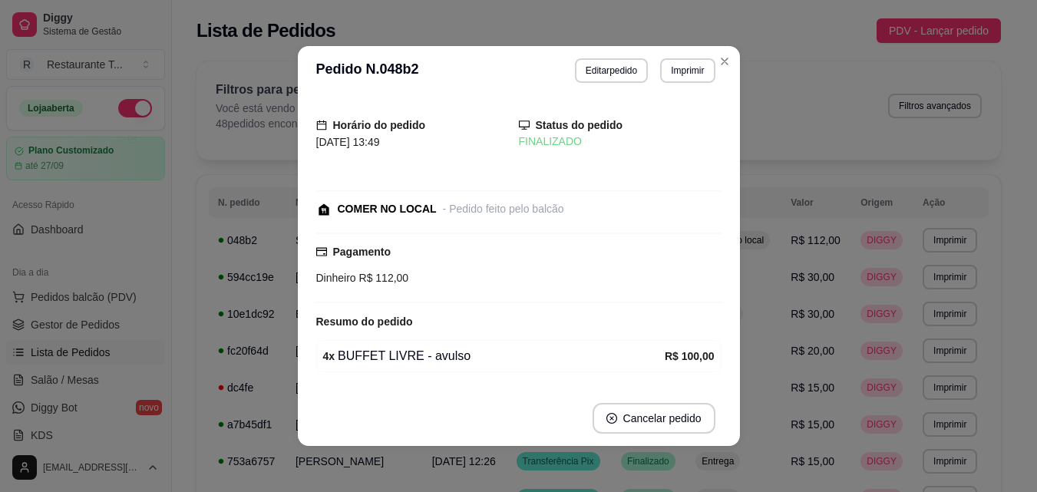
scroll to position [77, 0]
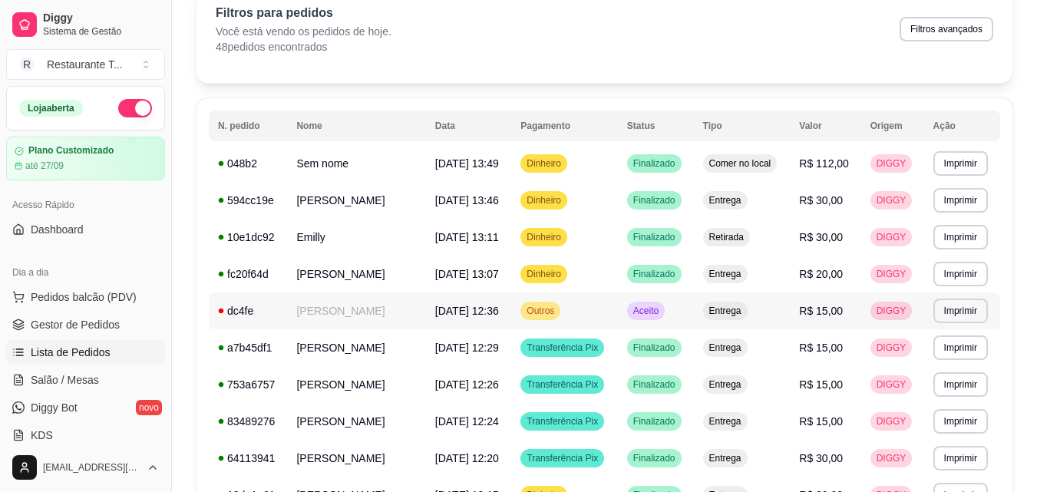
click at [658, 320] on td "Aceito" at bounding box center [656, 310] width 76 height 37
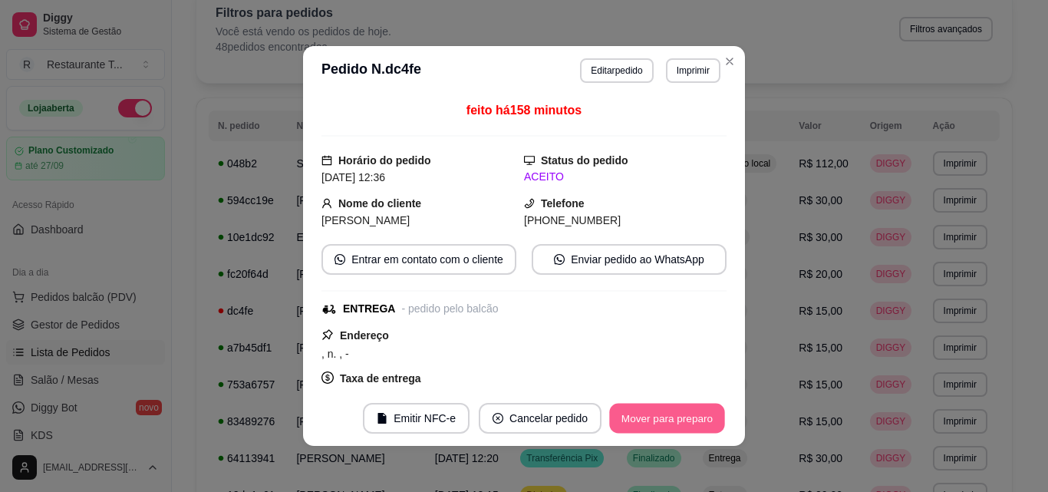
click at [674, 420] on button "Mover para preparo" at bounding box center [666, 419] width 115 height 30
click at [674, 420] on button "Mover para entrega" at bounding box center [667, 419] width 115 height 30
click at [674, 420] on button "Mover para finalizado" at bounding box center [662, 418] width 127 height 31
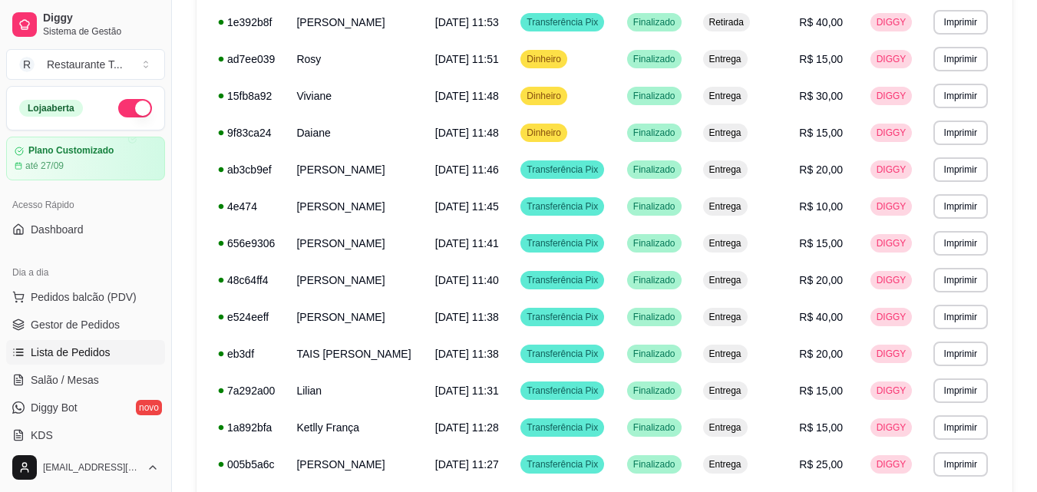
scroll to position [946, 0]
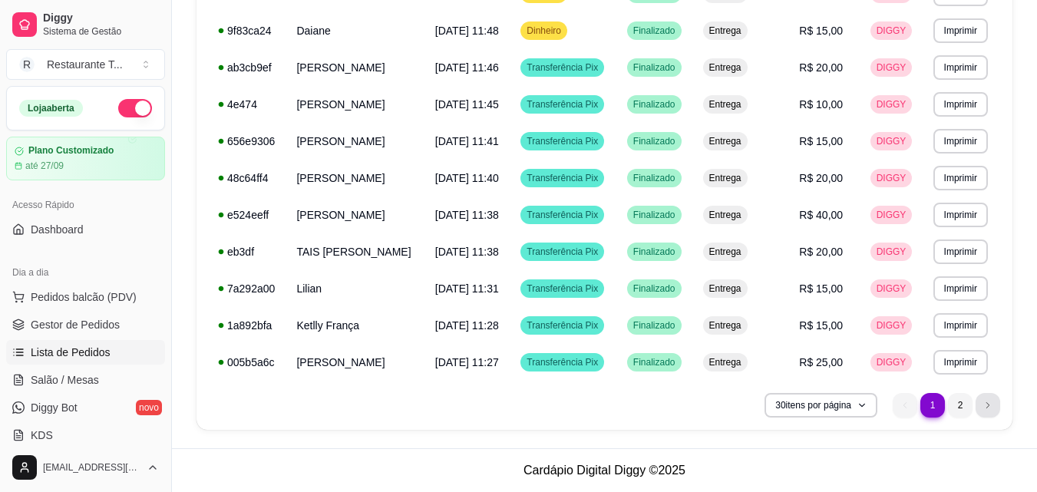
click at [991, 403] on icon "next page button" at bounding box center [987, 405] width 9 height 9
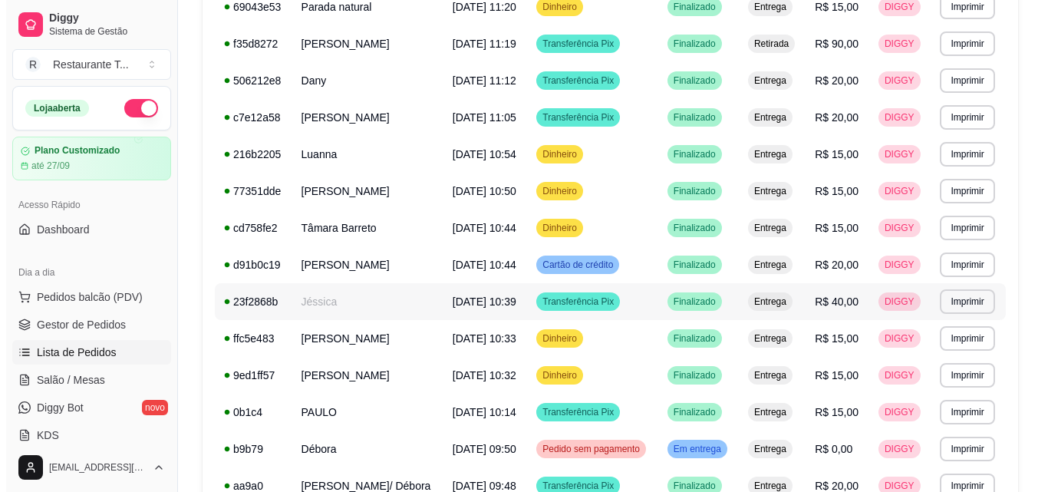
scroll to position [460, 0]
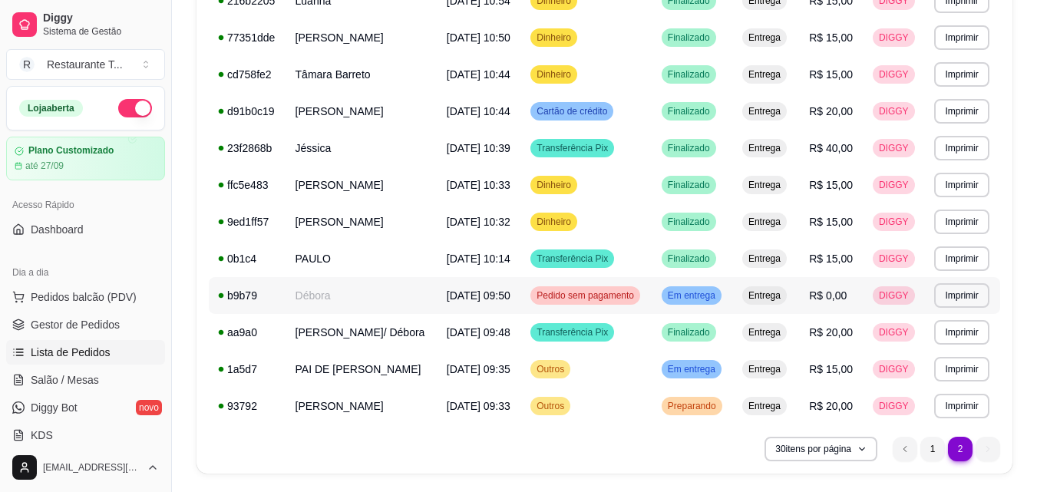
click at [688, 294] on span "Em entrega" at bounding box center [692, 295] width 54 height 12
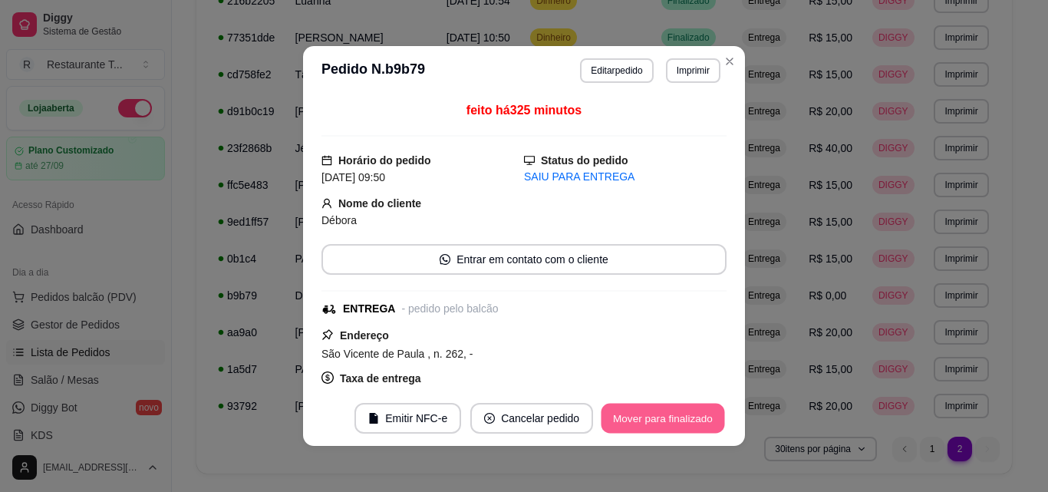
click at [664, 427] on button "Mover para finalizado" at bounding box center [664, 419] width 124 height 30
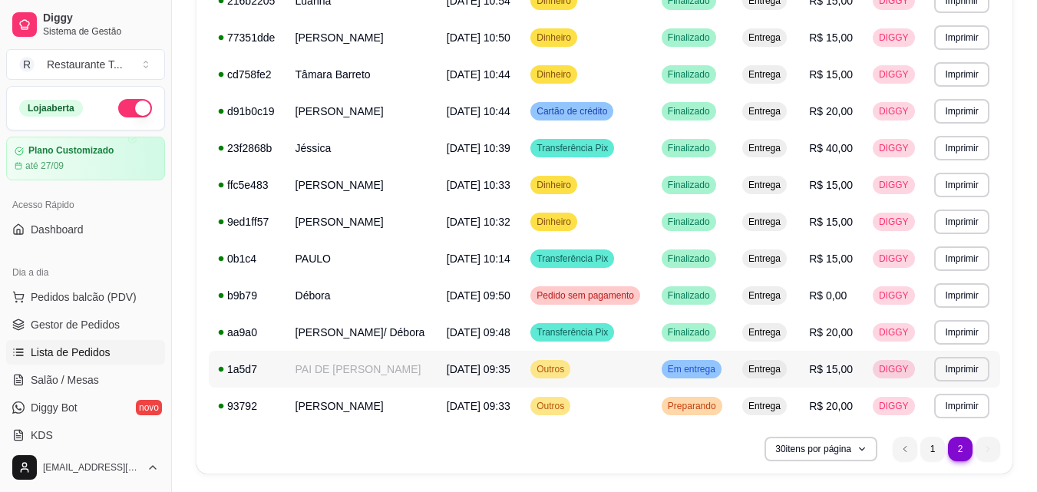
click at [692, 365] on span "Em entrega" at bounding box center [692, 369] width 54 height 12
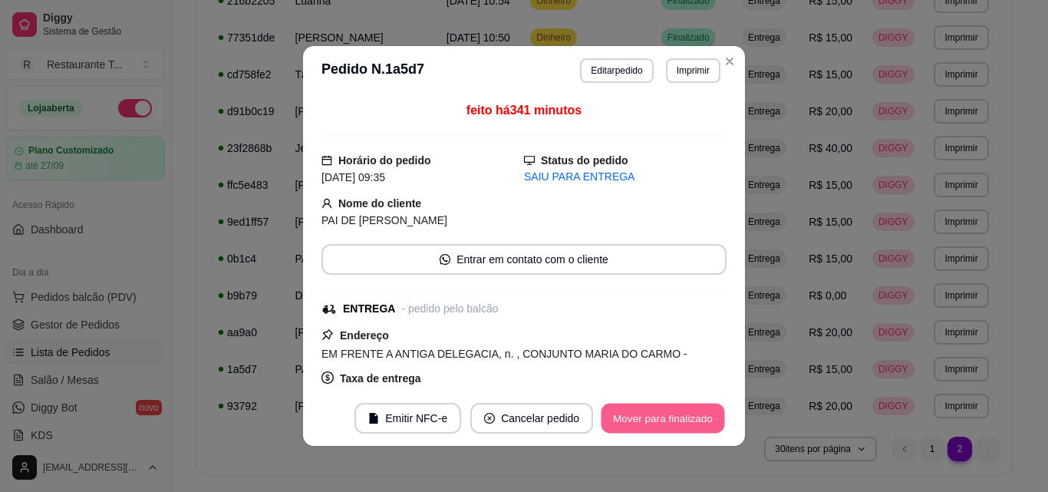
click at [661, 416] on button "Mover para finalizado" at bounding box center [664, 419] width 124 height 30
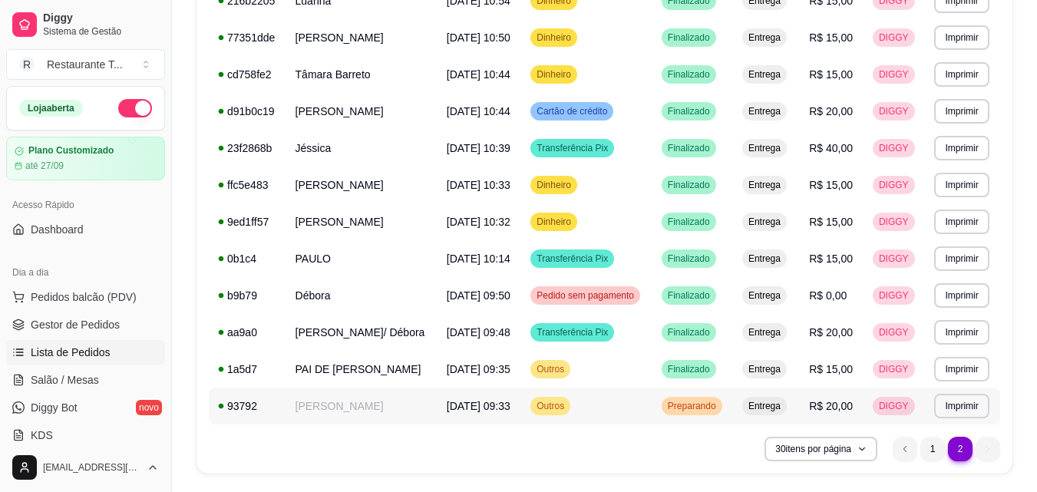
click at [650, 409] on td "Outros" at bounding box center [586, 406] width 131 height 37
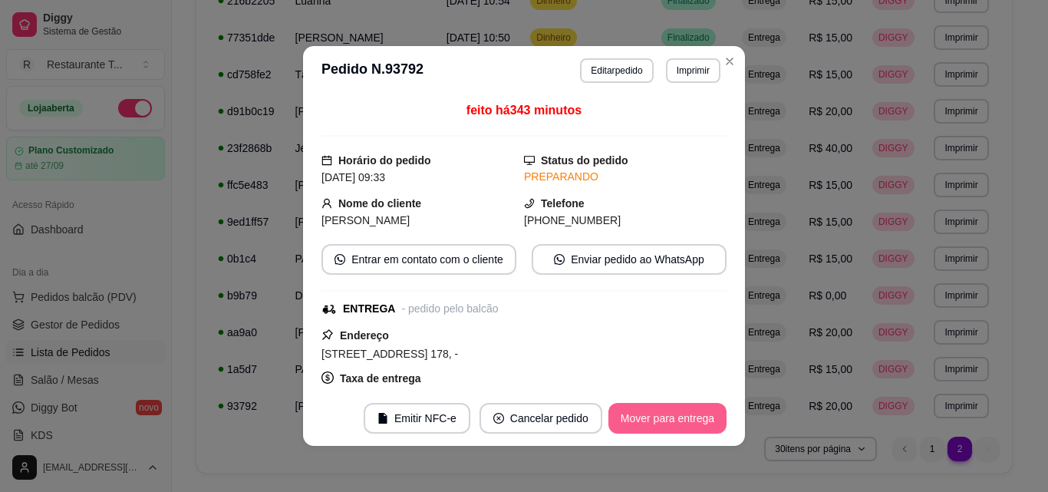
click at [655, 421] on button "Mover para entrega" at bounding box center [668, 418] width 118 height 31
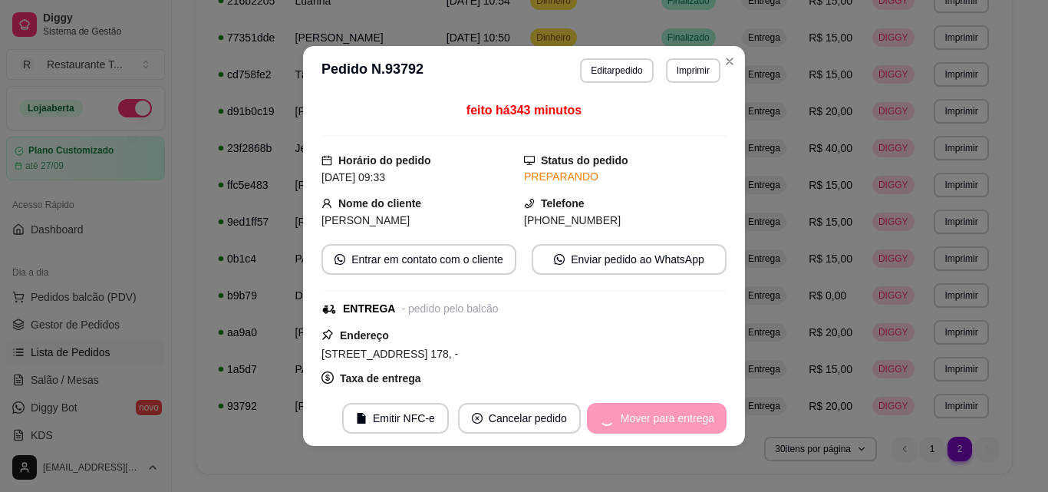
click at [655, 421] on div "Mover para entrega" at bounding box center [657, 418] width 140 height 31
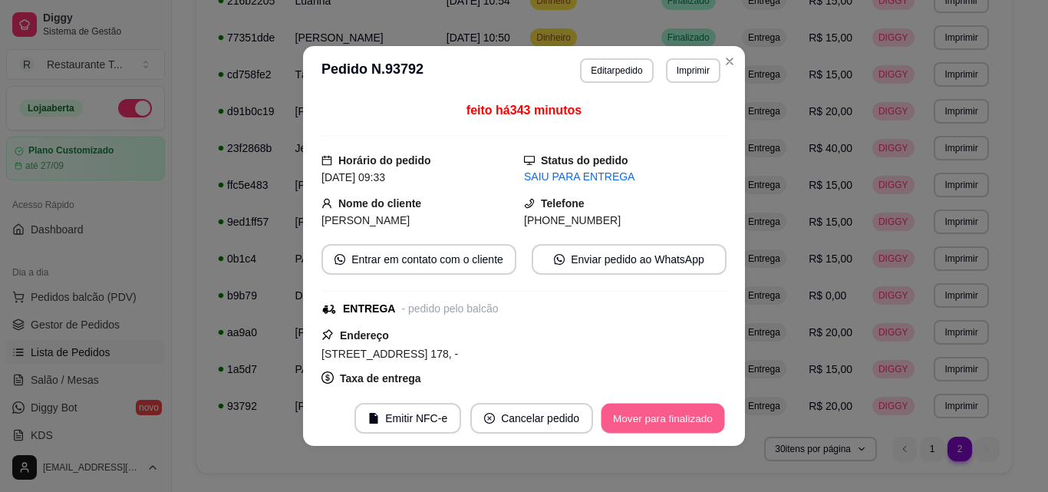
click at [655, 421] on button "Mover para finalizado" at bounding box center [664, 419] width 124 height 30
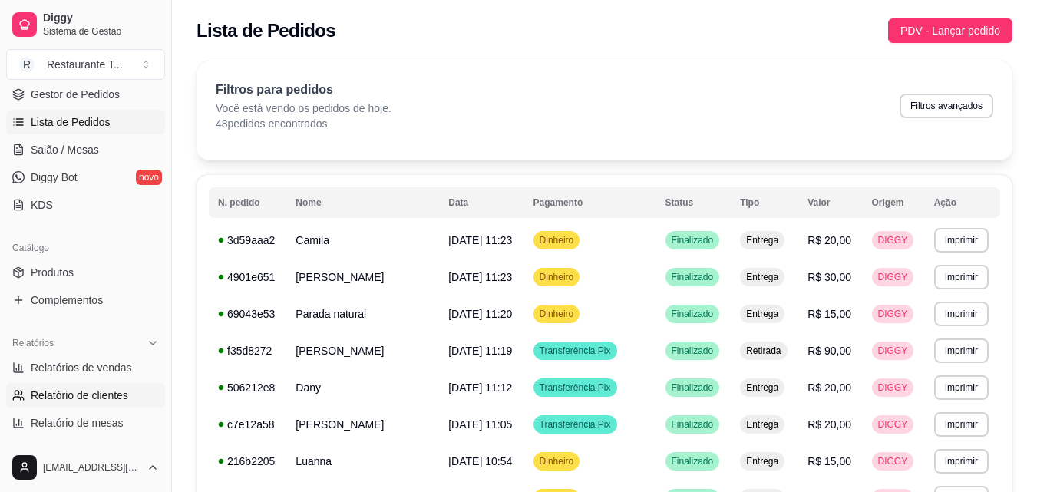
scroll to position [307, 0]
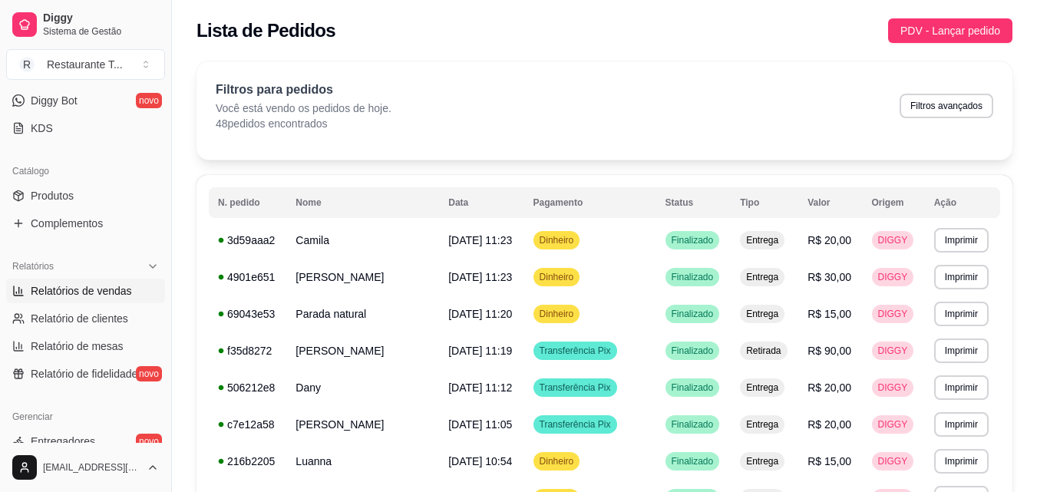
click at [66, 289] on span "Relatórios de vendas" at bounding box center [81, 290] width 101 height 15
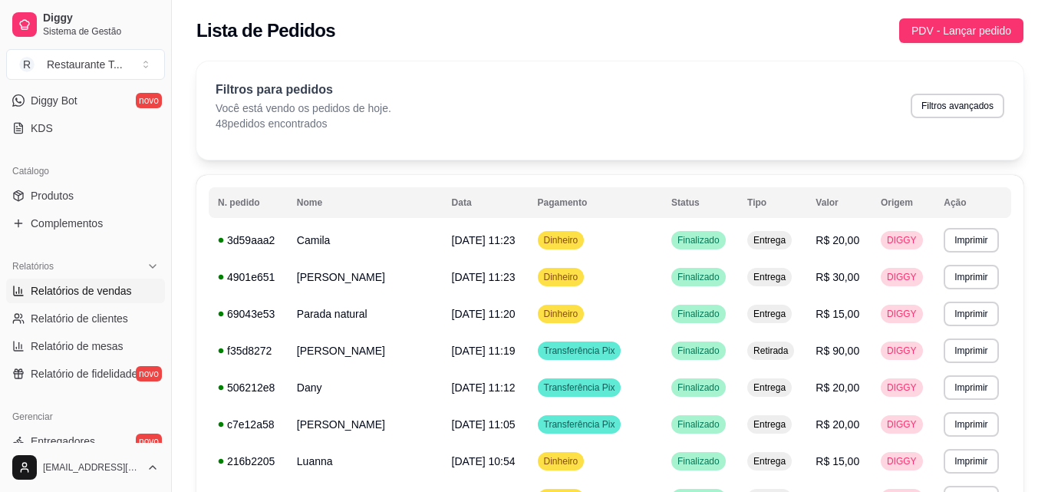
select select "ALL"
select select "0"
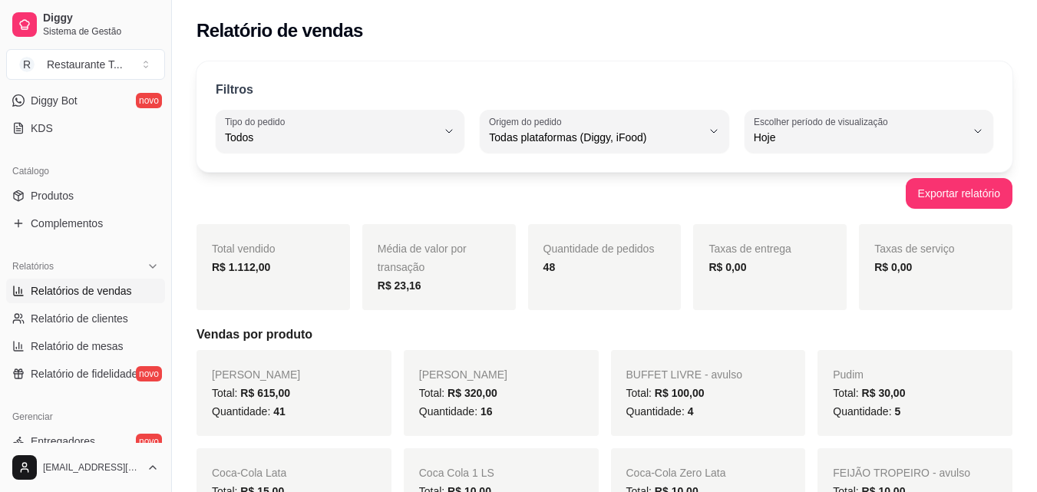
scroll to position [460, 0]
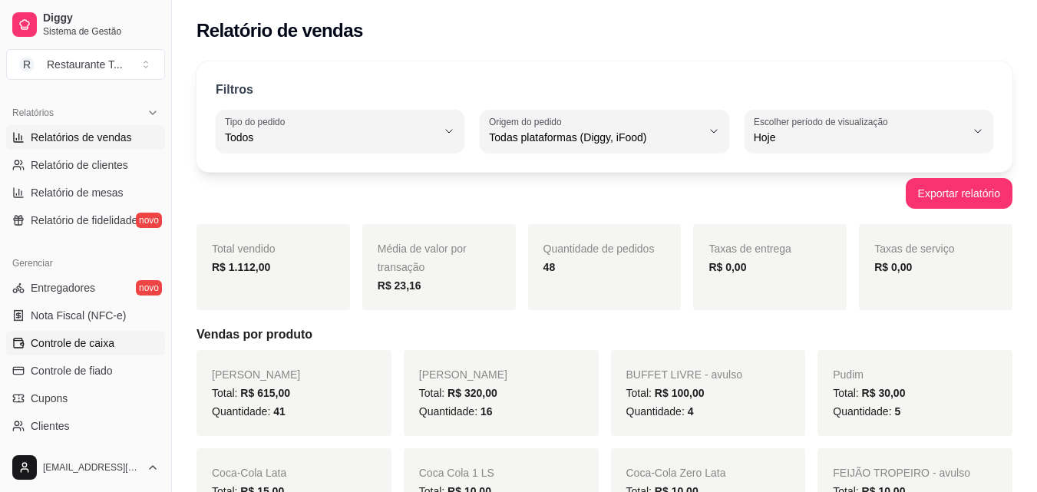
click at [90, 342] on span "Controle de caixa" at bounding box center [73, 342] width 84 height 15
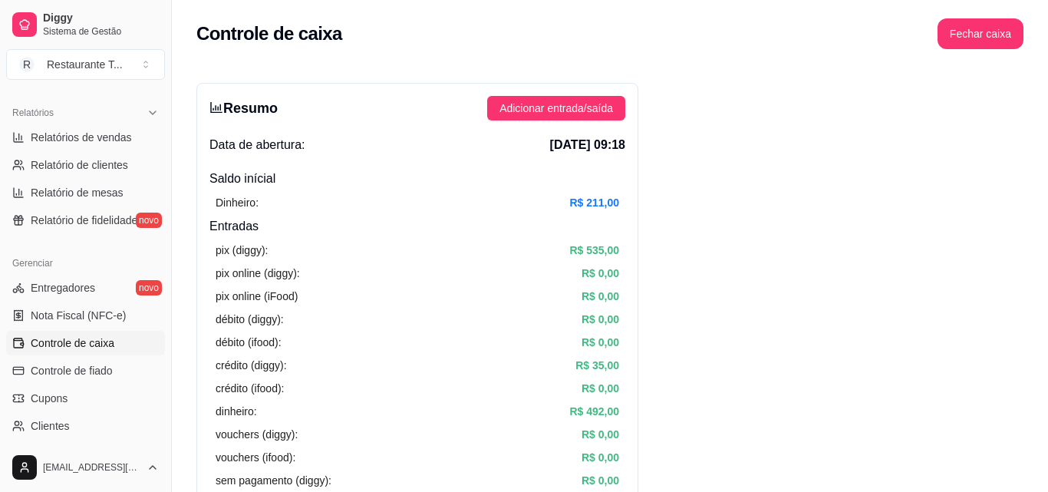
click at [68, 340] on span "Controle de caixa" at bounding box center [73, 342] width 84 height 15
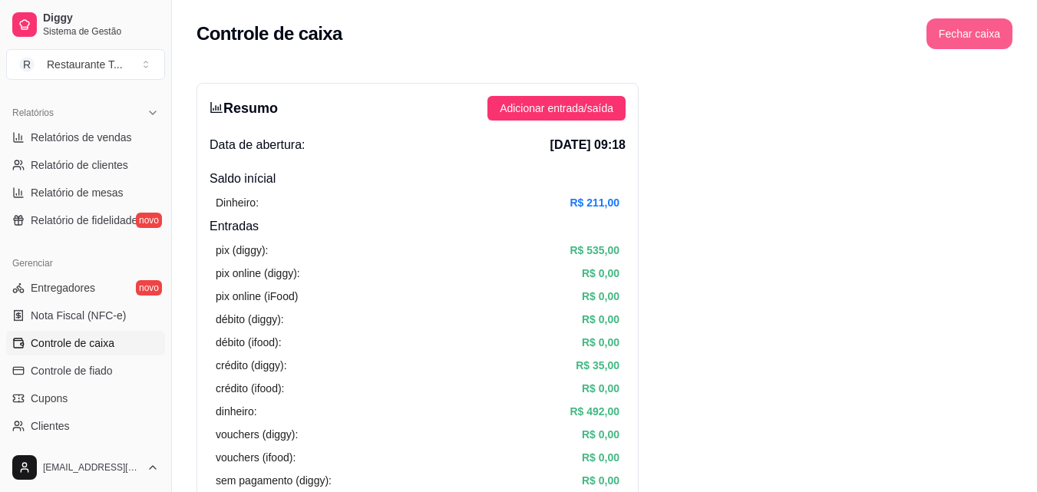
click at [952, 33] on button "Fechar caixa" at bounding box center [969, 33] width 86 height 31
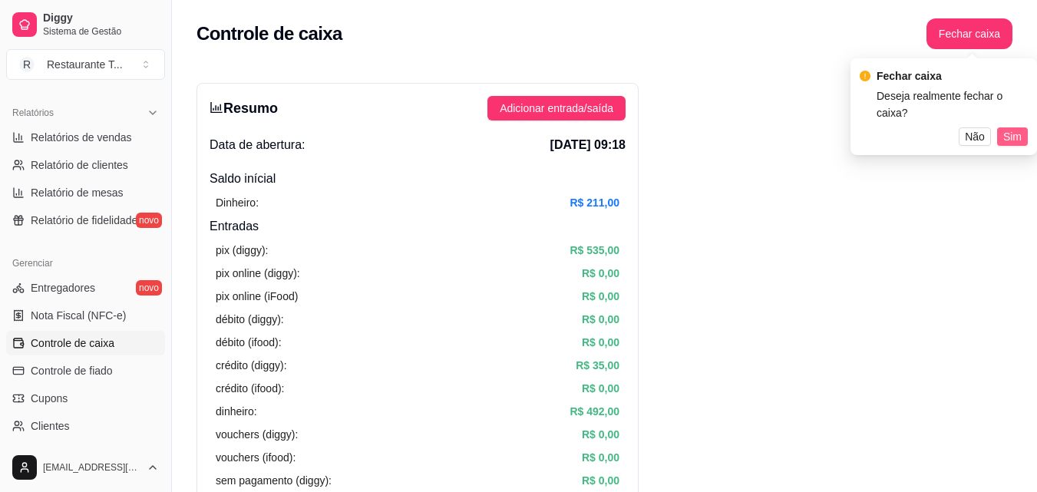
click at [1017, 128] on span "Sim" at bounding box center [1012, 136] width 18 height 17
